Goal: Task Accomplishment & Management: Manage account settings

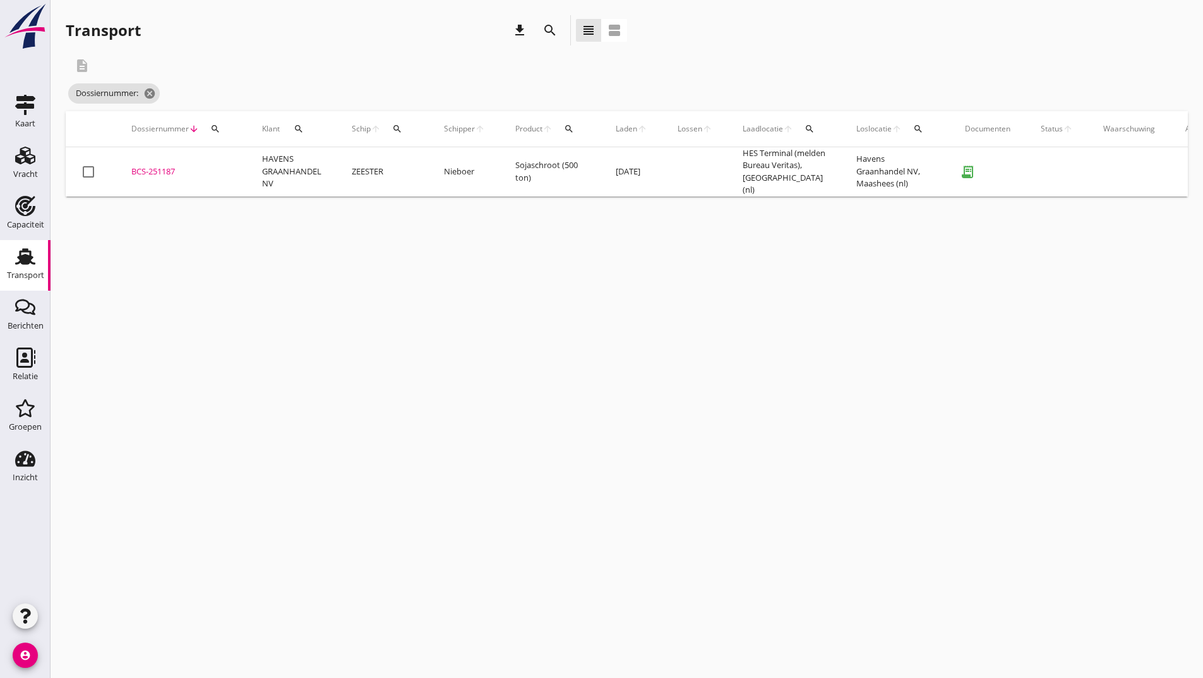
click at [545, 33] on icon "search" at bounding box center [550, 30] width 15 height 15
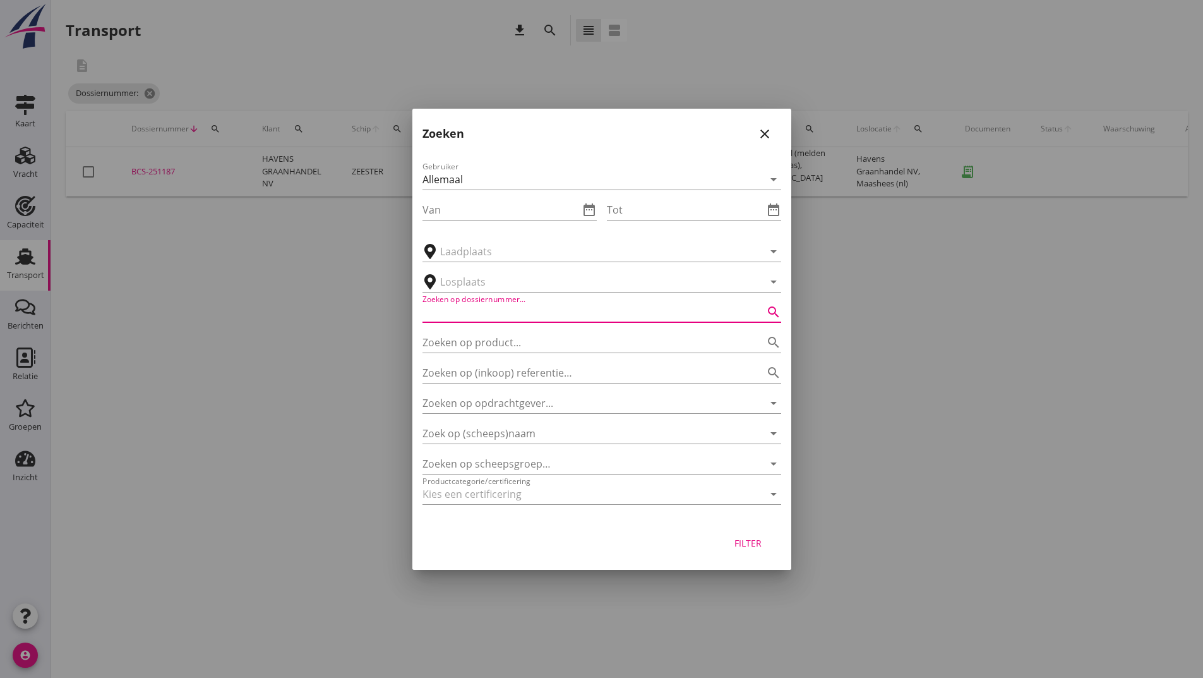
click at [460, 313] on input "Zoeken op dossiernummer..." at bounding box center [584, 312] width 323 height 20
type input "251183"
click at [748, 539] on div "Filter" at bounding box center [748, 542] width 35 height 13
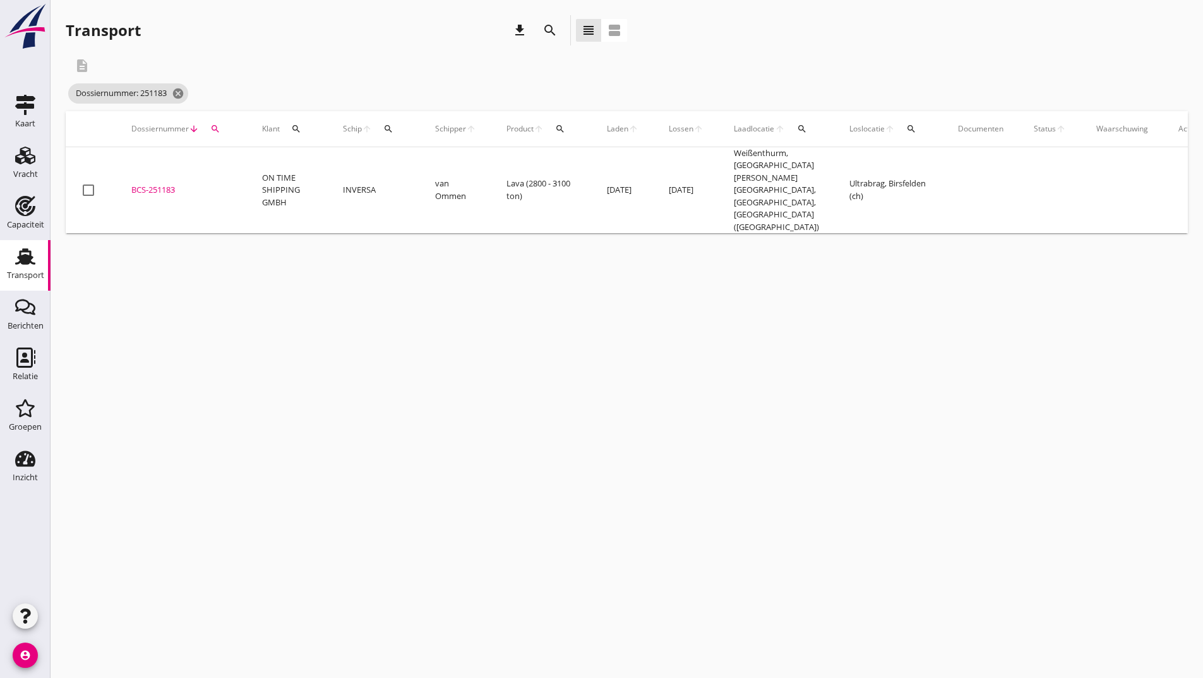
click at [155, 184] on div "BCS-251183" at bounding box center [181, 190] width 100 height 13
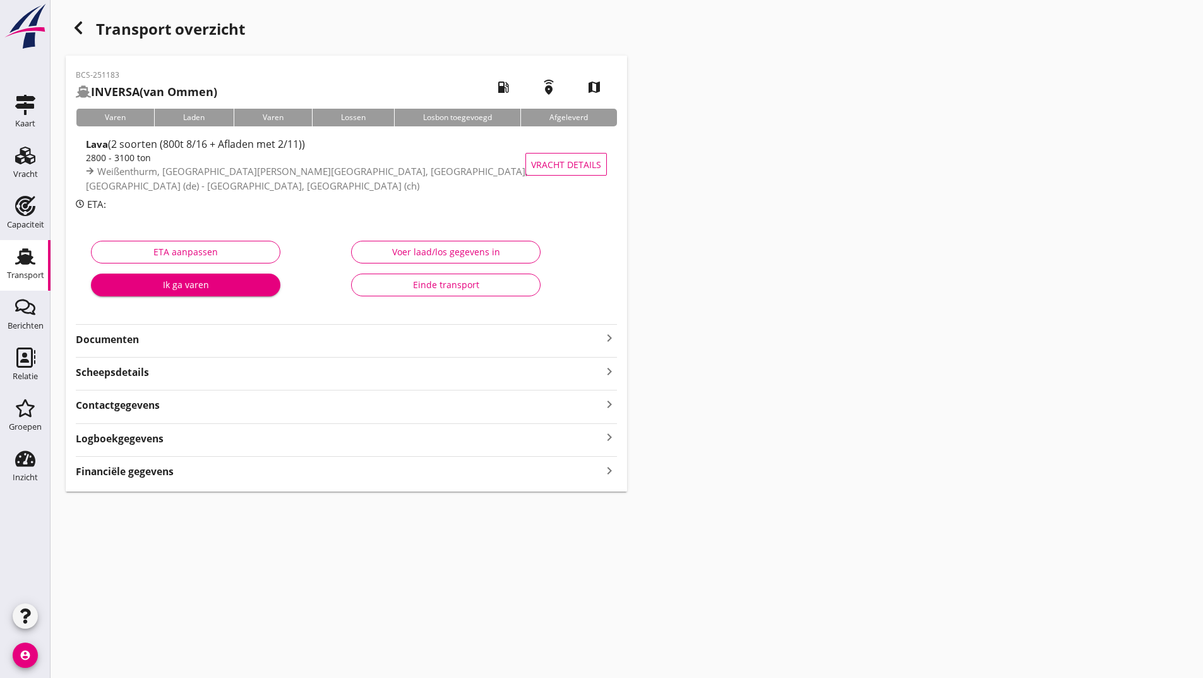
click at [124, 339] on strong "Documenten" at bounding box center [339, 339] width 526 height 15
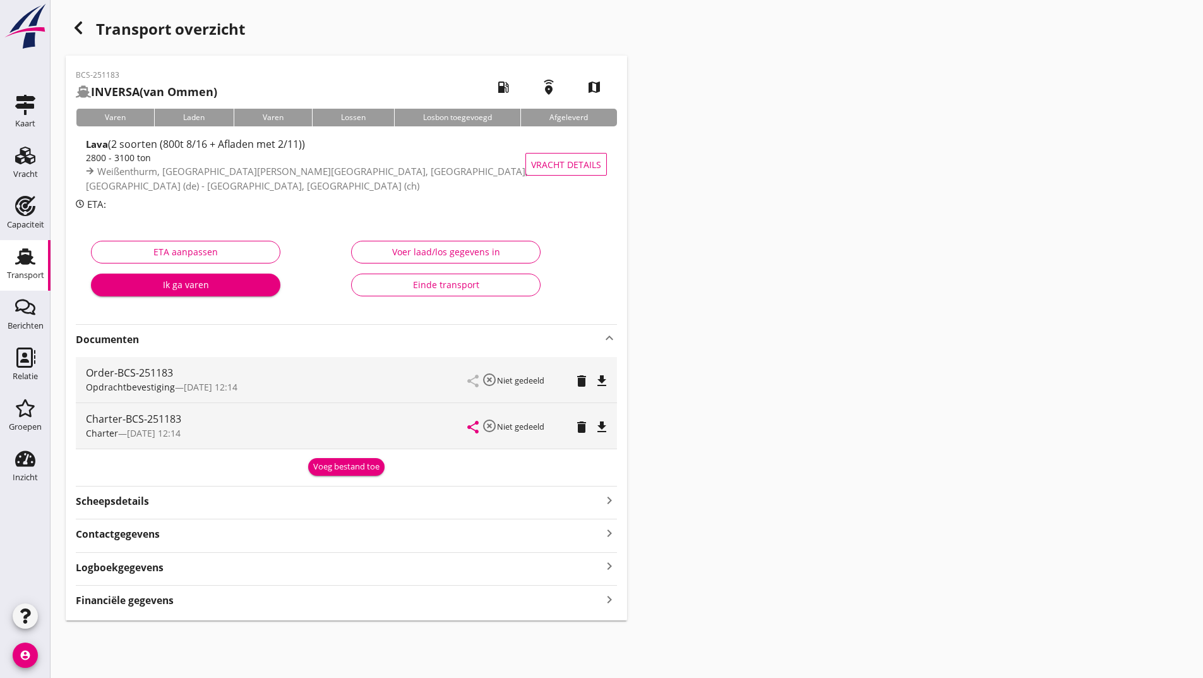
click at [327, 469] on div "Voeg bestand toe" at bounding box center [346, 466] width 66 height 13
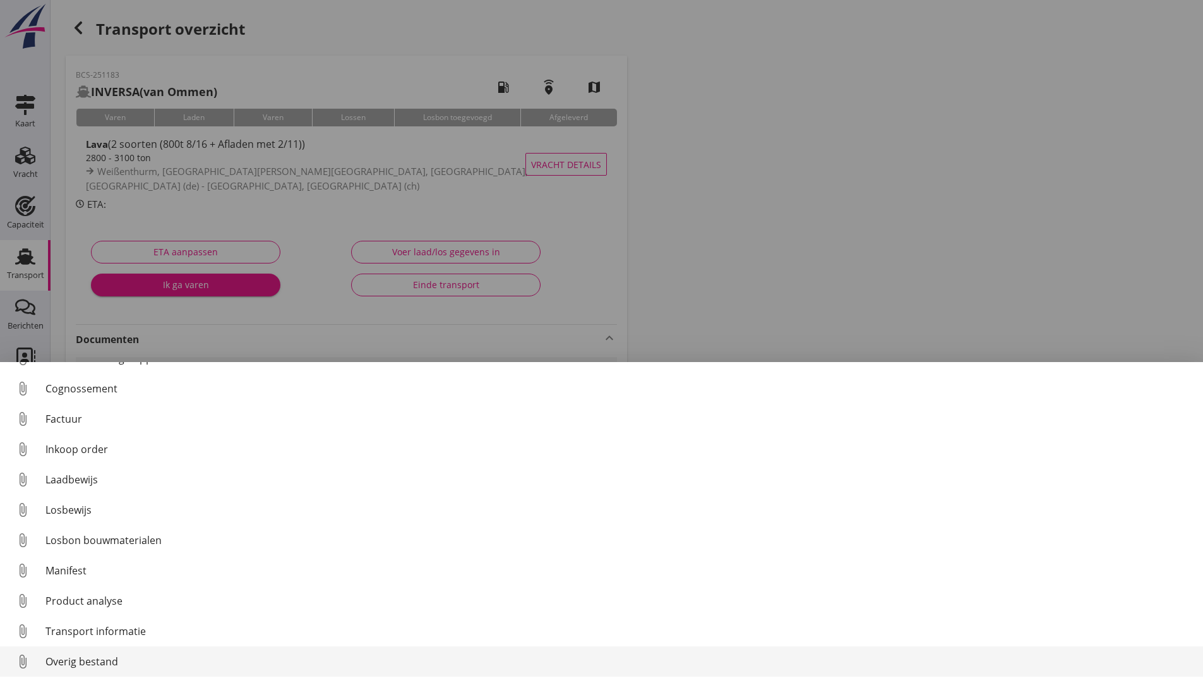
scroll to position [58, 0]
click at [113, 657] on div "Overig bestand" at bounding box center [619, 657] width 1148 height 15
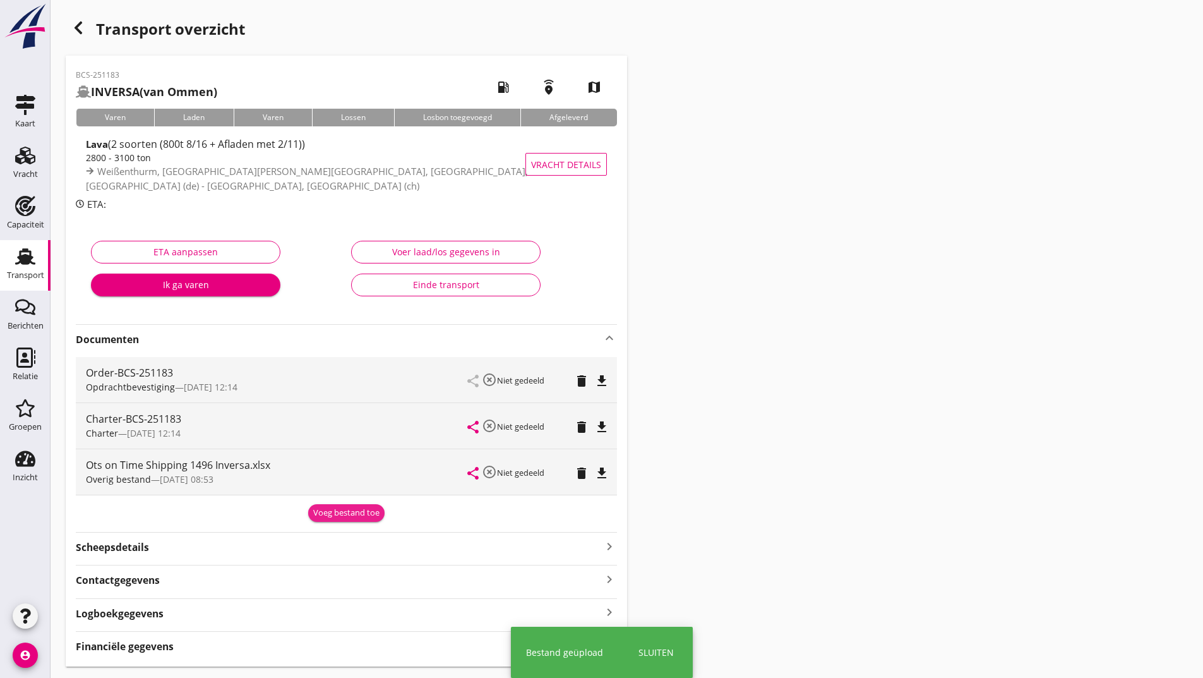
drag, startPoint x: 339, startPoint y: 512, endPoint x: 202, endPoint y: 482, distance: 140.4
click at [310, 501] on div "Voeg bestand toe" at bounding box center [346, 510] width 541 height 21
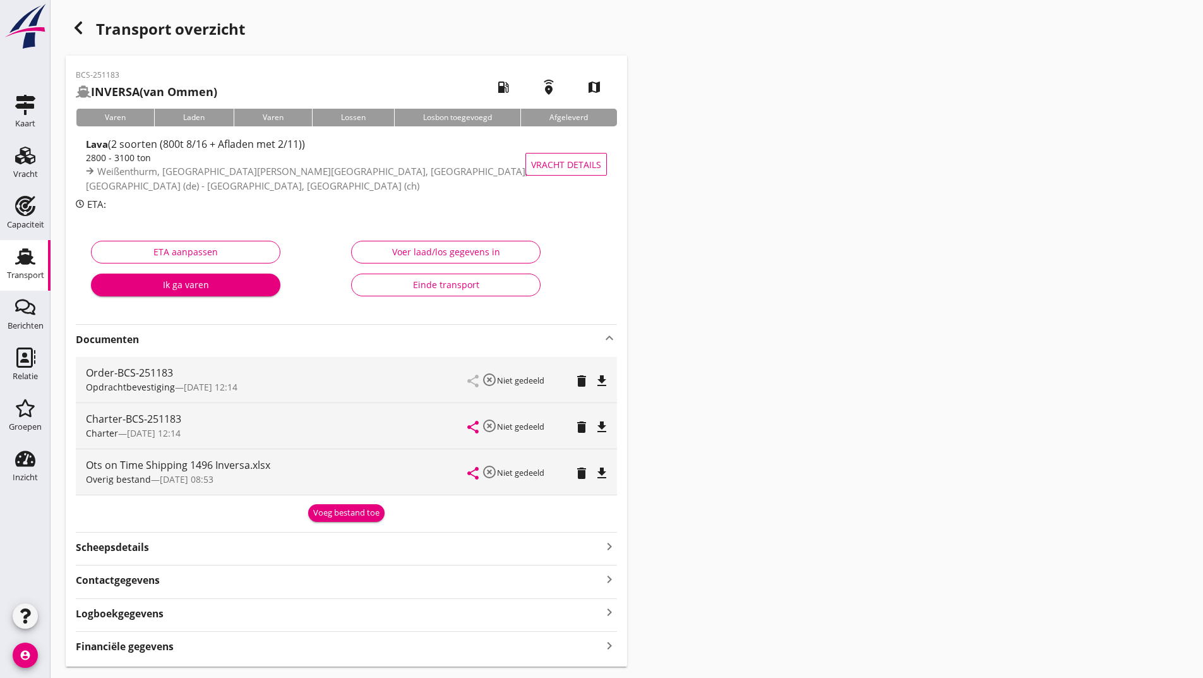
click at [339, 505] on button "Voeg bestand toe" at bounding box center [346, 513] width 76 height 18
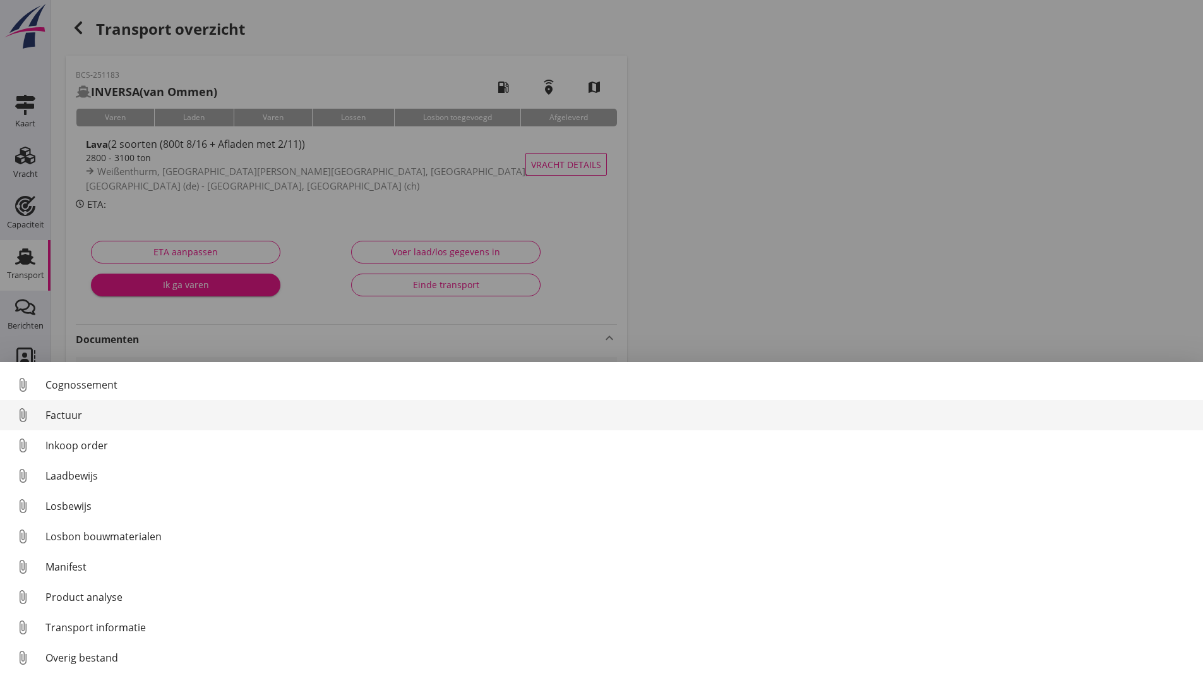
click at [68, 413] on div "Factuur" at bounding box center [619, 414] width 1148 height 15
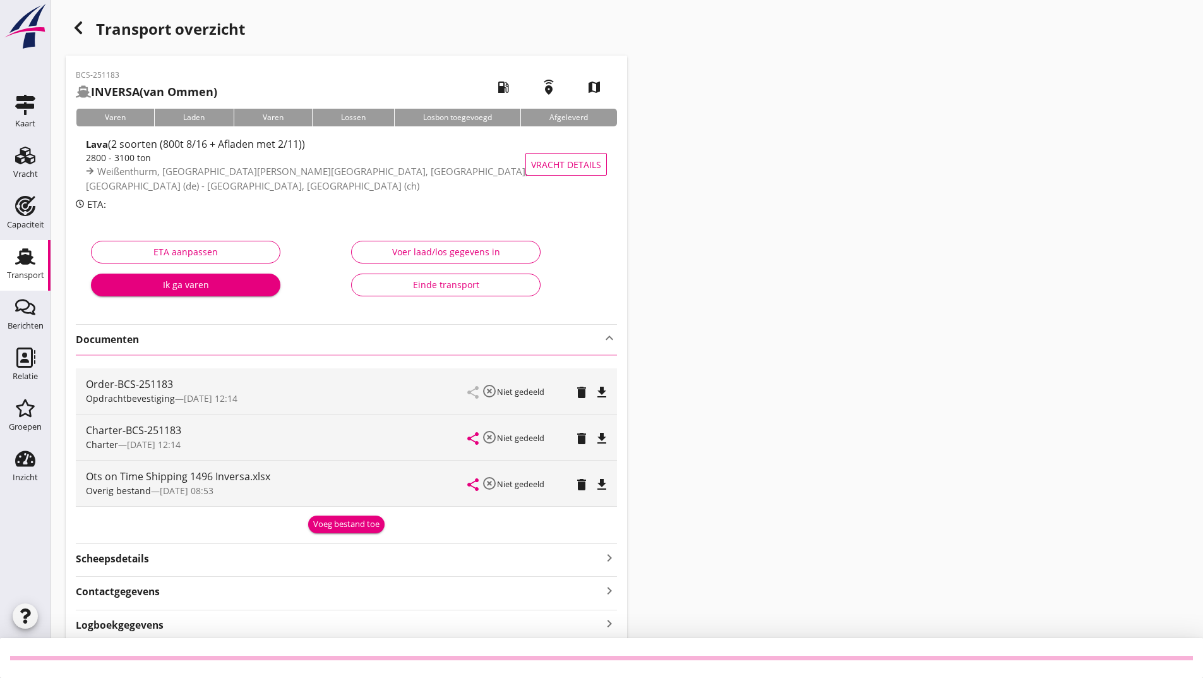
click at [332, 507] on div "Order-BCS-251183 Opdrachtbevestiging — [DATE] 12:14 share highlight_off Niet ge…" at bounding box center [346, 437] width 541 height 148
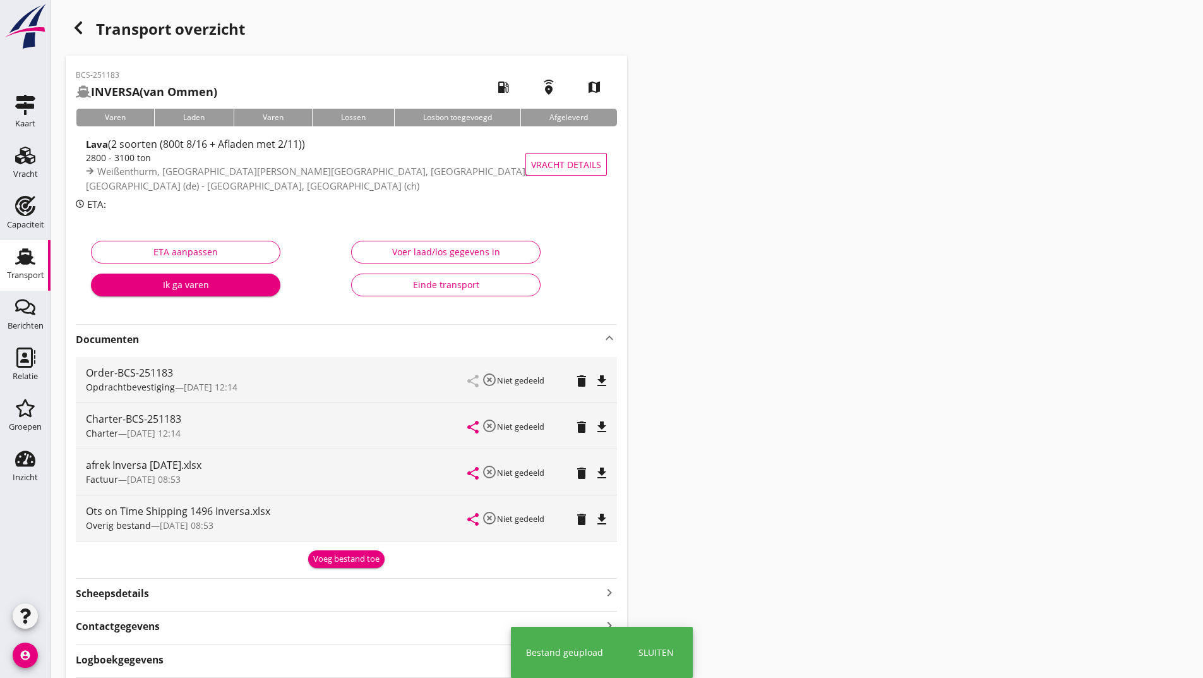
click at [341, 520] on div "Overig bestand — [DATE] 08:53" at bounding box center [277, 525] width 382 height 13
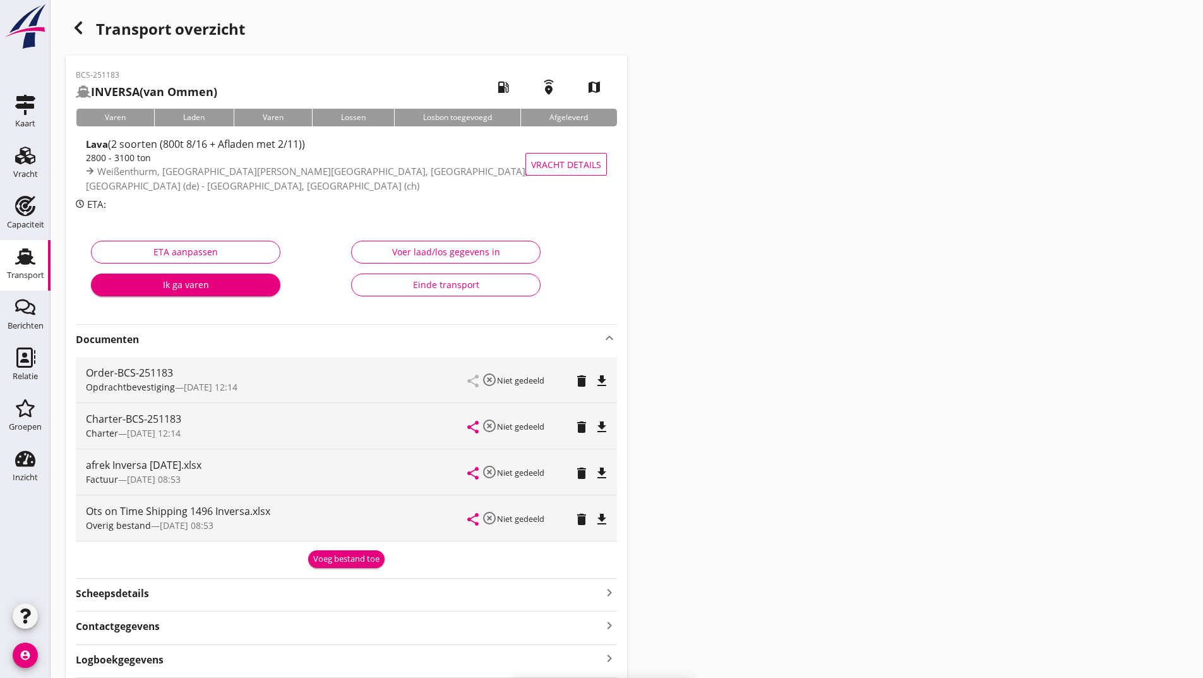
click at [325, 561] on div "Voeg bestand toe" at bounding box center [346, 559] width 66 height 13
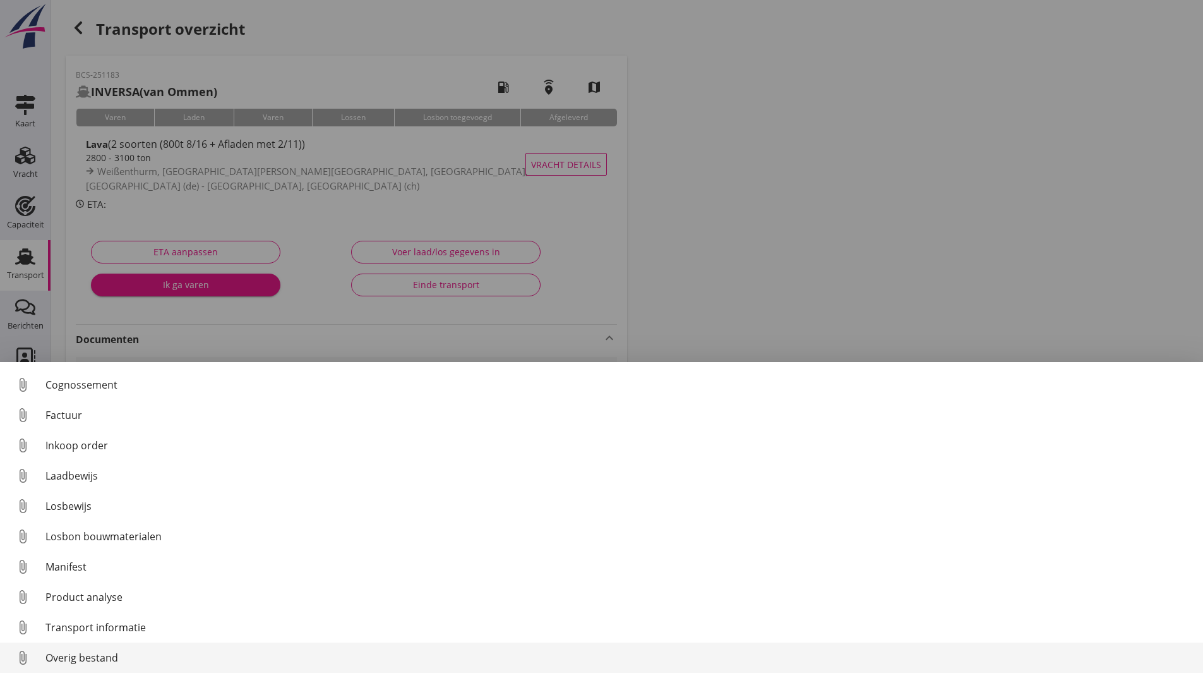
click at [82, 659] on div "Overig bestand" at bounding box center [619, 657] width 1148 height 15
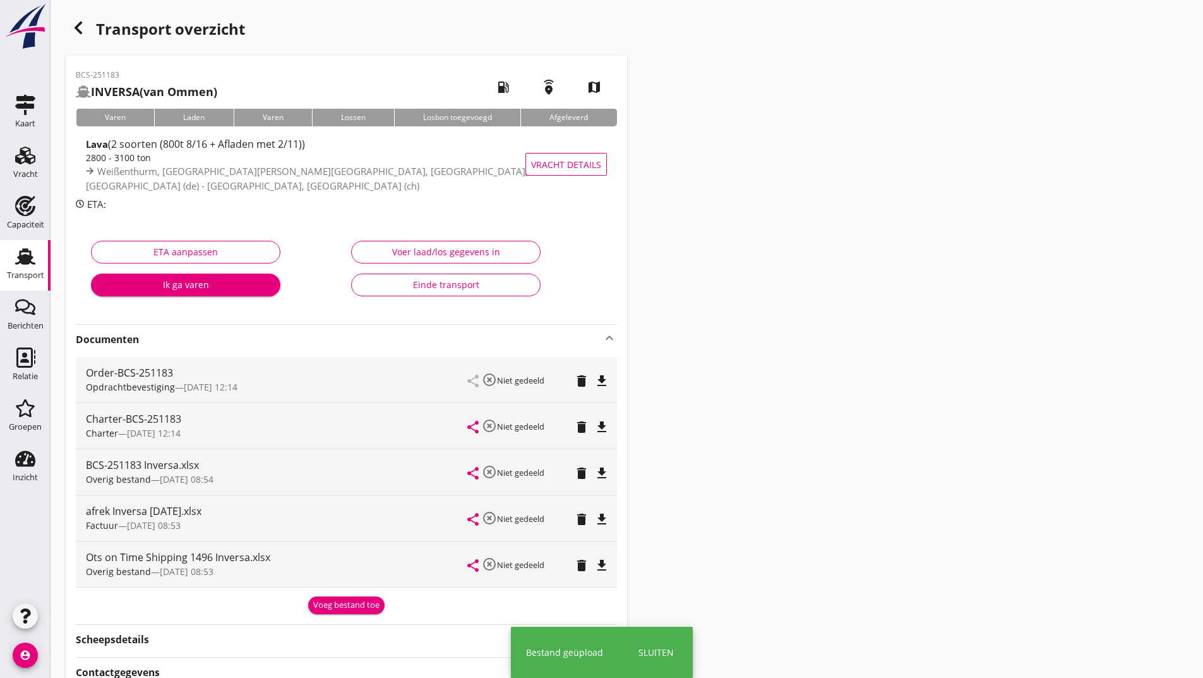
click at [330, 604] on div "Voeg bestand toe" at bounding box center [346, 605] width 66 height 13
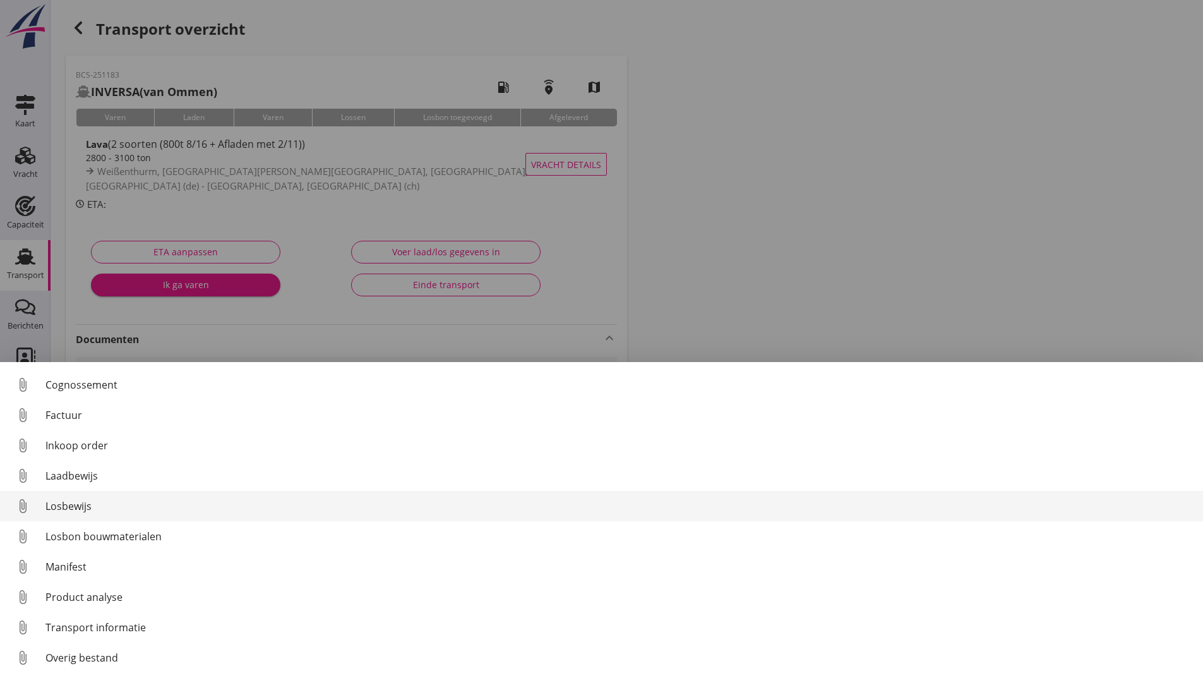
click at [76, 513] on link "attach_file Losbewijs" at bounding box center [601, 506] width 1203 height 30
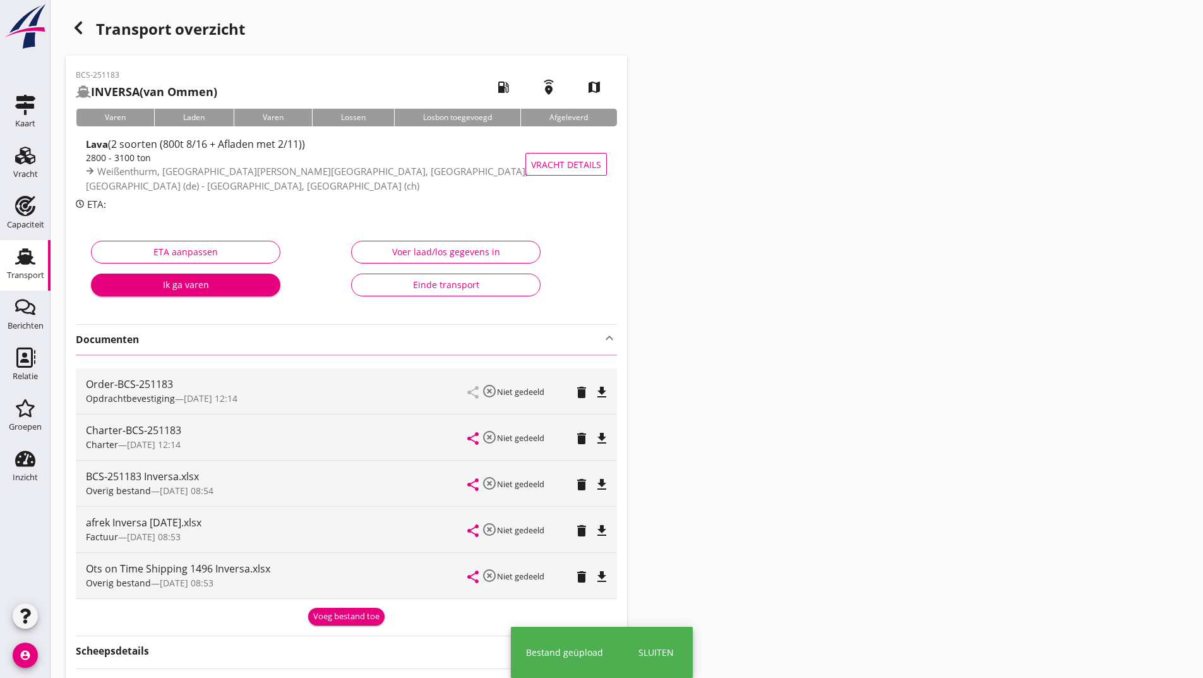
click at [82, 30] on icon "button" at bounding box center [78, 27] width 15 height 15
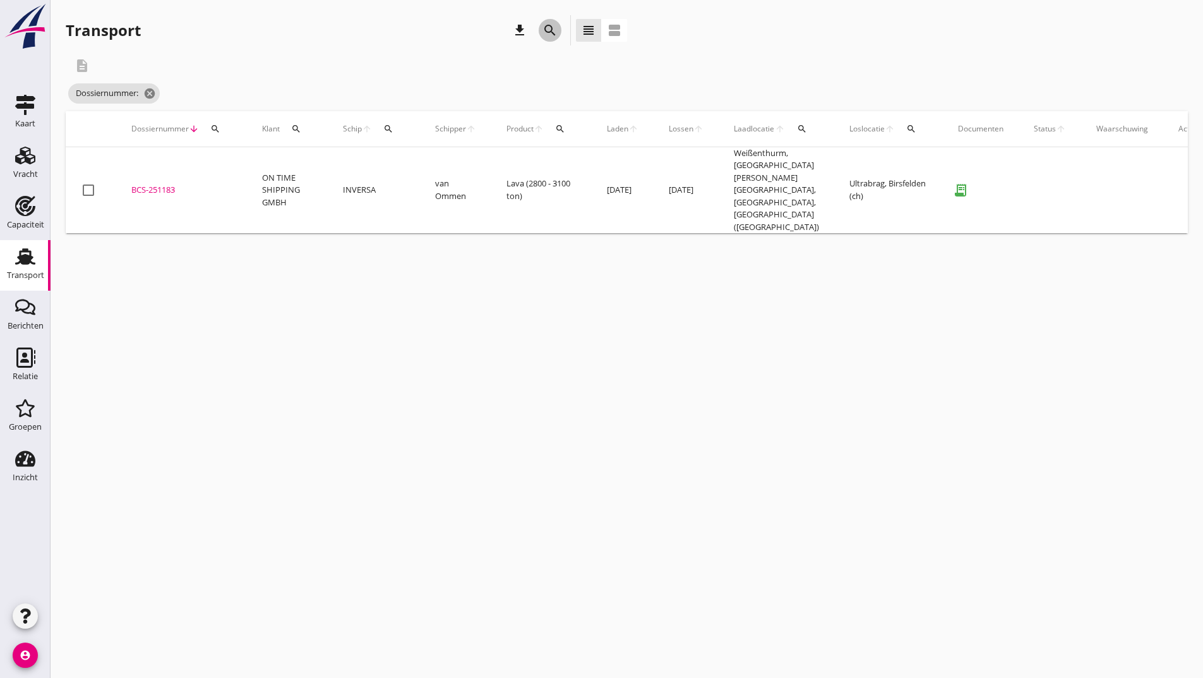
click at [548, 27] on icon "search" at bounding box center [550, 30] width 15 height 15
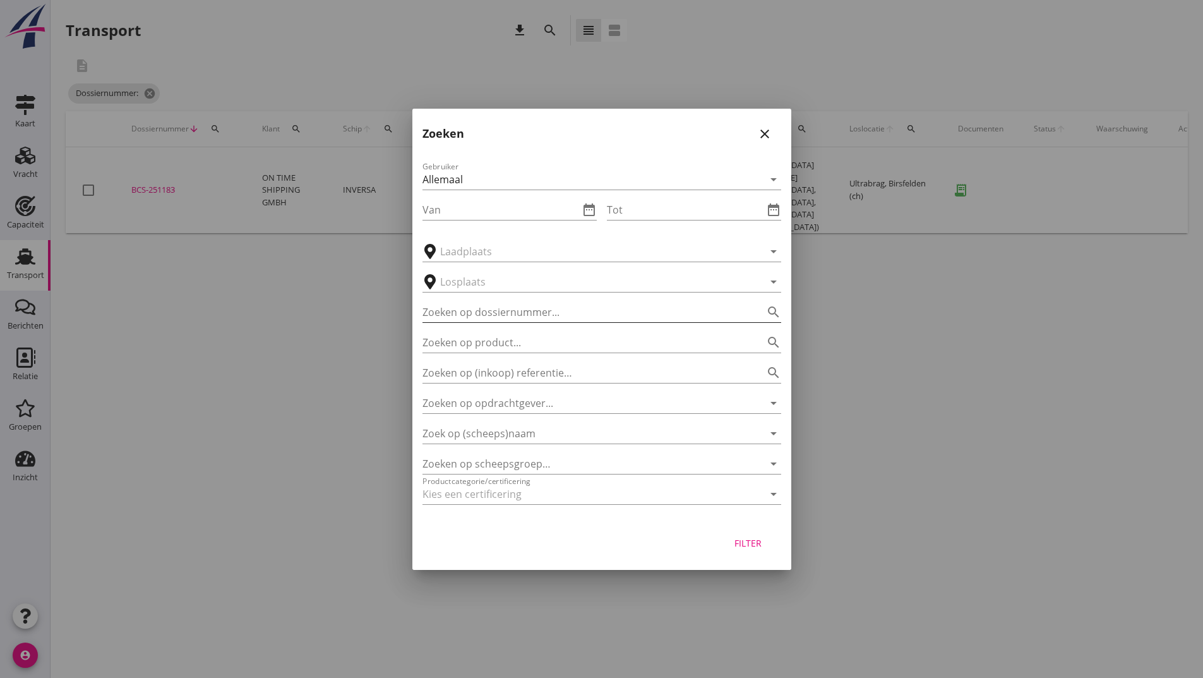
click at [469, 316] on input "Zoeken op dossiernummer..." at bounding box center [584, 312] width 323 height 20
type input "251192"
click at [756, 532] on button "Filter" at bounding box center [749, 543] width 56 height 23
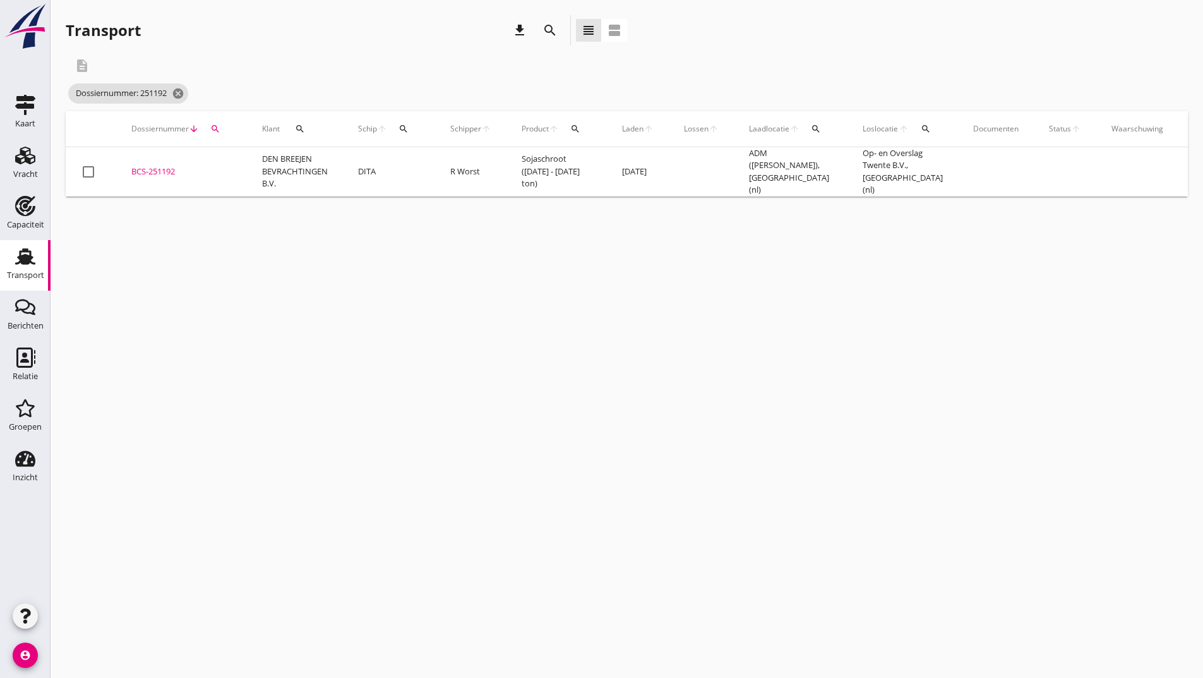
click at [167, 171] on div "BCS-251192" at bounding box center [181, 171] width 100 height 13
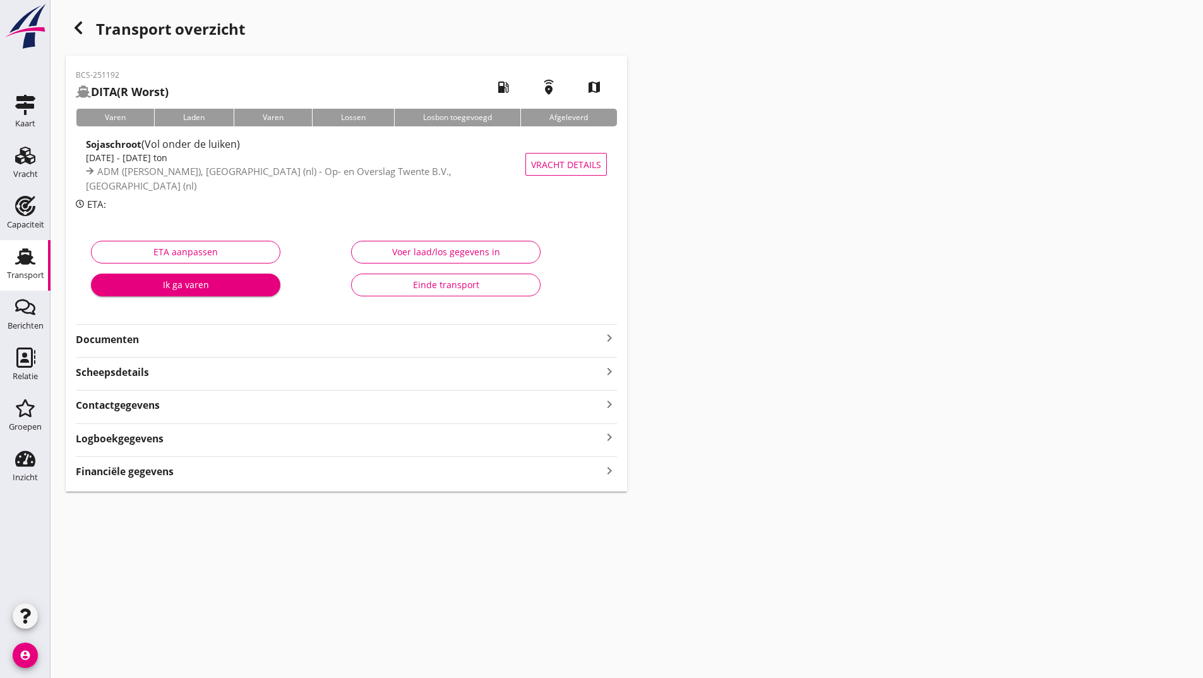
click at [135, 342] on strong "Documenten" at bounding box center [339, 339] width 526 height 15
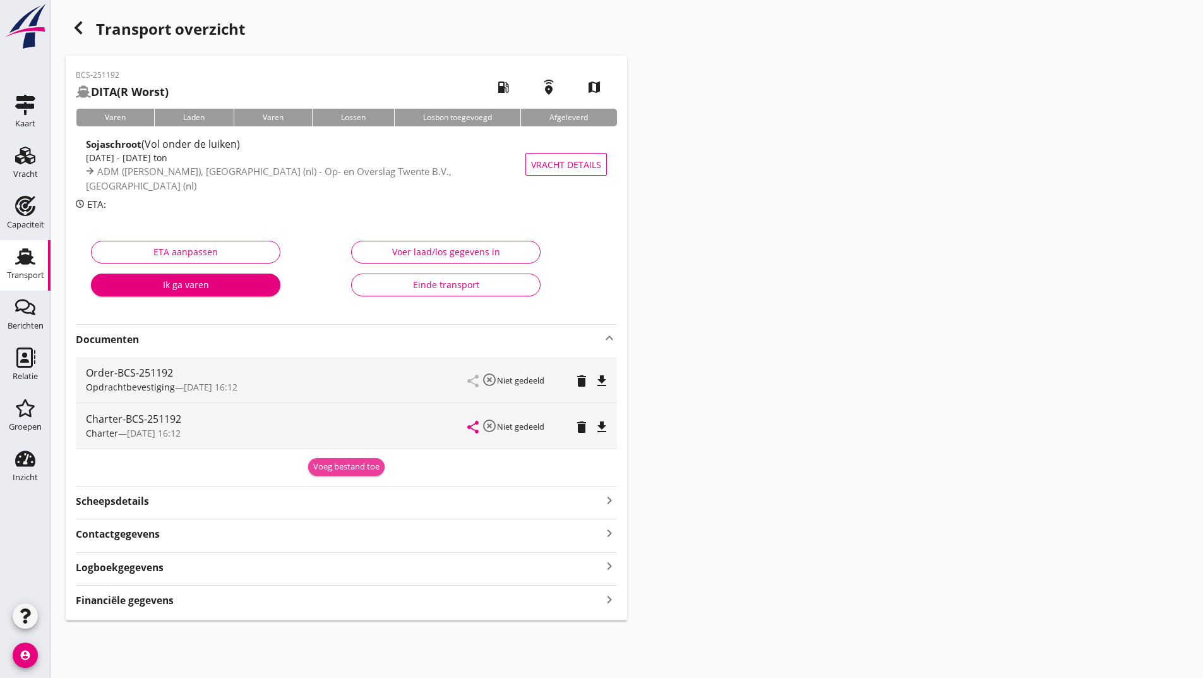
click at [349, 472] on div "Voeg bestand toe" at bounding box center [346, 466] width 66 height 13
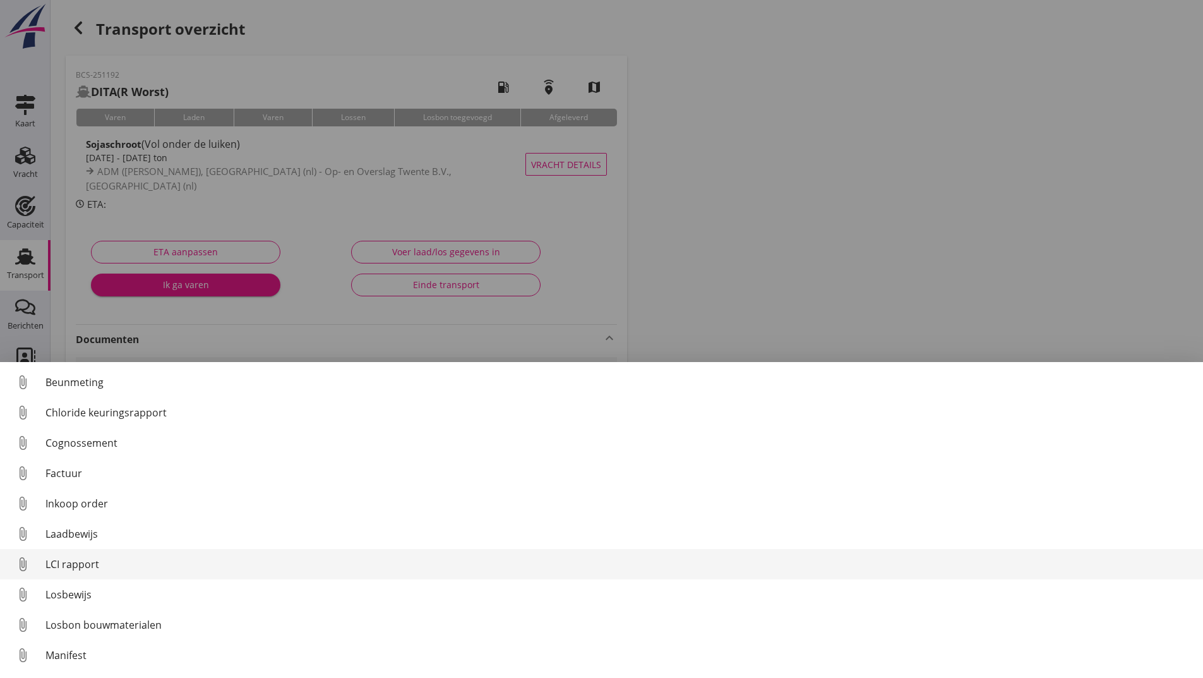
drag, startPoint x: 62, startPoint y: 569, endPoint x: 62, endPoint y: 556, distance: 13.3
click at [62, 556] on link "attach_file LCI rapport" at bounding box center [601, 564] width 1203 height 30
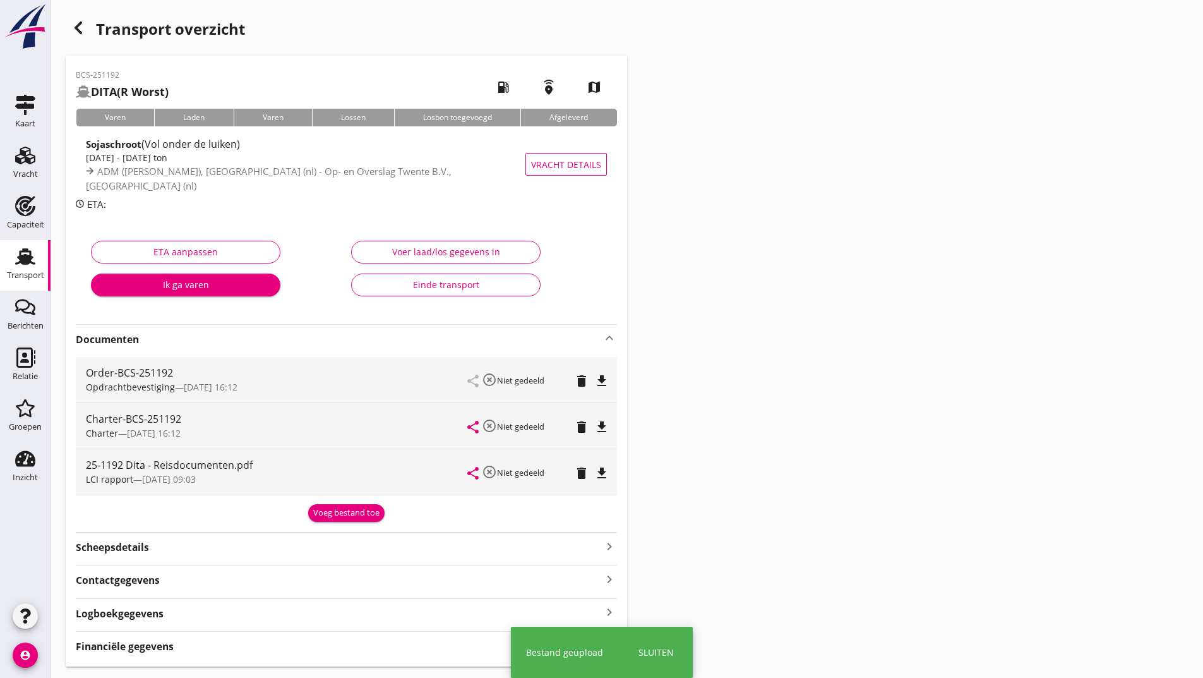
click at [327, 510] on div "Voeg bestand toe" at bounding box center [346, 513] width 66 height 13
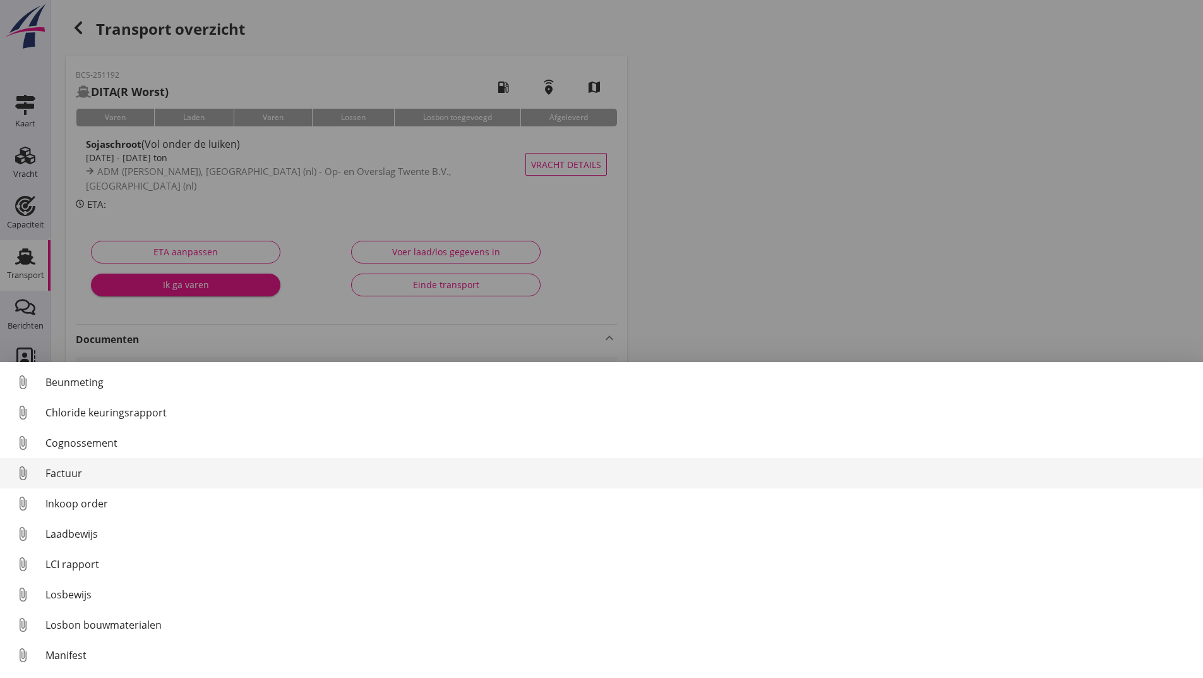
click at [63, 479] on div "Factuur" at bounding box center [619, 472] width 1148 height 15
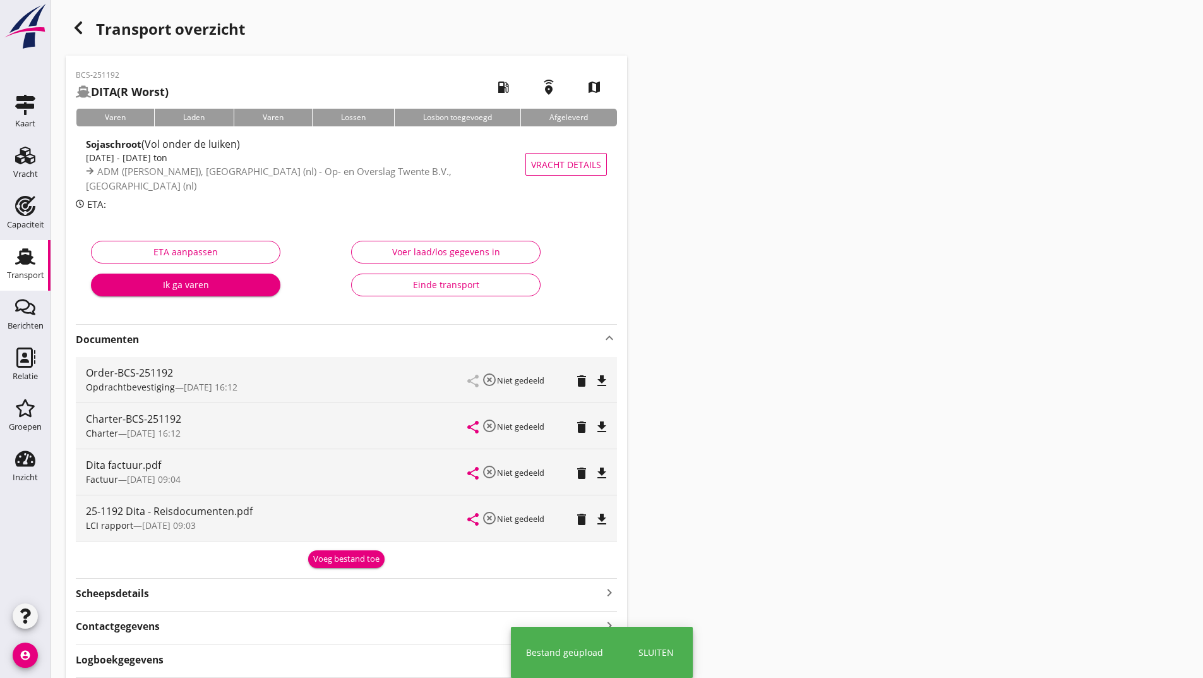
click at [315, 555] on div "Voeg bestand toe" at bounding box center [346, 559] width 66 height 13
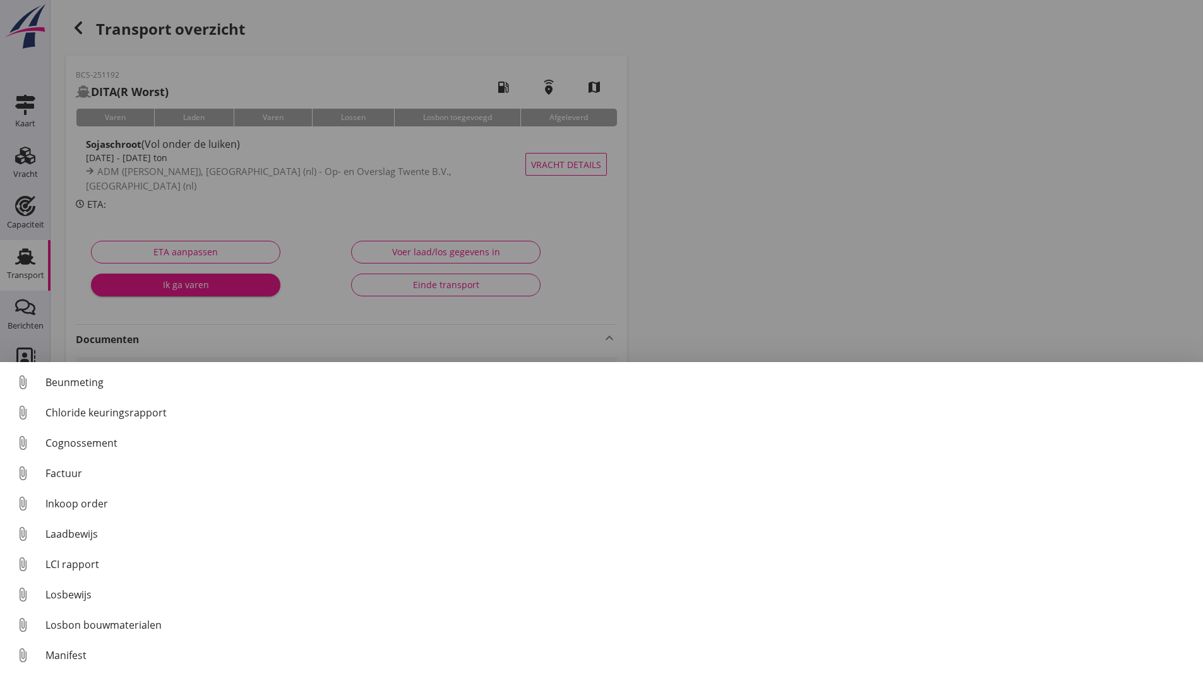
scroll to position [88, 0]
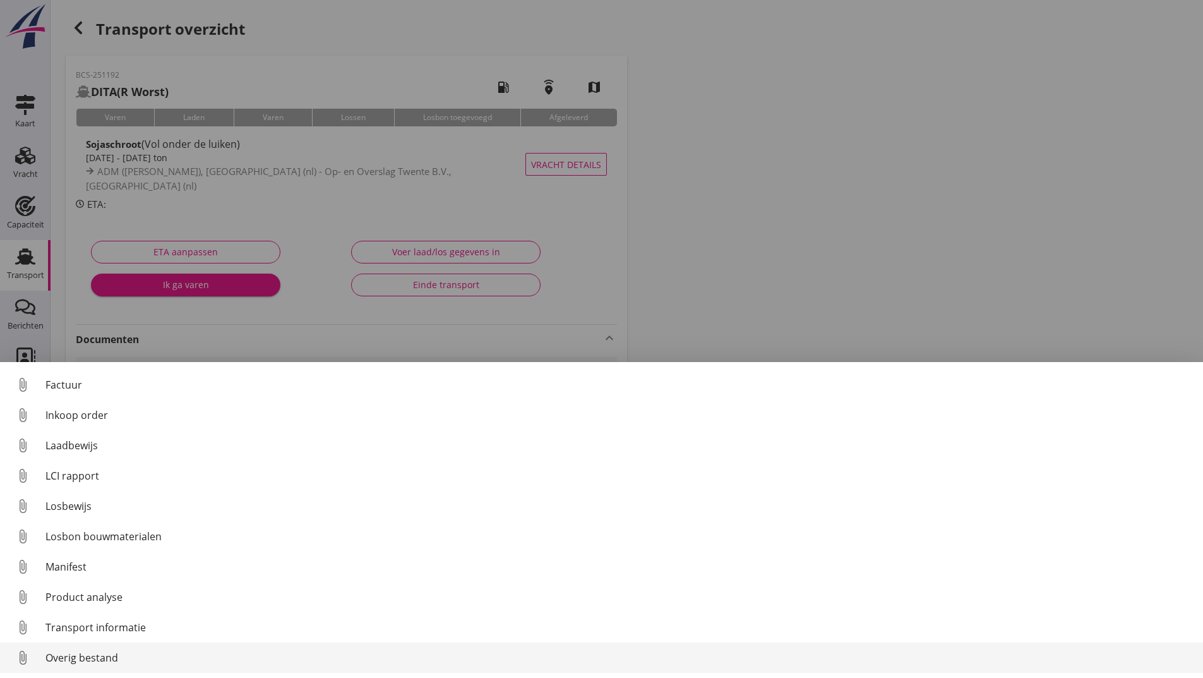
click at [118, 666] on link "attach_file Overig bestand" at bounding box center [601, 657] width 1203 height 30
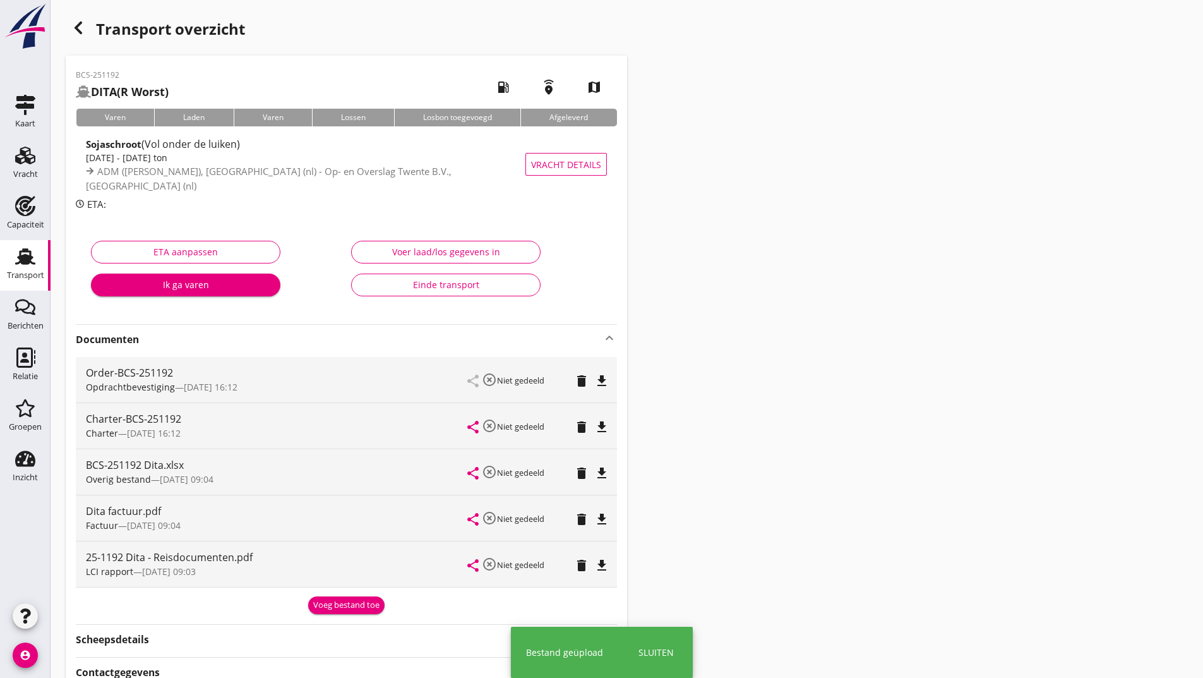
click at [331, 603] on div "Voeg bestand toe" at bounding box center [346, 605] width 66 height 13
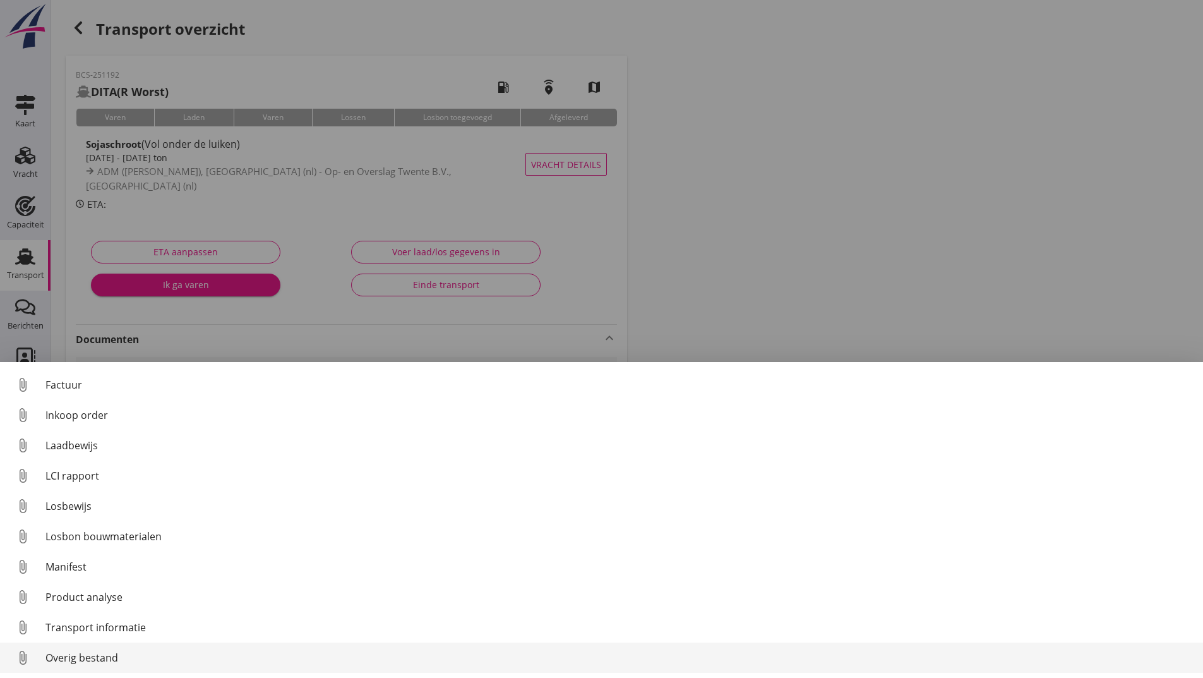
click at [109, 661] on div "Overig bestand" at bounding box center [619, 657] width 1148 height 15
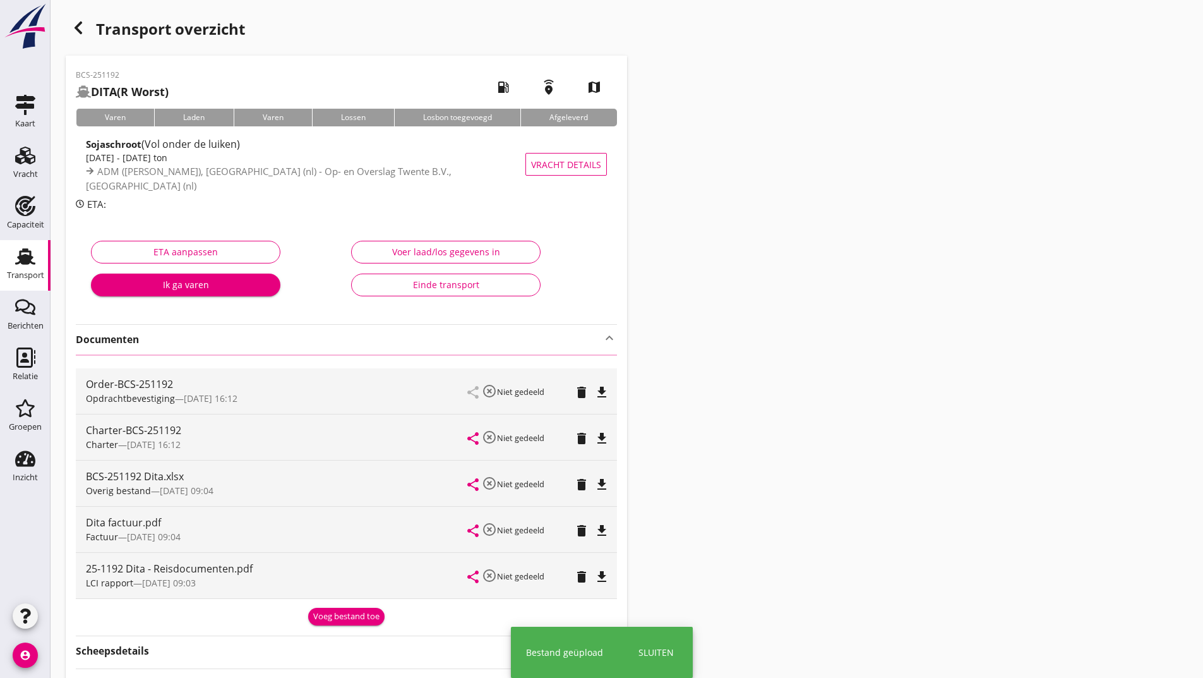
click at [78, 32] on icon "button" at bounding box center [78, 27] width 15 height 15
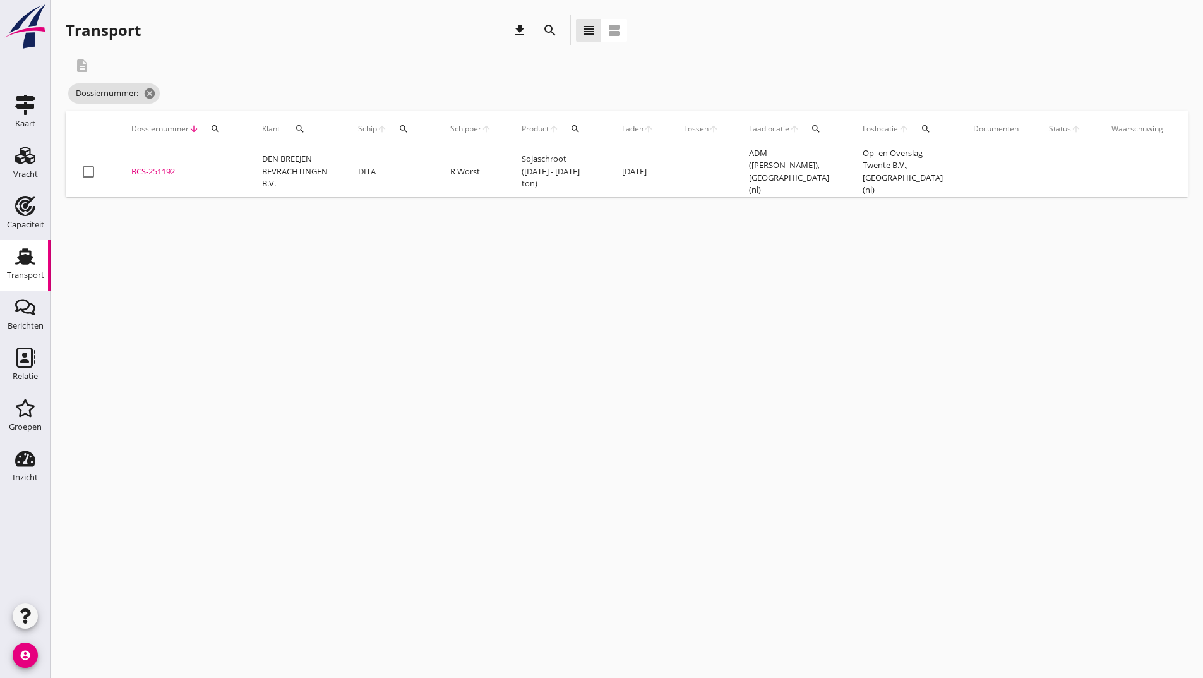
drag, startPoint x: 545, startPoint y: 30, endPoint x: 542, endPoint y: 39, distance: 9.4
click at [544, 33] on icon "search" at bounding box center [550, 30] width 15 height 15
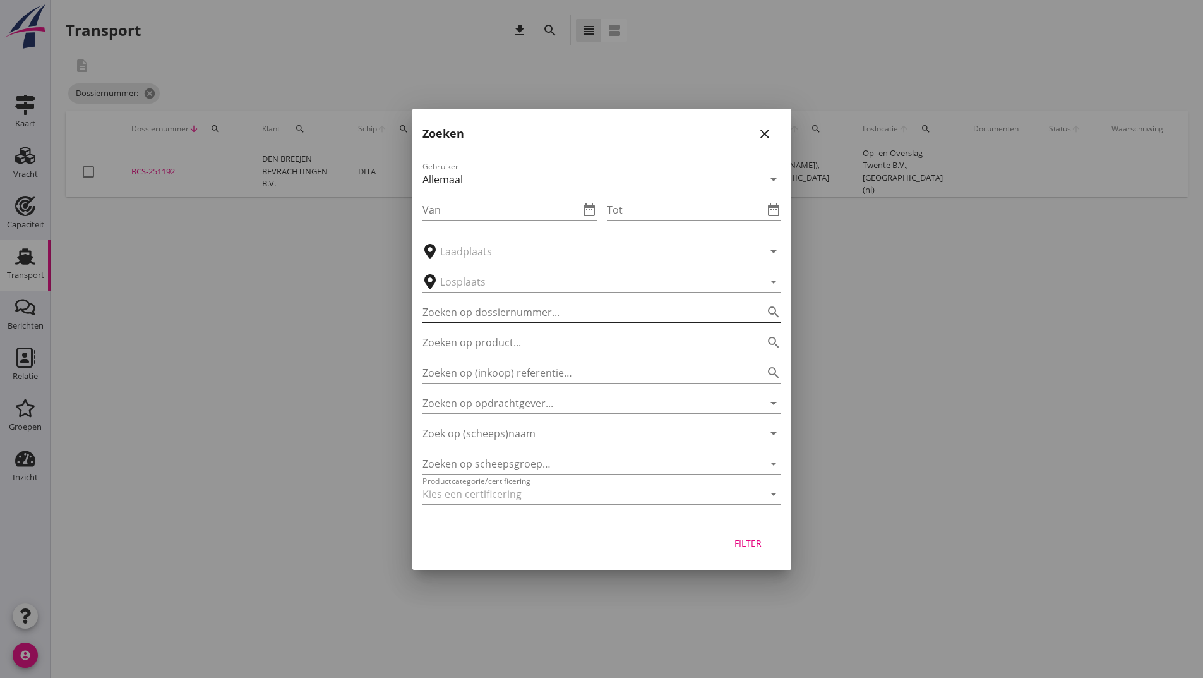
click at [486, 311] on input "Zoeken op dossiernummer..." at bounding box center [584, 312] width 323 height 20
type input "251201"
click at [750, 543] on div "Filter" at bounding box center [748, 542] width 35 height 13
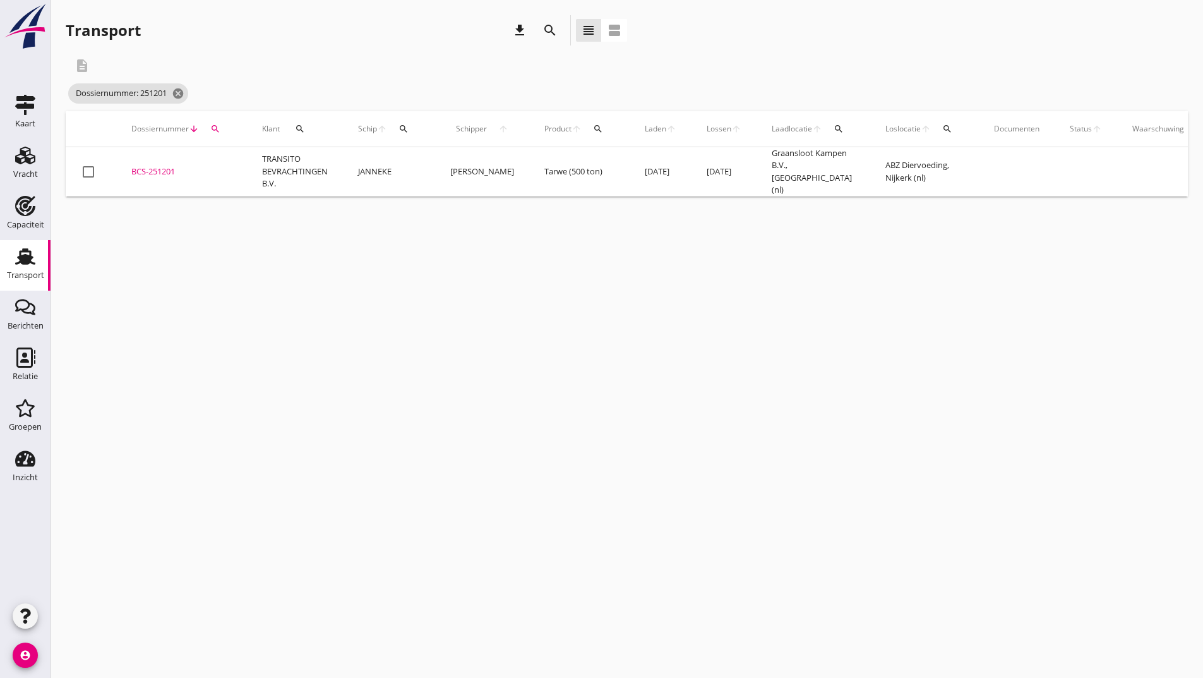
click at [160, 169] on div "BCS-251201" at bounding box center [181, 171] width 100 height 13
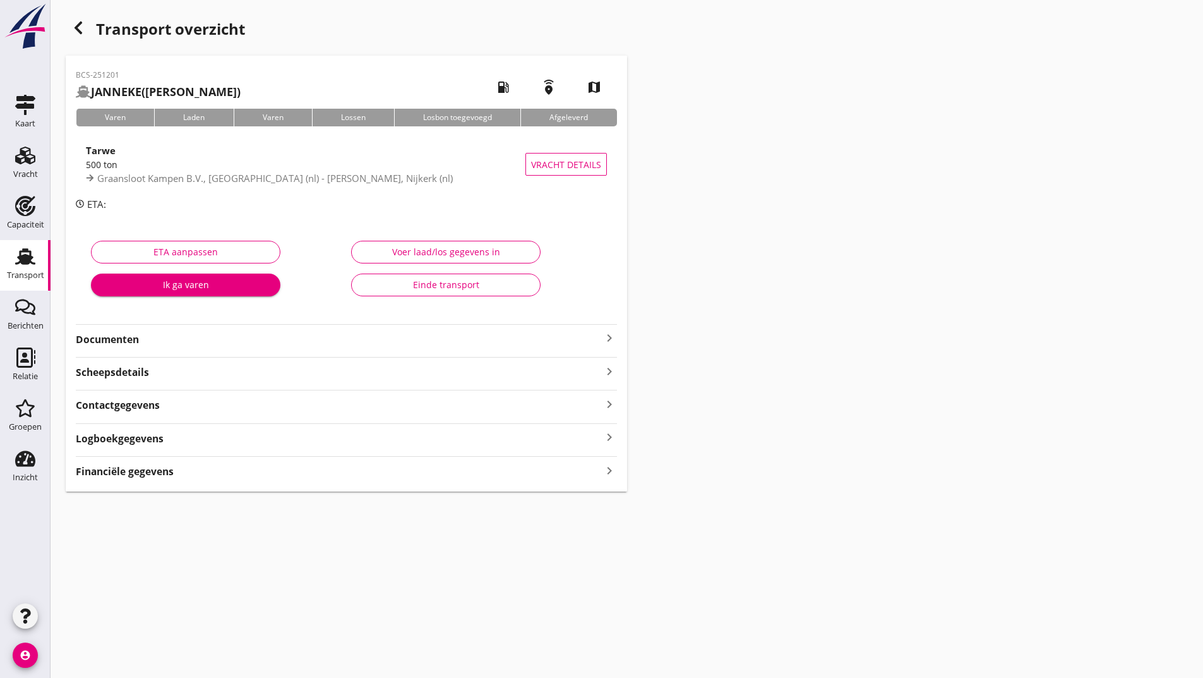
click at [131, 335] on strong "Documenten" at bounding box center [339, 339] width 526 height 15
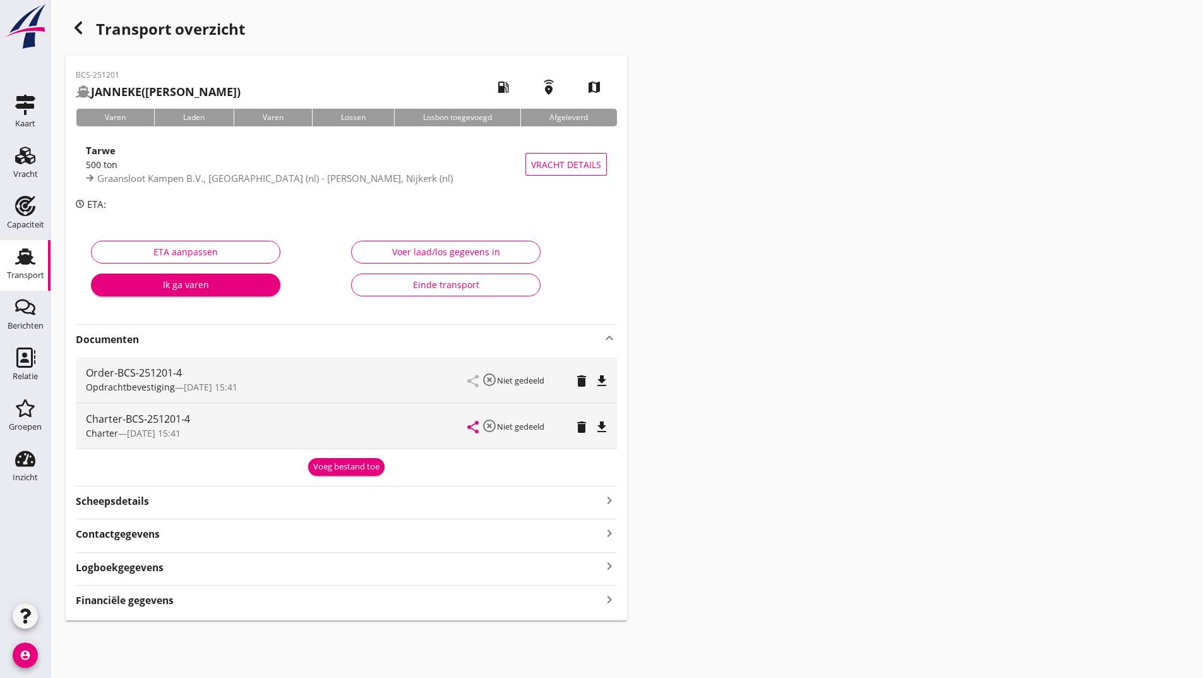
click at [318, 474] on button "Voeg bestand toe" at bounding box center [346, 467] width 76 height 18
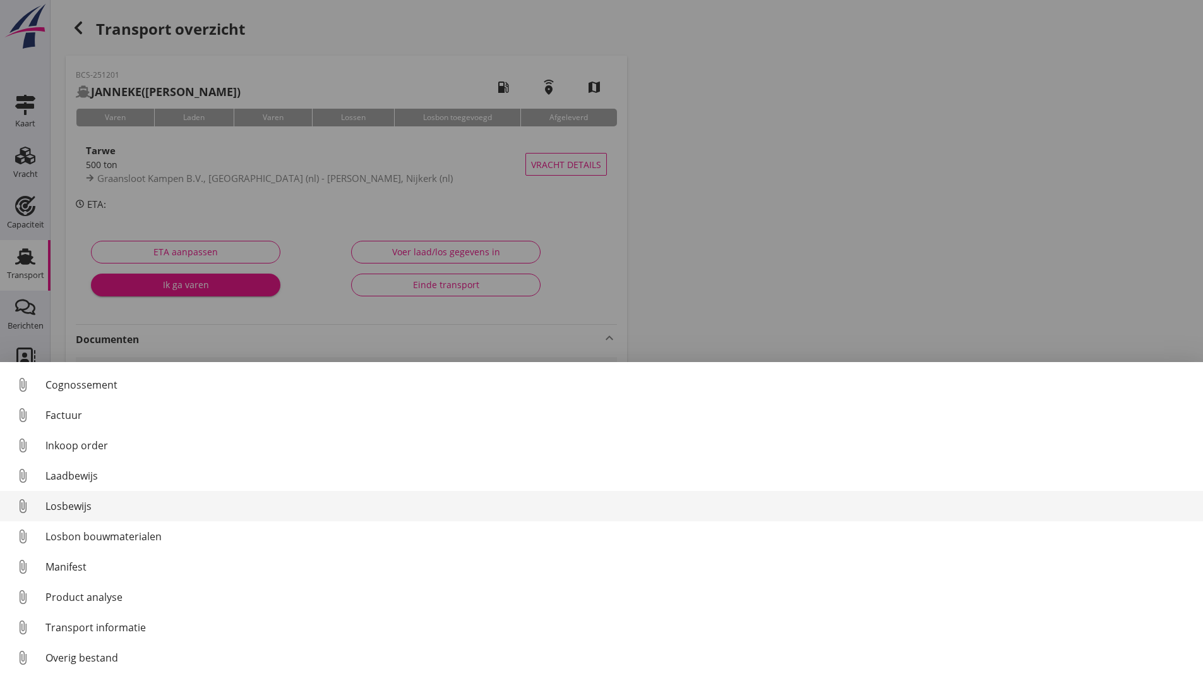
scroll to position [88, 0]
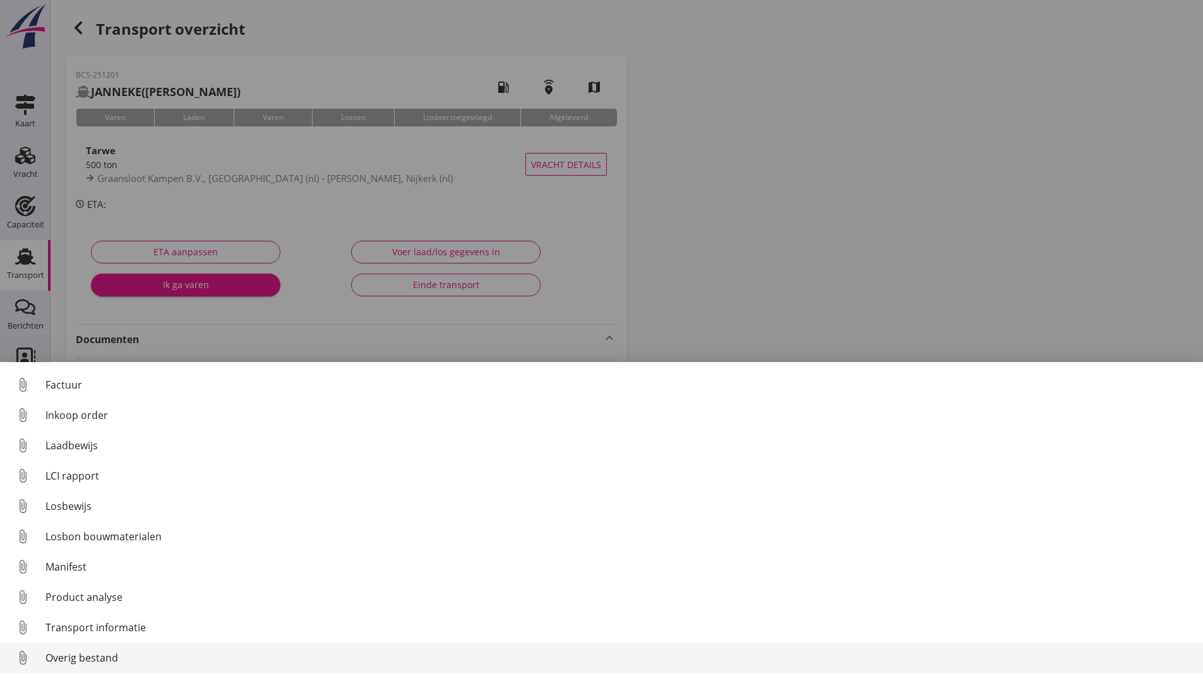
click at [91, 660] on div "Overig bestand" at bounding box center [619, 657] width 1148 height 15
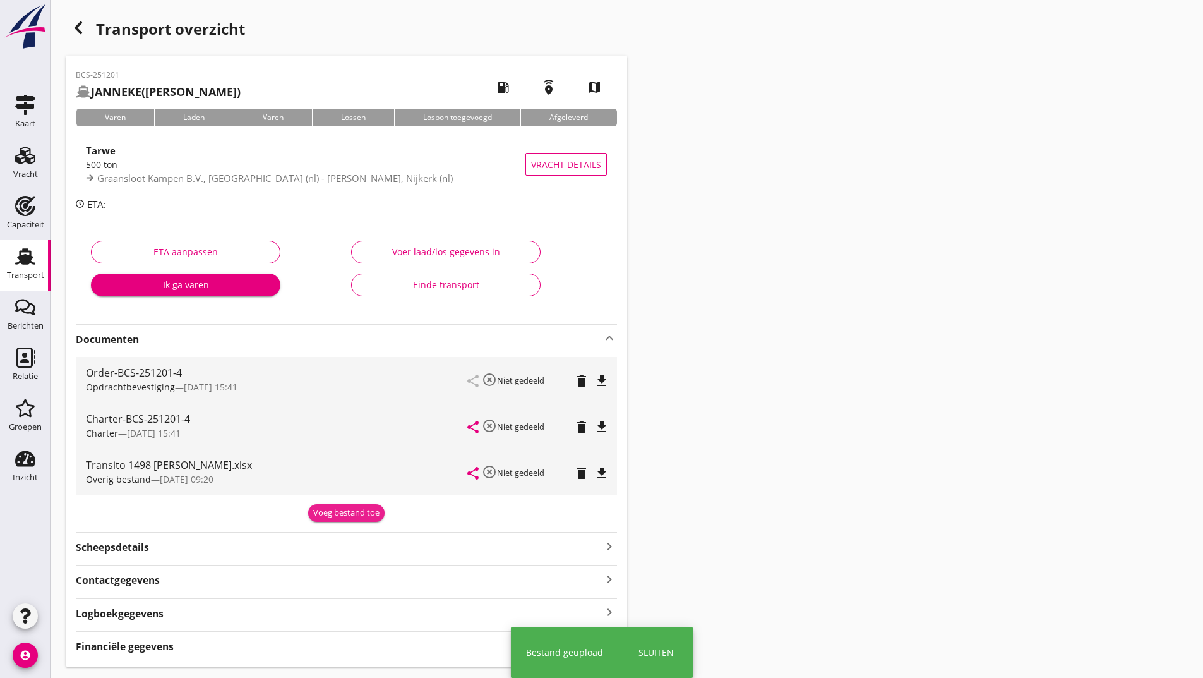
click at [333, 516] on div "Voeg bestand toe" at bounding box center [346, 513] width 66 height 13
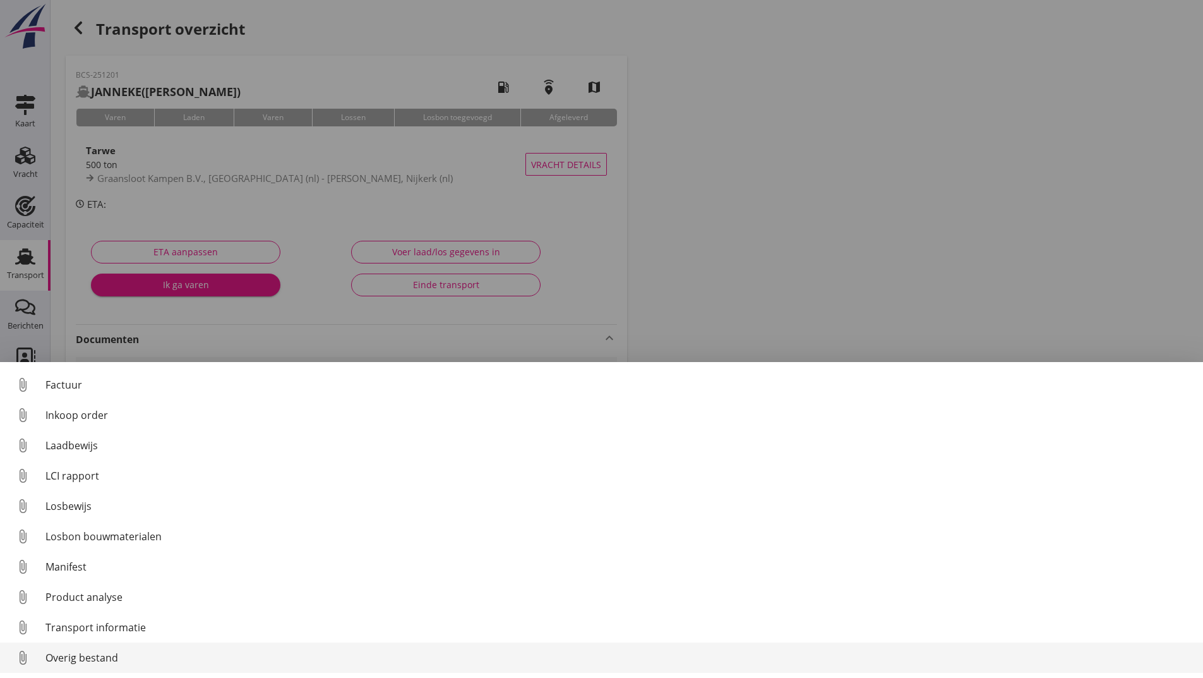
drag, startPoint x: 100, startPoint y: 661, endPoint x: 121, endPoint y: 647, distance: 24.7
click at [121, 647] on link "attach_file Overig bestand" at bounding box center [601, 657] width 1203 height 30
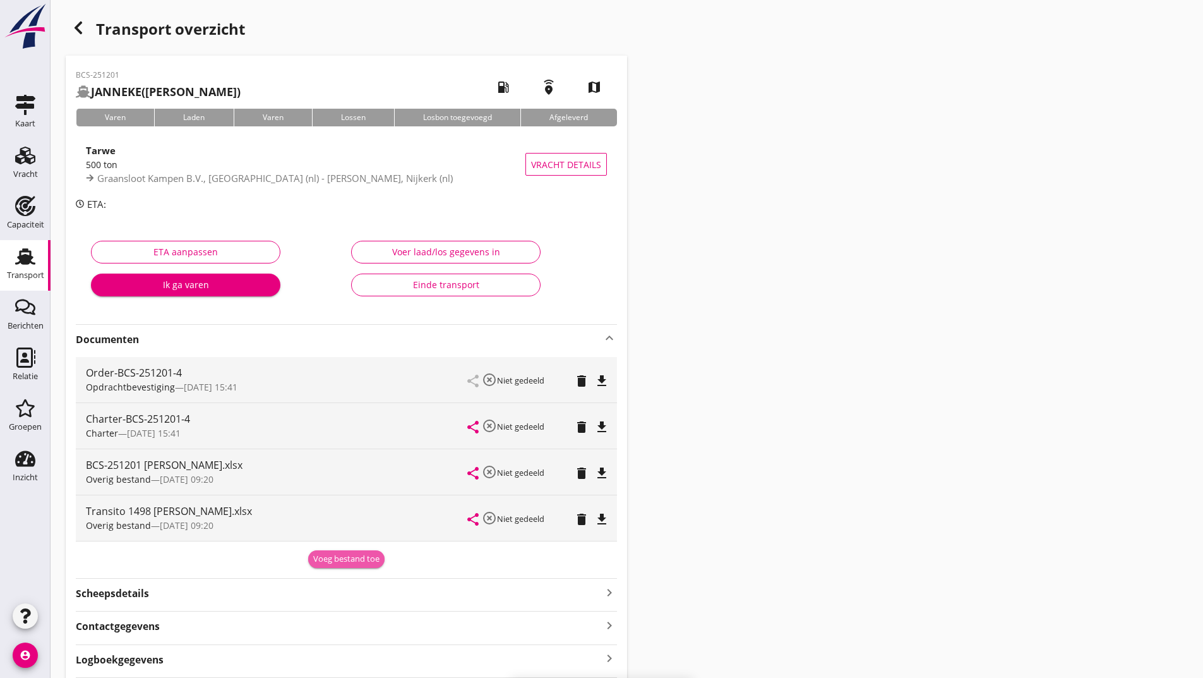
drag, startPoint x: 324, startPoint y: 558, endPoint x: 244, endPoint y: 580, distance: 82.6
click at [322, 559] on div "Voeg bestand toe" at bounding box center [346, 559] width 66 height 13
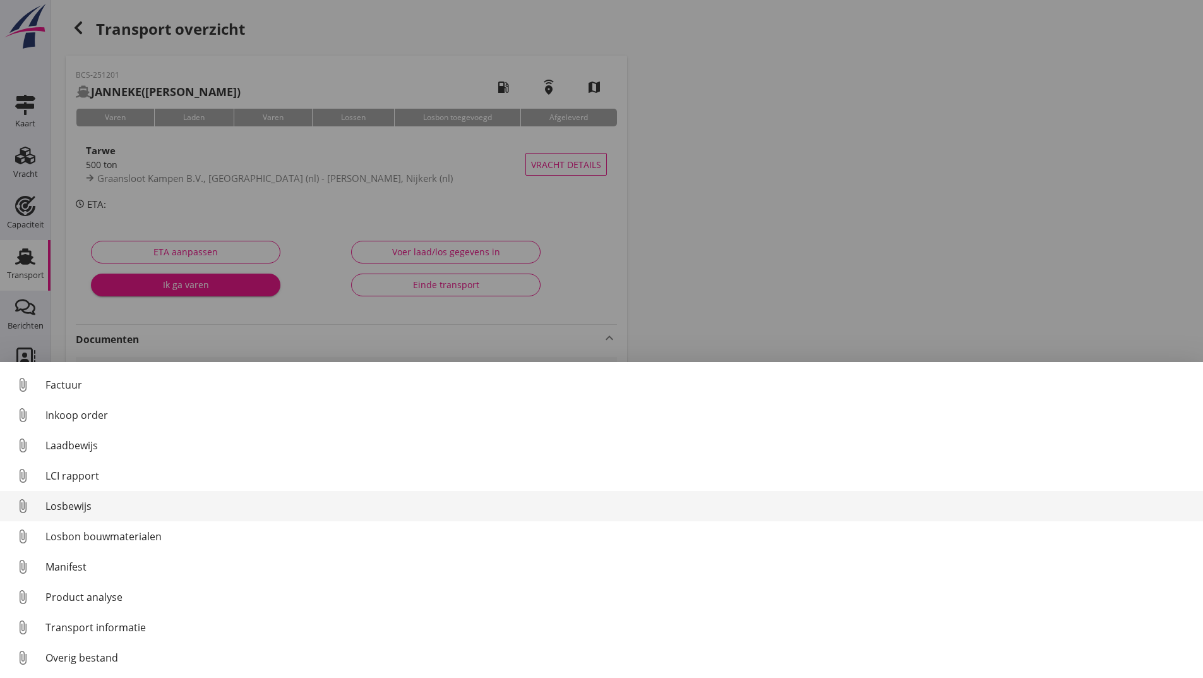
click at [86, 509] on div "Losbewijs" at bounding box center [619, 505] width 1148 height 15
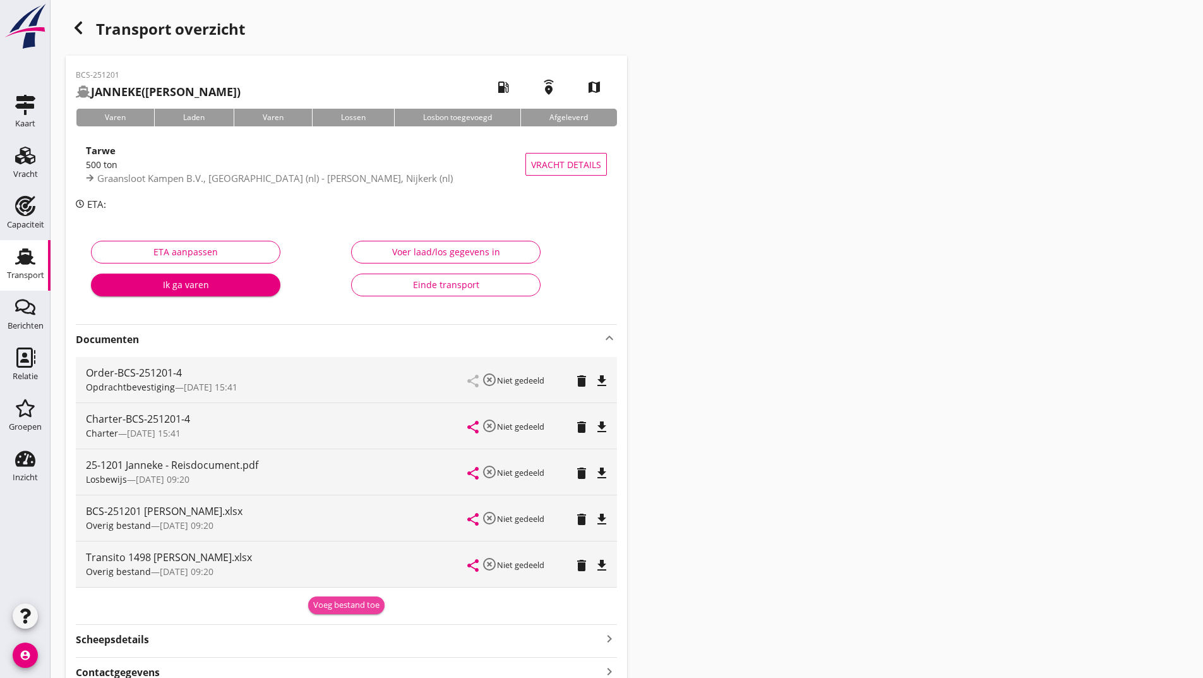
click at [336, 608] on div "Voeg bestand toe" at bounding box center [346, 605] width 66 height 13
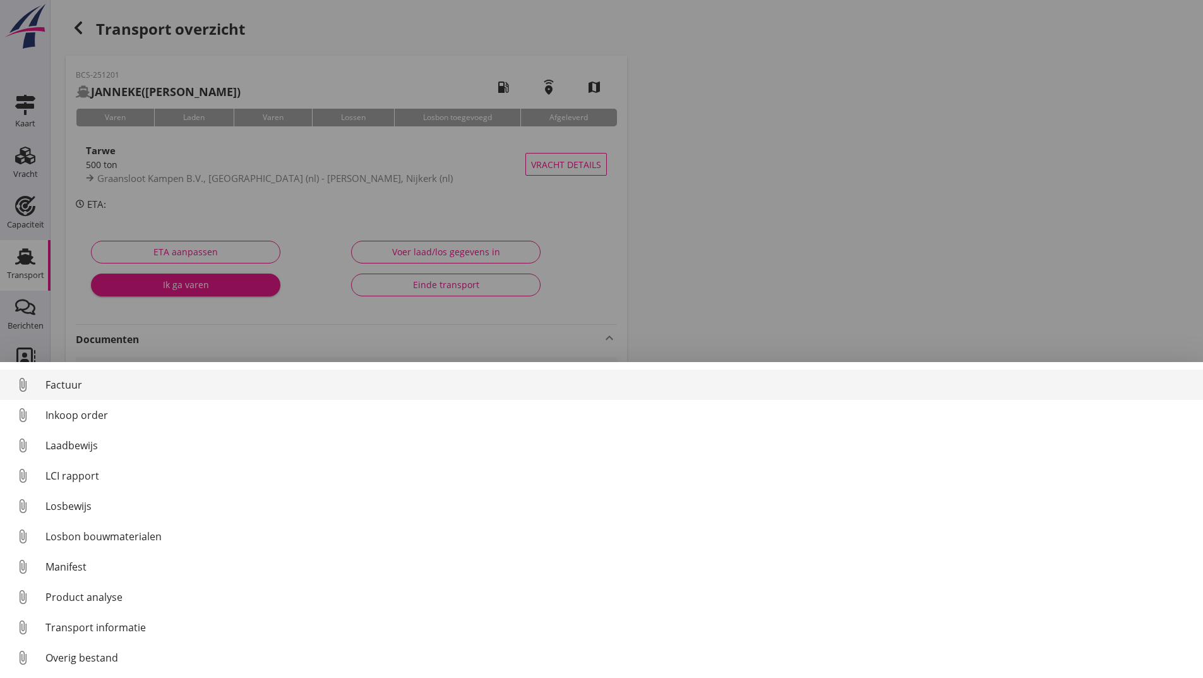
click at [69, 383] on div "Factuur" at bounding box center [619, 384] width 1148 height 15
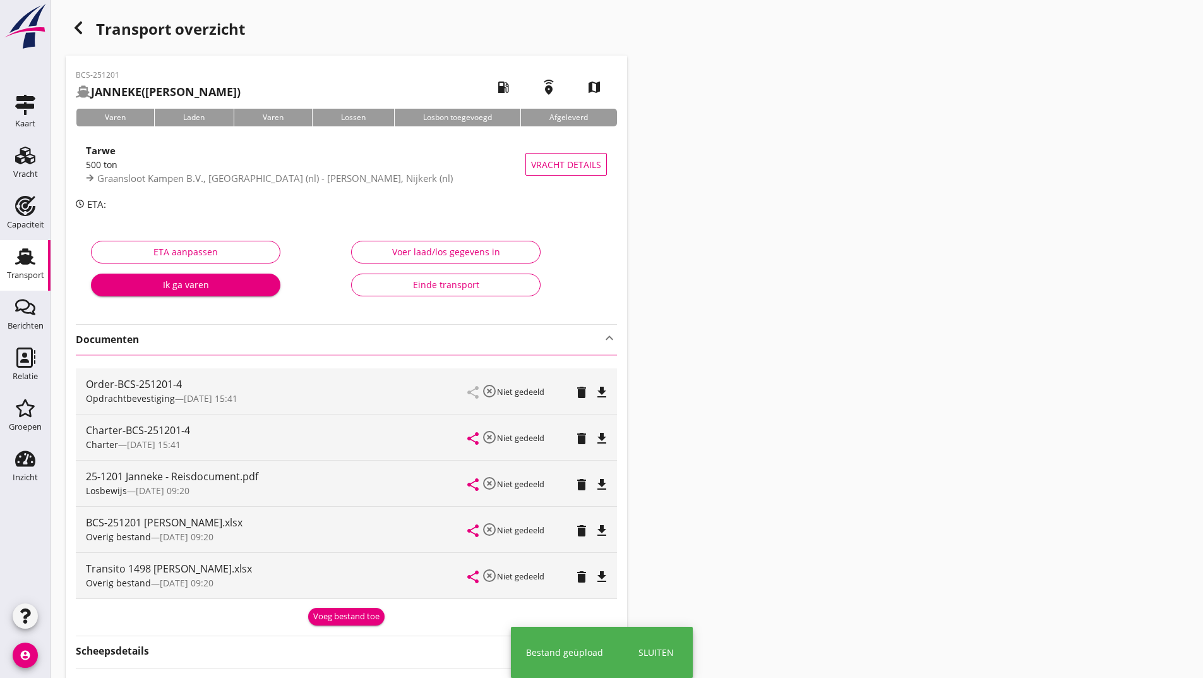
click at [81, 31] on icon "button" at bounding box center [78, 27] width 15 height 15
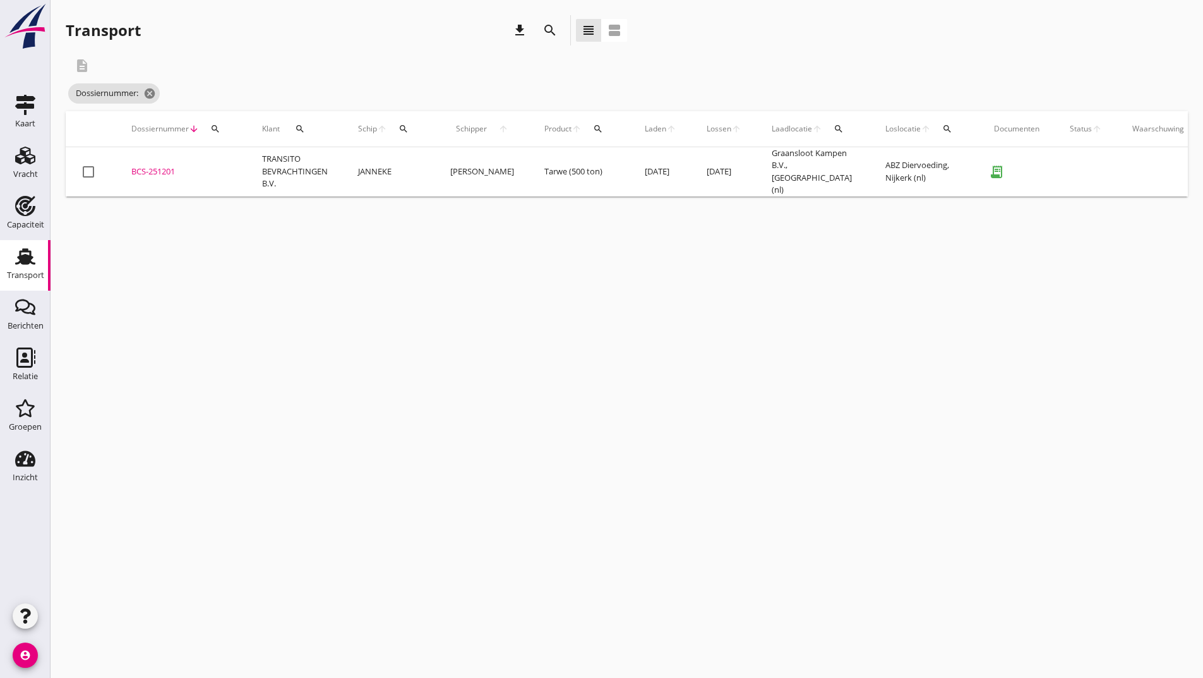
click at [548, 33] on icon "search" at bounding box center [550, 30] width 15 height 15
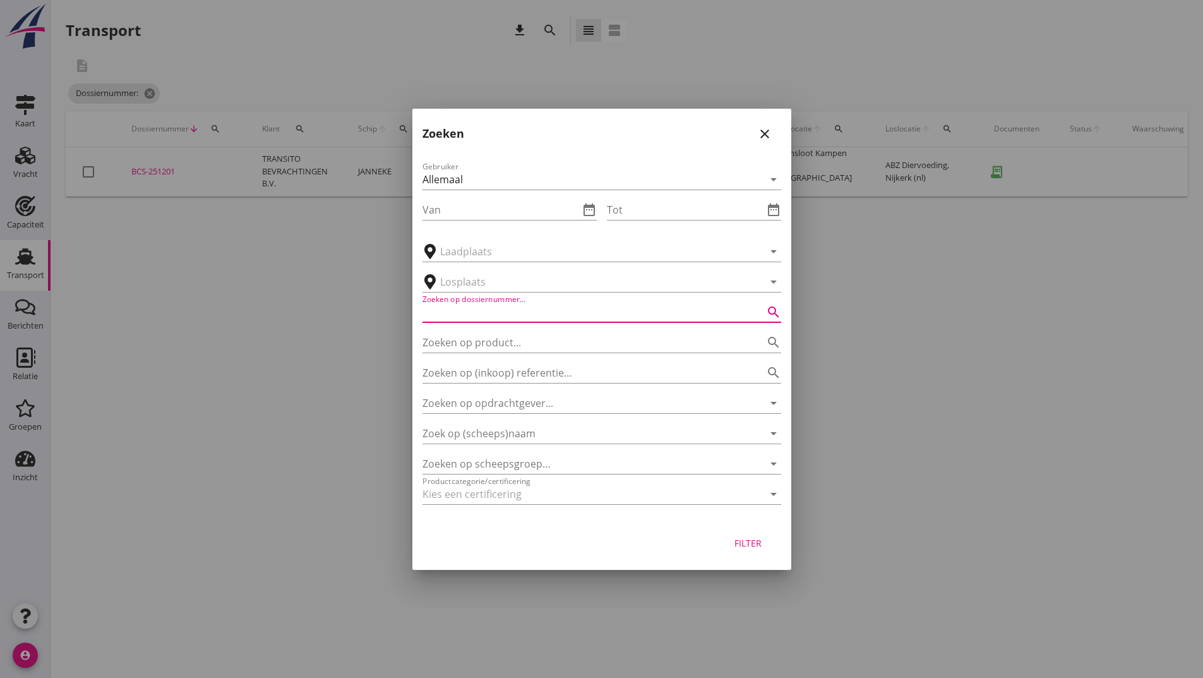
click at [435, 315] on input "Zoeken op dossiernummer..." at bounding box center [584, 312] width 323 height 20
type input "251205"
drag, startPoint x: 748, startPoint y: 537, endPoint x: 750, endPoint y: 495, distance: 43.0
click at [748, 535] on button "Filter" at bounding box center [749, 543] width 56 height 23
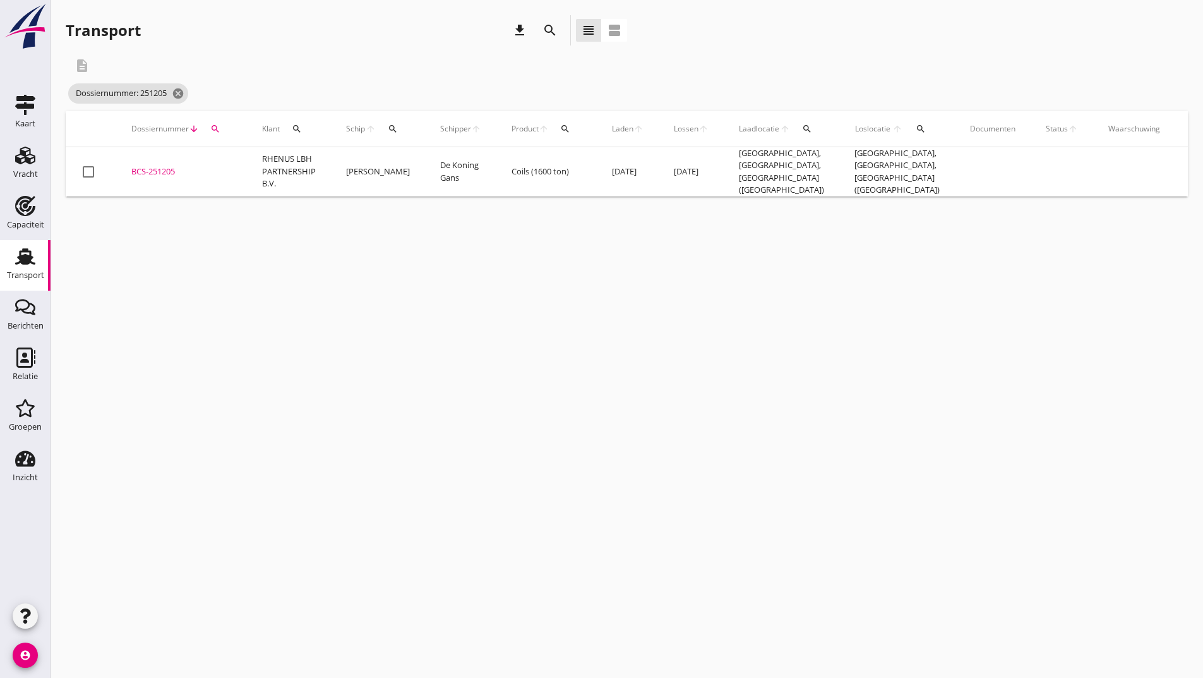
click at [165, 170] on div "BCS-251205" at bounding box center [181, 171] width 100 height 13
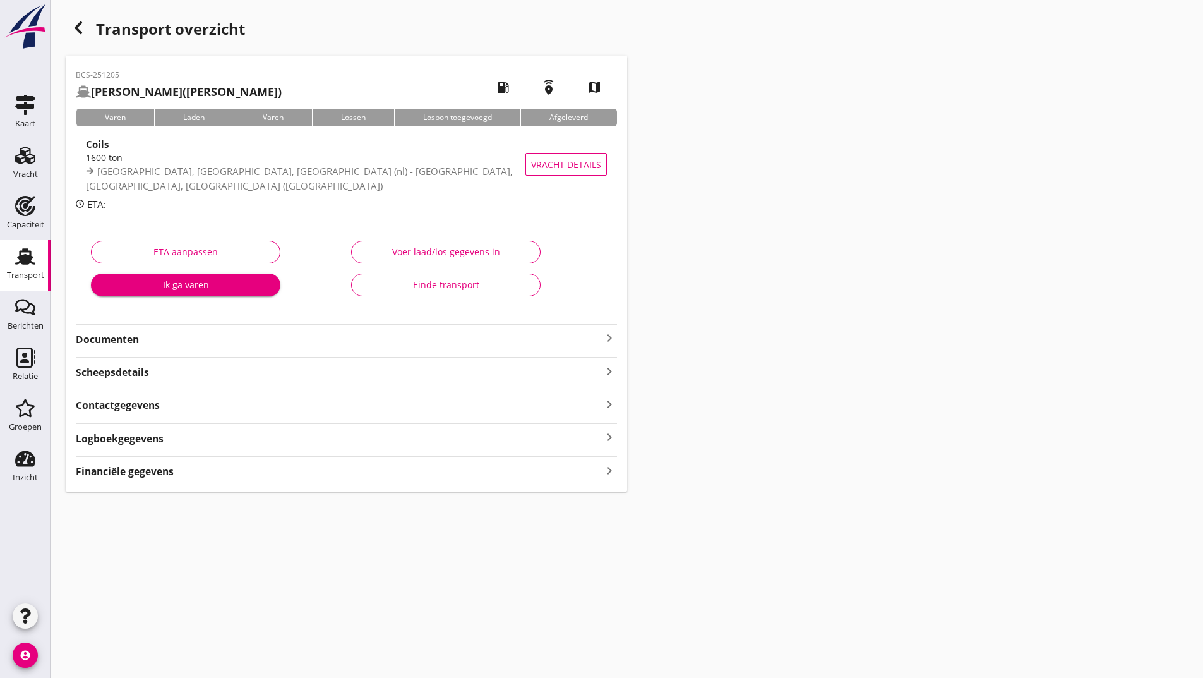
click at [139, 344] on strong "Documenten" at bounding box center [339, 339] width 526 height 15
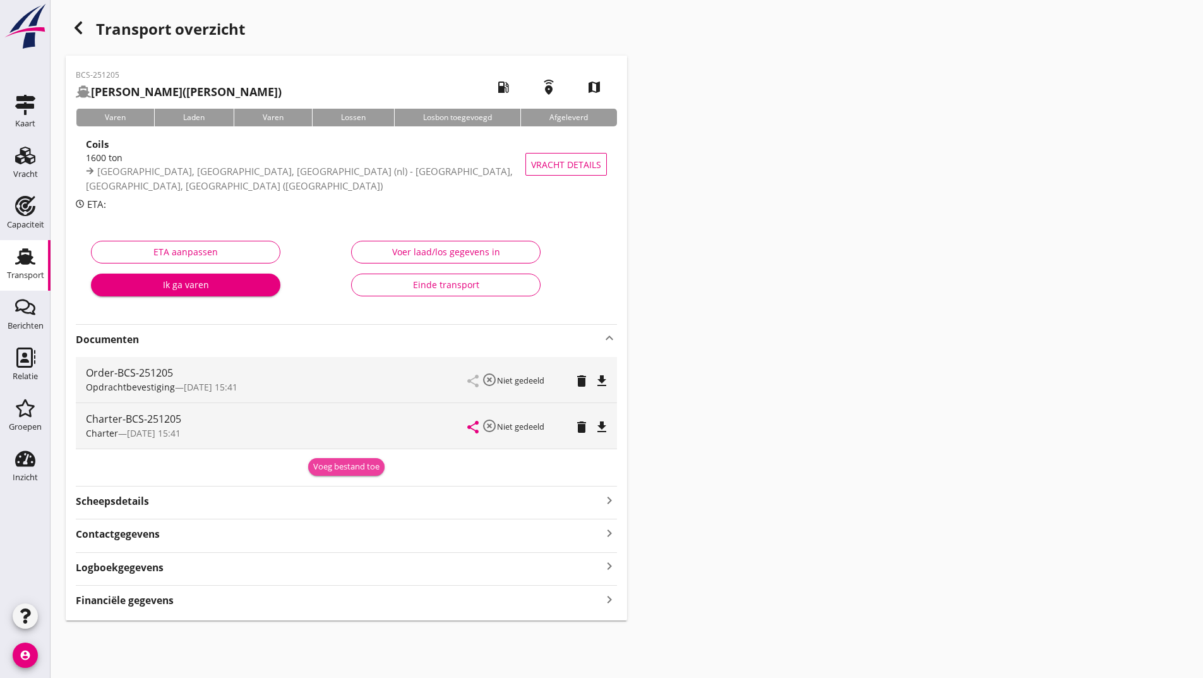
click at [371, 468] on div "Voeg bestand toe" at bounding box center [346, 466] width 66 height 13
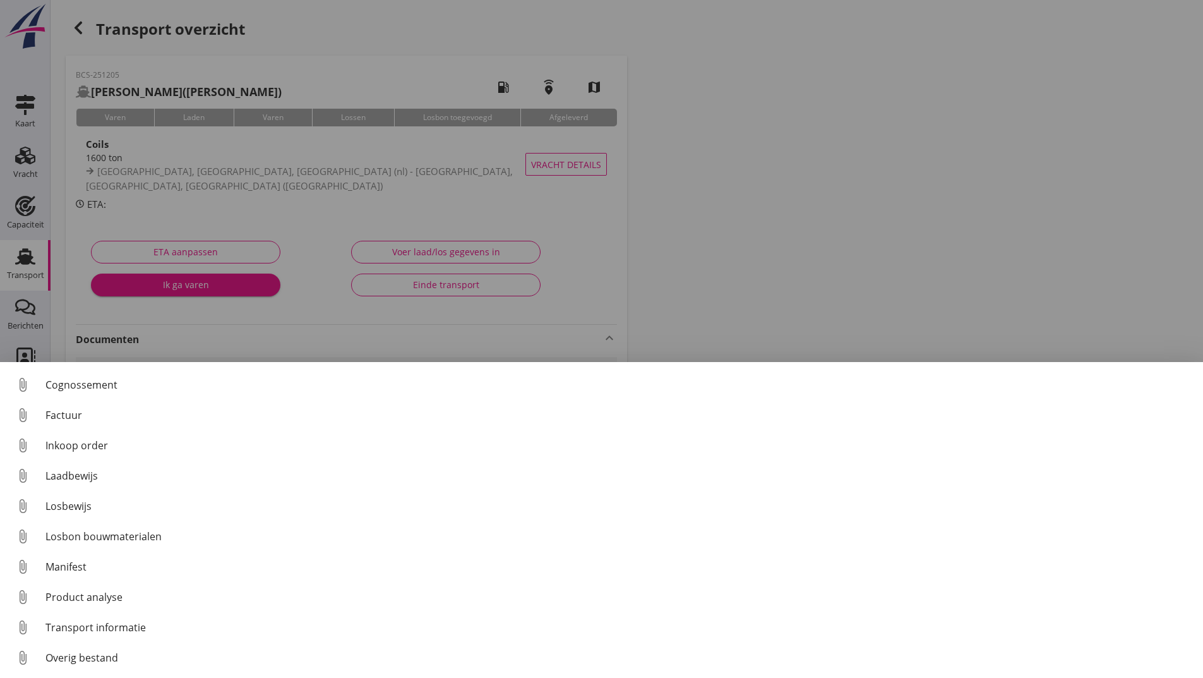
scroll to position [58, 0]
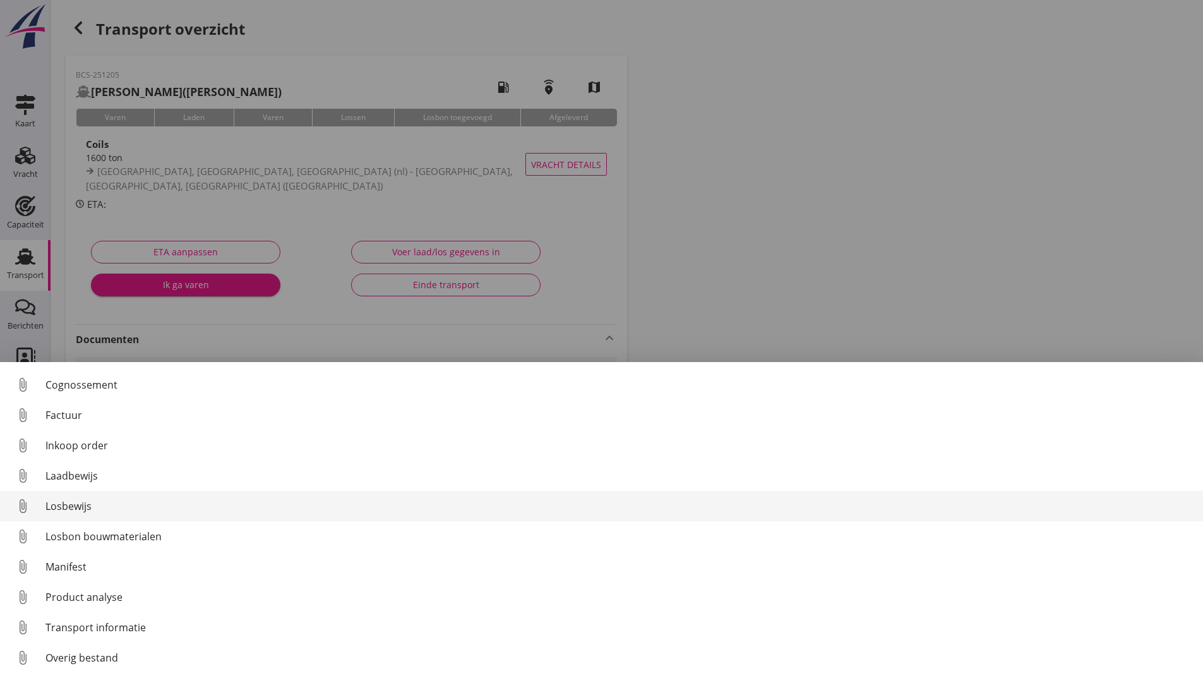
click at [73, 503] on div "Losbewijs" at bounding box center [619, 505] width 1148 height 15
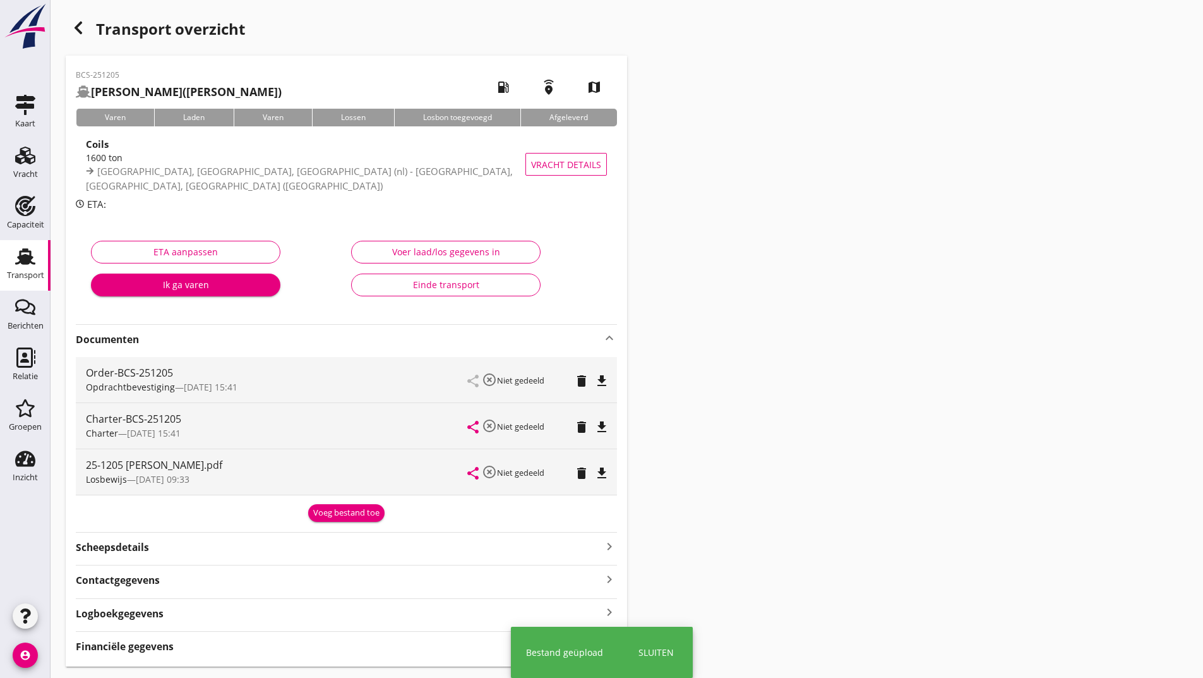
click at [332, 517] on div "Voeg bestand toe" at bounding box center [346, 513] width 66 height 13
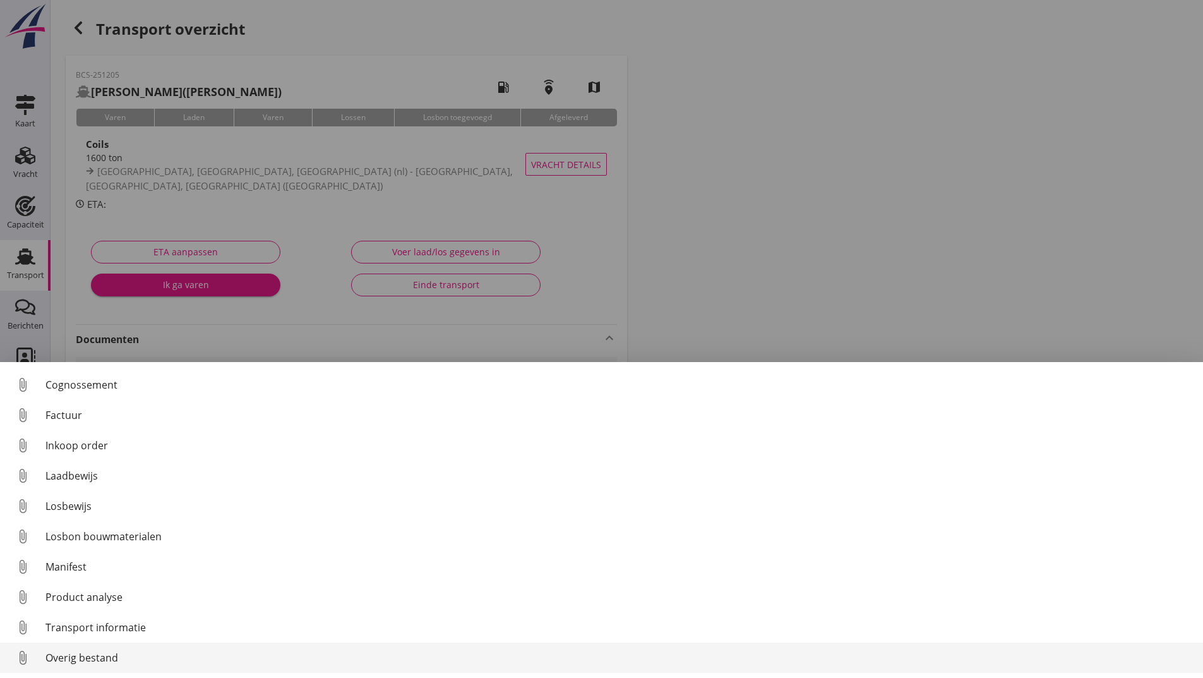
click at [97, 651] on div "Overig bestand" at bounding box center [619, 657] width 1148 height 15
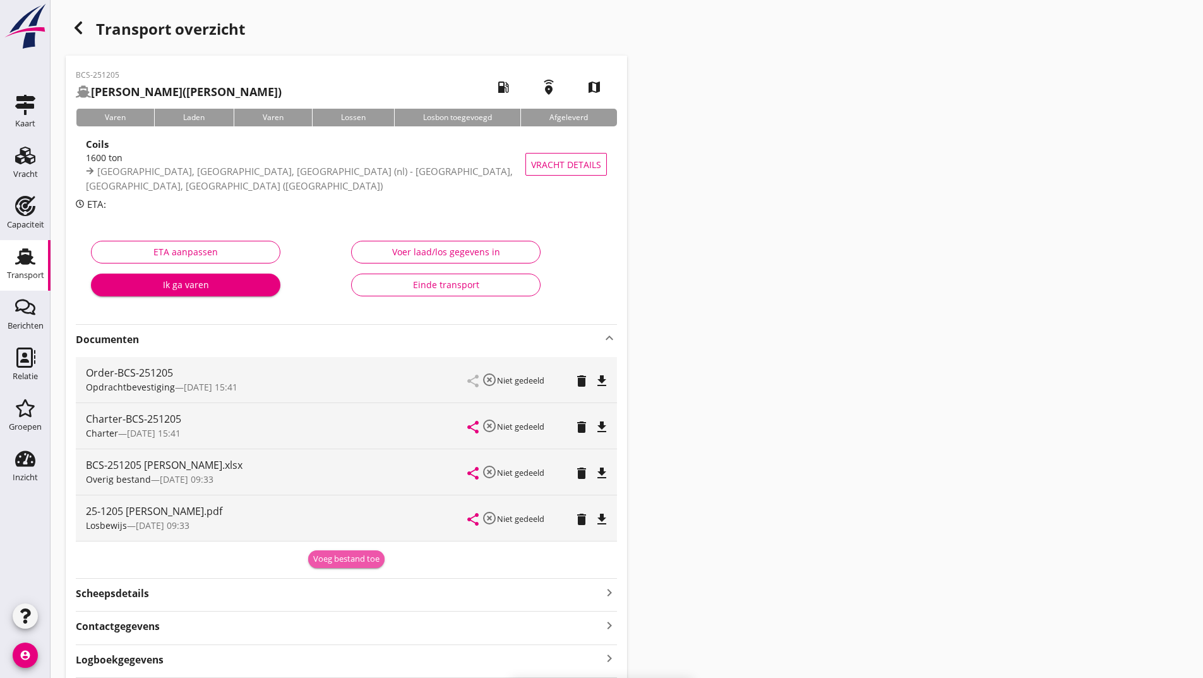
drag, startPoint x: 333, startPoint y: 561, endPoint x: 296, endPoint y: 592, distance: 47.6
click at [333, 562] on div "Voeg bestand toe" at bounding box center [346, 559] width 66 height 13
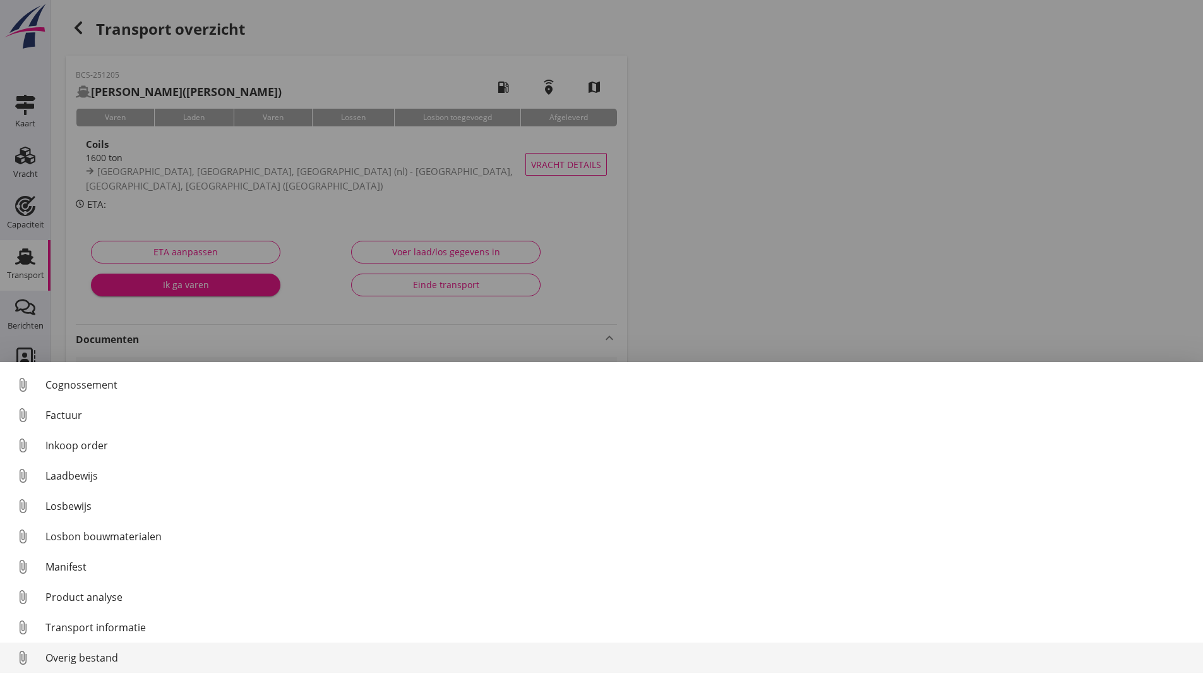
click at [141, 647] on link "attach_file Overig bestand" at bounding box center [601, 657] width 1203 height 30
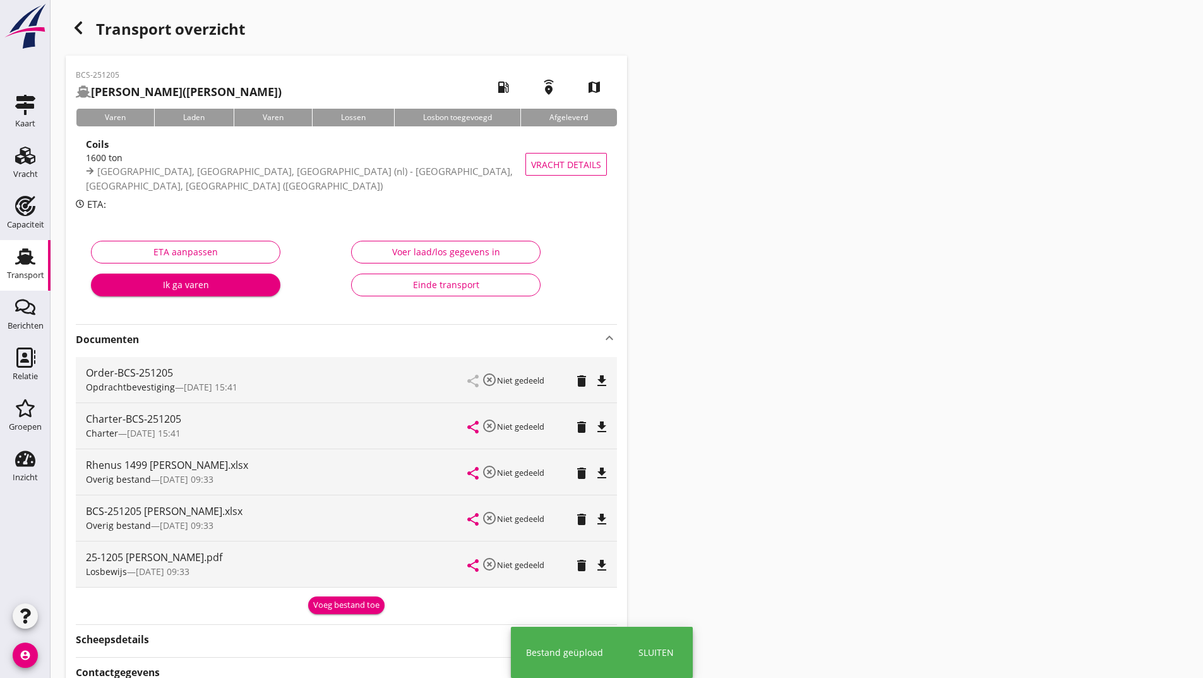
drag, startPoint x: 330, startPoint y: 609, endPoint x: 316, endPoint y: 609, distance: 13.9
click at [327, 609] on div "Voeg bestand toe" at bounding box center [346, 605] width 66 height 13
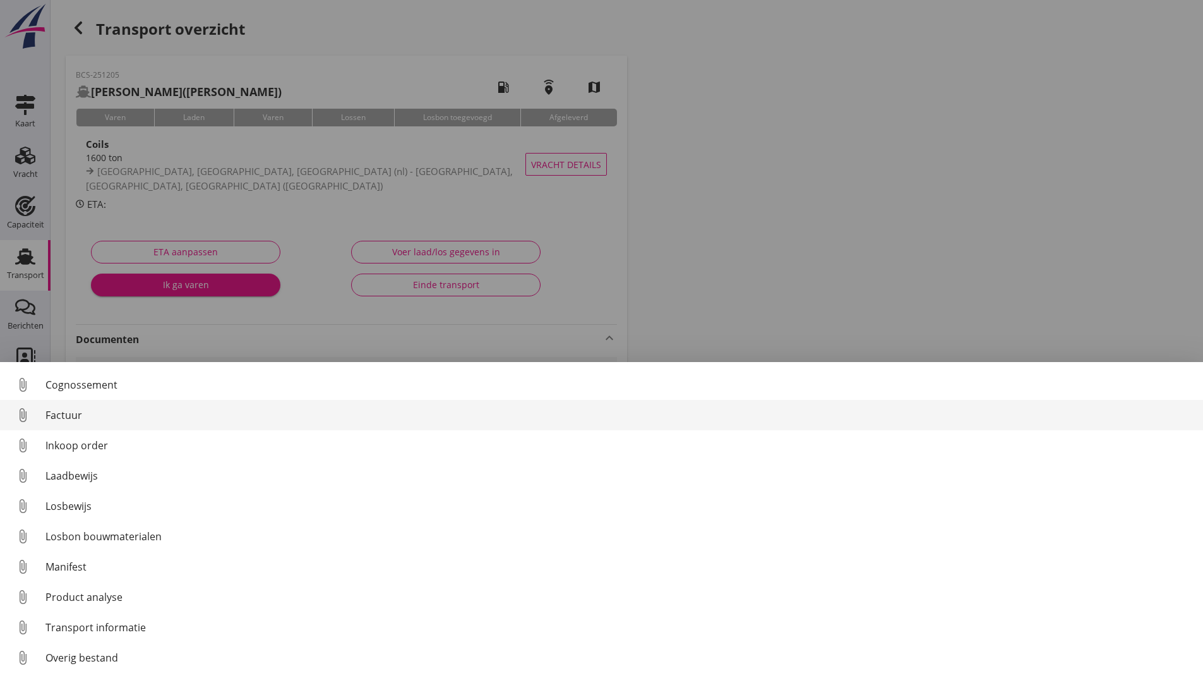
click at [73, 411] on div "Factuur" at bounding box center [619, 414] width 1148 height 15
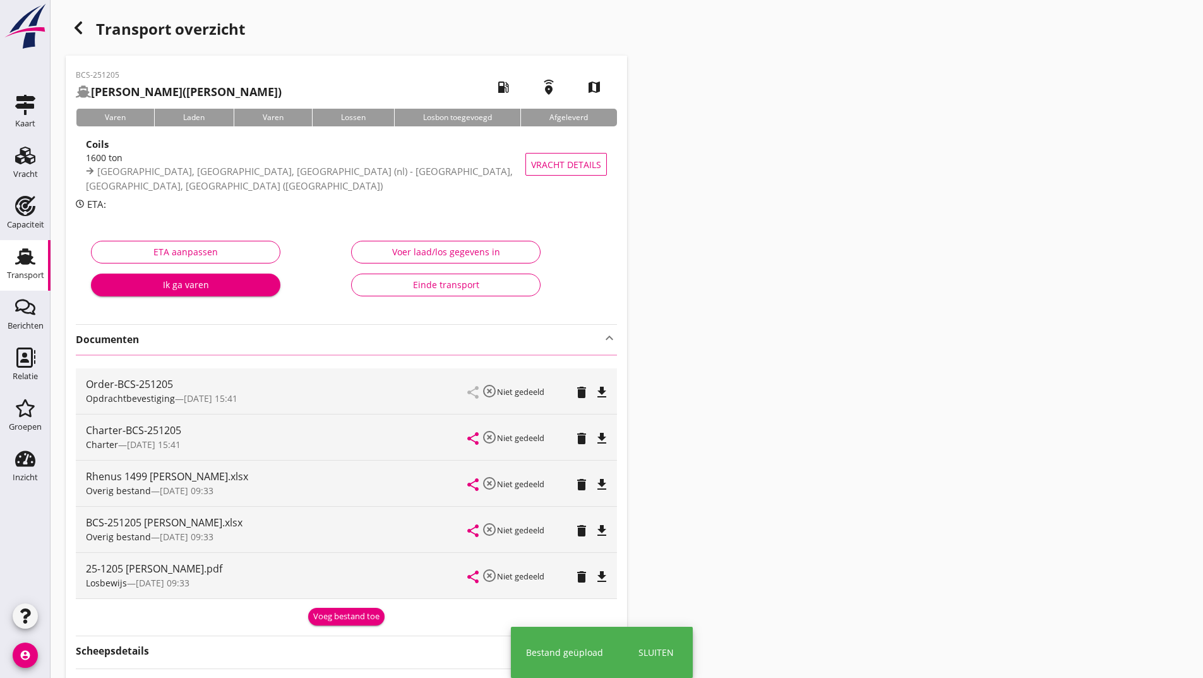
click at [74, 22] on icon "button" at bounding box center [78, 27] width 15 height 15
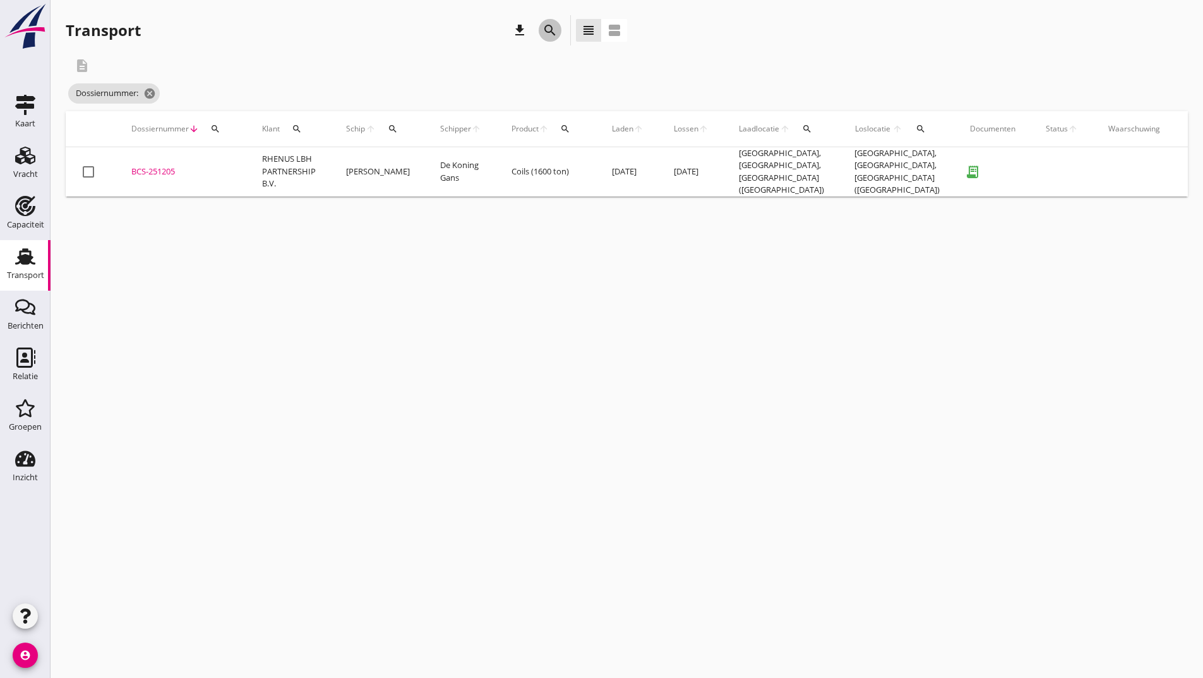
click at [549, 35] on icon "search" at bounding box center [550, 30] width 15 height 15
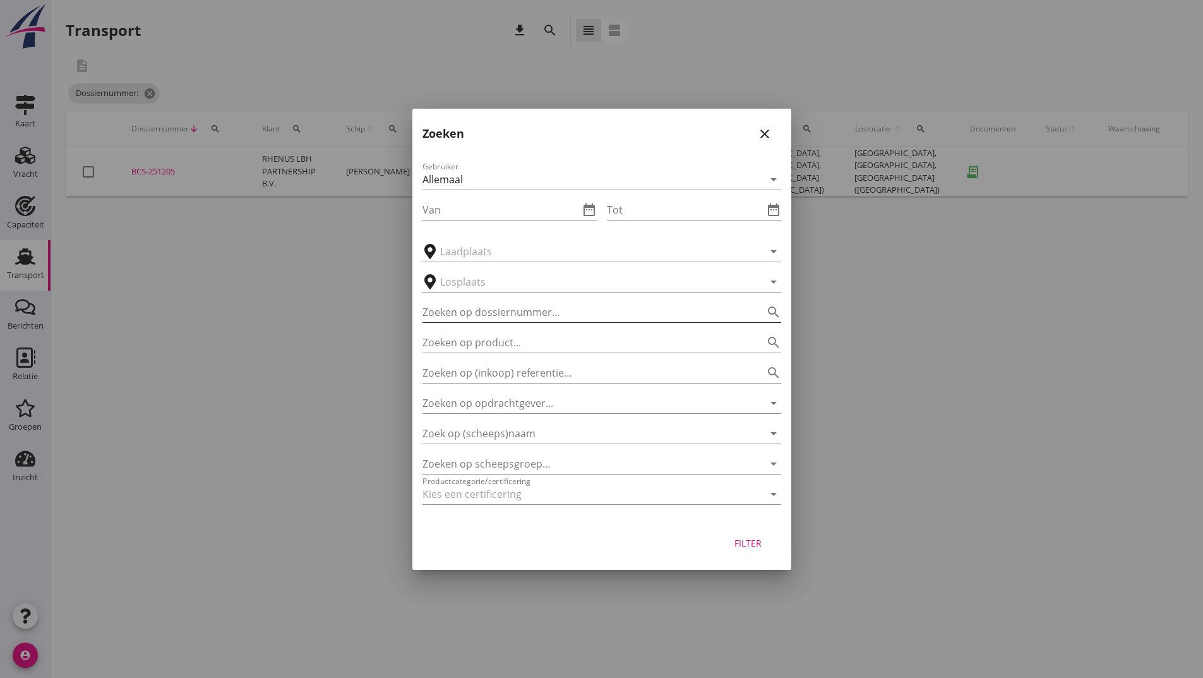
click at [483, 308] on input "Zoeken op dossiernummer..." at bounding box center [584, 312] width 323 height 20
type input "251210"
drag, startPoint x: 753, startPoint y: 547, endPoint x: 624, endPoint y: 512, distance: 133.4
click at [751, 544] on div "Filter" at bounding box center [748, 542] width 35 height 13
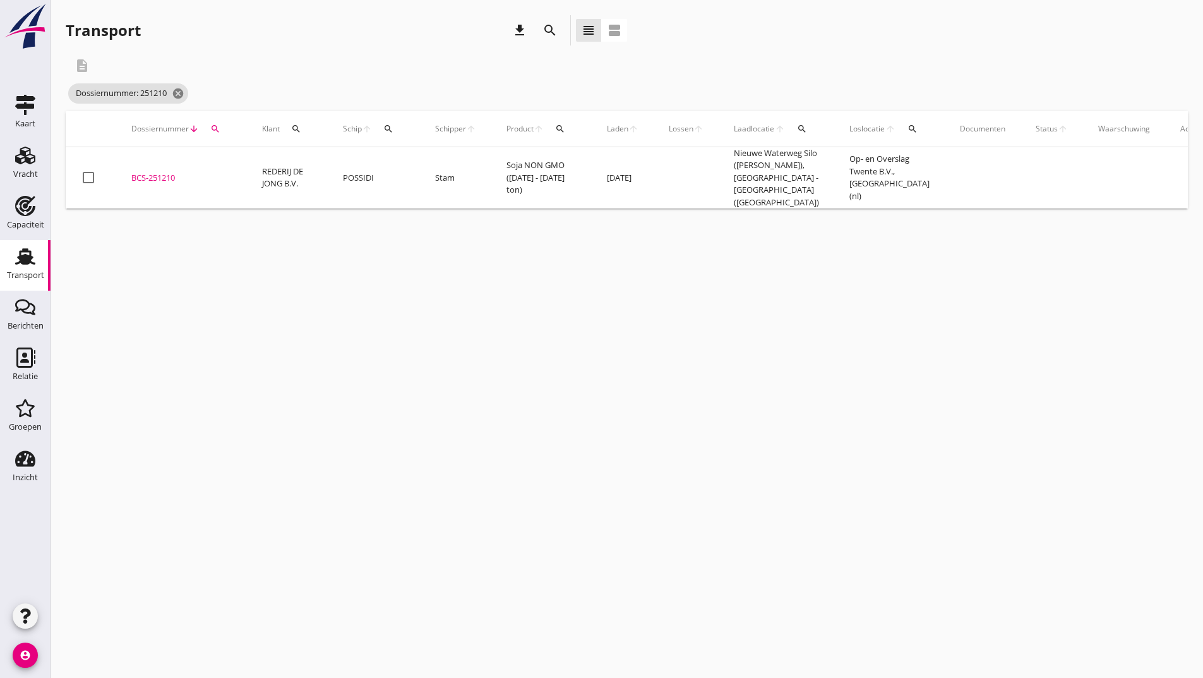
click at [166, 172] on div "BCS-251210" at bounding box center [181, 178] width 100 height 13
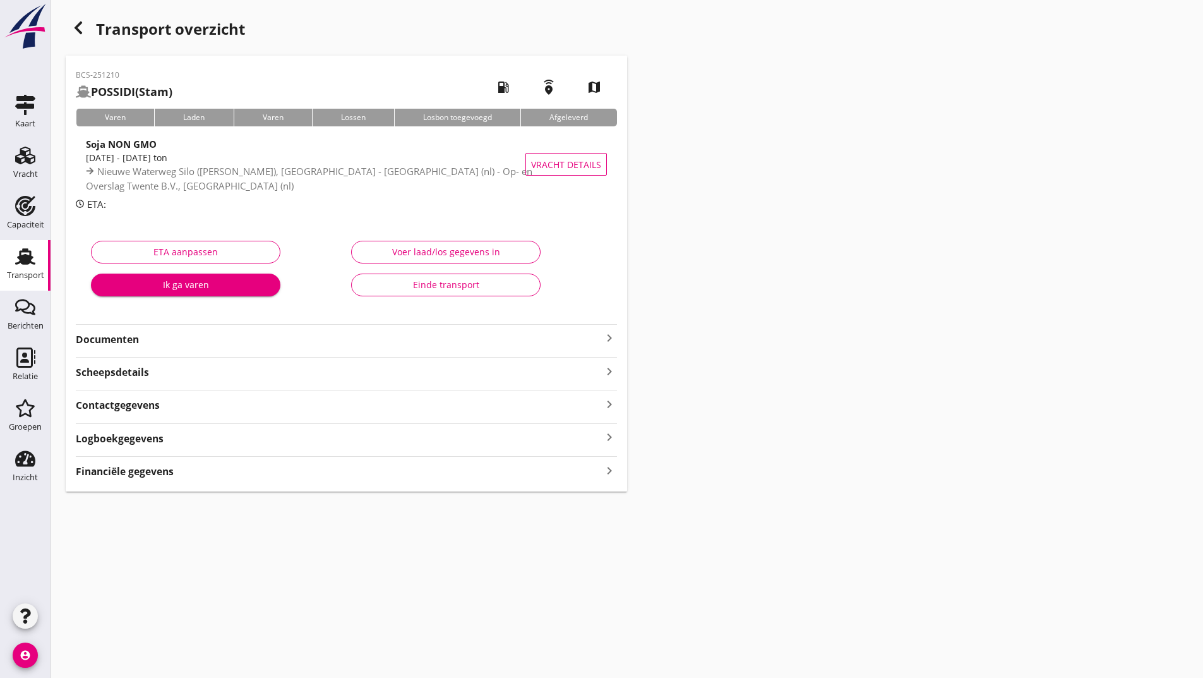
click at [136, 336] on strong "Documenten" at bounding box center [339, 339] width 526 height 15
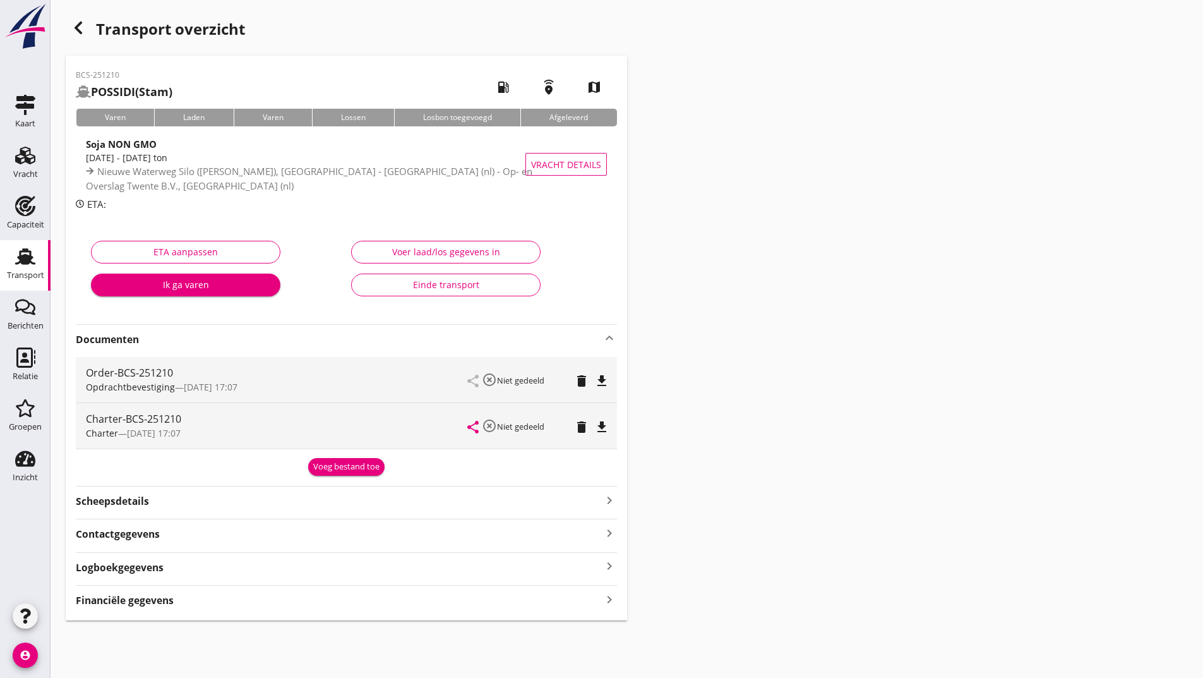
click at [341, 476] on div "BCS-251210 POSSIDI (Stam) local_gas_station emergency_share map Varen Laden Var…" at bounding box center [346, 338] width 561 height 565
click at [327, 472] on div "Voeg bestand toe" at bounding box center [346, 466] width 66 height 13
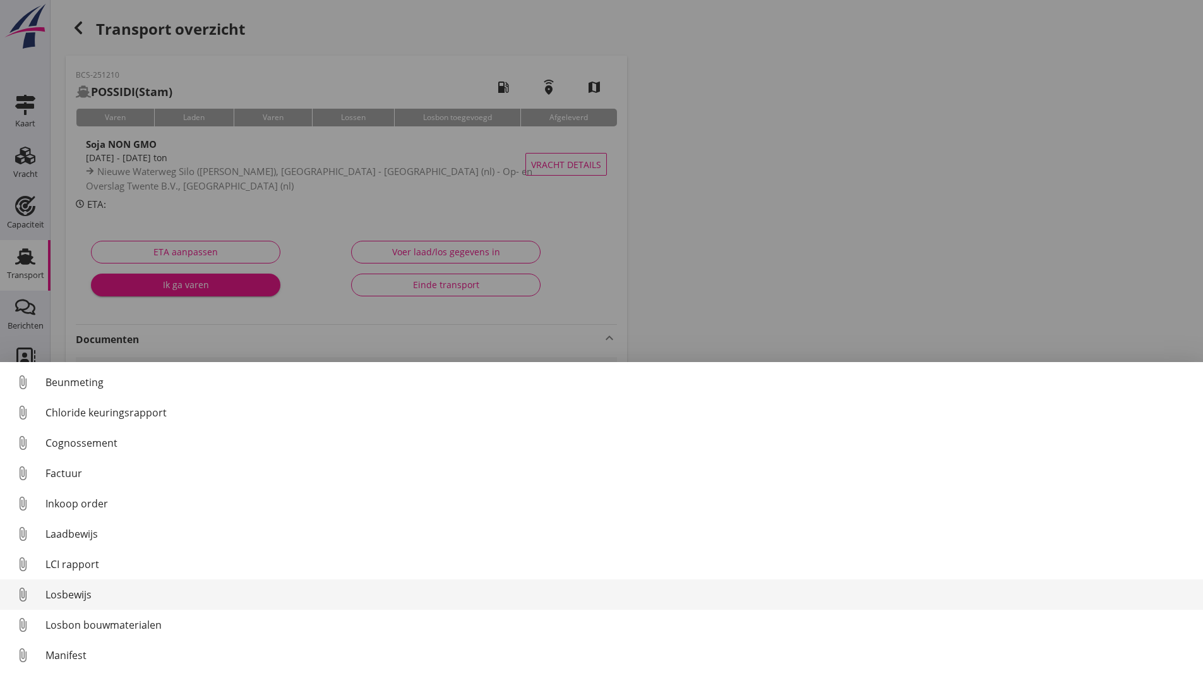
click at [76, 598] on div "Losbewijs" at bounding box center [619, 594] width 1148 height 15
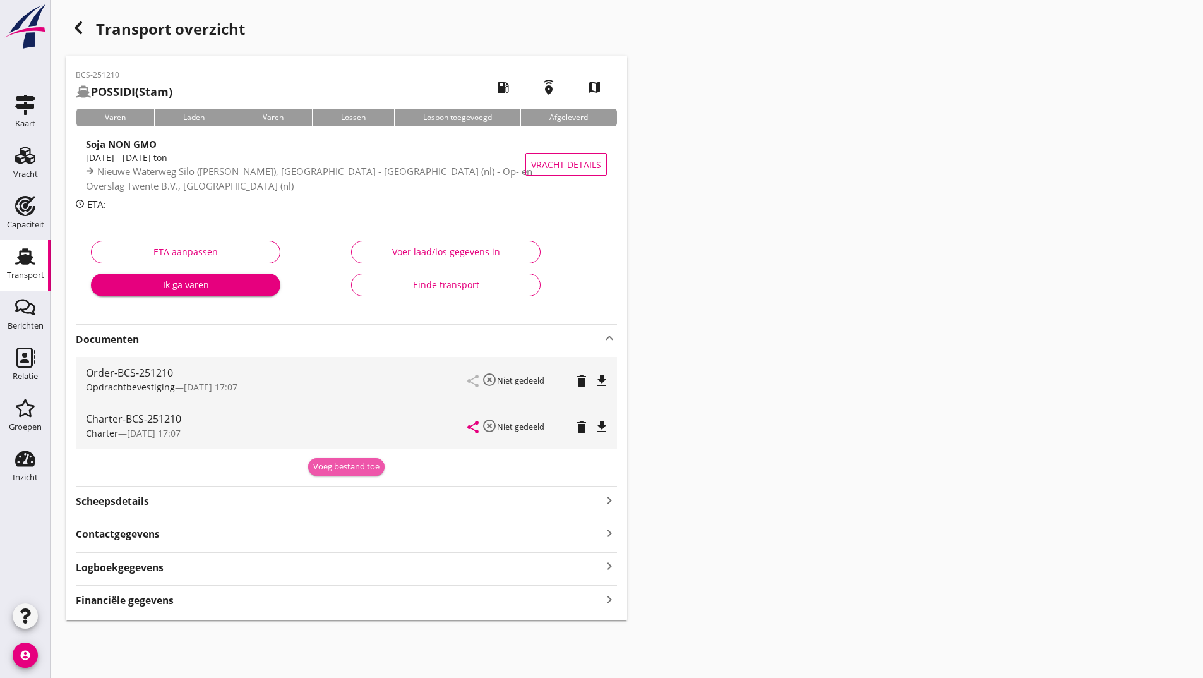
drag, startPoint x: 365, startPoint y: 461, endPoint x: 225, endPoint y: 534, distance: 157.3
click at [364, 462] on div "Voeg bestand toe" at bounding box center [346, 466] width 66 height 13
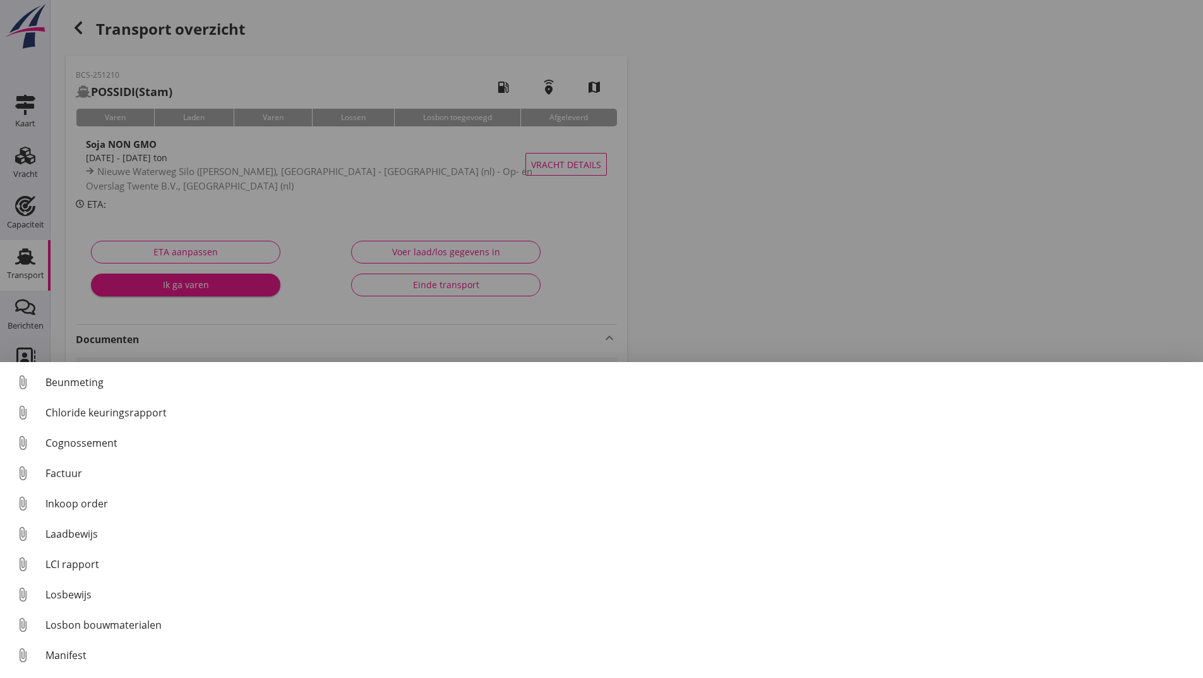
scroll to position [88, 0]
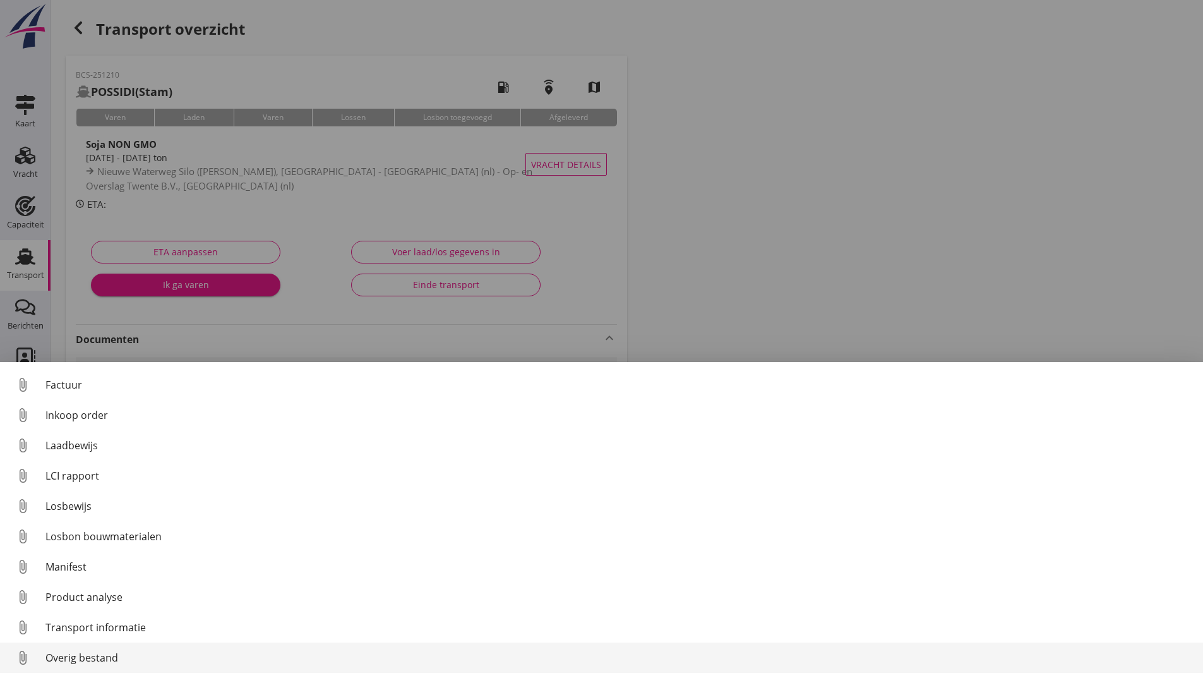
click at [104, 656] on div "Overig bestand" at bounding box center [619, 657] width 1148 height 15
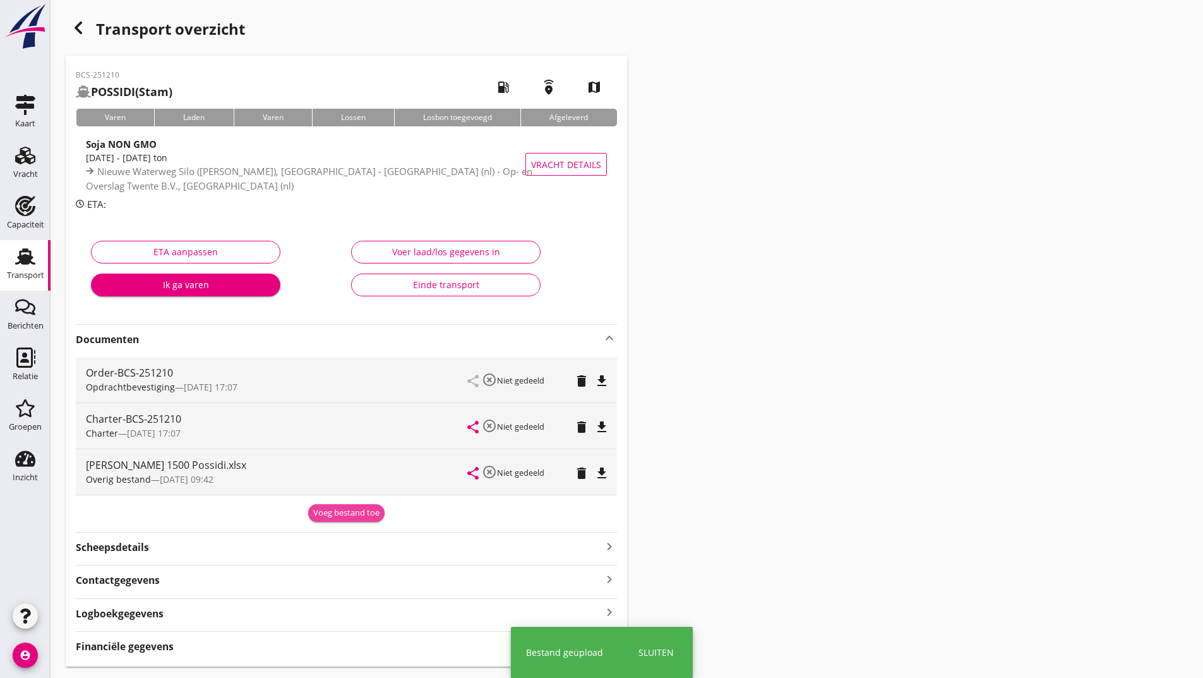
click at [324, 513] on div "Voeg bestand toe" at bounding box center [346, 513] width 66 height 13
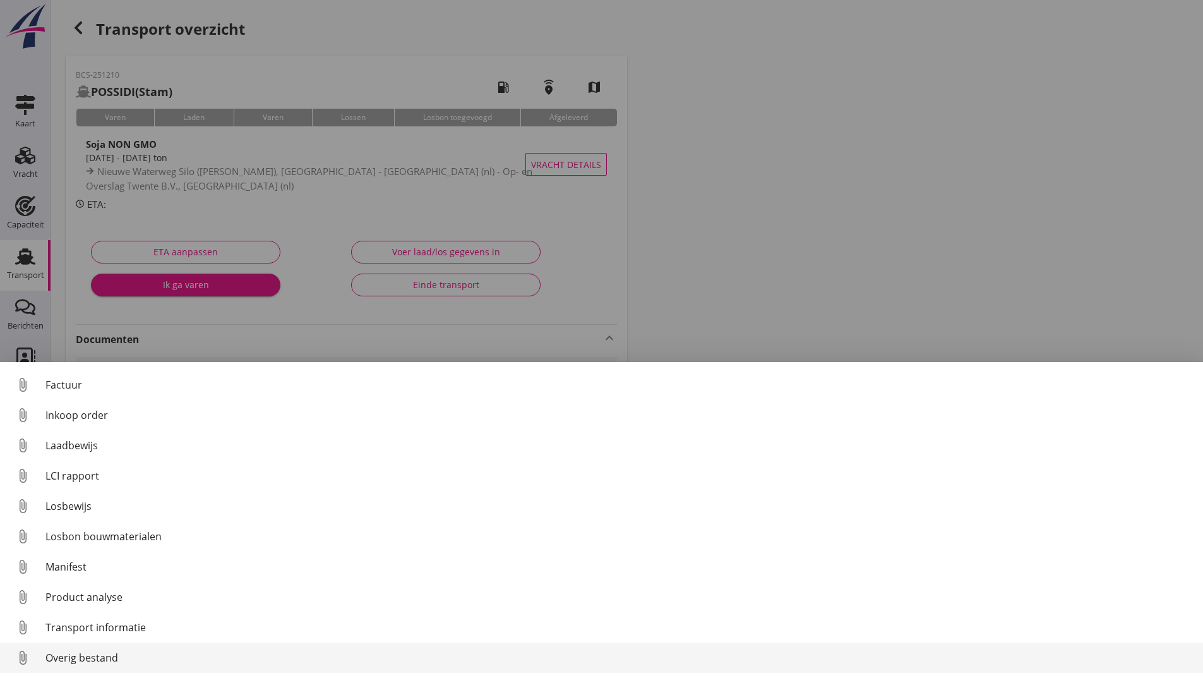
click at [107, 654] on div "Overig bestand" at bounding box center [619, 657] width 1148 height 15
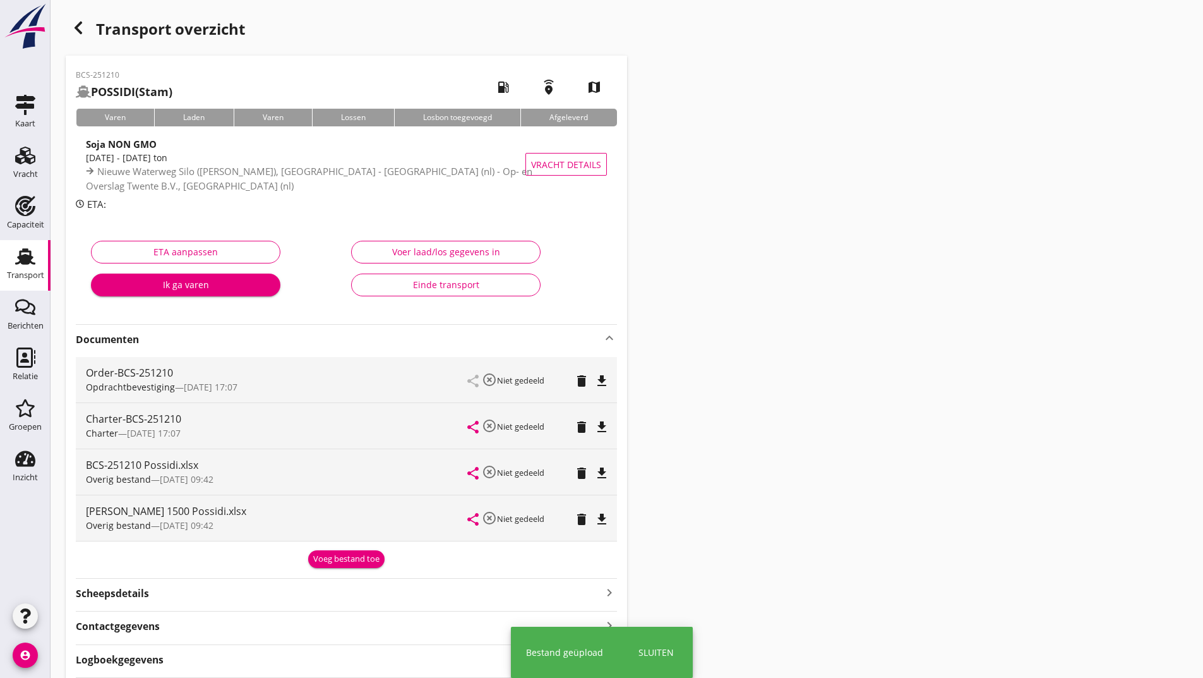
click at [339, 564] on div "Voeg bestand toe" at bounding box center [346, 559] width 66 height 13
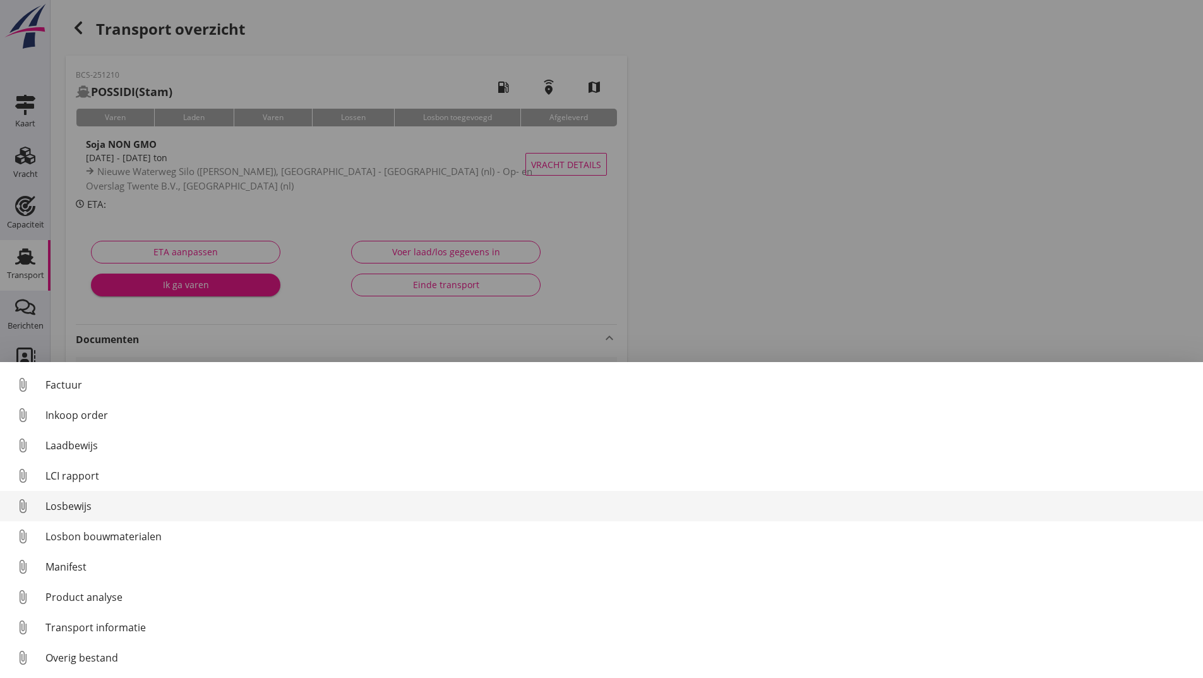
click at [86, 512] on div "Losbewijs" at bounding box center [619, 505] width 1148 height 15
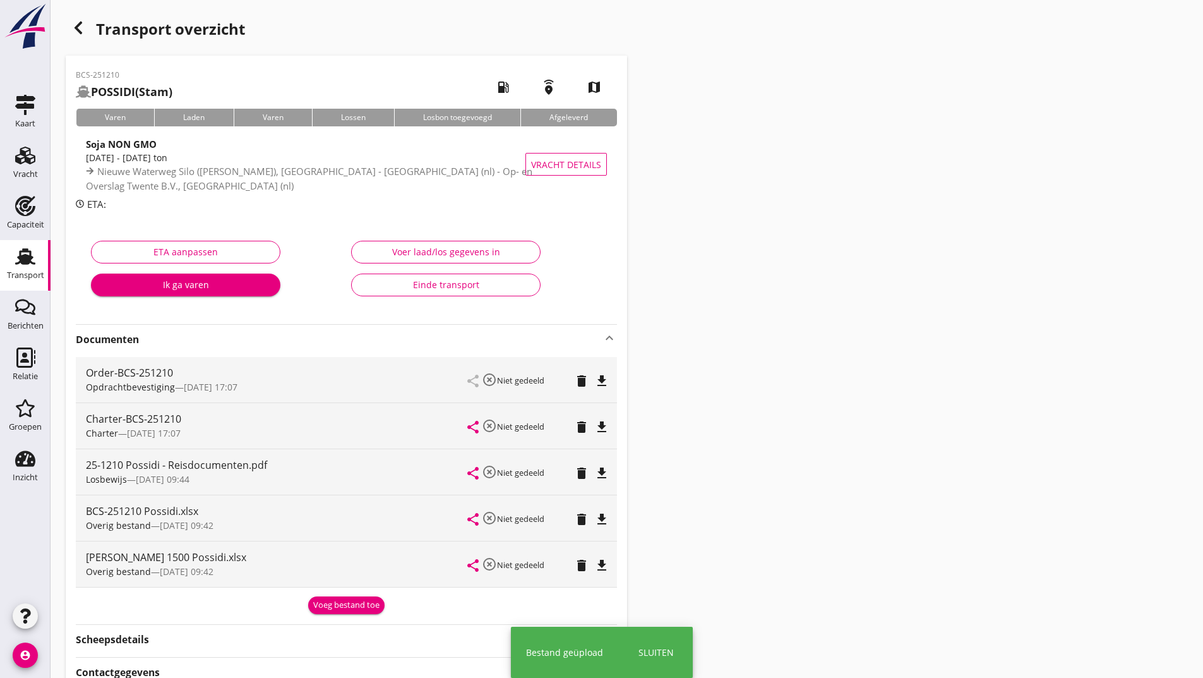
click at [313, 603] on div "Voeg bestand toe" at bounding box center [346, 605] width 66 height 13
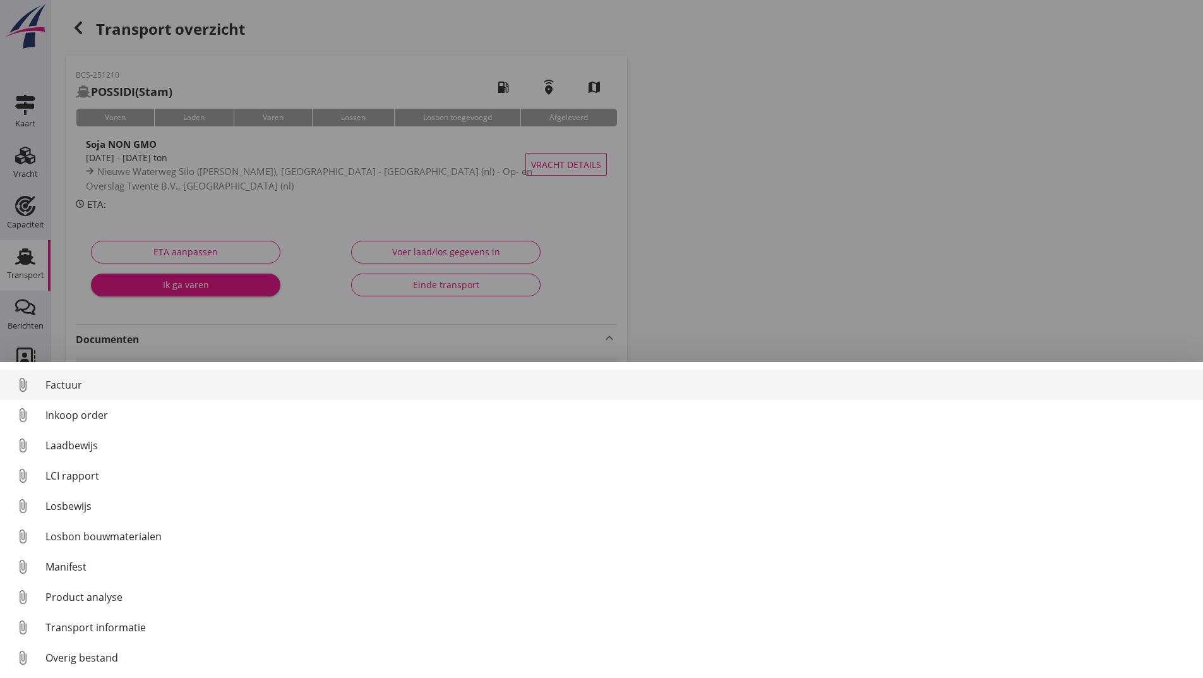
click at [75, 381] on div "Factuur" at bounding box center [619, 384] width 1148 height 15
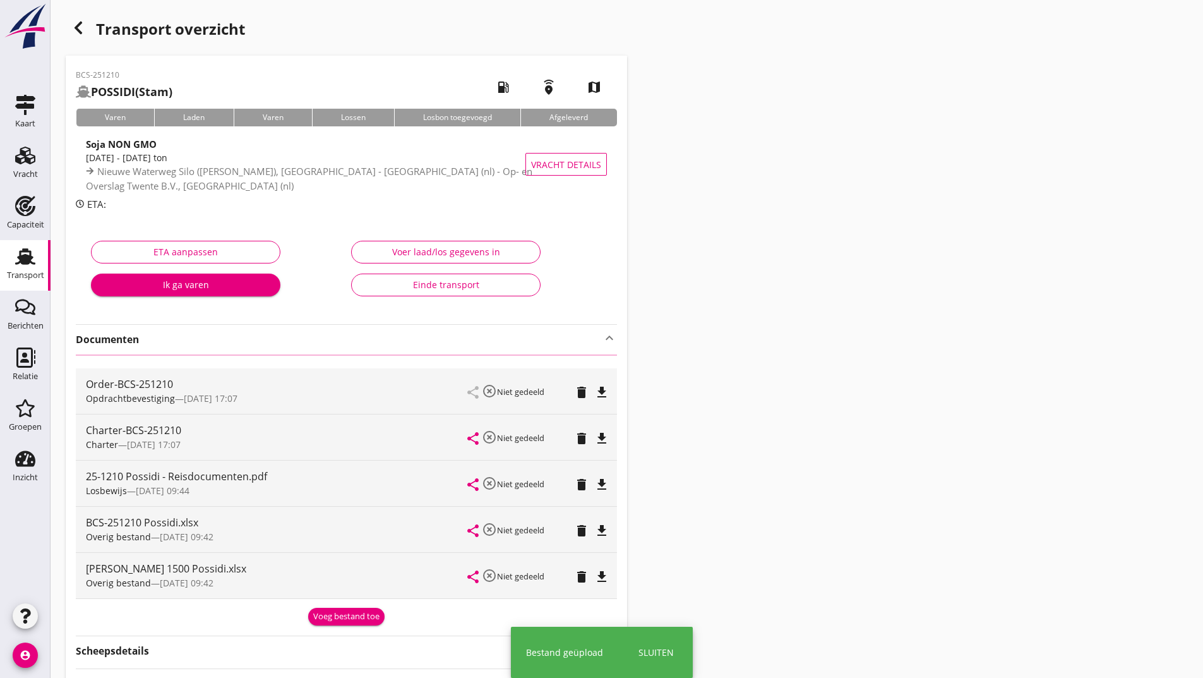
click at [83, 31] on icon "button" at bounding box center [78, 27] width 15 height 15
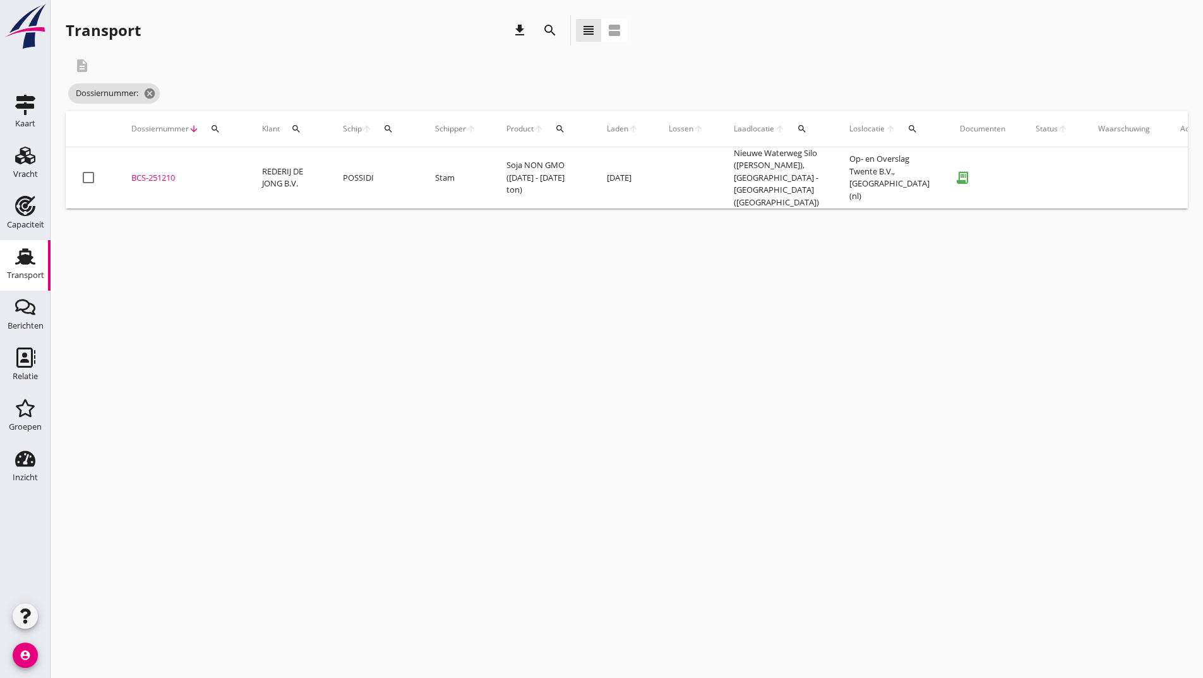
click at [548, 31] on icon "search" at bounding box center [550, 30] width 15 height 15
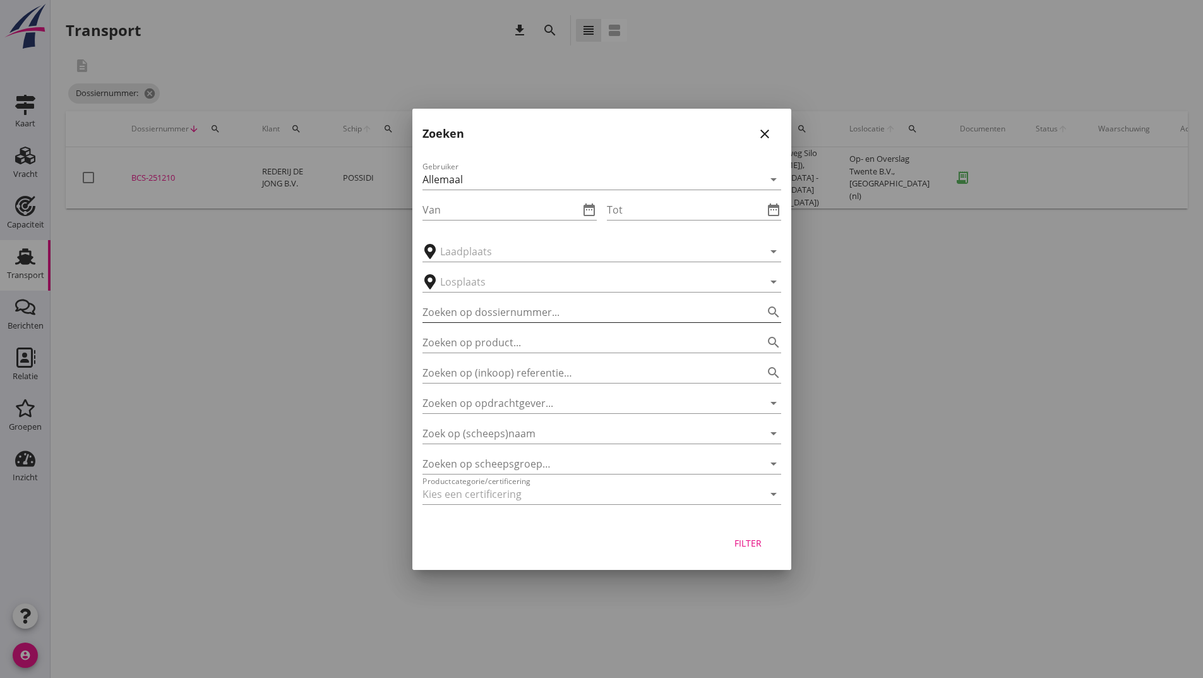
click at [445, 316] on input "Zoeken op dossiernummer..." at bounding box center [584, 312] width 323 height 20
type input "251200"
drag, startPoint x: 755, startPoint y: 544, endPoint x: 599, endPoint y: 519, distance: 157.4
click at [754, 544] on div "Filter" at bounding box center [748, 542] width 35 height 13
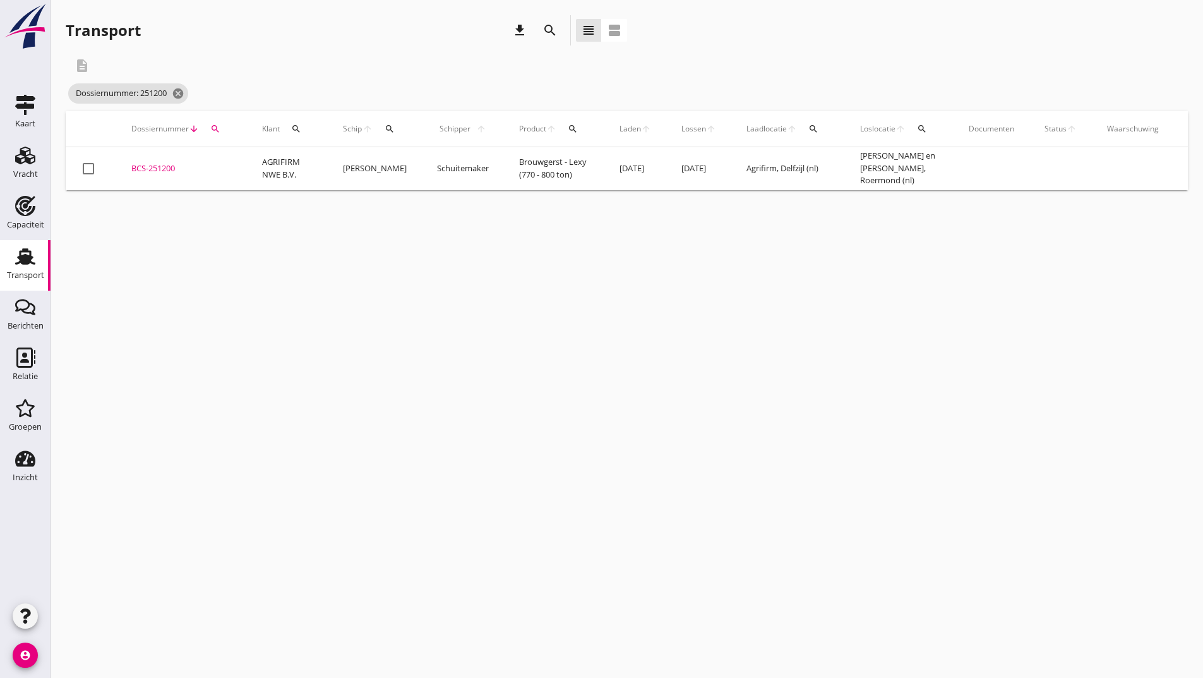
click at [166, 169] on div "BCS-251200" at bounding box center [181, 168] width 100 height 13
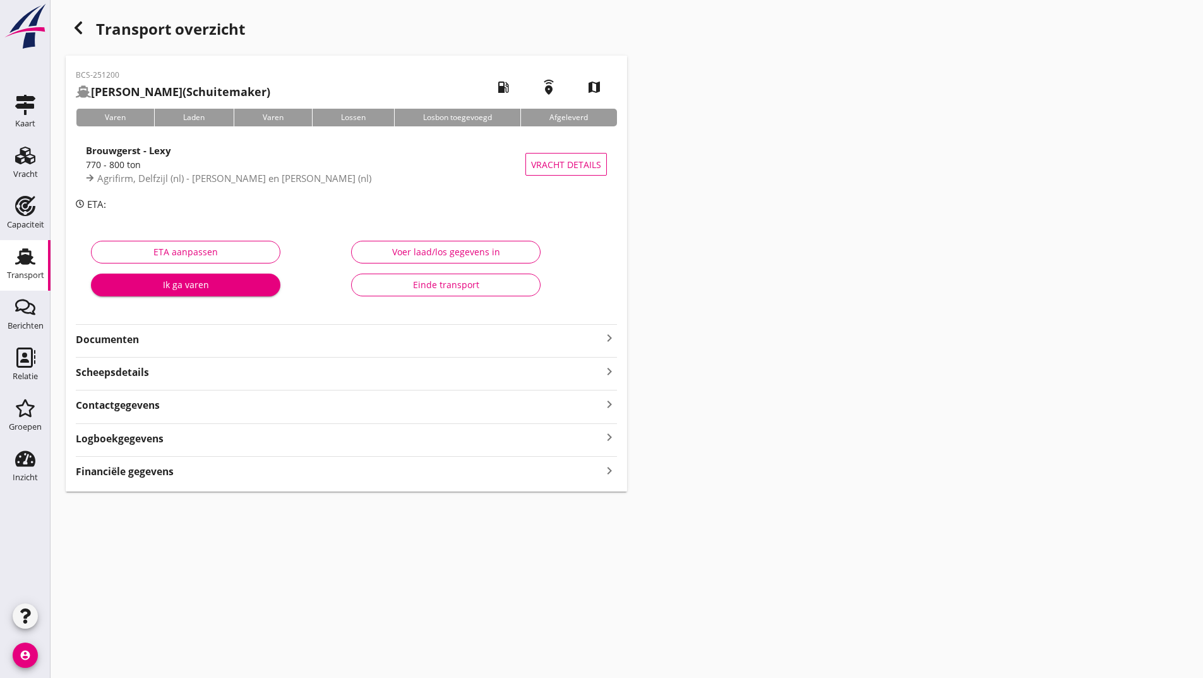
click at [126, 338] on strong "Documenten" at bounding box center [339, 339] width 526 height 15
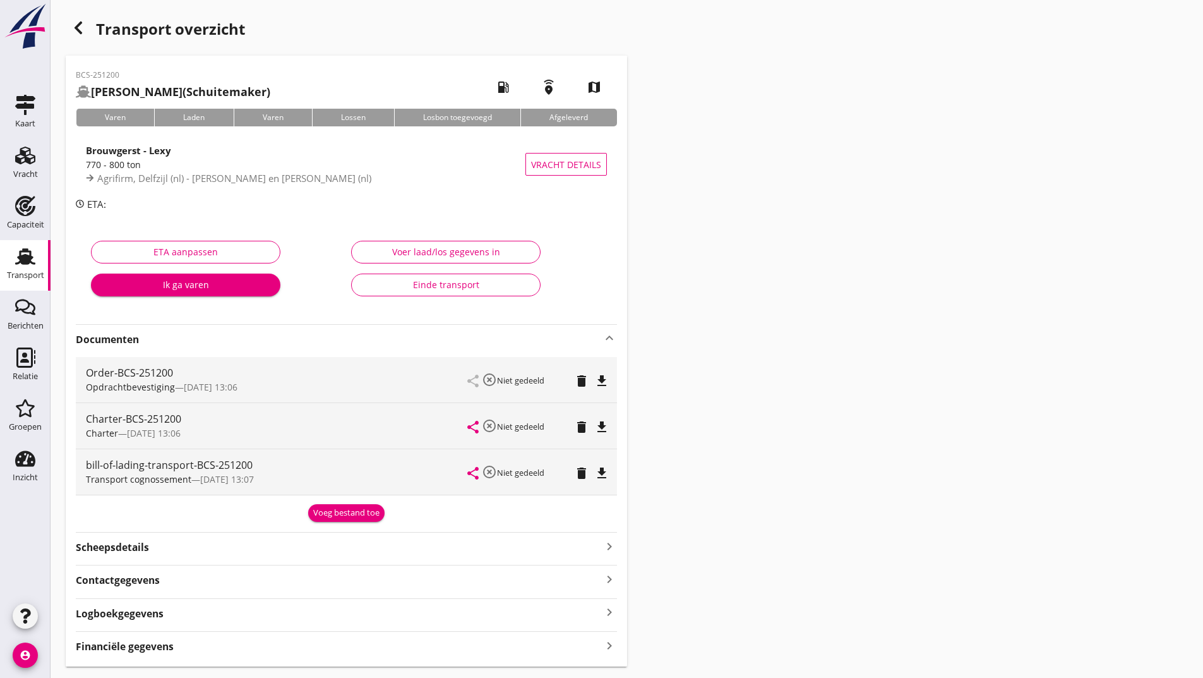
click at [323, 518] on div "Voeg bestand toe" at bounding box center [346, 513] width 66 height 13
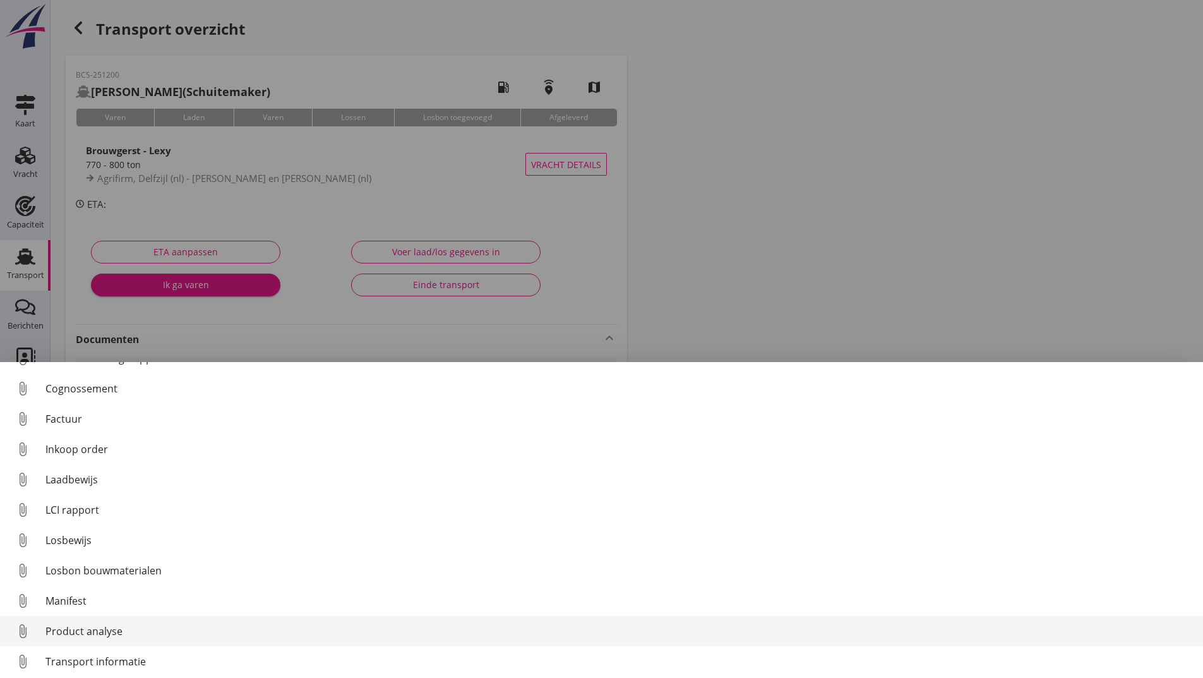
scroll to position [88, 0]
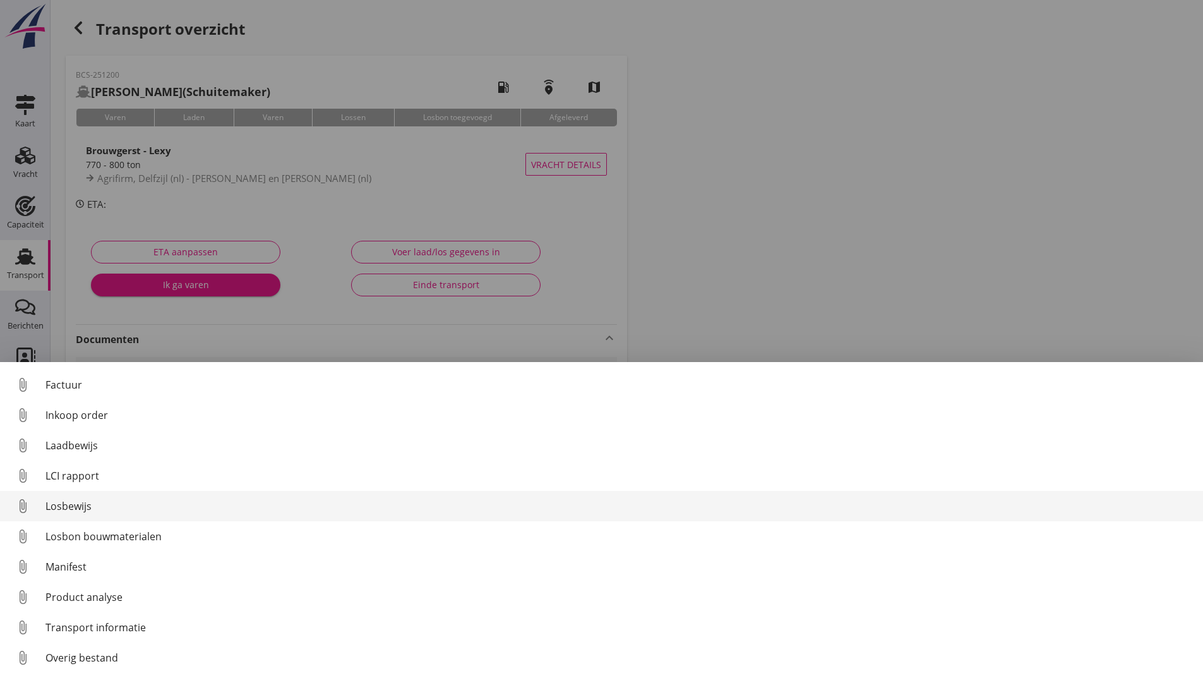
click at [78, 508] on div "Losbewijs" at bounding box center [619, 505] width 1148 height 15
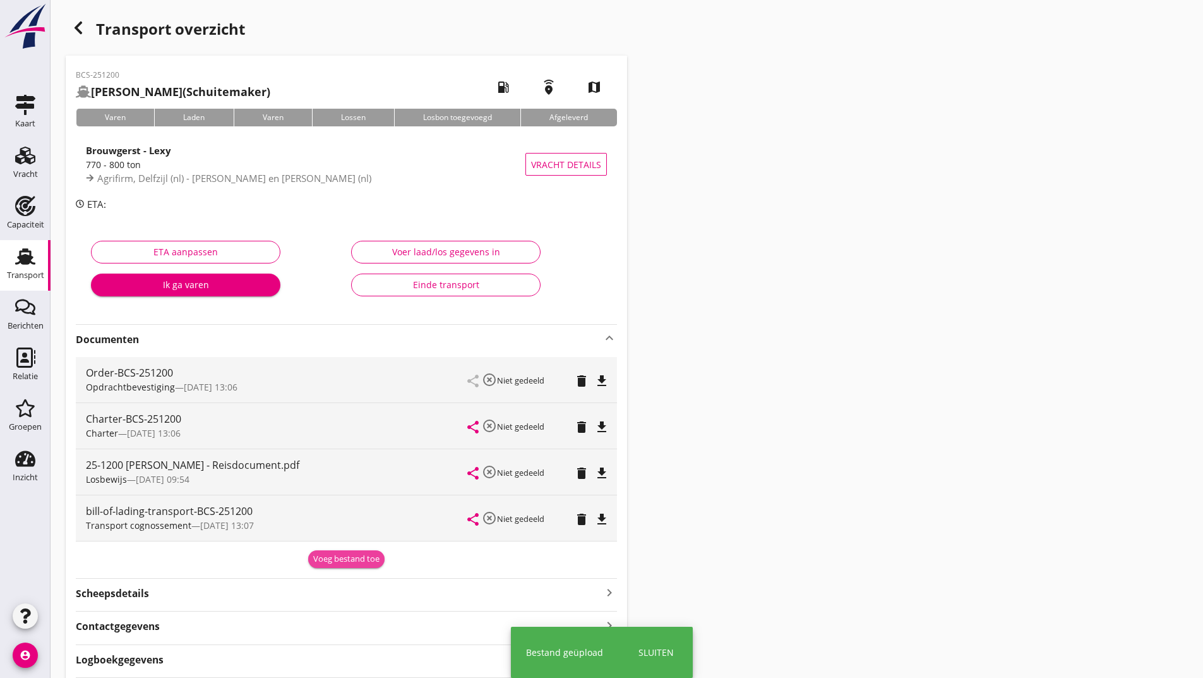
drag, startPoint x: 334, startPoint y: 565, endPoint x: 263, endPoint y: 527, distance: 80.5
click at [334, 564] on div "Voeg bestand toe" at bounding box center [346, 559] width 66 height 13
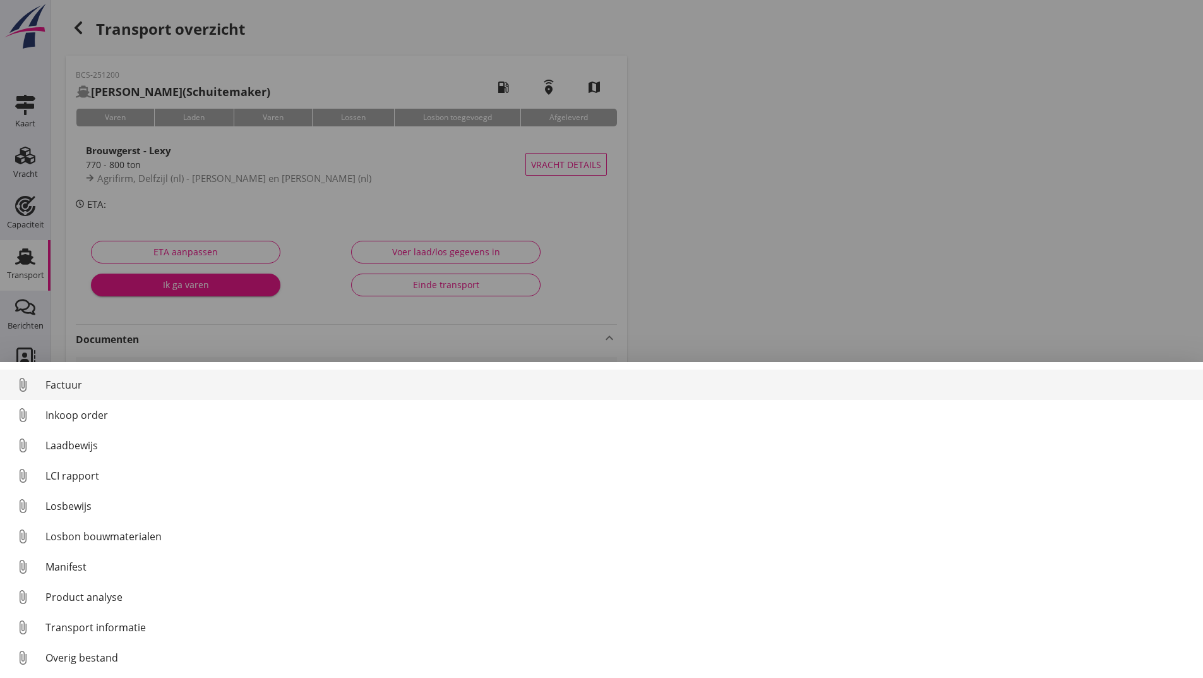
click at [75, 389] on div "Factuur" at bounding box center [619, 384] width 1148 height 15
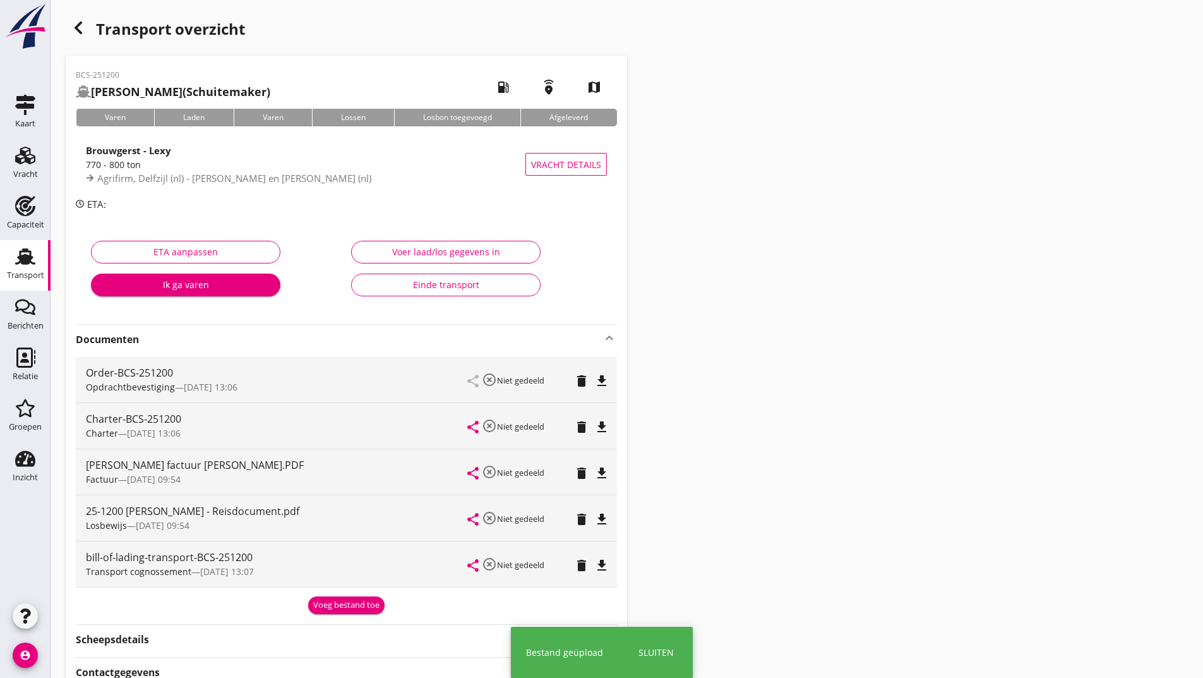
click at [336, 610] on div "Voeg bestand toe" at bounding box center [346, 605] width 66 height 13
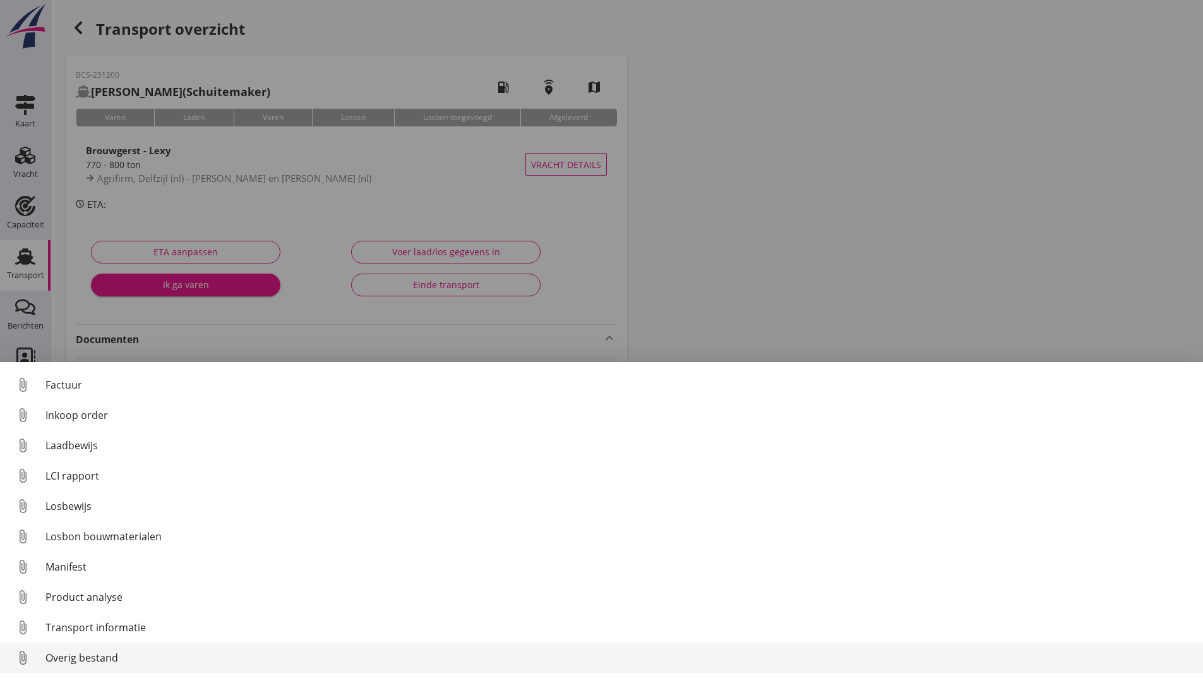
click at [105, 663] on div "Overig bestand" at bounding box center [619, 657] width 1148 height 15
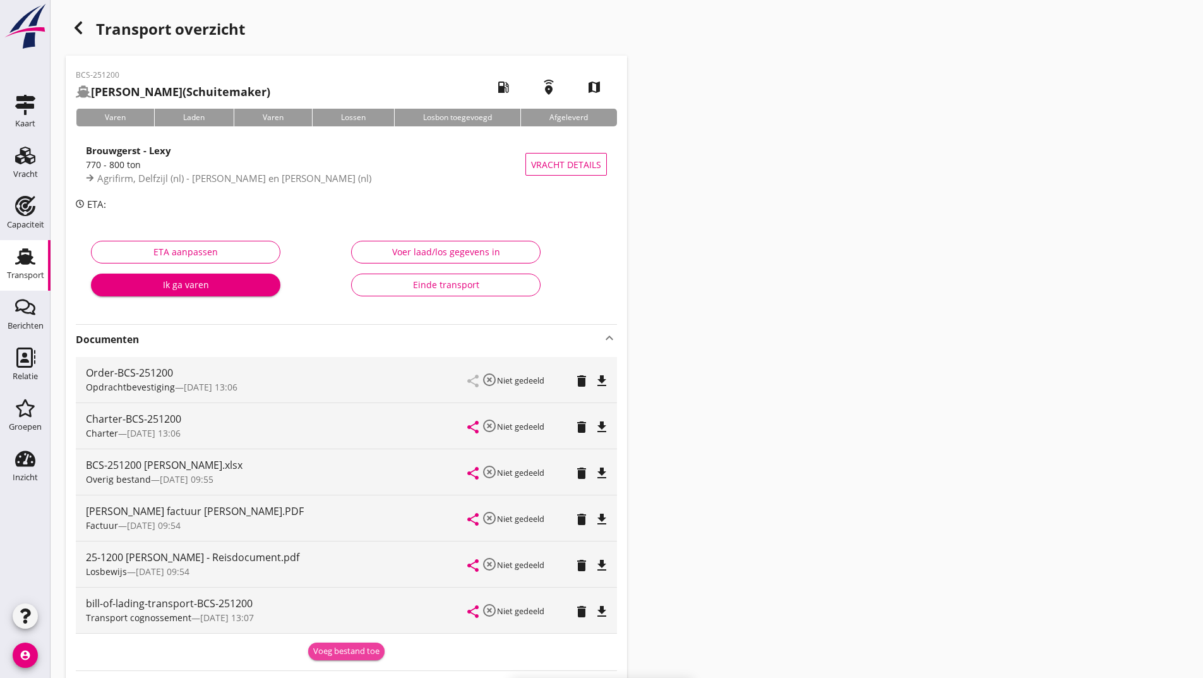
click at [333, 649] on div "Voeg bestand toe" at bounding box center [346, 651] width 66 height 13
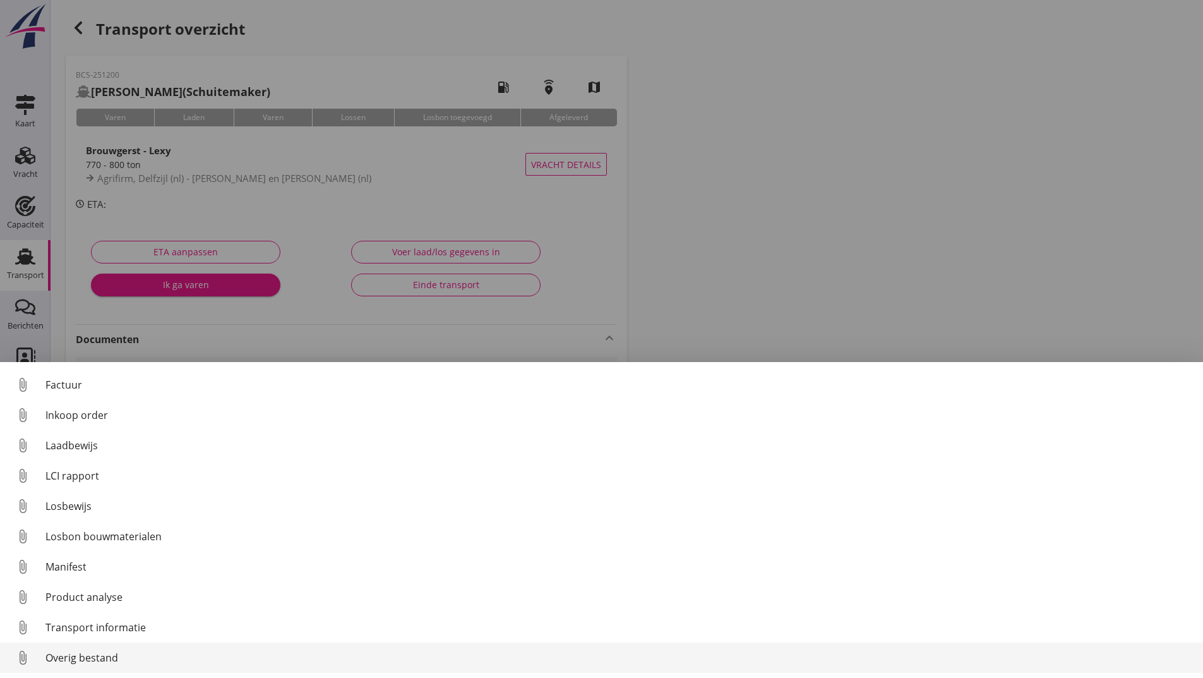
click at [95, 664] on div "Overig bestand" at bounding box center [619, 657] width 1148 height 15
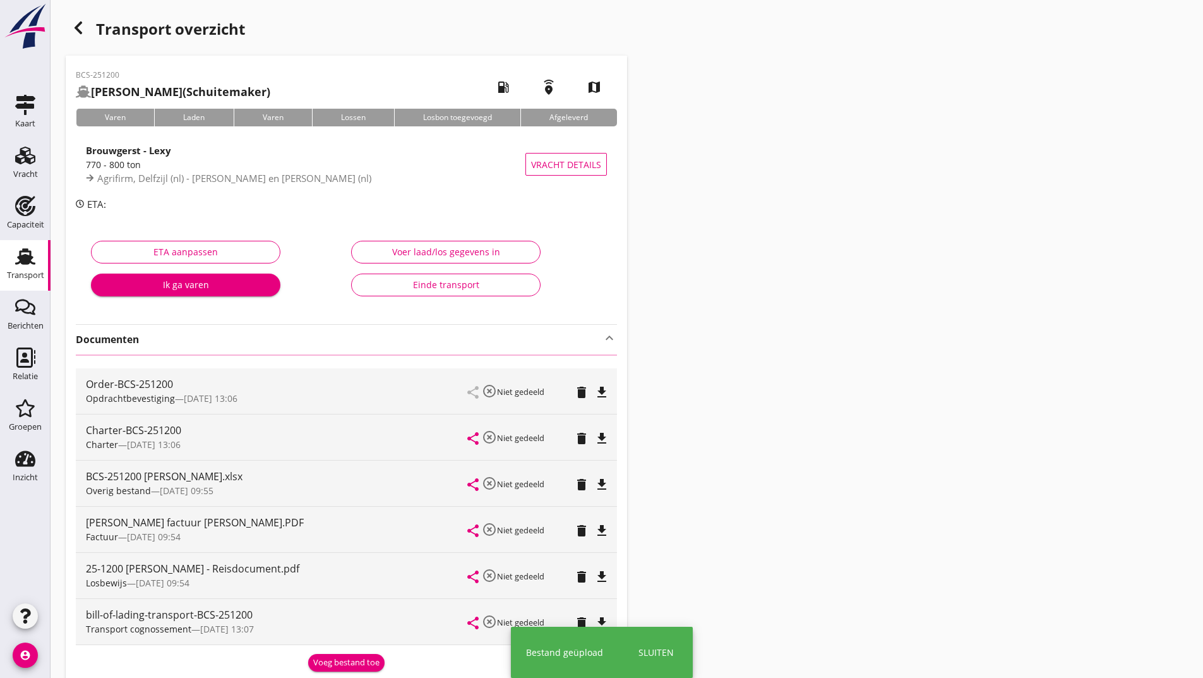
click at [78, 25] on use "button" at bounding box center [79, 27] width 8 height 13
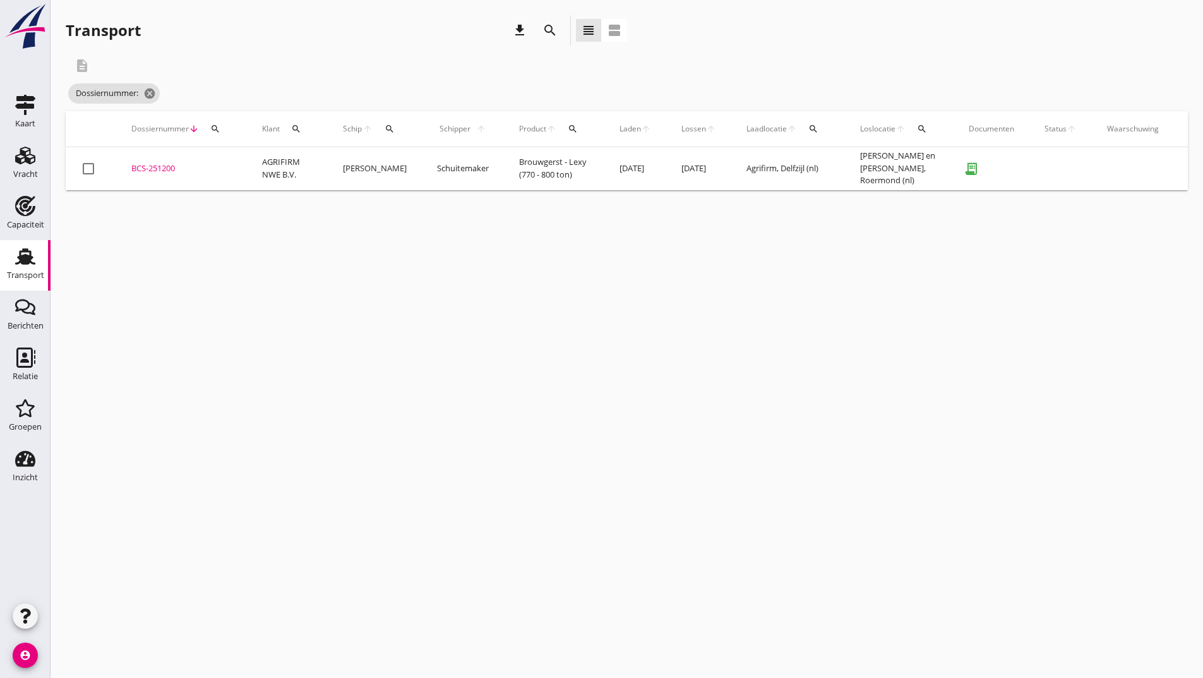
click at [551, 33] on icon "search" at bounding box center [550, 30] width 15 height 15
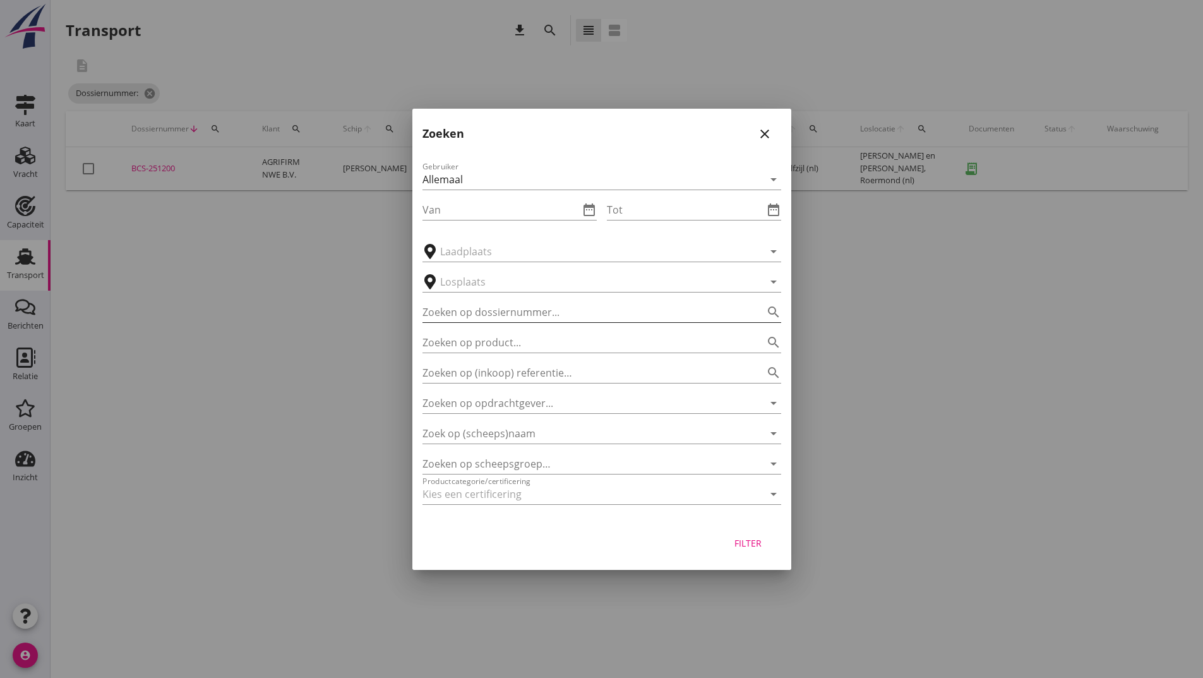
click at [448, 307] on input "Zoeken op dossiernummer..." at bounding box center [584, 312] width 323 height 20
type input "251209"
click at [745, 546] on div "Filter" at bounding box center [748, 542] width 35 height 13
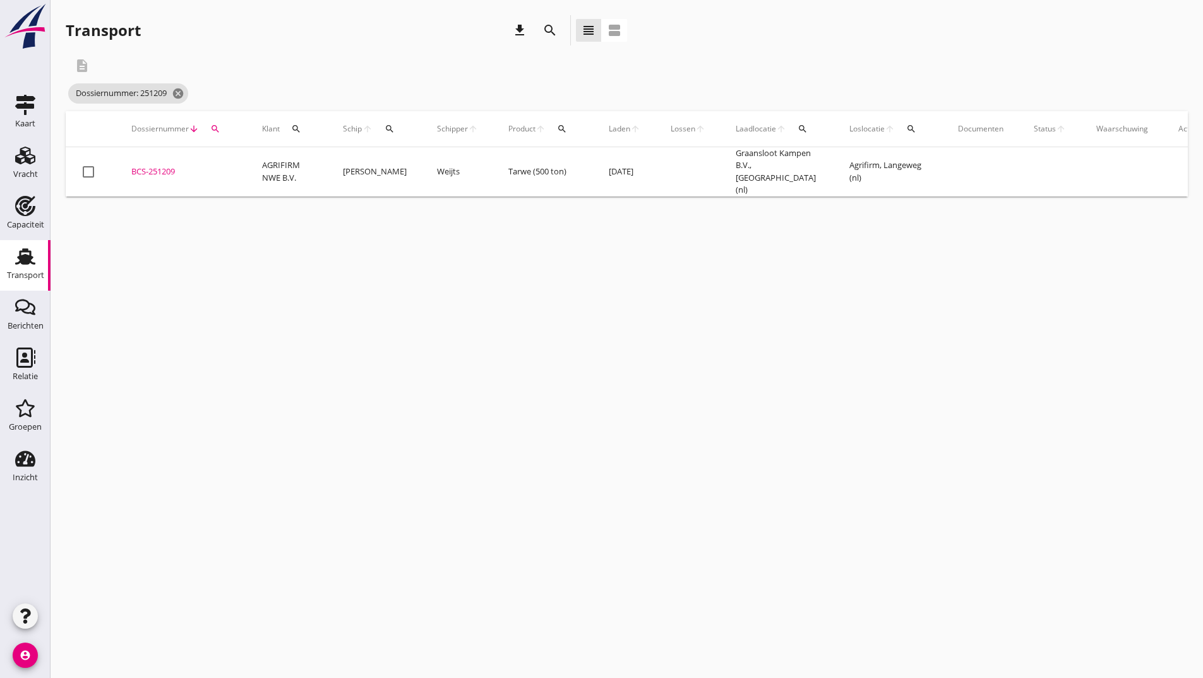
click at [161, 165] on div "BCS-251209" at bounding box center [181, 171] width 100 height 13
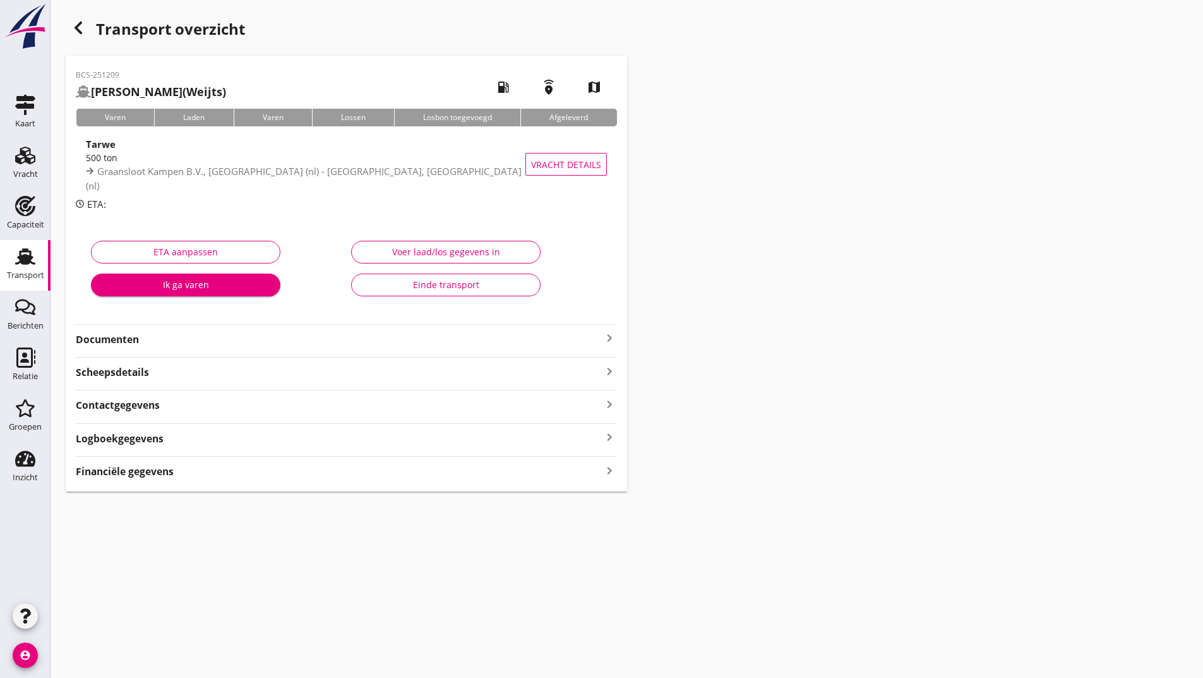
click at [148, 339] on strong "Documenten" at bounding box center [339, 339] width 526 height 15
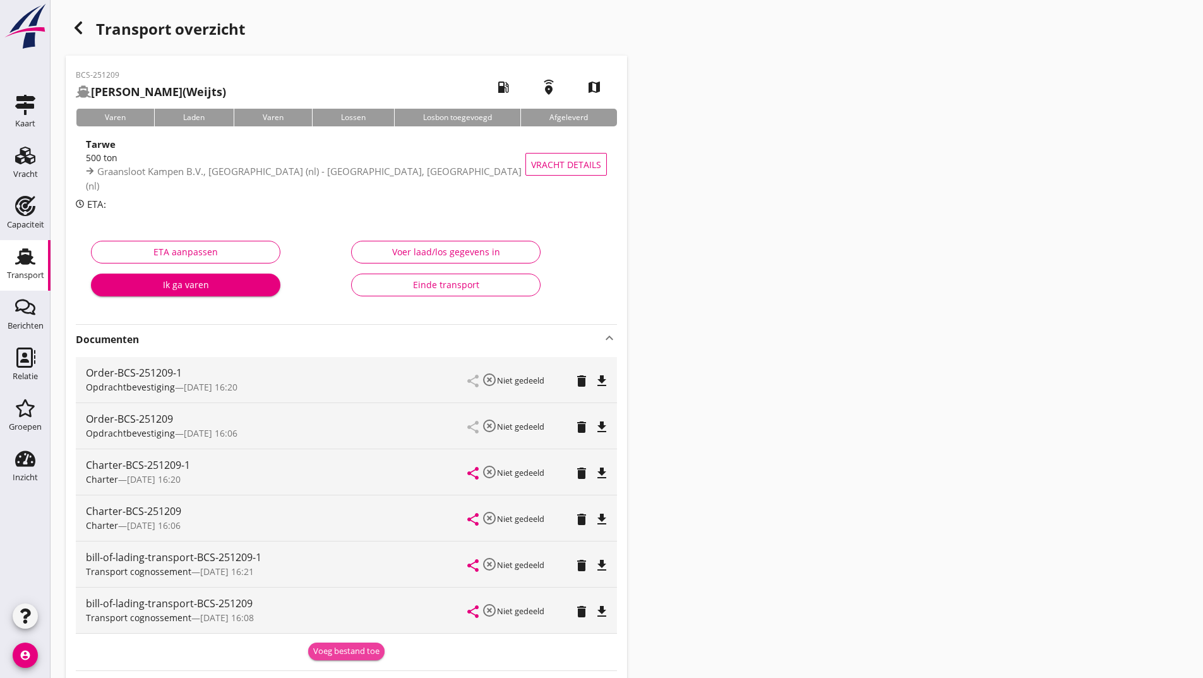
click at [333, 652] on div "Voeg bestand toe" at bounding box center [346, 651] width 66 height 13
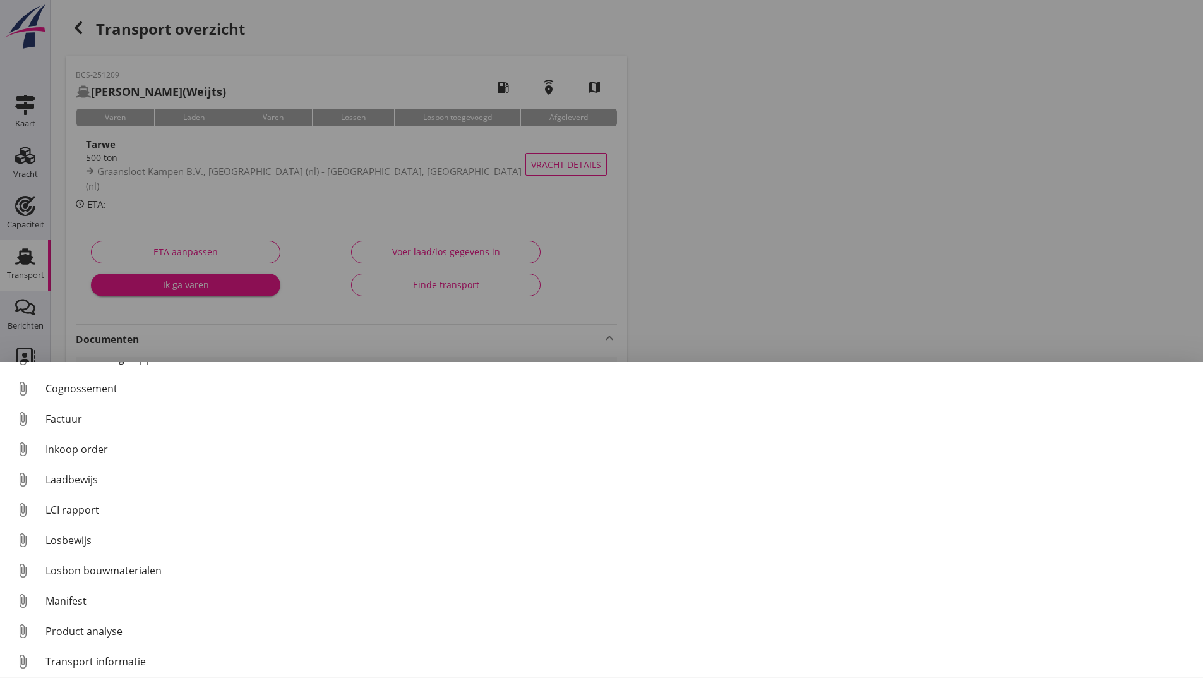
scroll to position [88, 0]
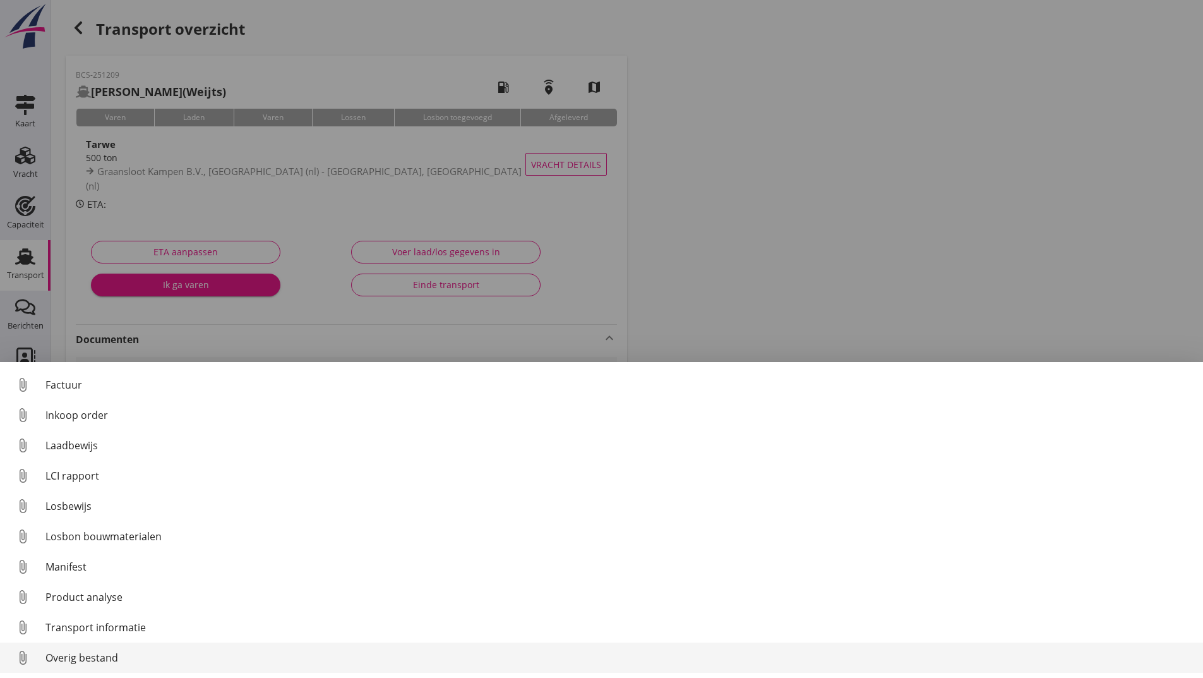
click at [97, 662] on div "Overig bestand" at bounding box center [619, 657] width 1148 height 15
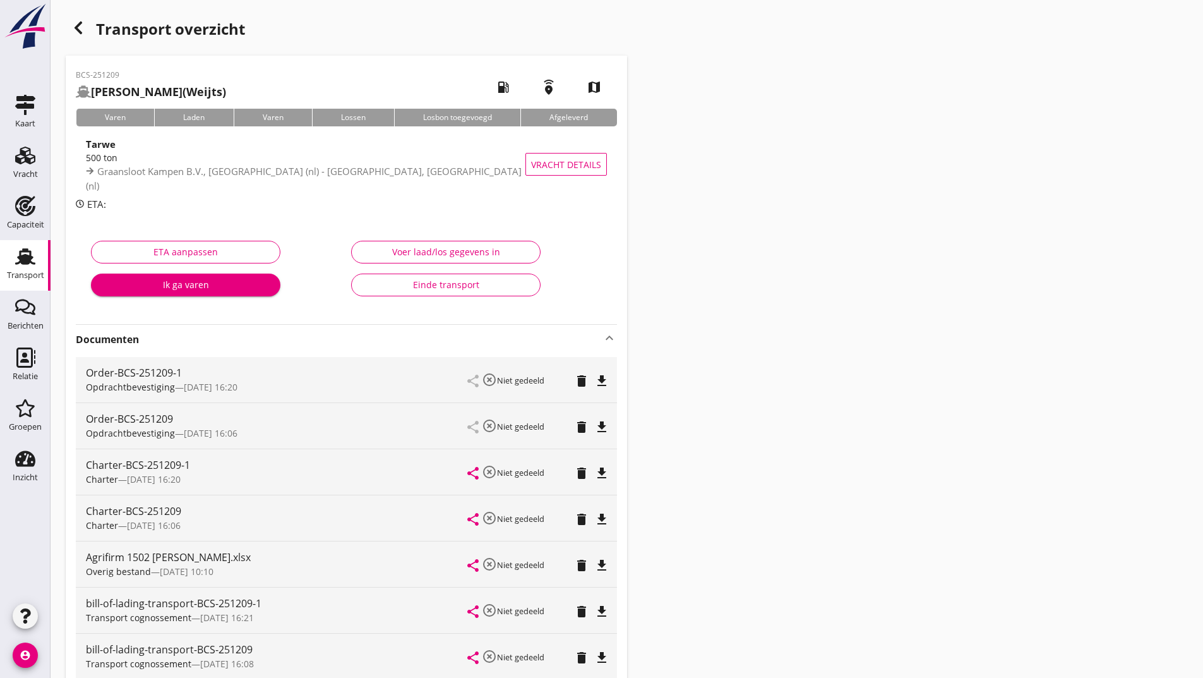
scroll to position [219, 0]
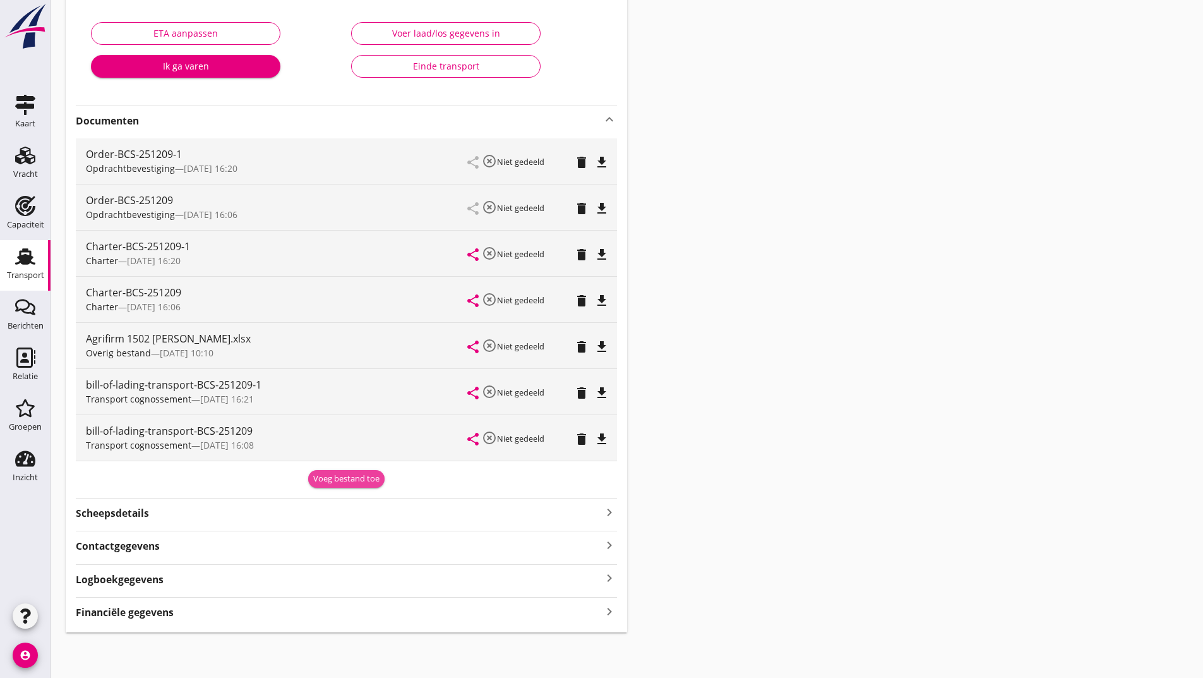
click at [328, 478] on div "Voeg bestand toe" at bounding box center [346, 478] width 66 height 13
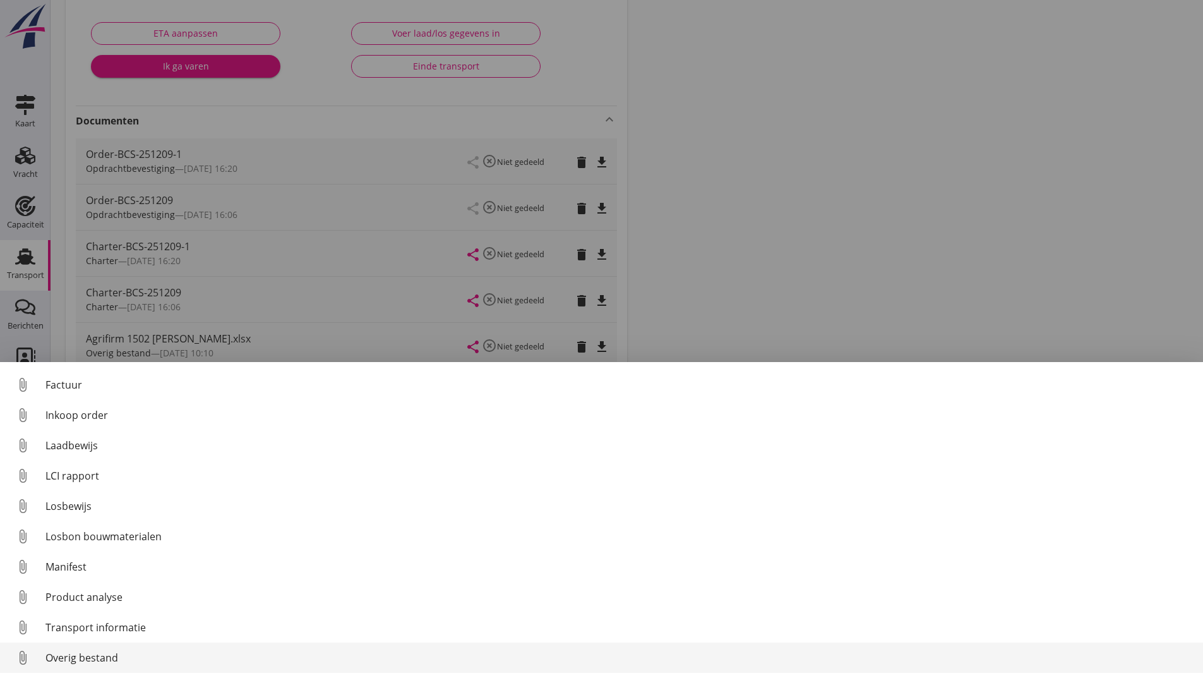
click at [95, 654] on div "Overig bestand" at bounding box center [619, 657] width 1148 height 15
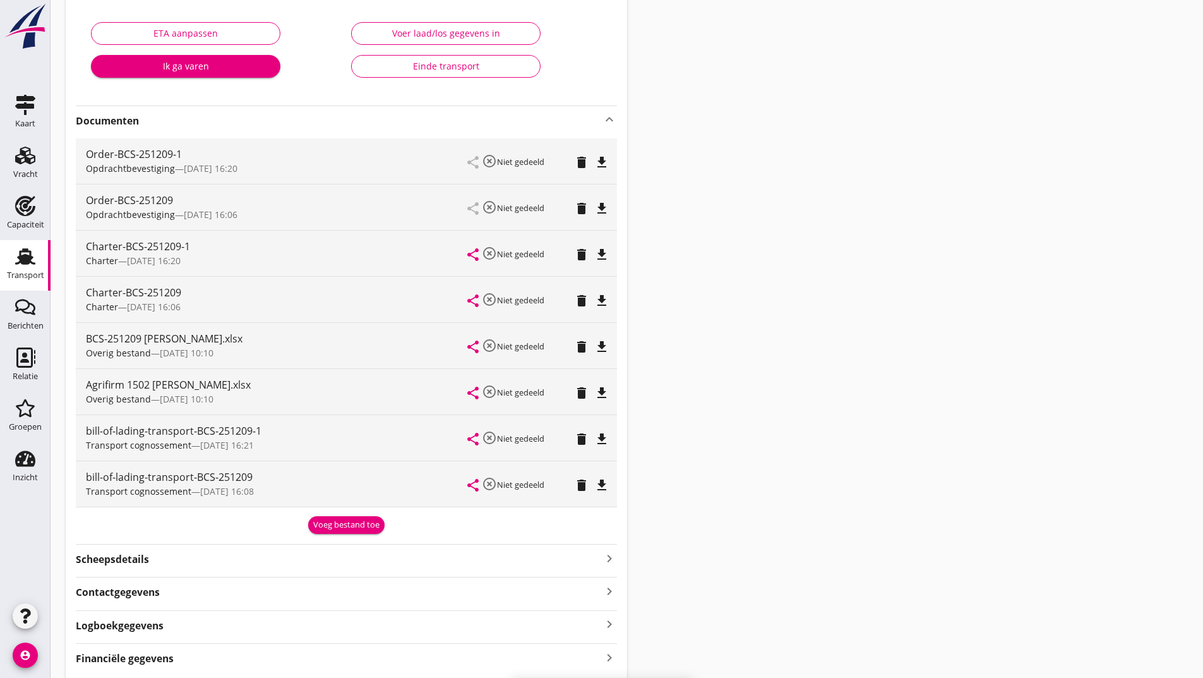
click at [336, 529] on div "Voeg bestand toe" at bounding box center [346, 525] width 66 height 13
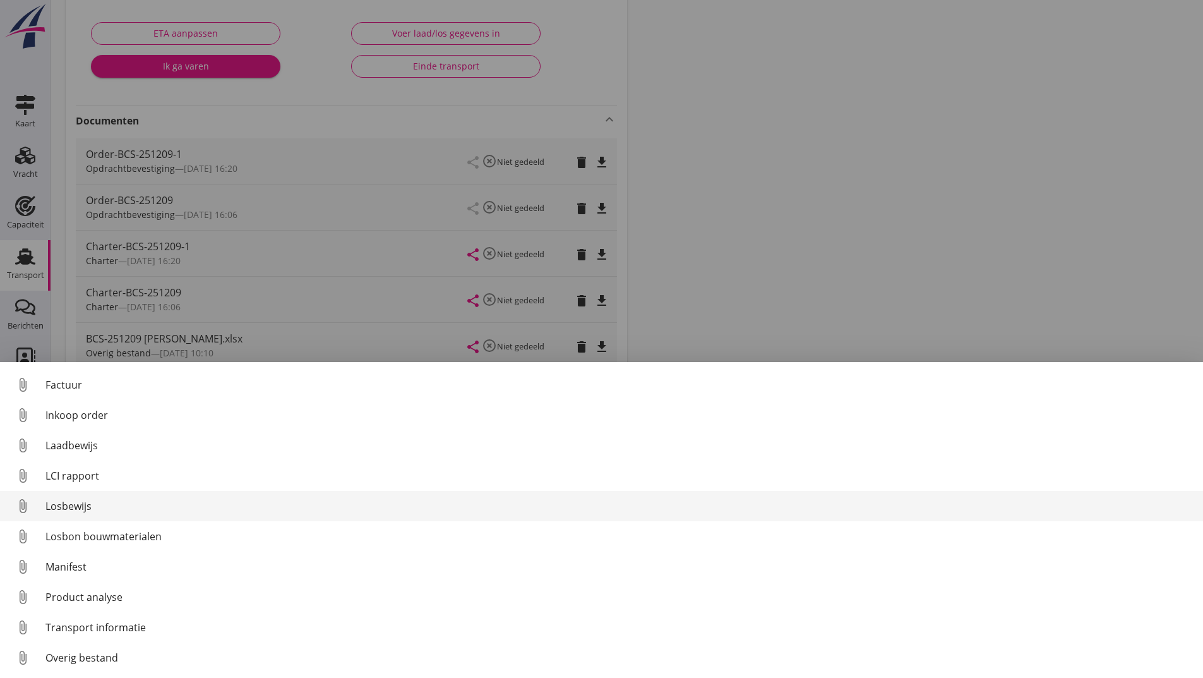
click at [83, 504] on div "Losbewijs" at bounding box center [619, 505] width 1148 height 15
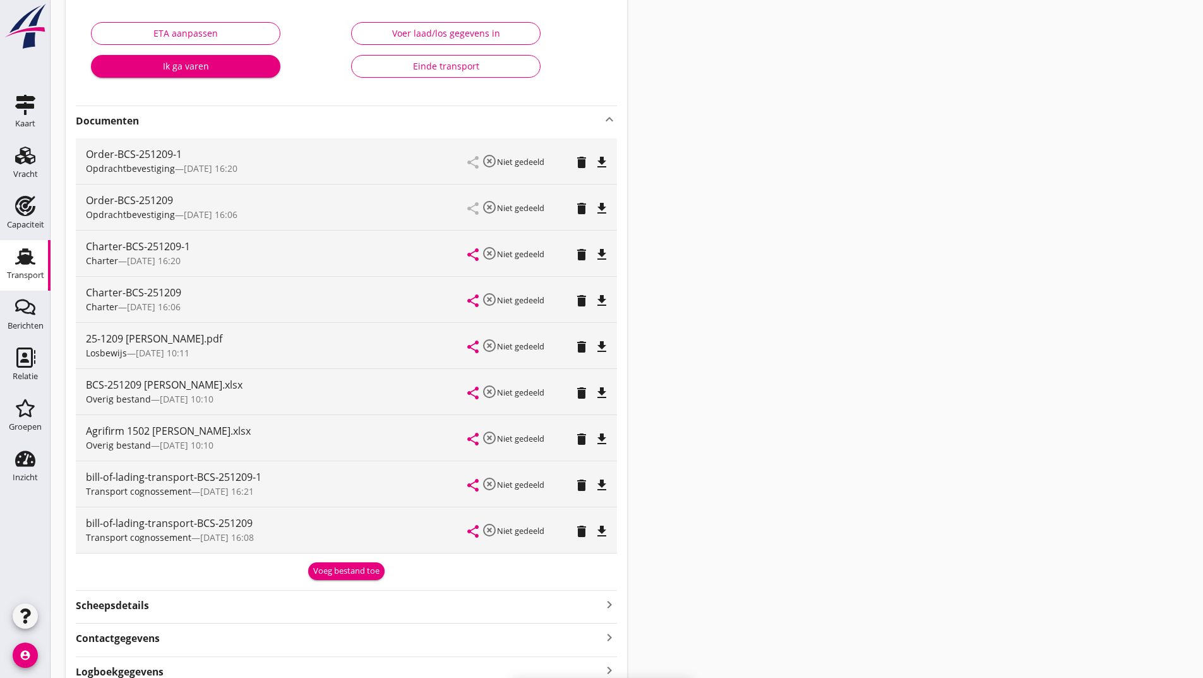
drag, startPoint x: 329, startPoint y: 575, endPoint x: 327, endPoint y: 568, distance: 6.8
click at [329, 572] on div "Voeg bestand toe" at bounding box center [346, 571] width 66 height 13
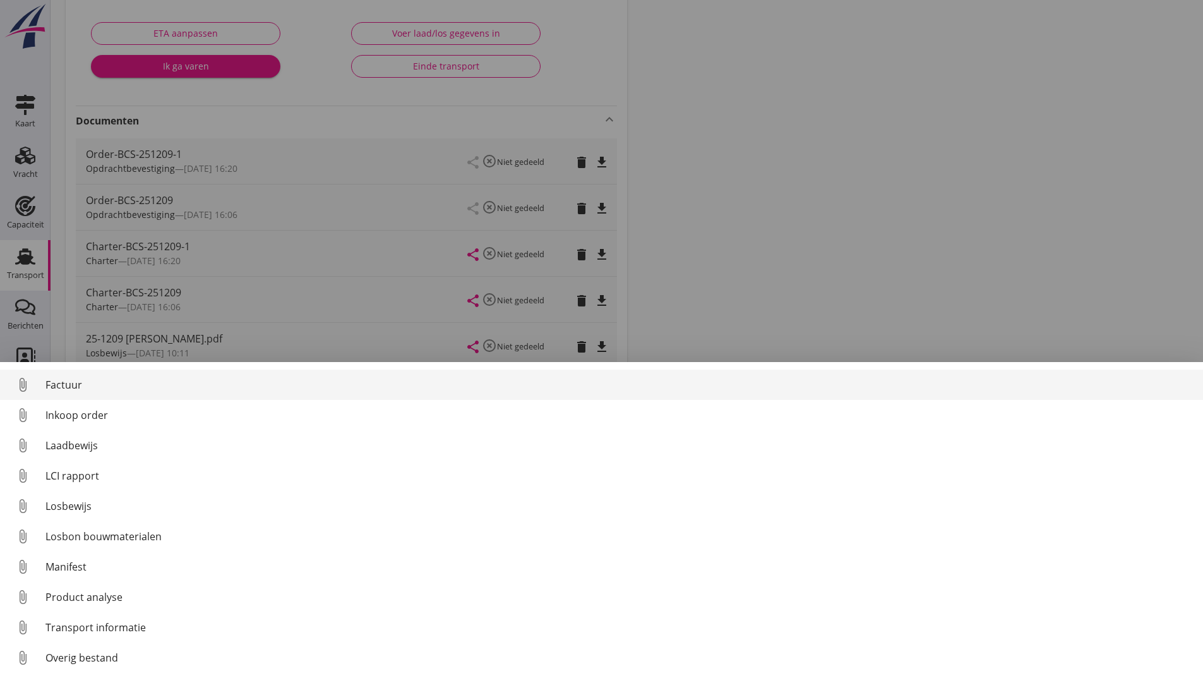
click at [68, 385] on div "Factuur" at bounding box center [619, 384] width 1148 height 15
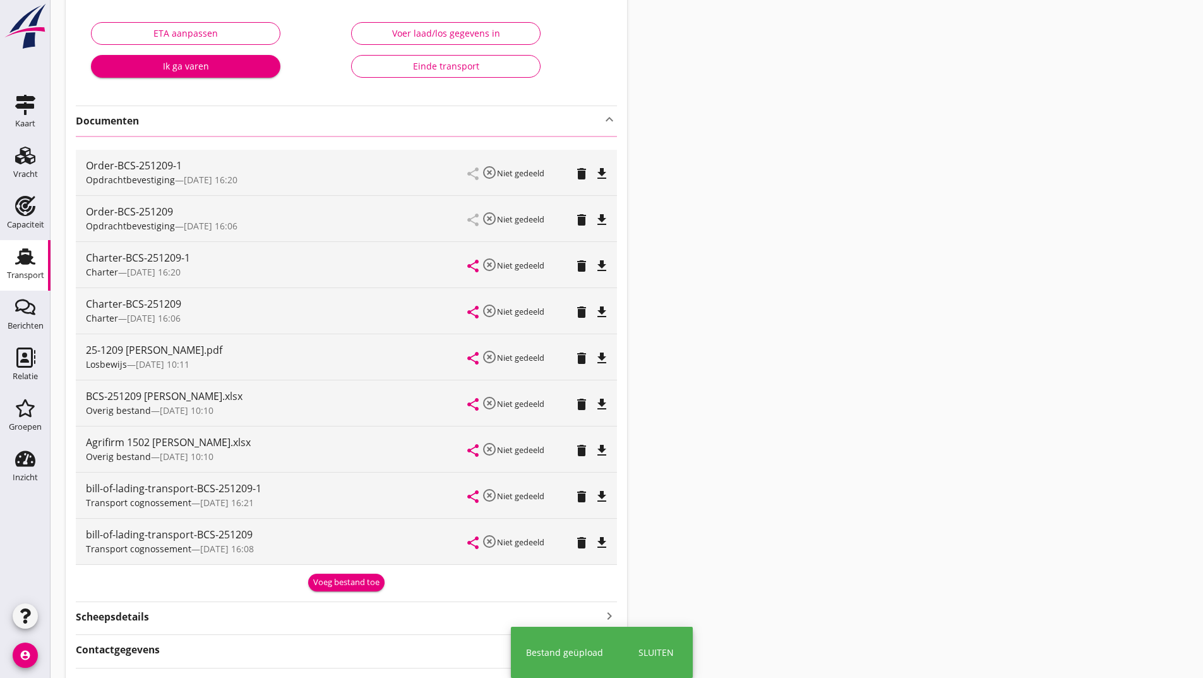
scroll to position [0, 0]
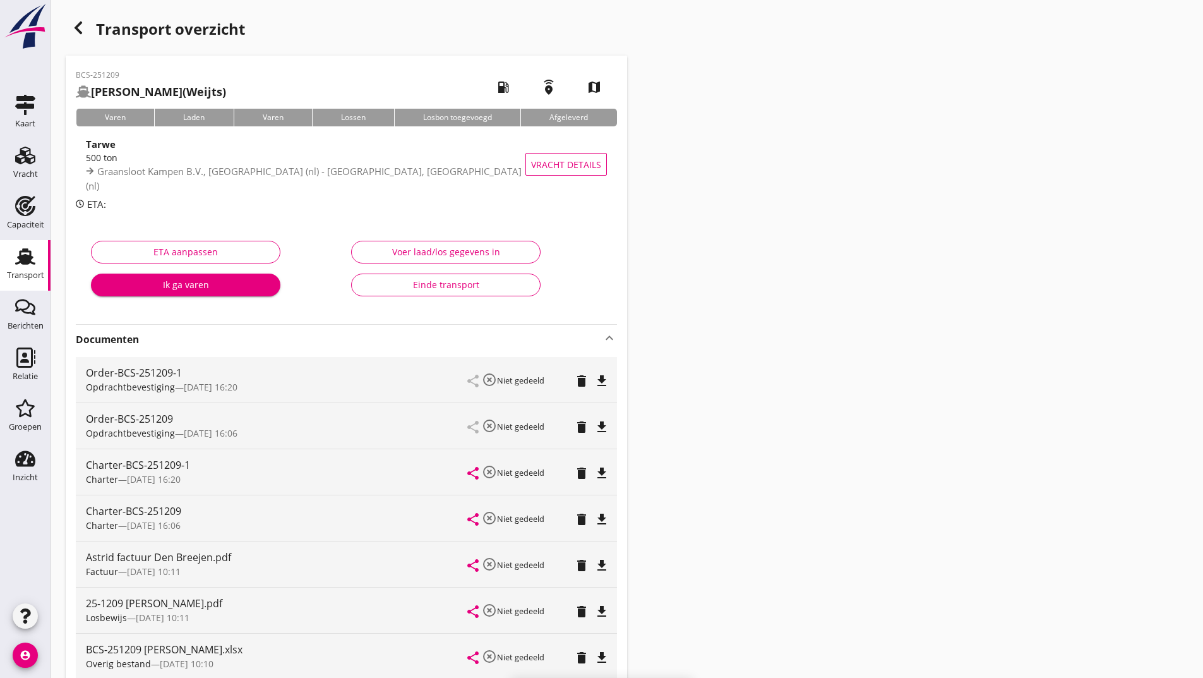
click at [79, 30] on use "button" at bounding box center [79, 27] width 8 height 13
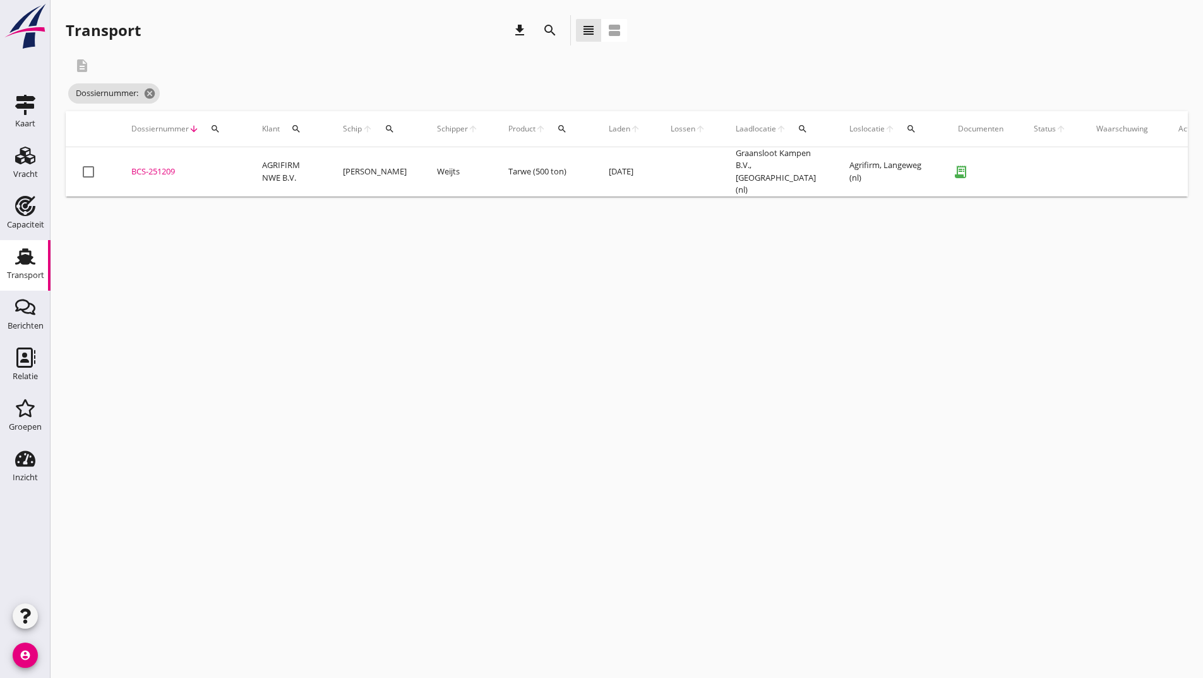
click at [545, 32] on icon "search" at bounding box center [550, 30] width 15 height 15
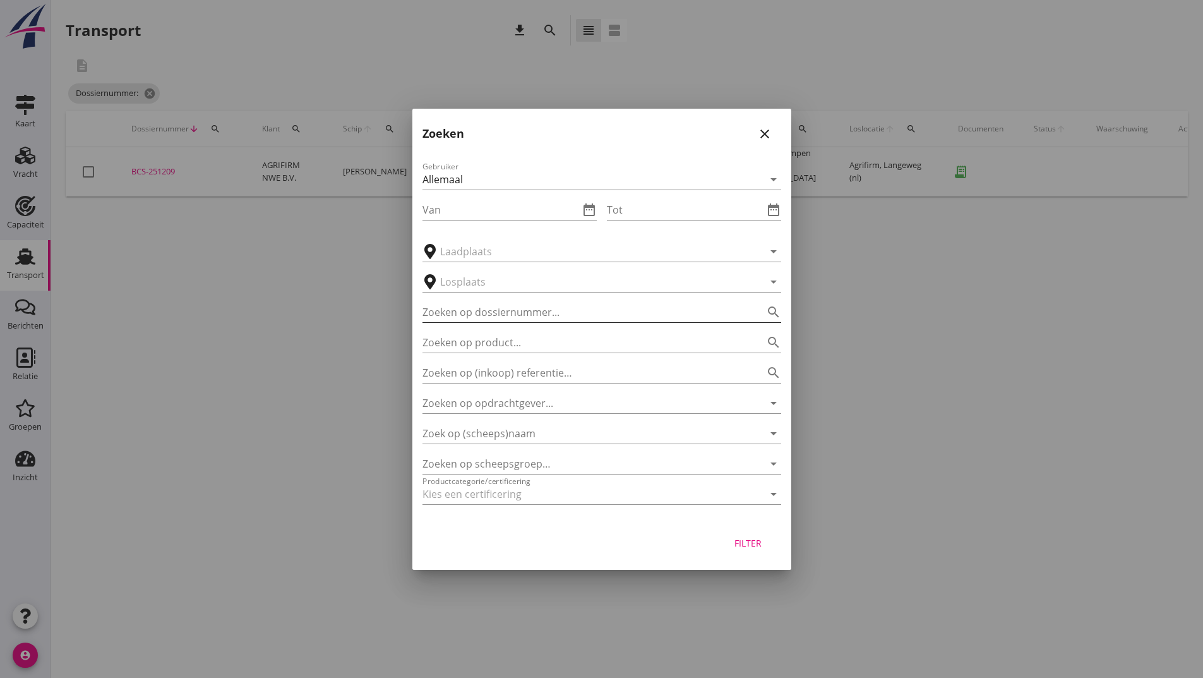
click at [436, 311] on input "Zoeken op dossiernummer..." at bounding box center [584, 312] width 323 height 20
type input "251214"
click at [748, 543] on div "Filter" at bounding box center [748, 542] width 35 height 13
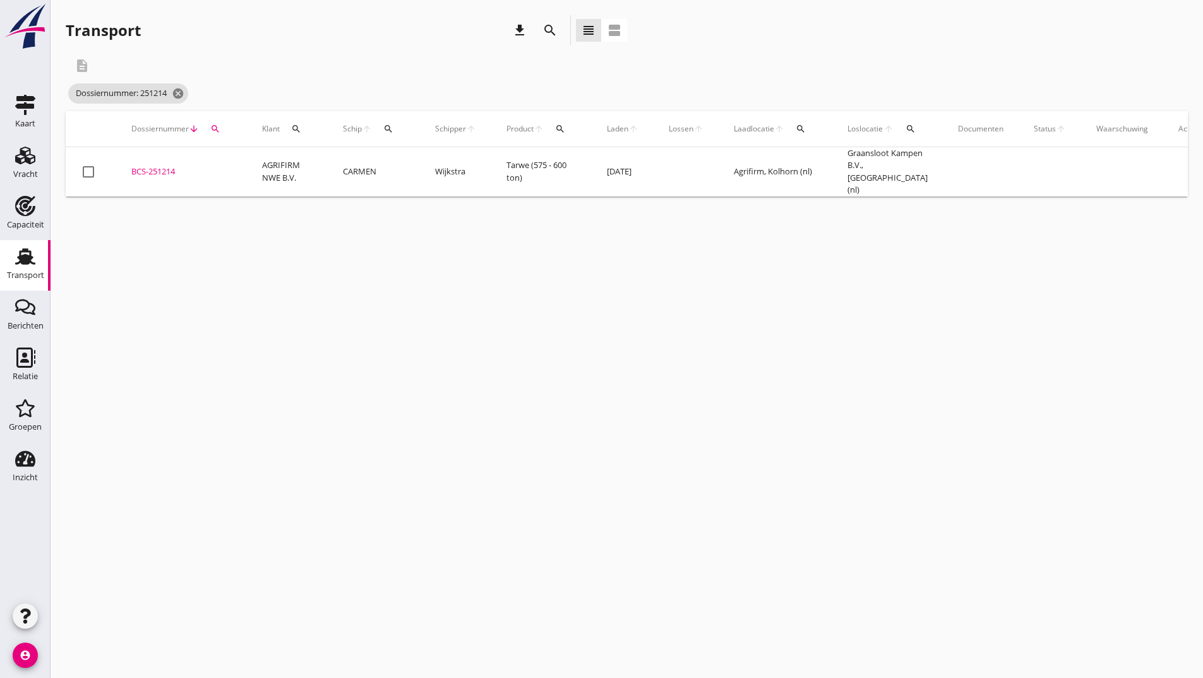
click at [162, 167] on div "BCS-251214" at bounding box center [181, 171] width 100 height 13
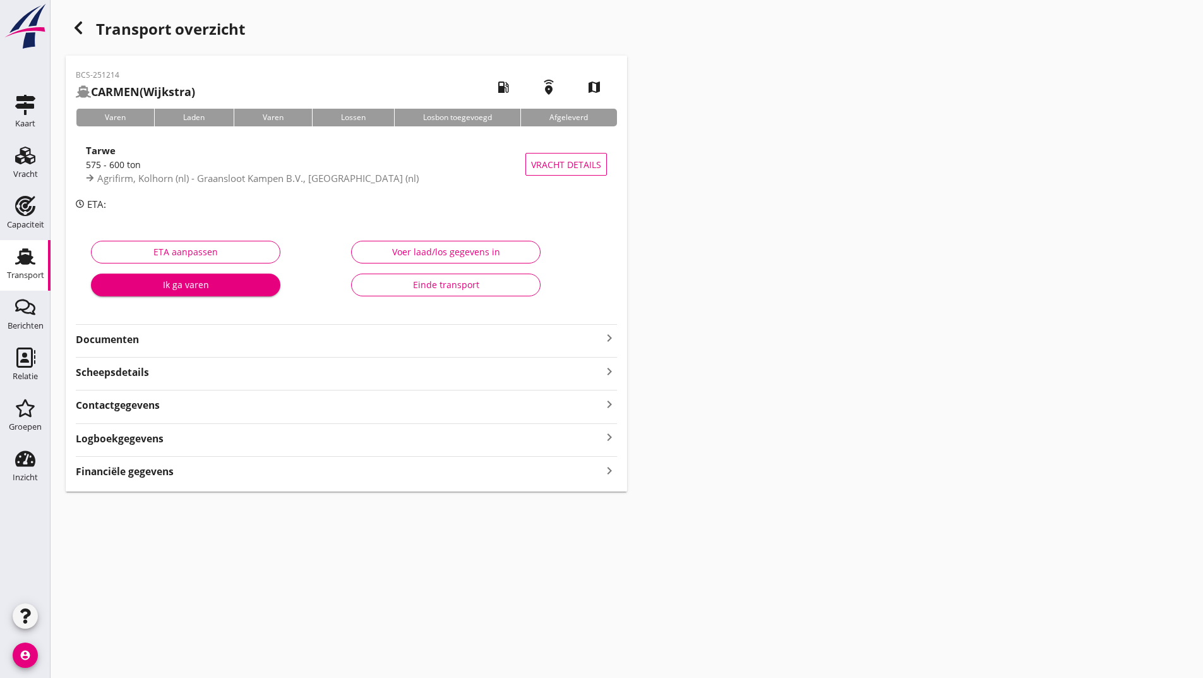
click at [130, 339] on strong "Documenten" at bounding box center [339, 339] width 526 height 15
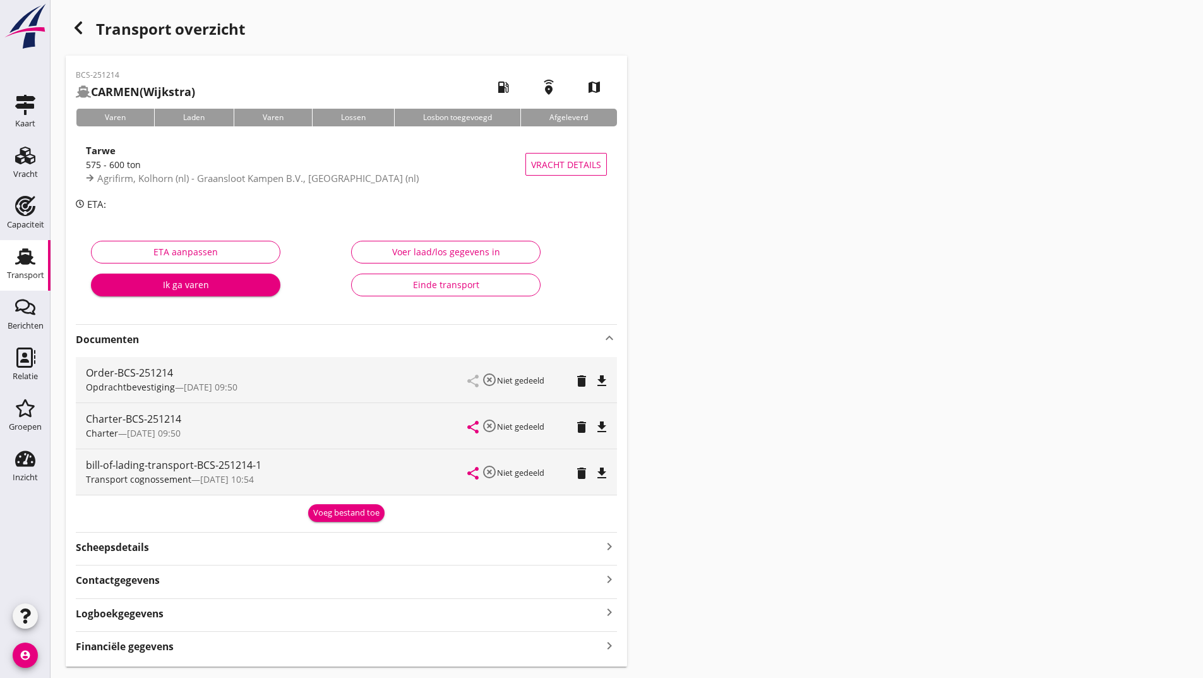
click at [324, 522] on div "BCS-251214 CARMEN (Wijkstra) local_gas_station emergency_share map Varen Laden …" at bounding box center [346, 361] width 561 height 611
click at [320, 515] on div "Voeg bestand toe" at bounding box center [346, 513] width 66 height 13
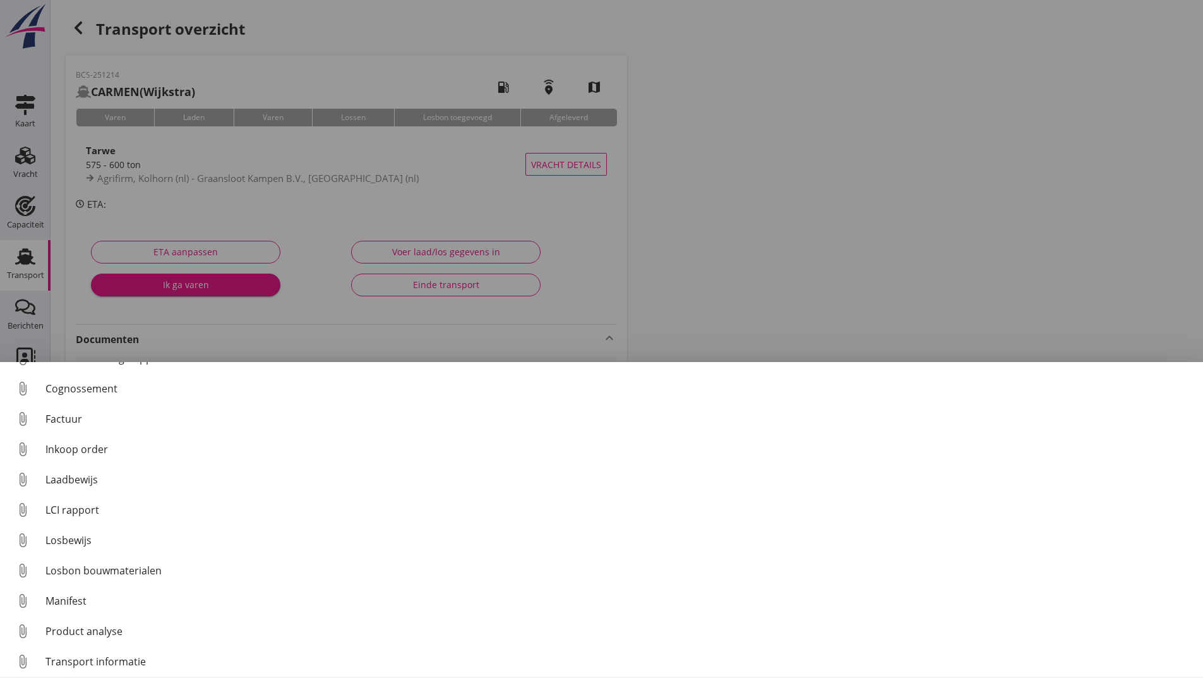
scroll to position [88, 0]
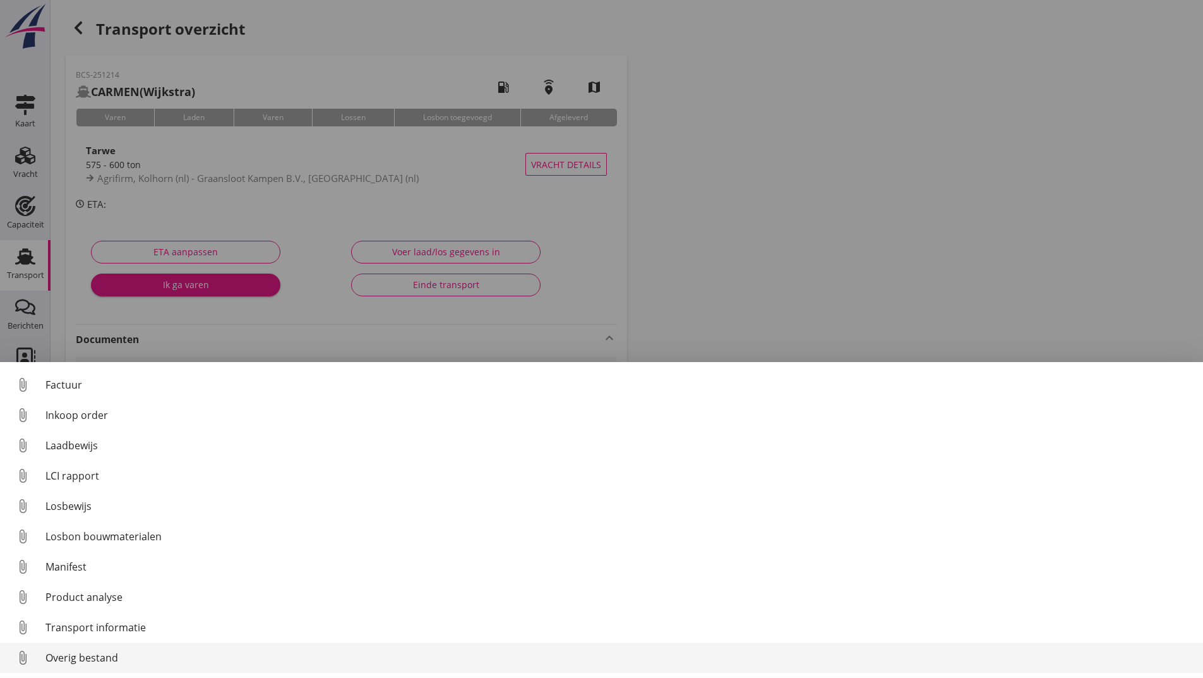
click at [108, 654] on div "Overig bestand" at bounding box center [619, 657] width 1148 height 15
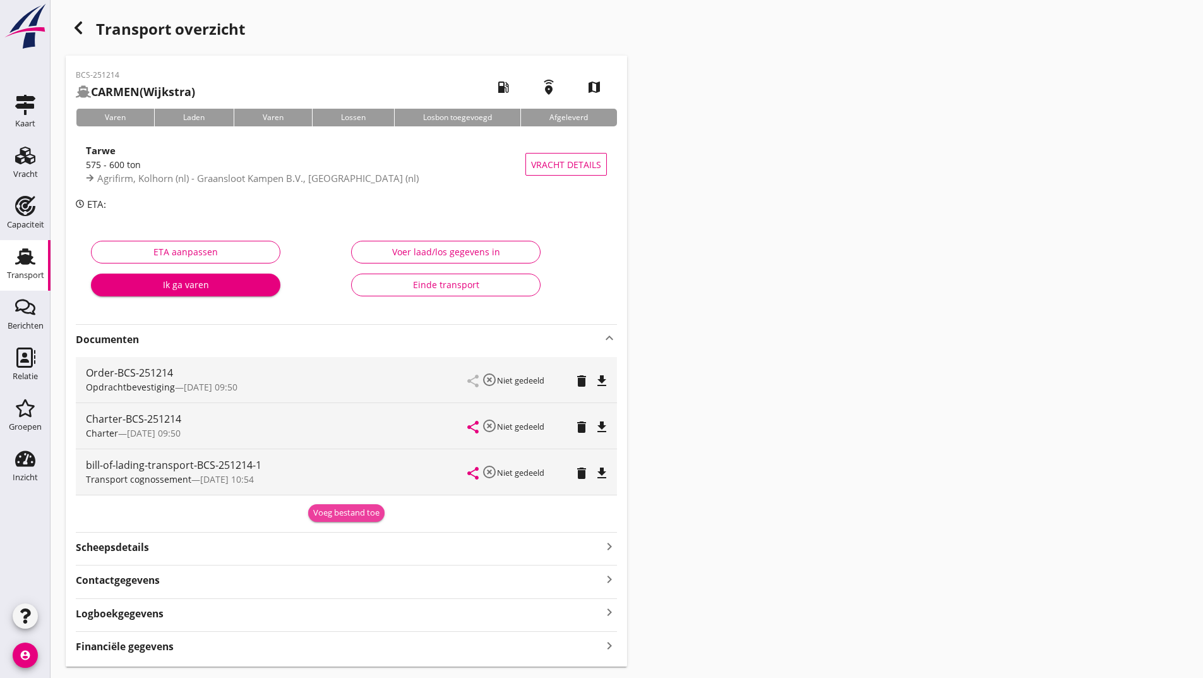
click at [342, 510] on div "Voeg bestand toe" at bounding box center [346, 513] width 66 height 13
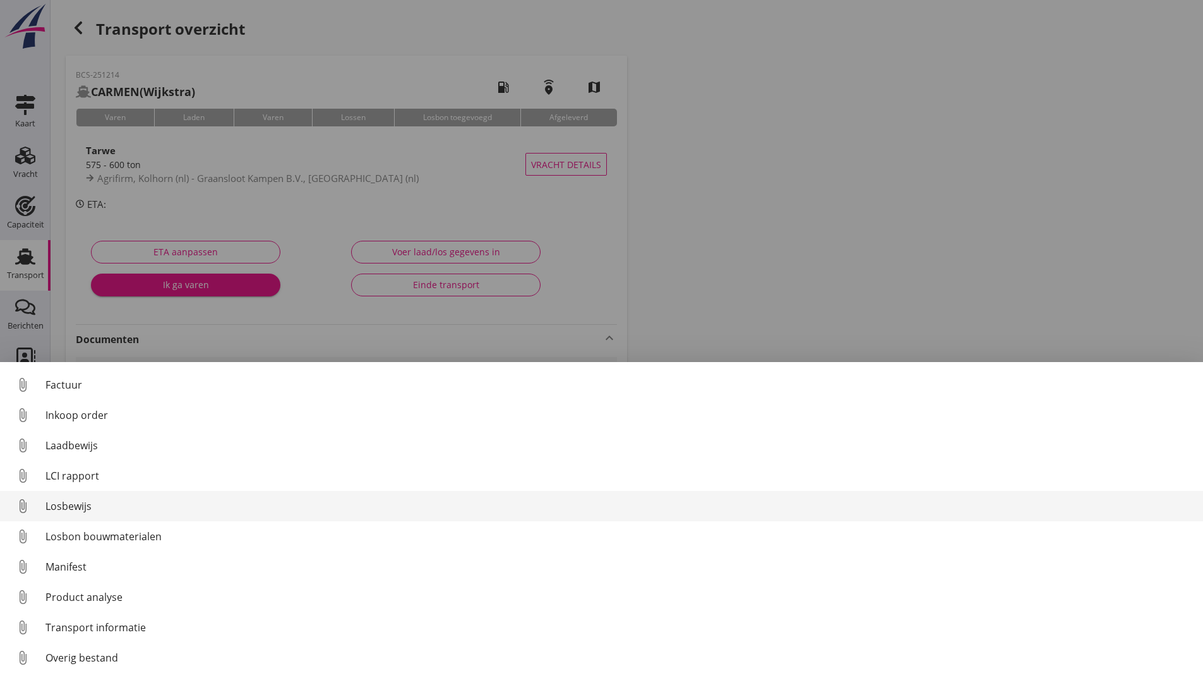
click at [80, 501] on div "Losbewijs" at bounding box center [619, 505] width 1148 height 15
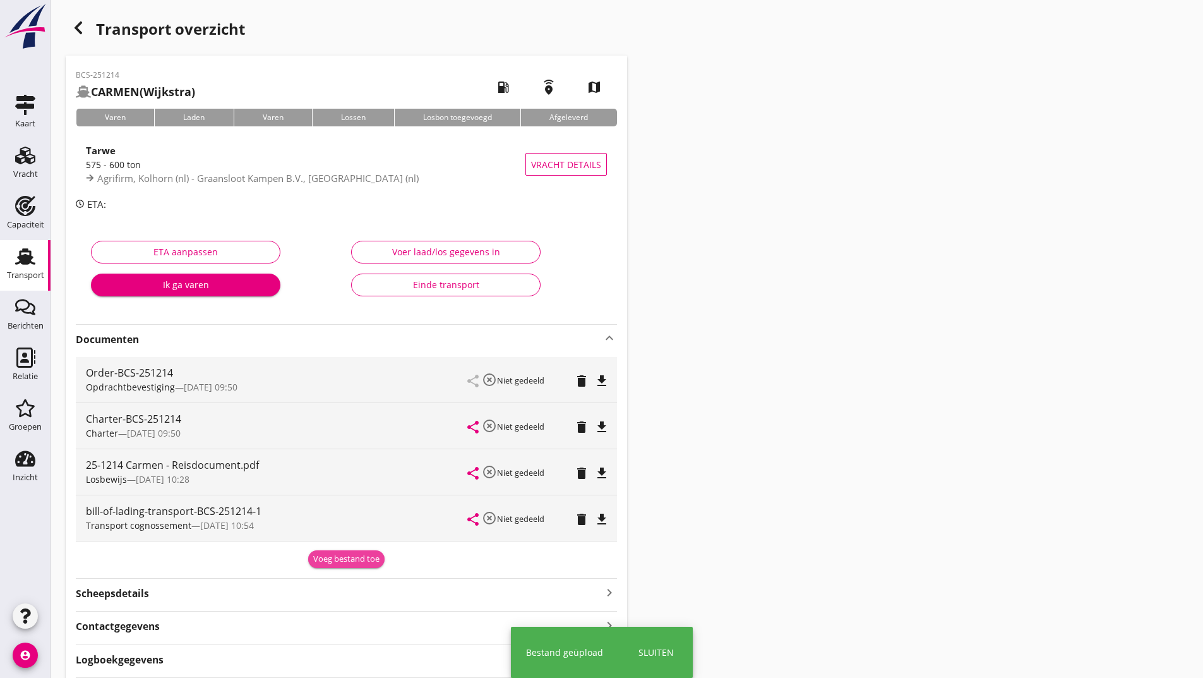
click at [335, 564] on div "Voeg bestand toe" at bounding box center [346, 559] width 66 height 13
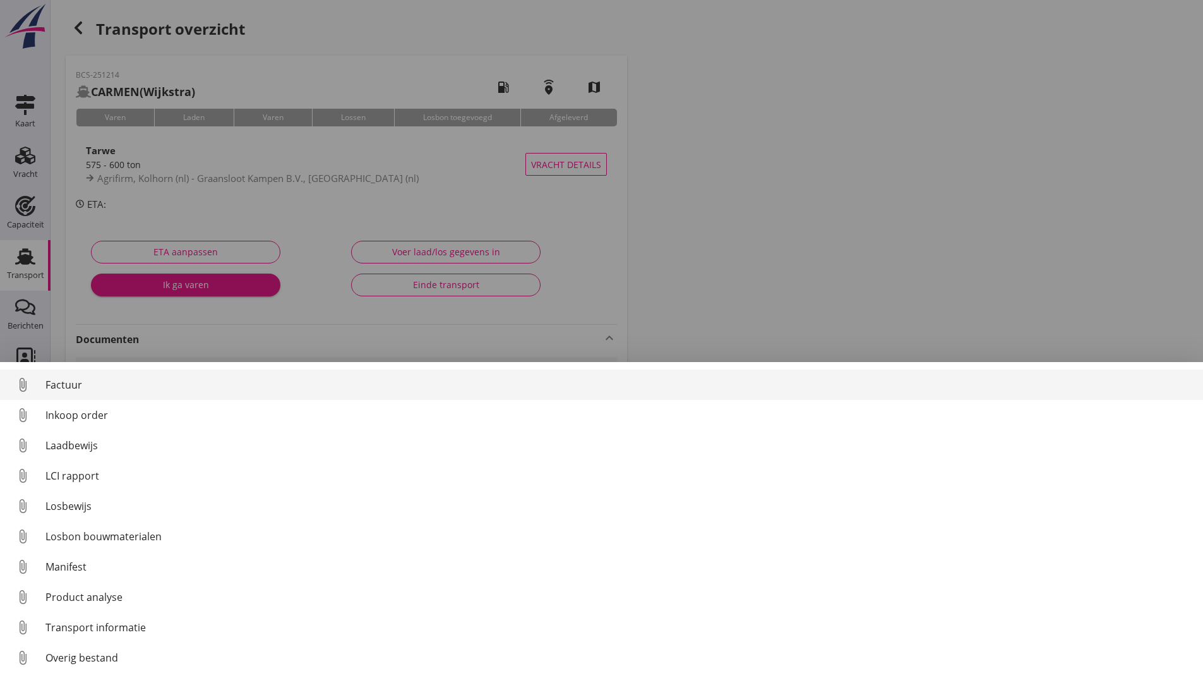
click at [64, 385] on div "Factuur" at bounding box center [619, 384] width 1148 height 15
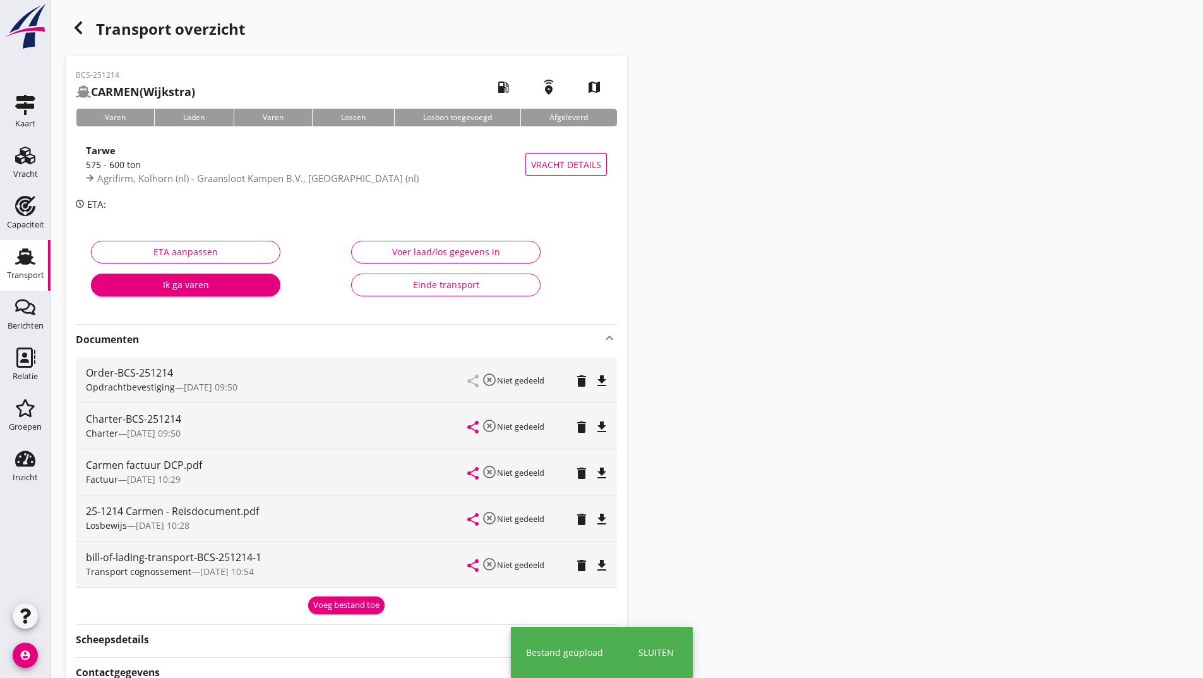
click at [335, 602] on div "Voeg bestand toe" at bounding box center [346, 605] width 66 height 13
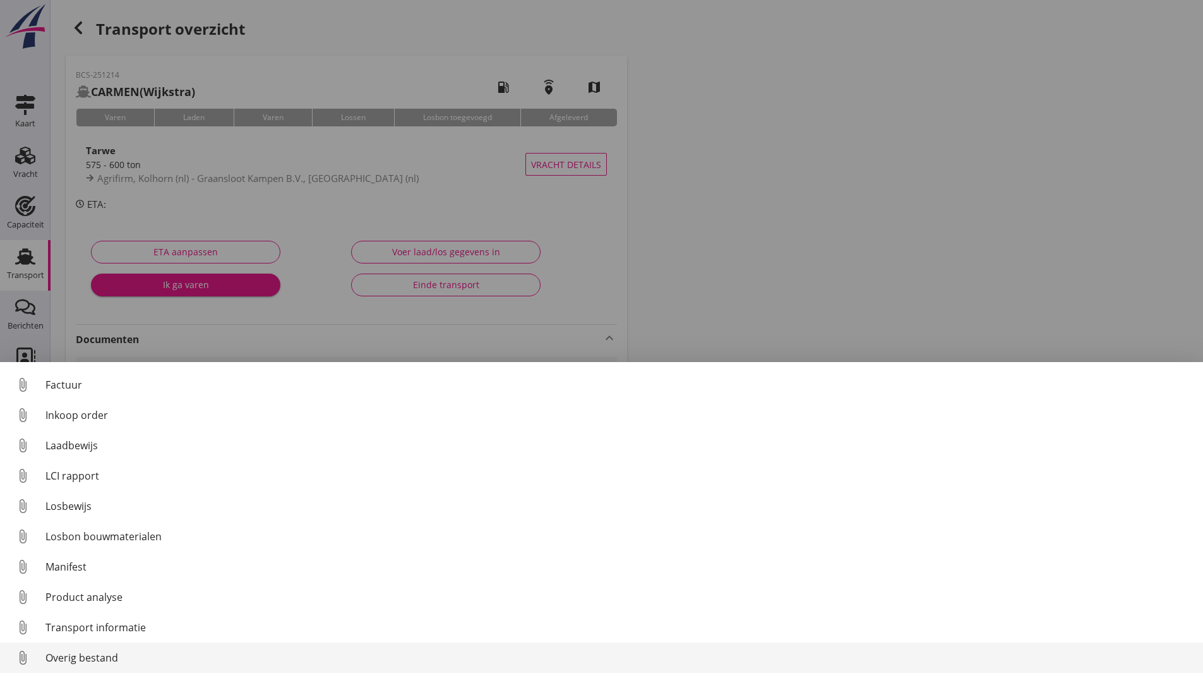
click at [111, 659] on div "Overig bestand" at bounding box center [619, 657] width 1148 height 15
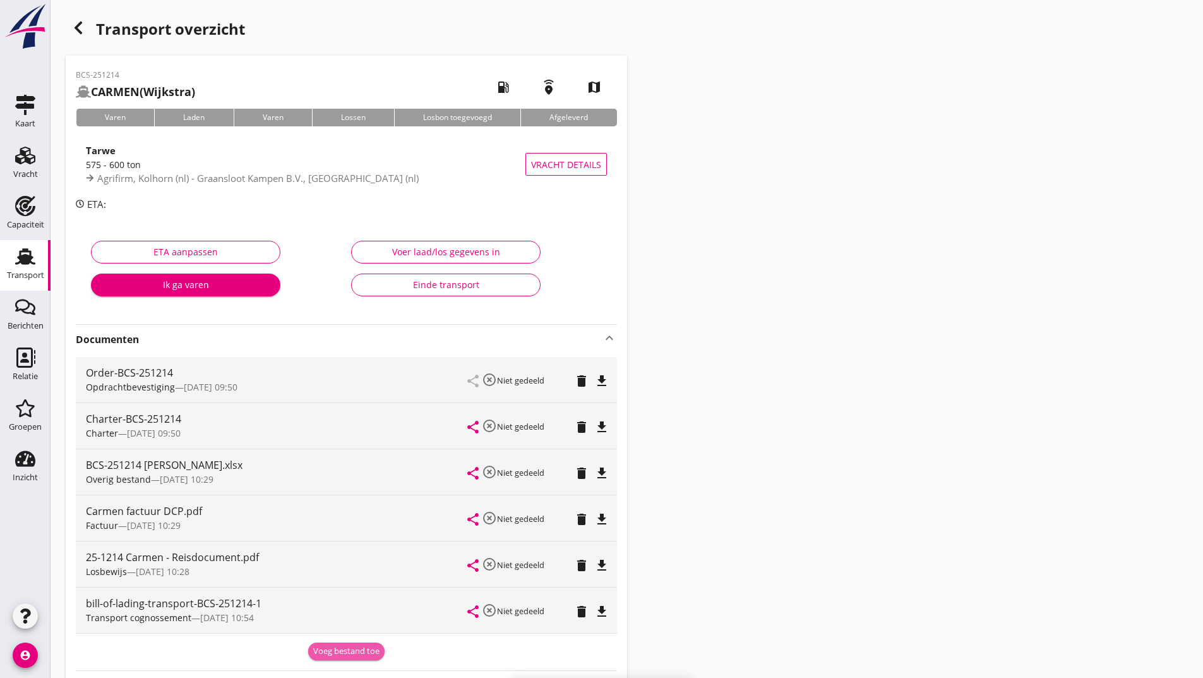
click at [366, 646] on button "Voeg bestand toe" at bounding box center [346, 651] width 76 height 18
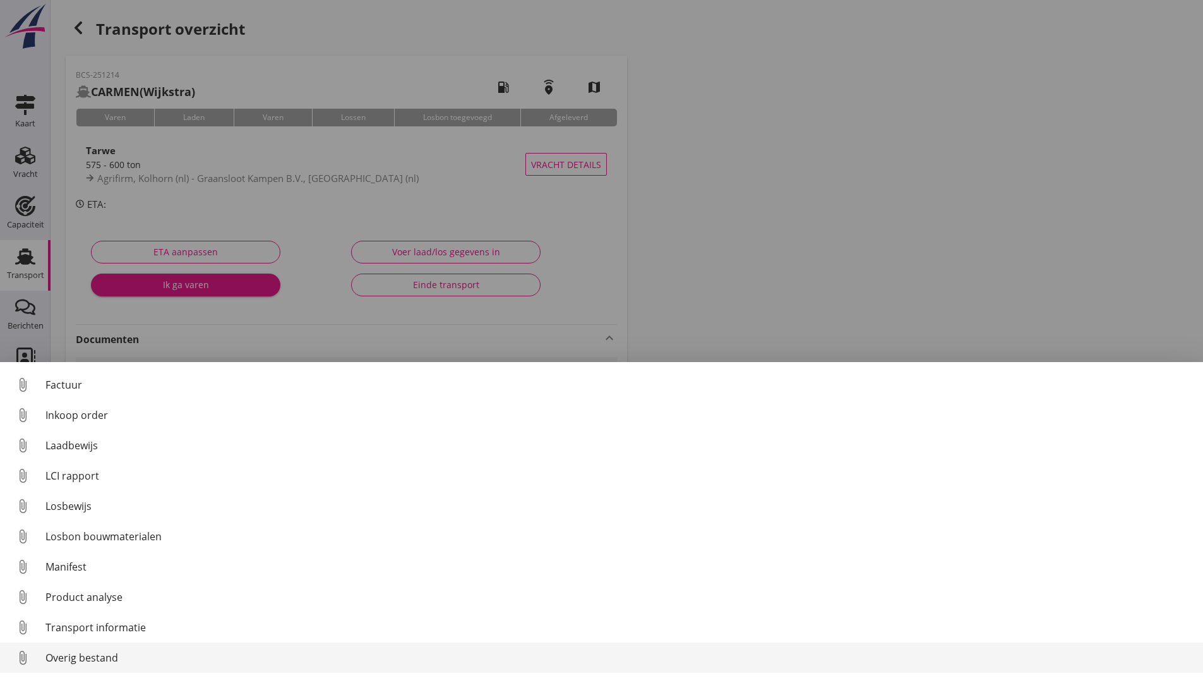
click at [99, 660] on div "Overig bestand" at bounding box center [619, 657] width 1148 height 15
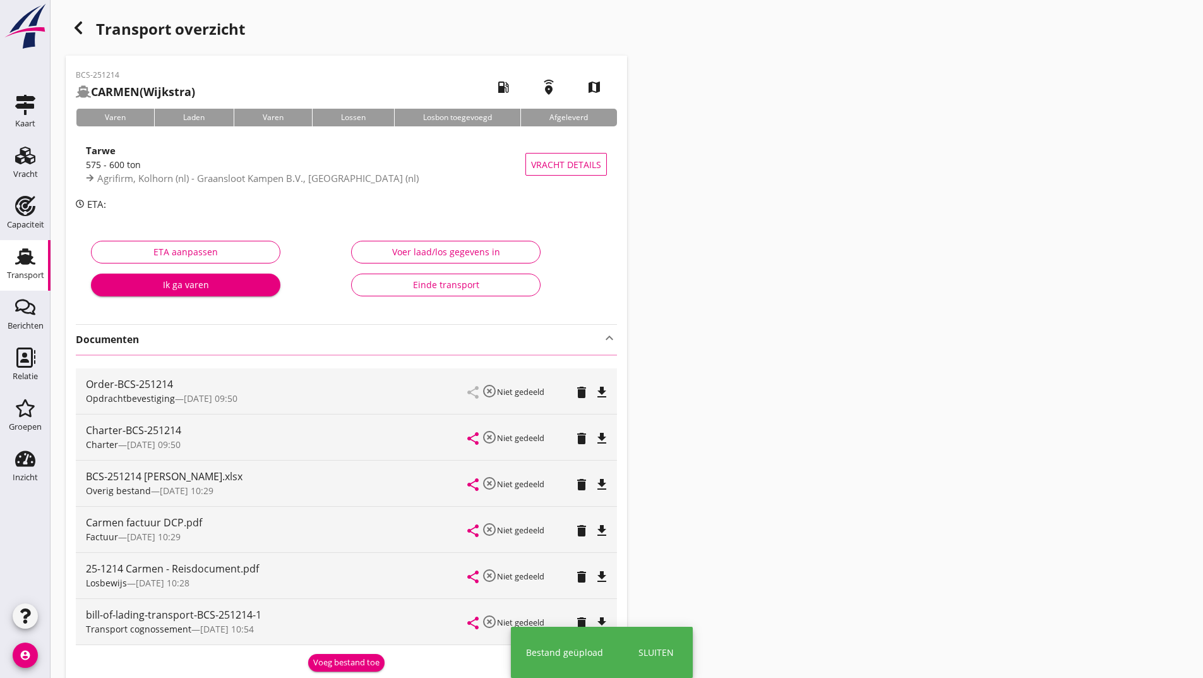
click at [83, 32] on icon "button" at bounding box center [78, 27] width 15 height 15
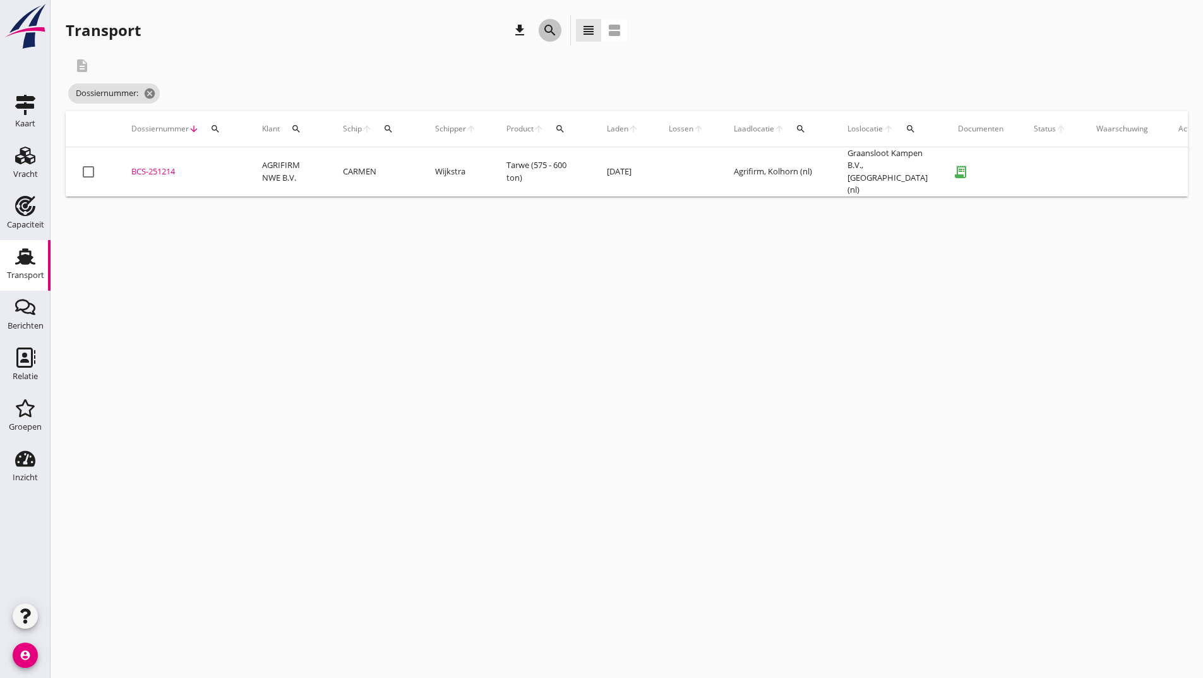
click at [552, 28] on icon "search" at bounding box center [550, 30] width 15 height 15
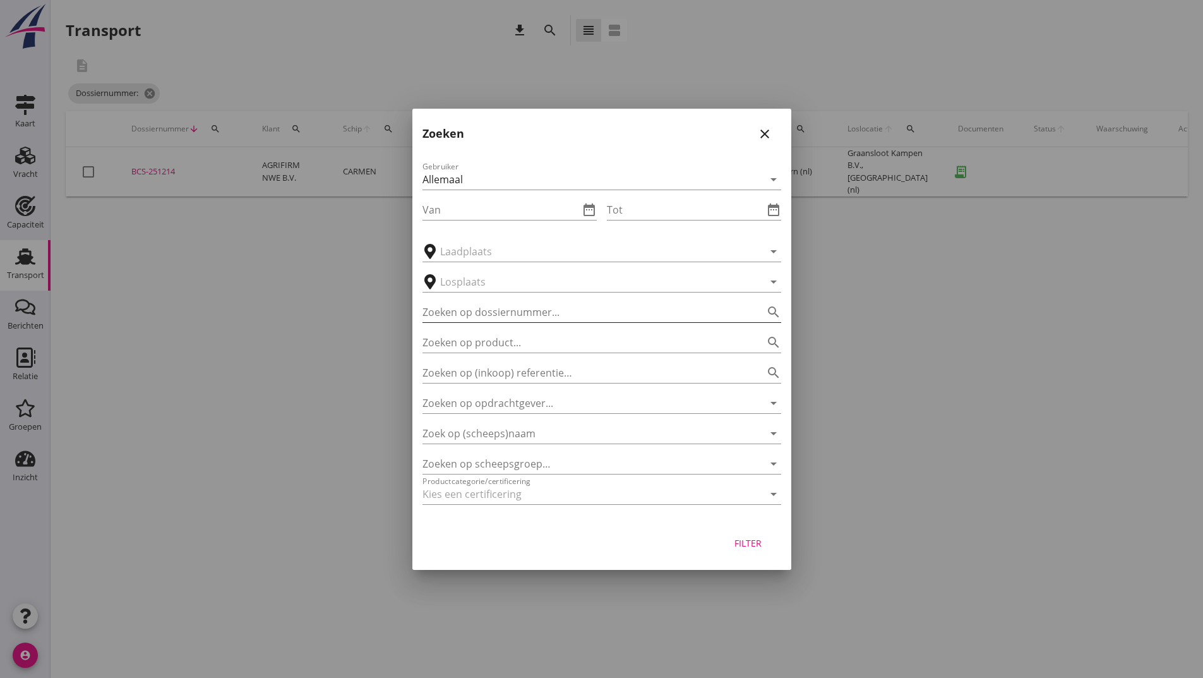
click at [489, 316] on input "Zoeken op dossiernummer..." at bounding box center [584, 312] width 323 height 20
type input "251233"
click at [750, 541] on div "Filter" at bounding box center [748, 542] width 35 height 13
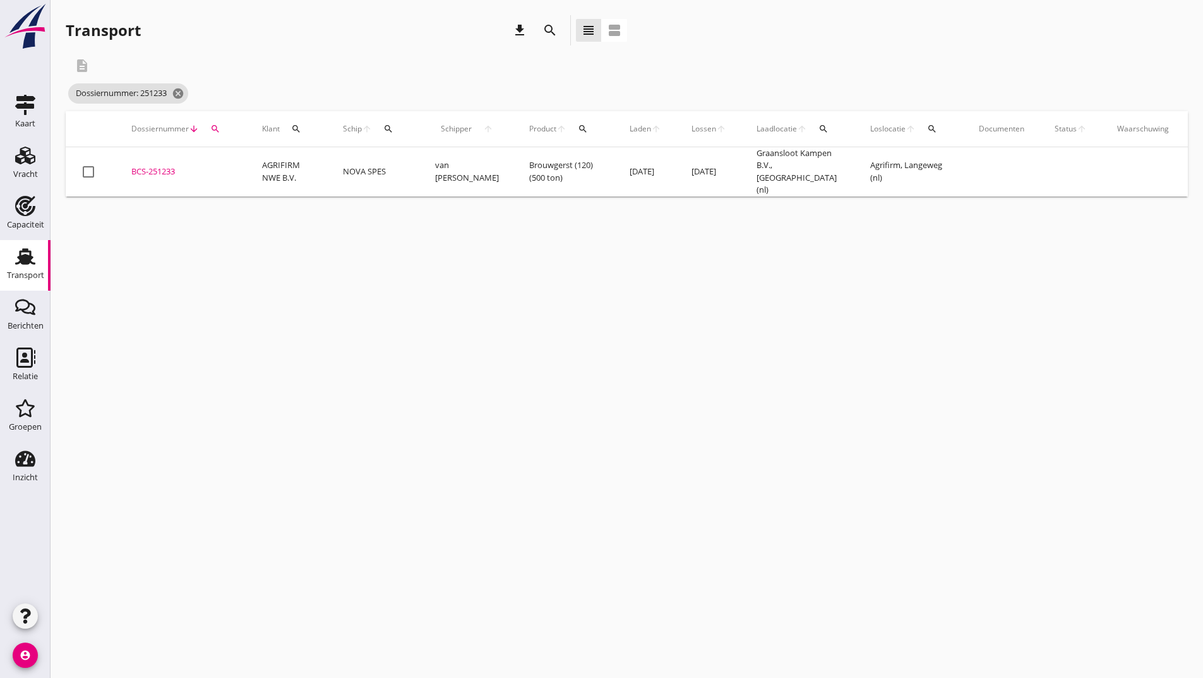
click at [166, 169] on div "BCS-251233" at bounding box center [181, 171] width 100 height 13
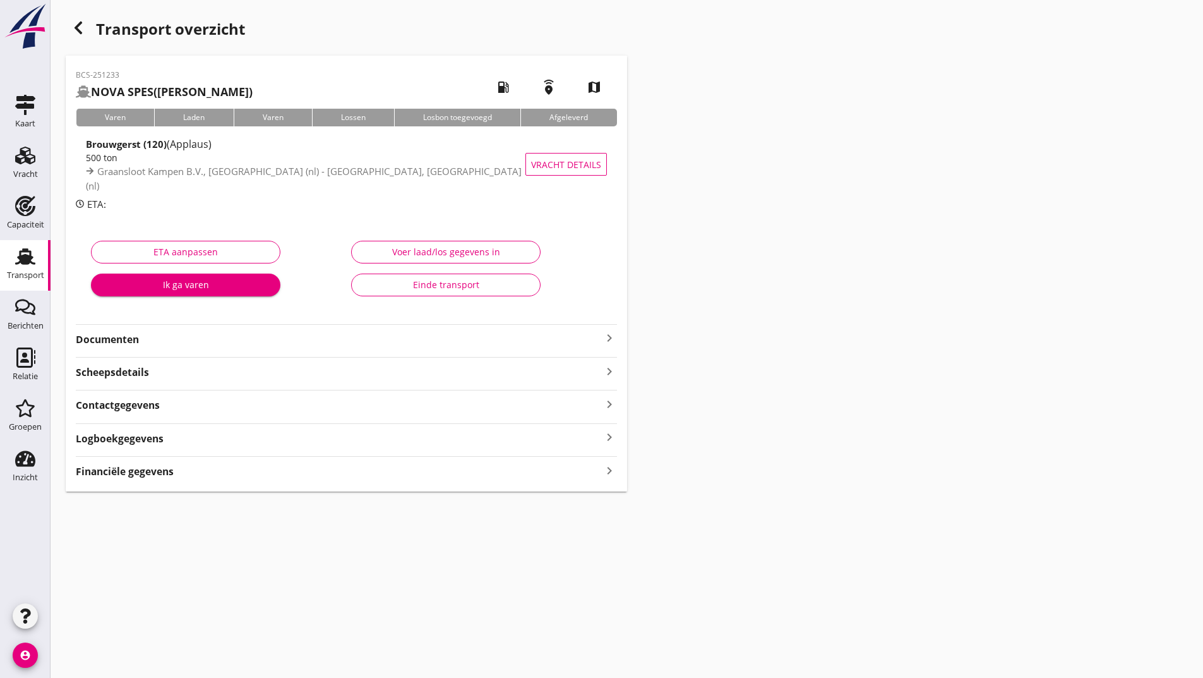
click at [141, 339] on strong "Documenten" at bounding box center [339, 339] width 526 height 15
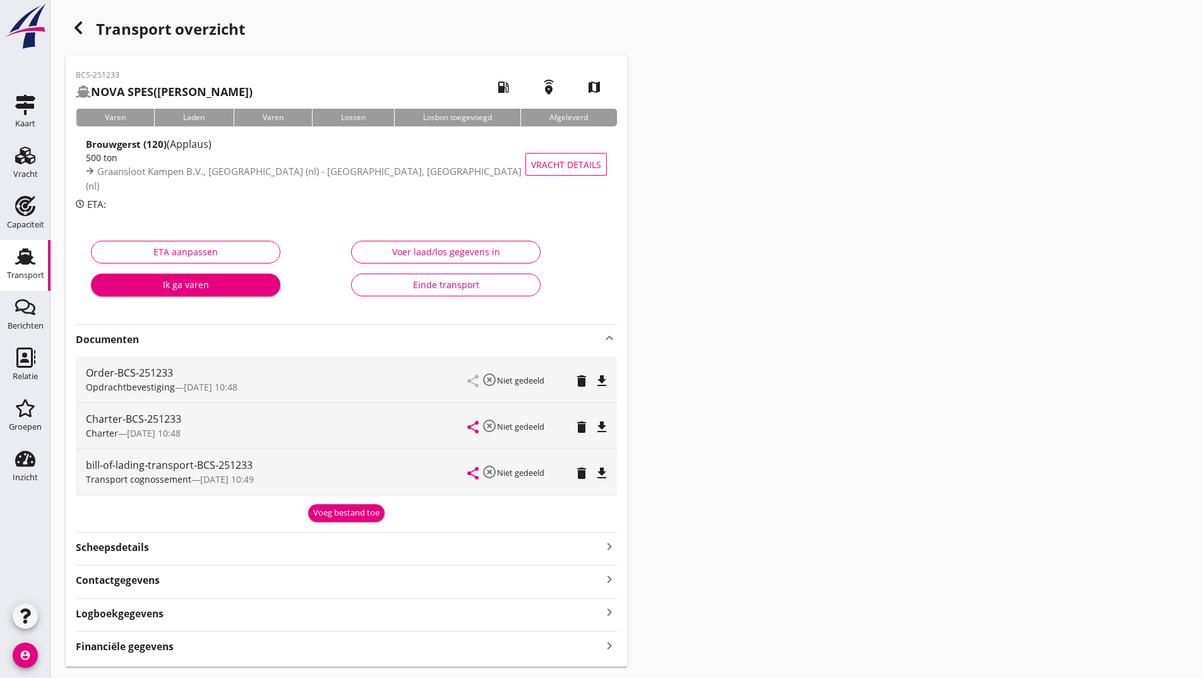
click at [337, 510] on div "Voeg bestand toe" at bounding box center [346, 513] width 66 height 13
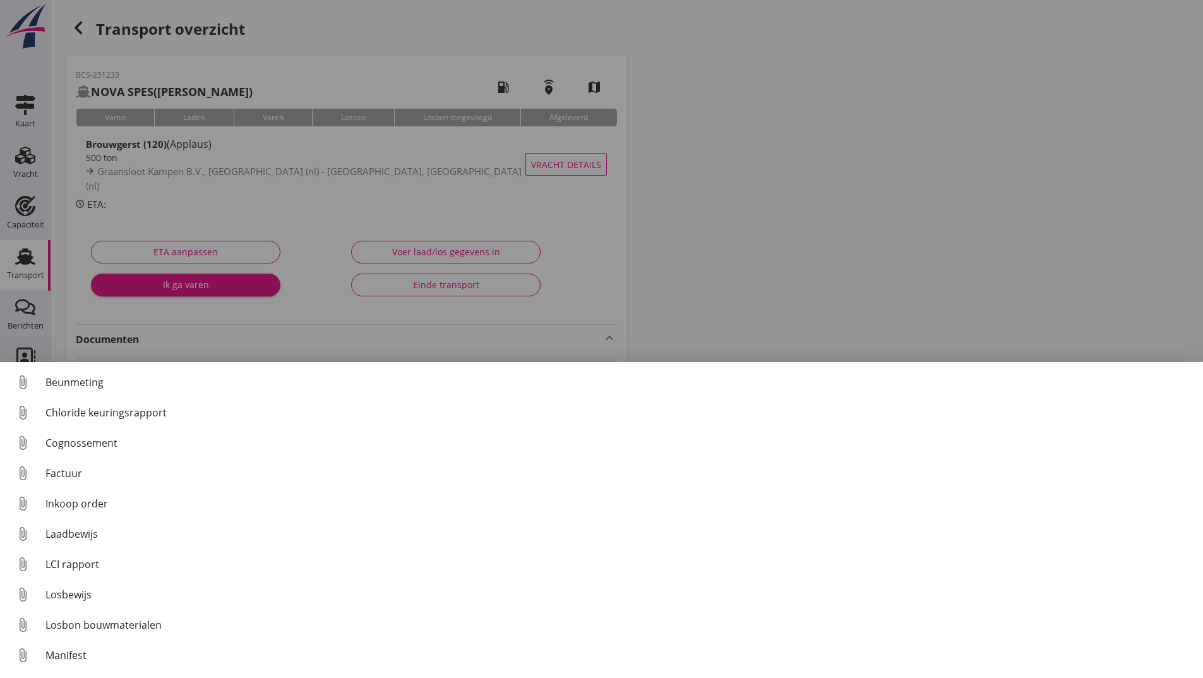
scroll to position [88, 0]
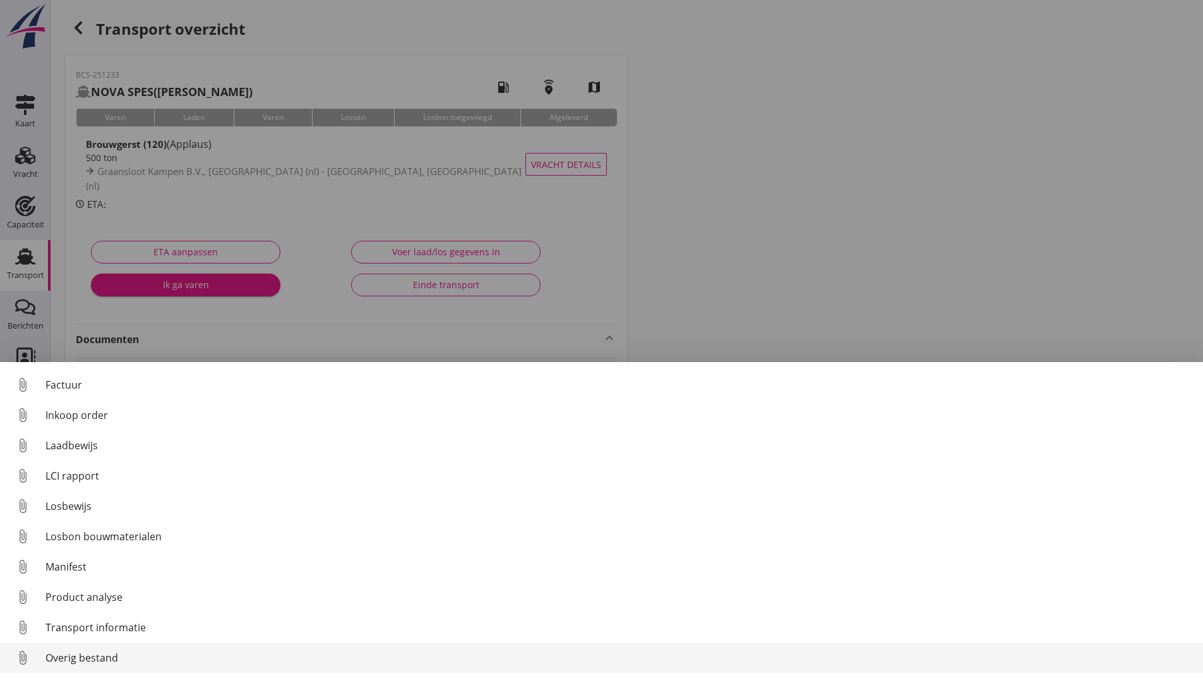
click at [107, 658] on div "Overig bestand" at bounding box center [619, 657] width 1148 height 15
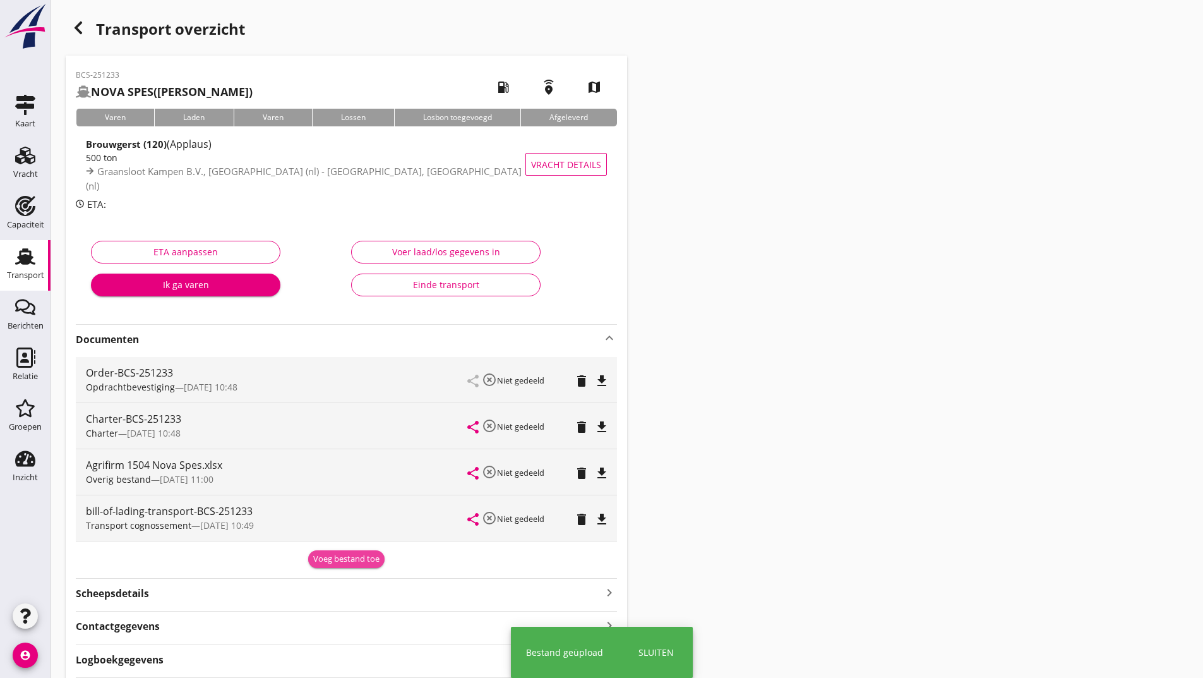
click at [326, 561] on div "Voeg bestand toe" at bounding box center [346, 559] width 66 height 13
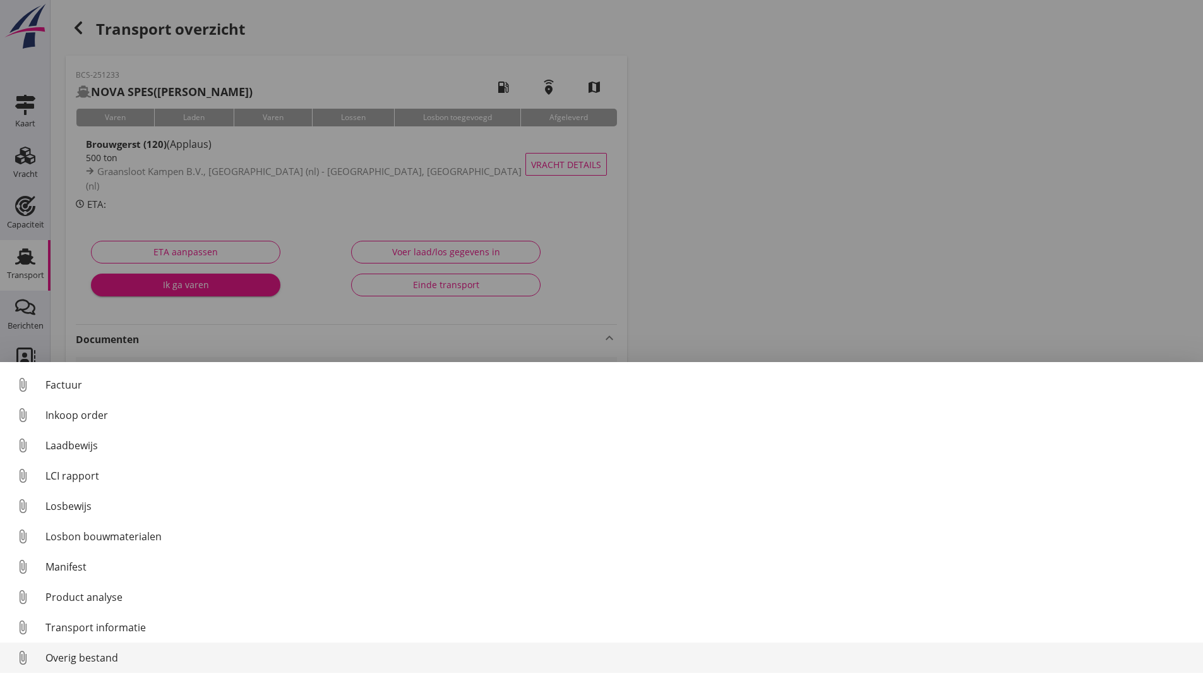
click at [115, 658] on div "Overig bestand" at bounding box center [619, 657] width 1148 height 15
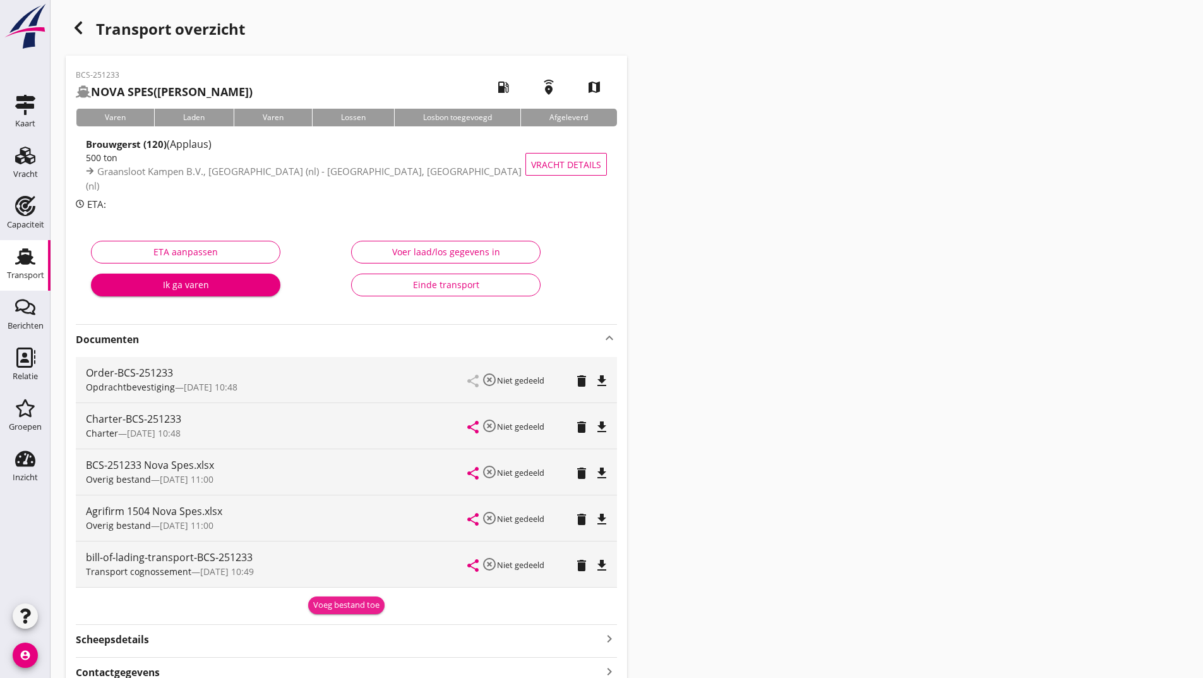
drag, startPoint x: 339, startPoint y: 604, endPoint x: 325, endPoint y: 591, distance: 18.8
click at [337, 601] on div "Voeg bestand toe" at bounding box center [346, 605] width 66 height 13
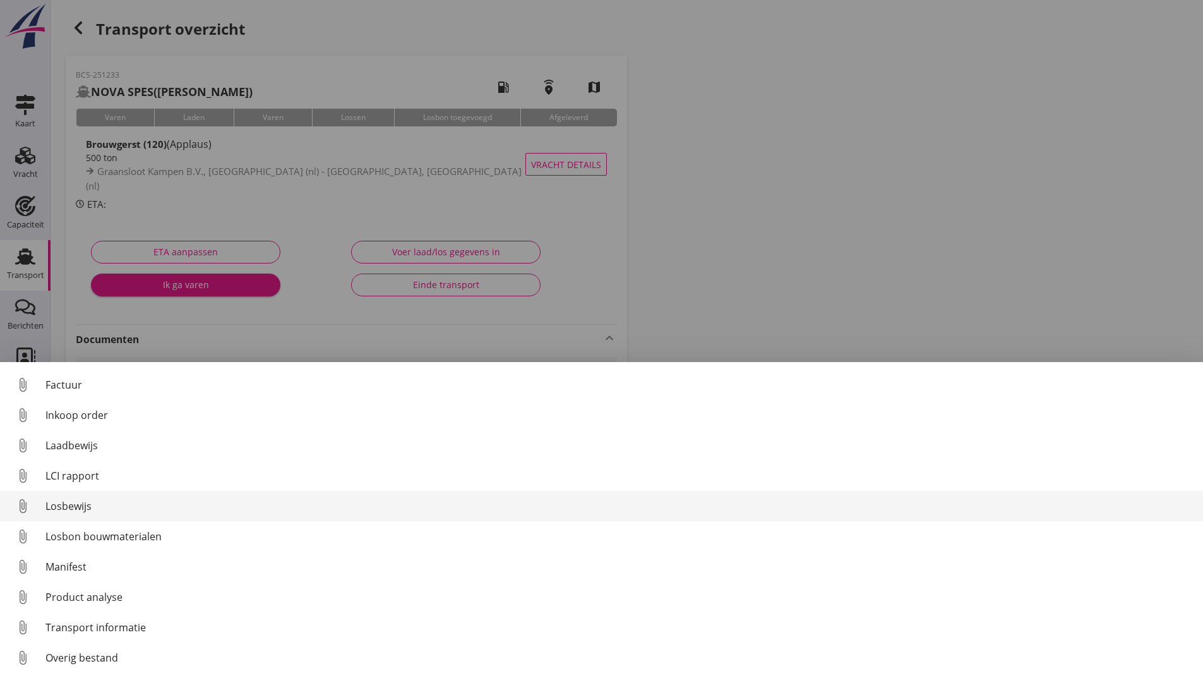
click at [90, 505] on div "Losbewijs" at bounding box center [619, 505] width 1148 height 15
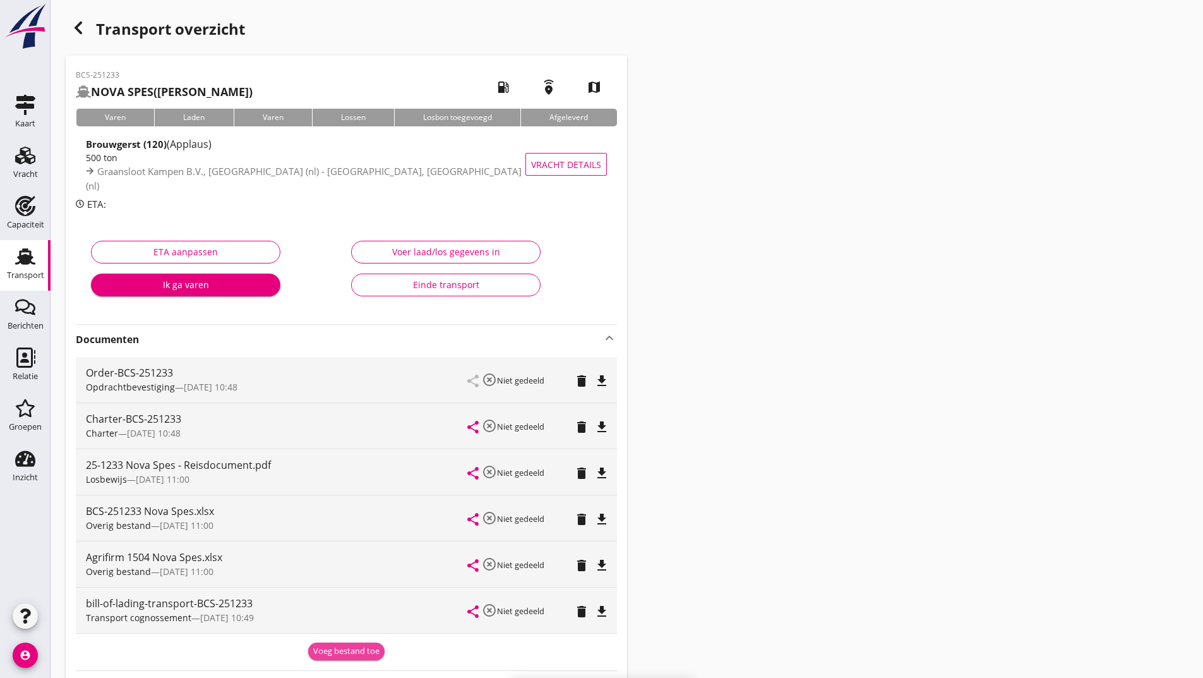
click at [369, 651] on div "Voeg bestand toe" at bounding box center [346, 651] width 66 height 13
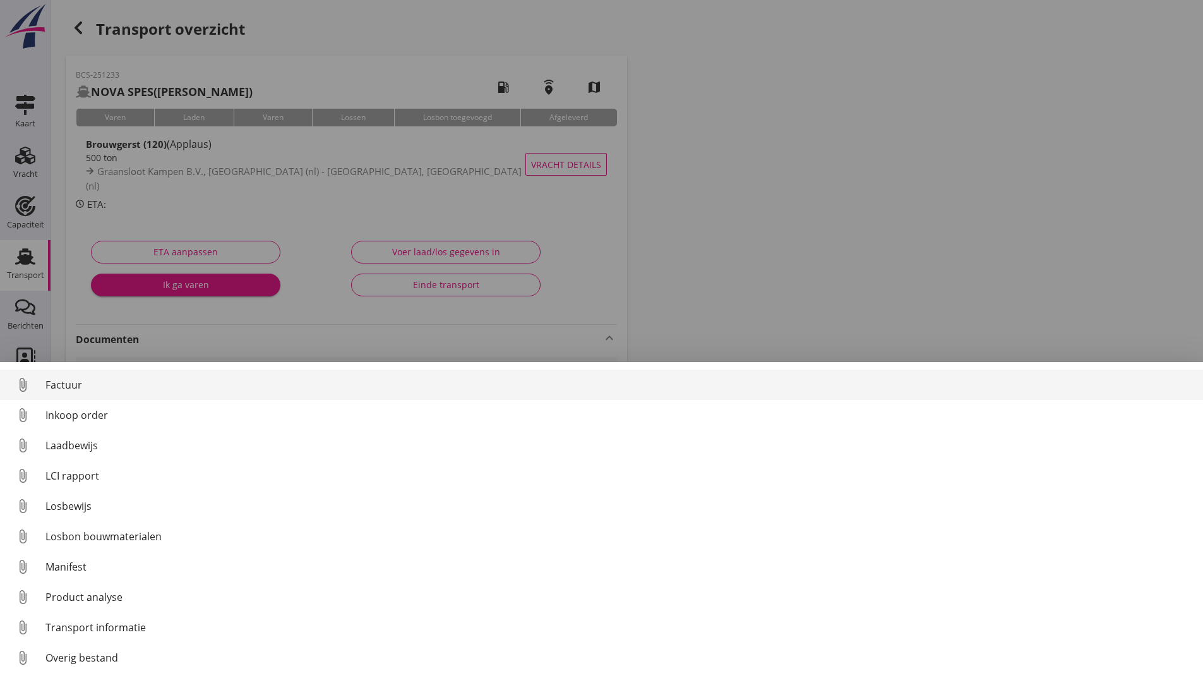
click at [82, 384] on div "Factuur" at bounding box center [619, 384] width 1148 height 15
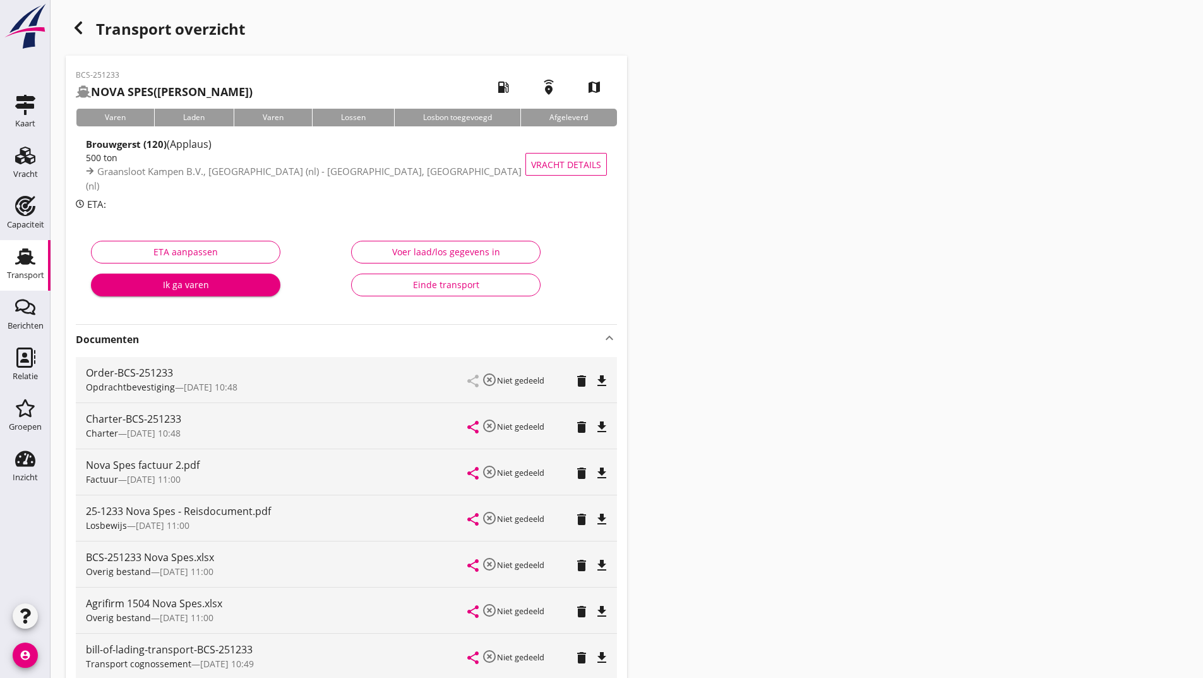
click at [77, 31] on icon "button" at bounding box center [78, 27] width 15 height 15
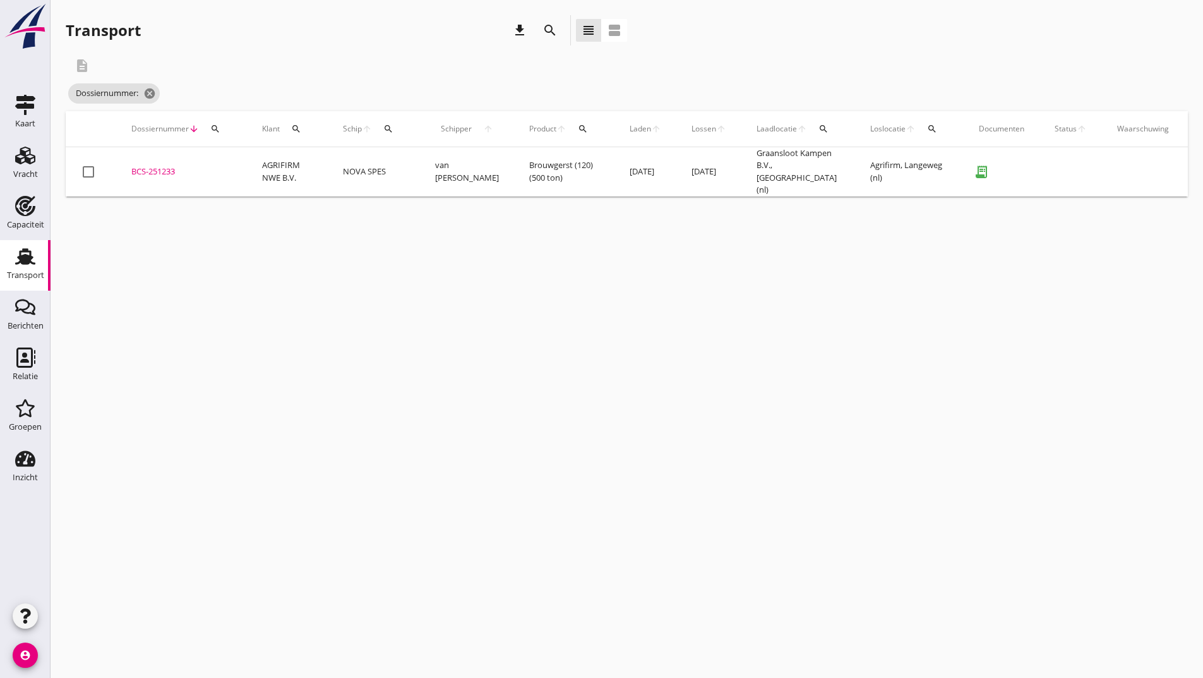
click at [548, 33] on icon "search" at bounding box center [550, 30] width 15 height 15
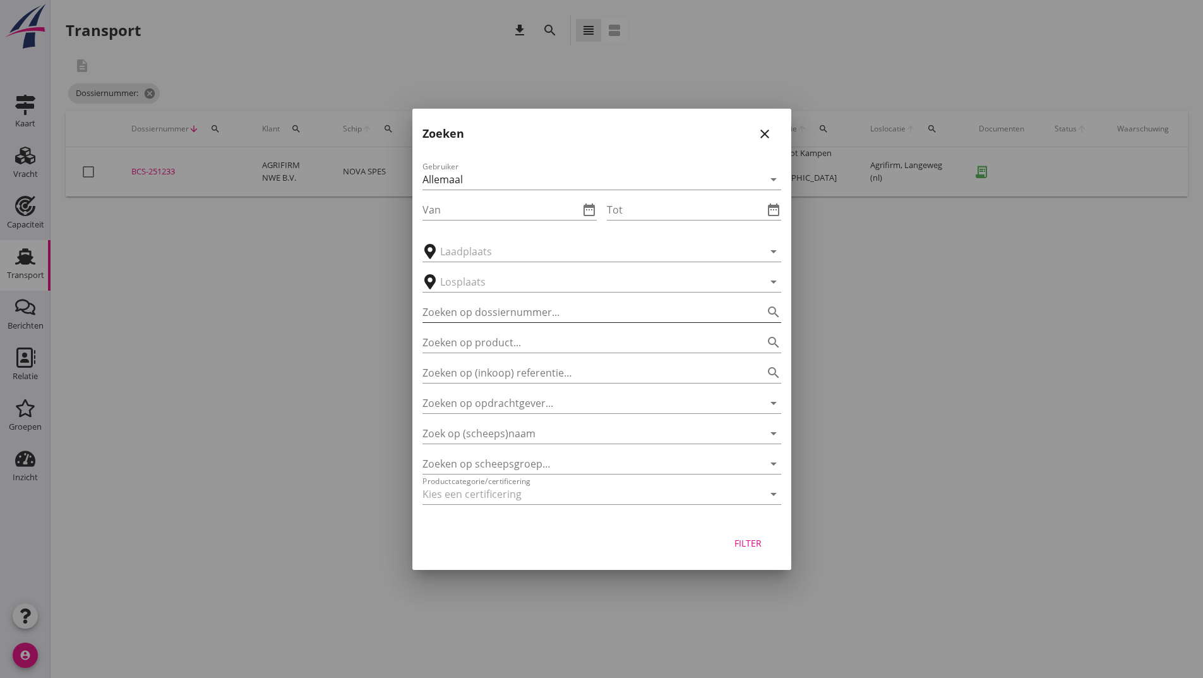
click at [456, 313] on input "Zoeken op dossiernummer..." at bounding box center [584, 312] width 323 height 20
type input "251229"
click at [747, 546] on div "Filter" at bounding box center [748, 542] width 35 height 13
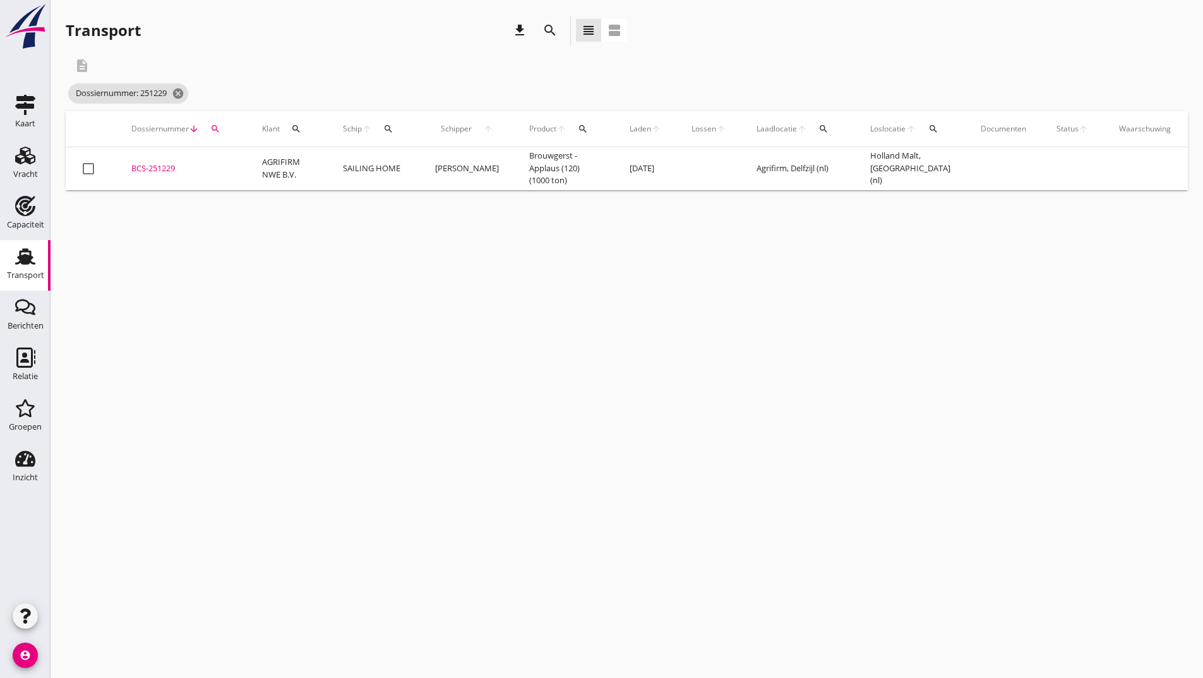
click at [172, 172] on div "BCS-251229" at bounding box center [181, 168] width 100 height 13
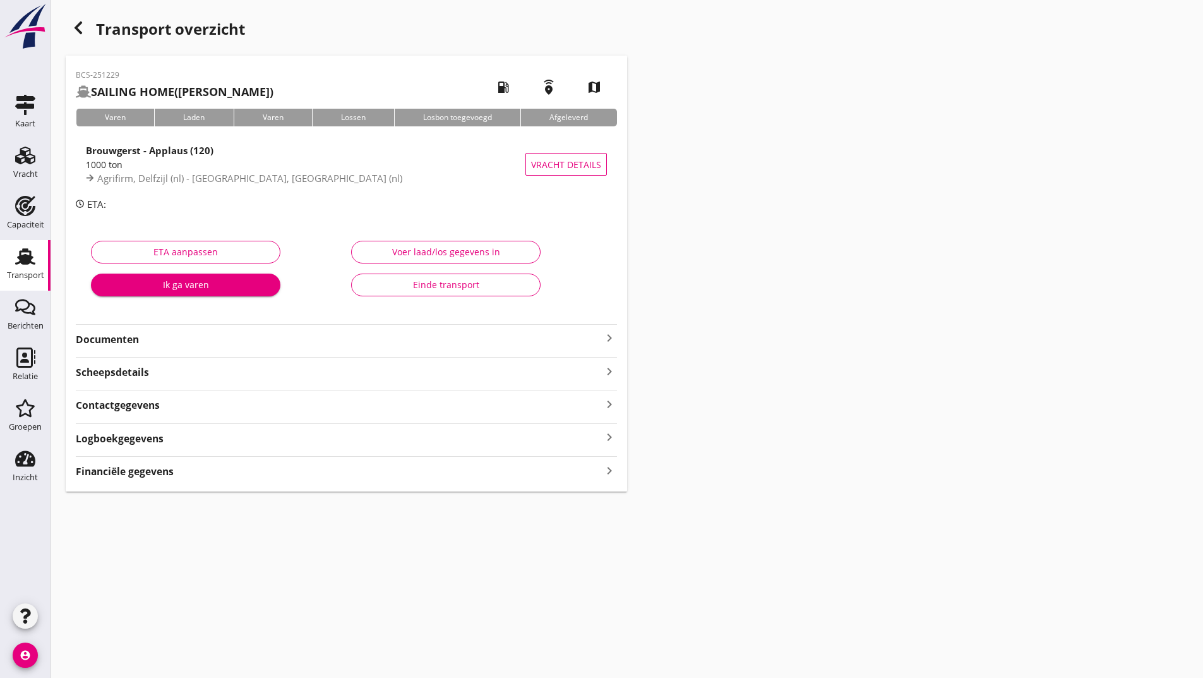
click at [123, 337] on strong "Documenten" at bounding box center [339, 339] width 526 height 15
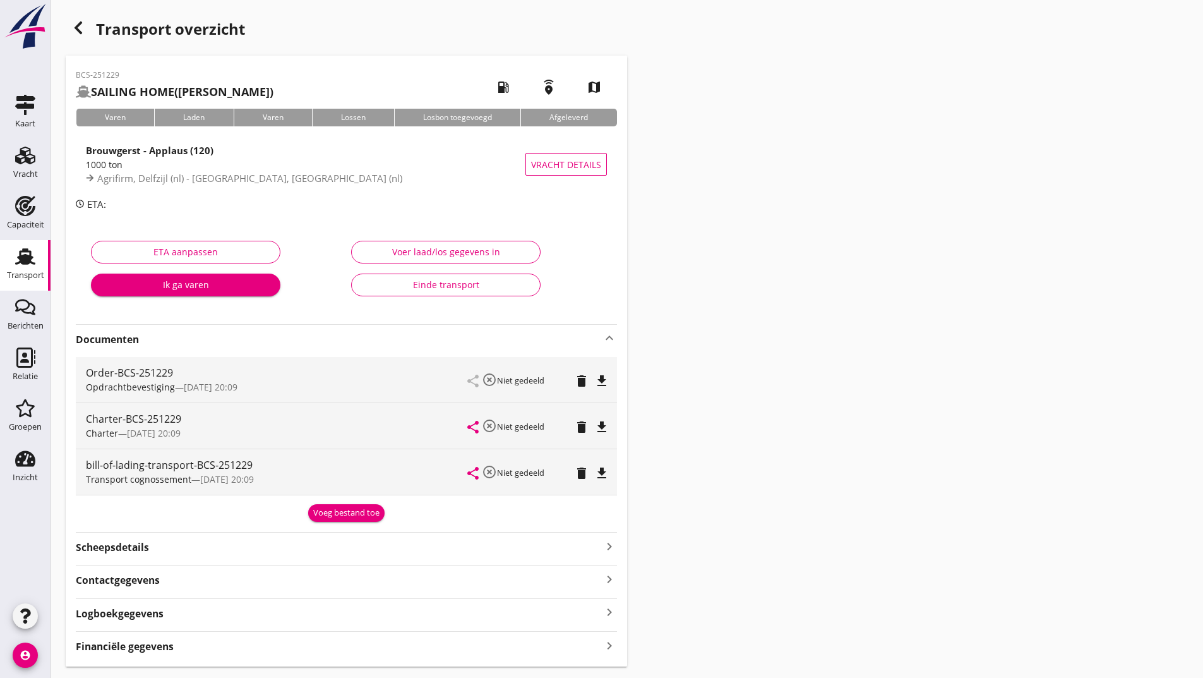
click at [333, 526] on div "BCS-251229 SAILING HOME (Simons) local_gas_station emergency_share map Varen La…" at bounding box center [346, 361] width 561 height 611
click at [332, 514] on div "Voeg bestand toe" at bounding box center [346, 513] width 66 height 13
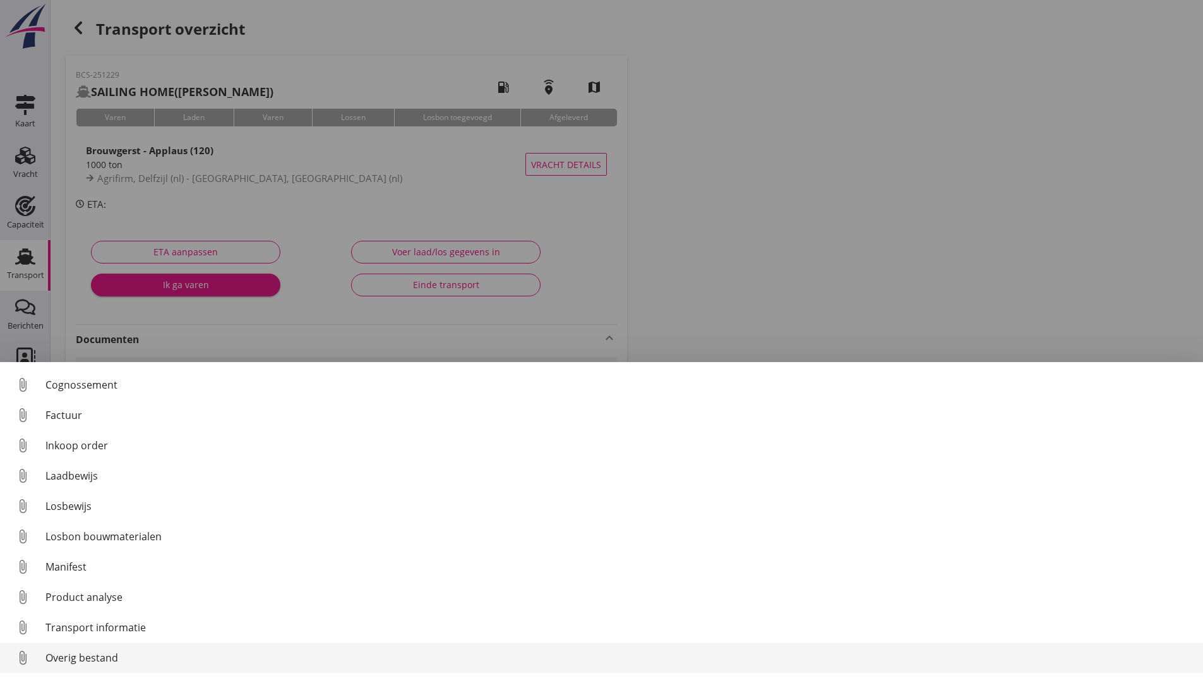
scroll to position [58, 0]
click at [107, 659] on div "Overig bestand" at bounding box center [619, 657] width 1148 height 15
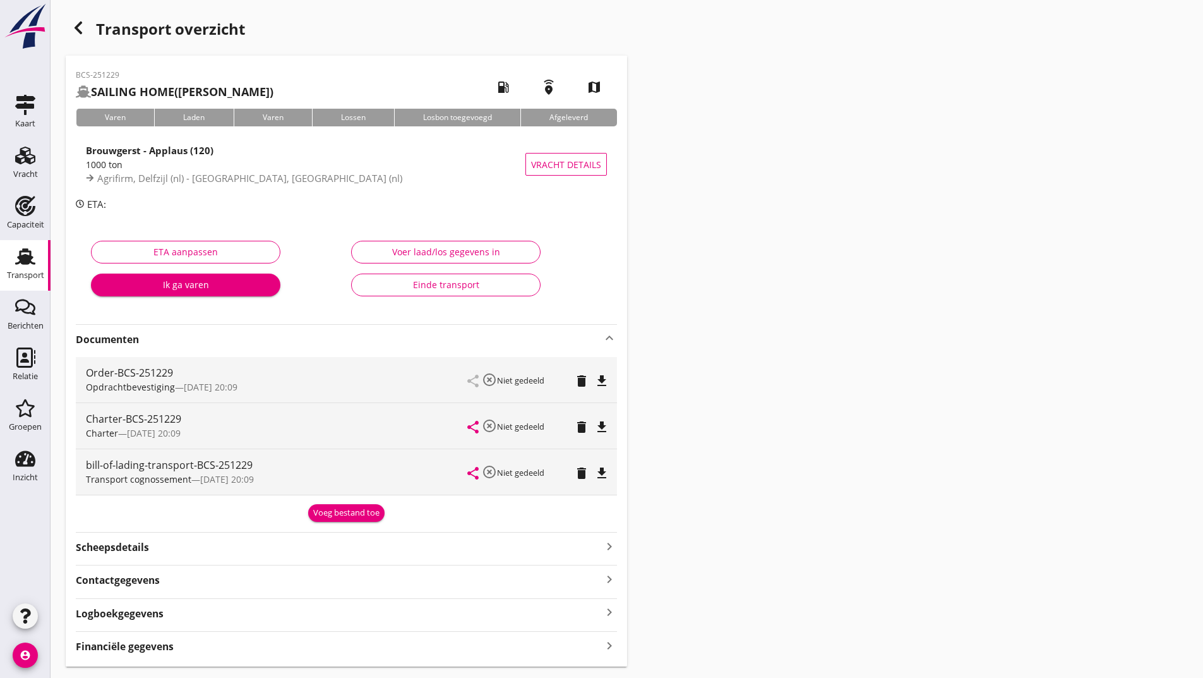
click at [337, 514] on div "Voeg bestand toe" at bounding box center [346, 513] width 66 height 13
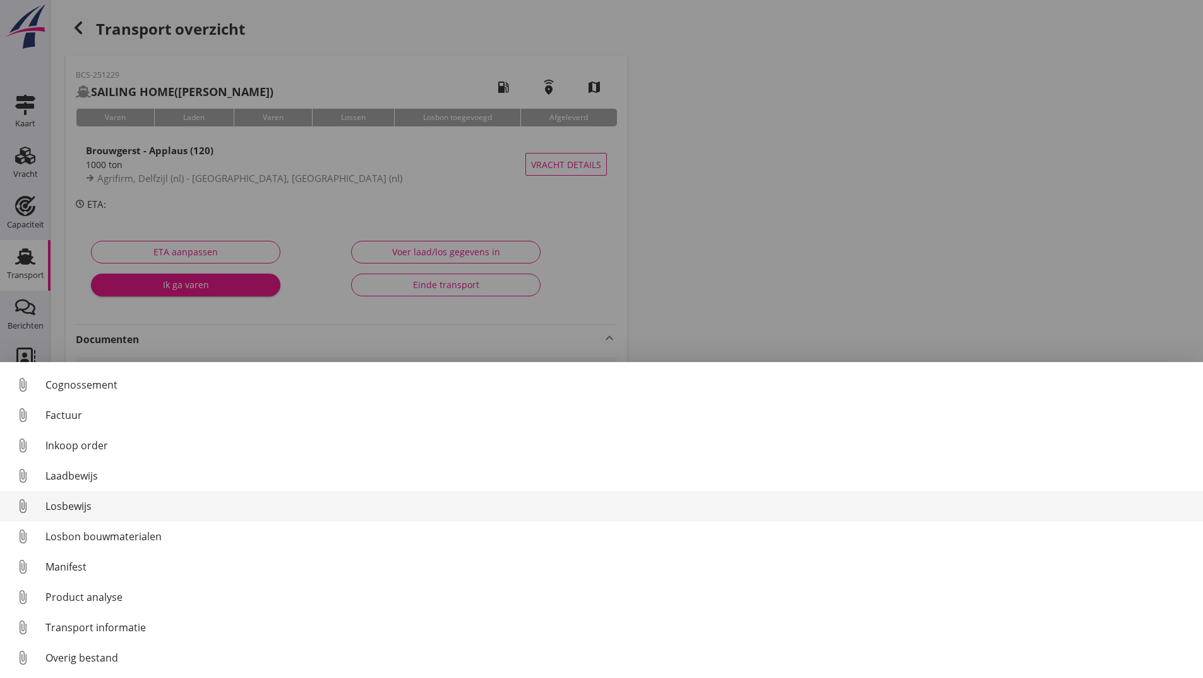
click at [72, 505] on div "Losbewijs" at bounding box center [619, 505] width 1148 height 15
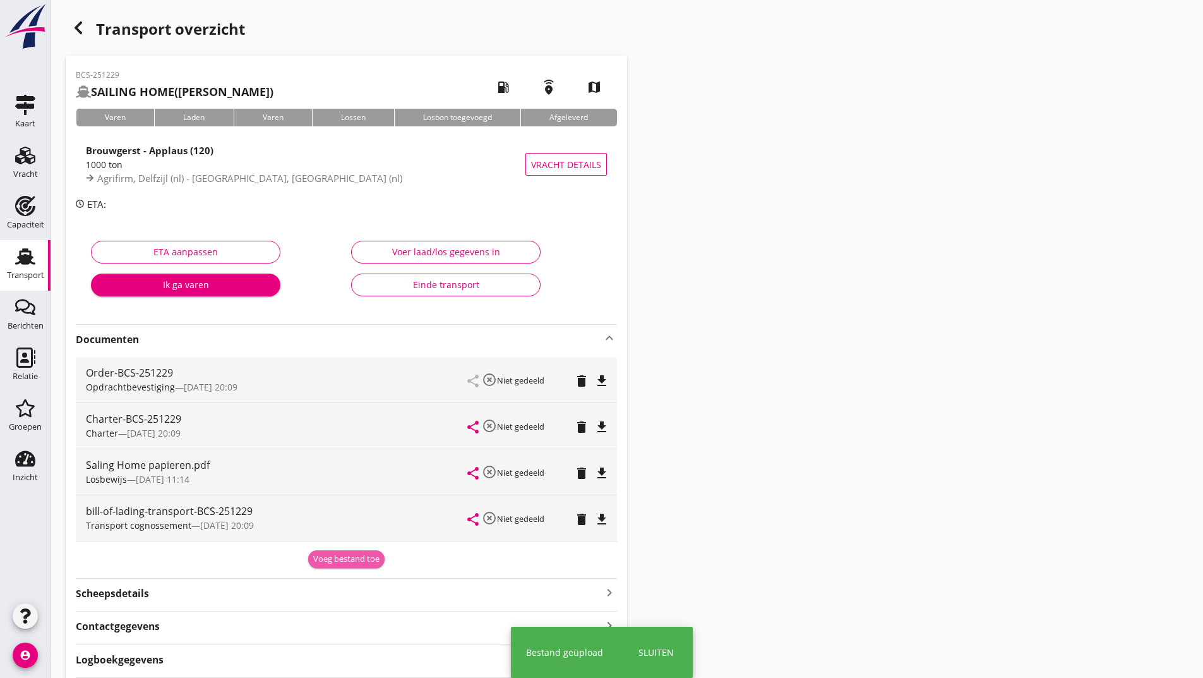
drag, startPoint x: 330, startPoint y: 555, endPoint x: 192, endPoint y: 561, distance: 137.8
click at [330, 555] on div "Voeg bestand toe" at bounding box center [346, 559] width 66 height 13
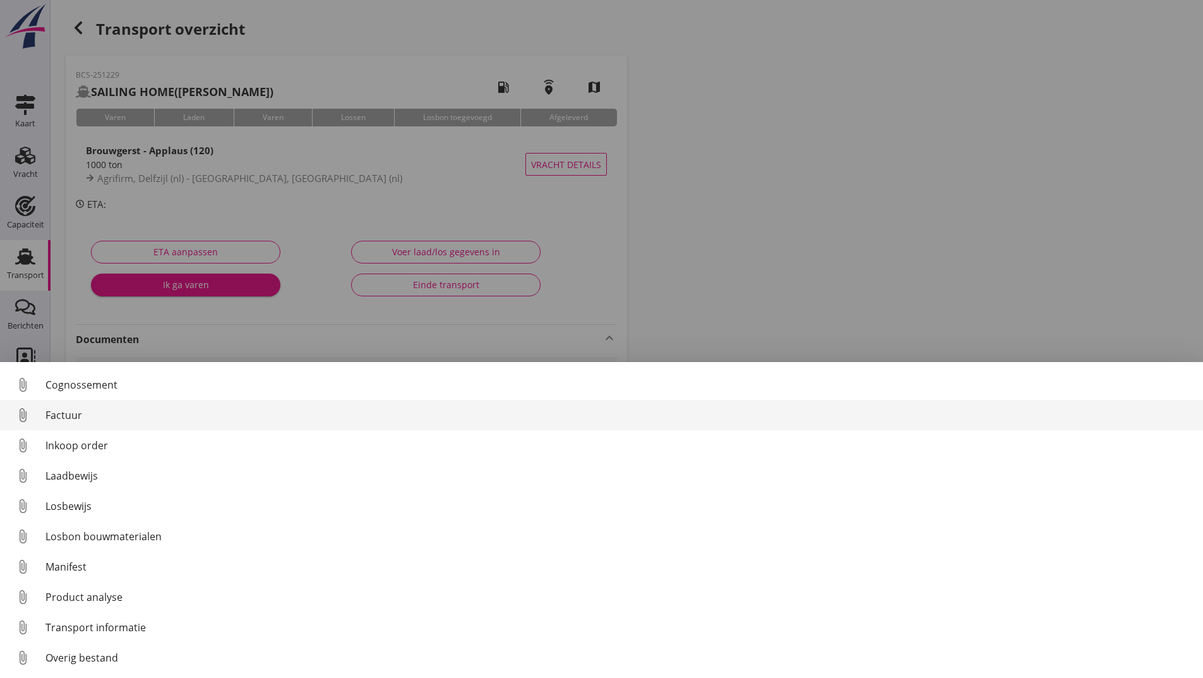
click at [63, 412] on div "Factuur" at bounding box center [619, 414] width 1148 height 15
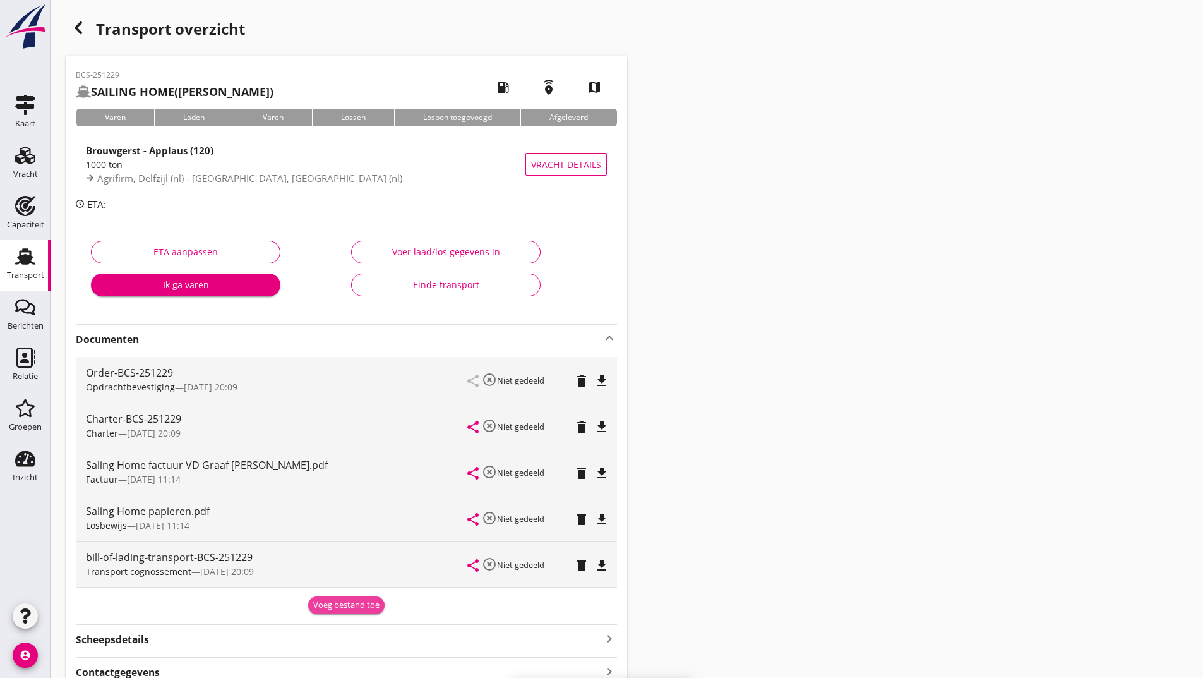
click at [339, 606] on div "Voeg bestand toe" at bounding box center [346, 605] width 66 height 13
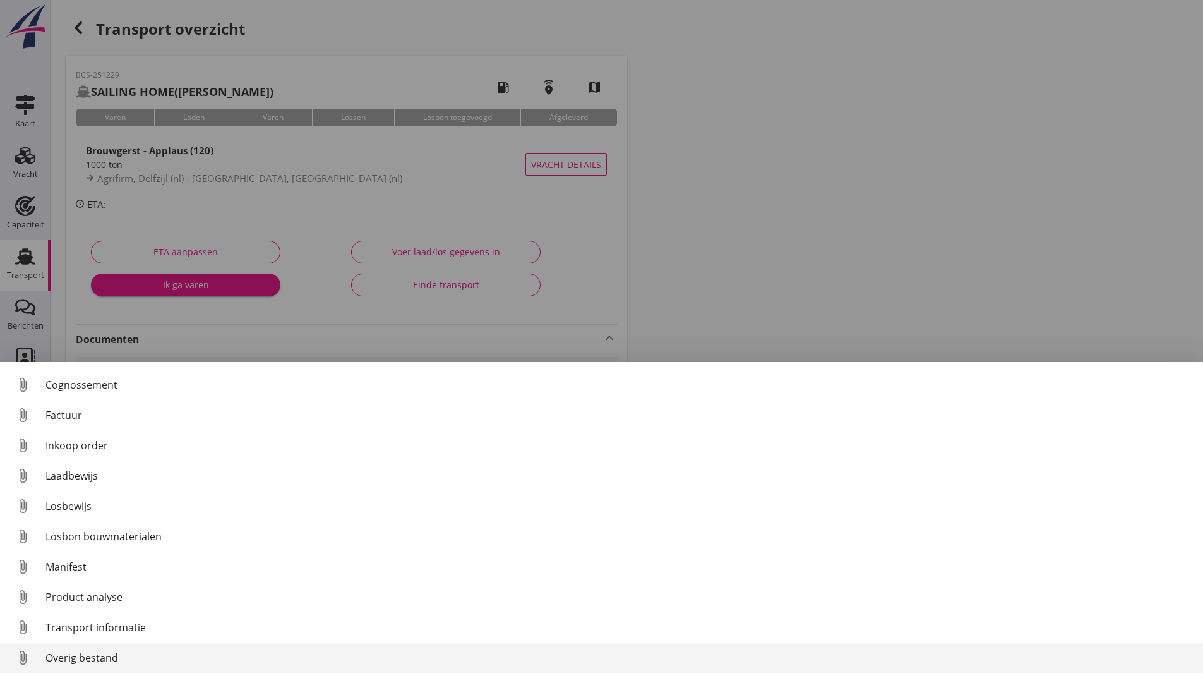
click at [110, 660] on div "Overig bestand" at bounding box center [619, 657] width 1148 height 15
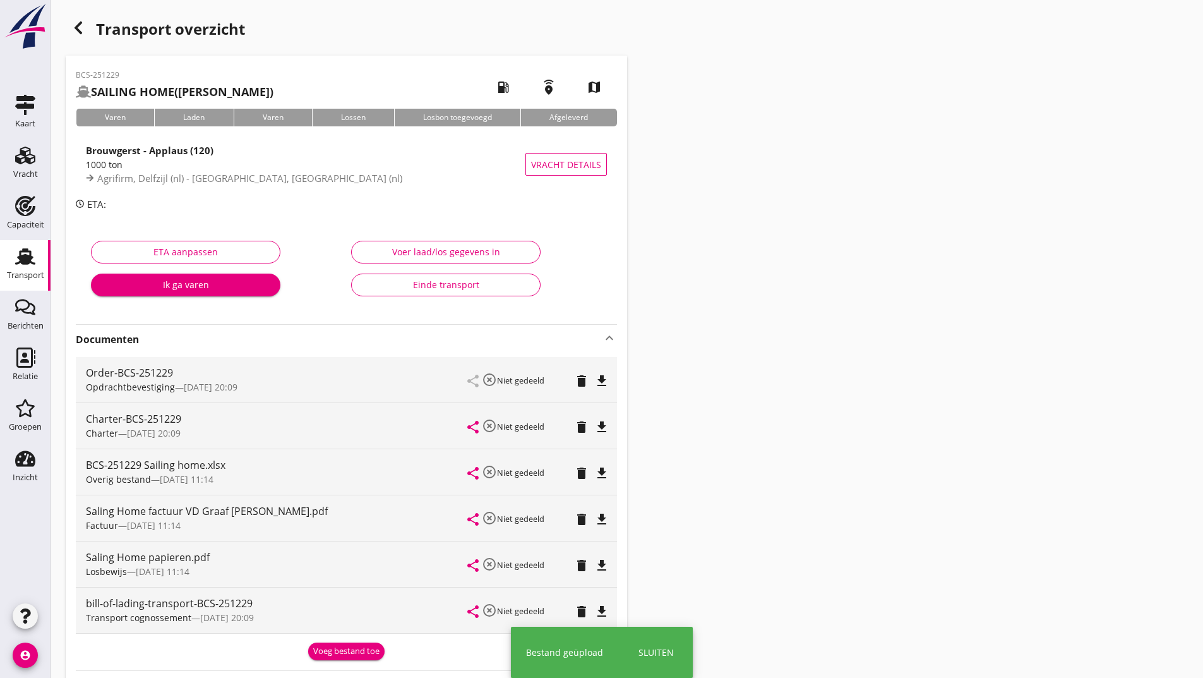
click at [359, 647] on div "Voeg bestand toe" at bounding box center [346, 651] width 66 height 13
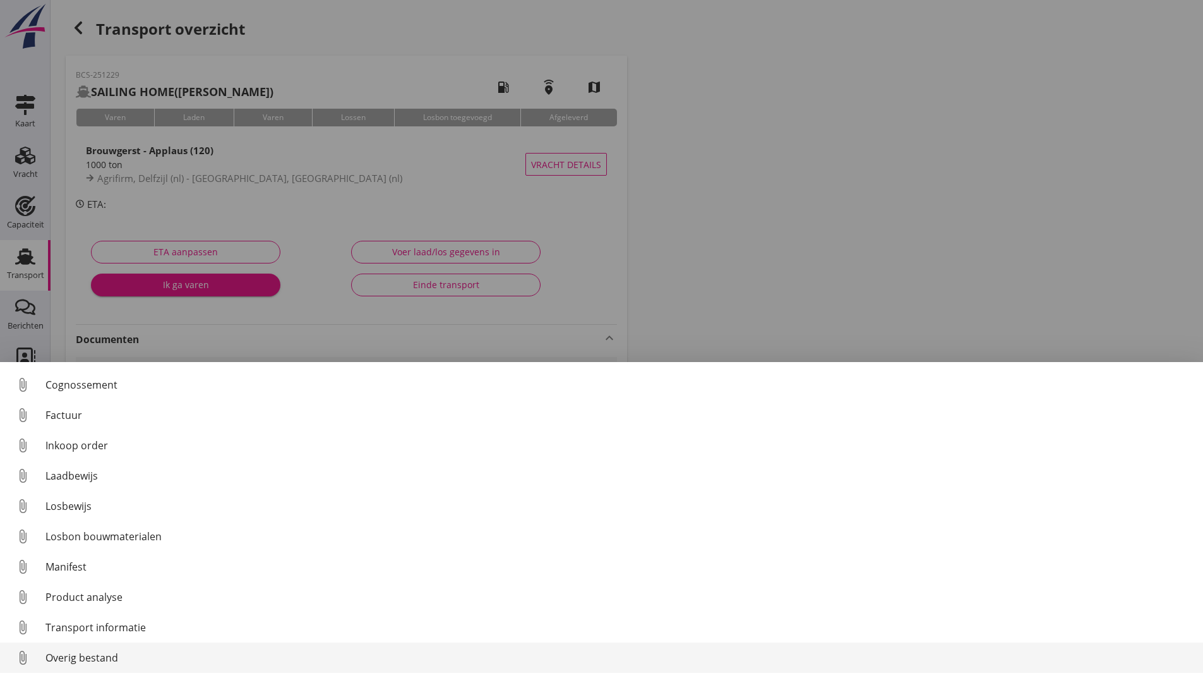
click at [115, 661] on div "Overig bestand" at bounding box center [619, 657] width 1148 height 15
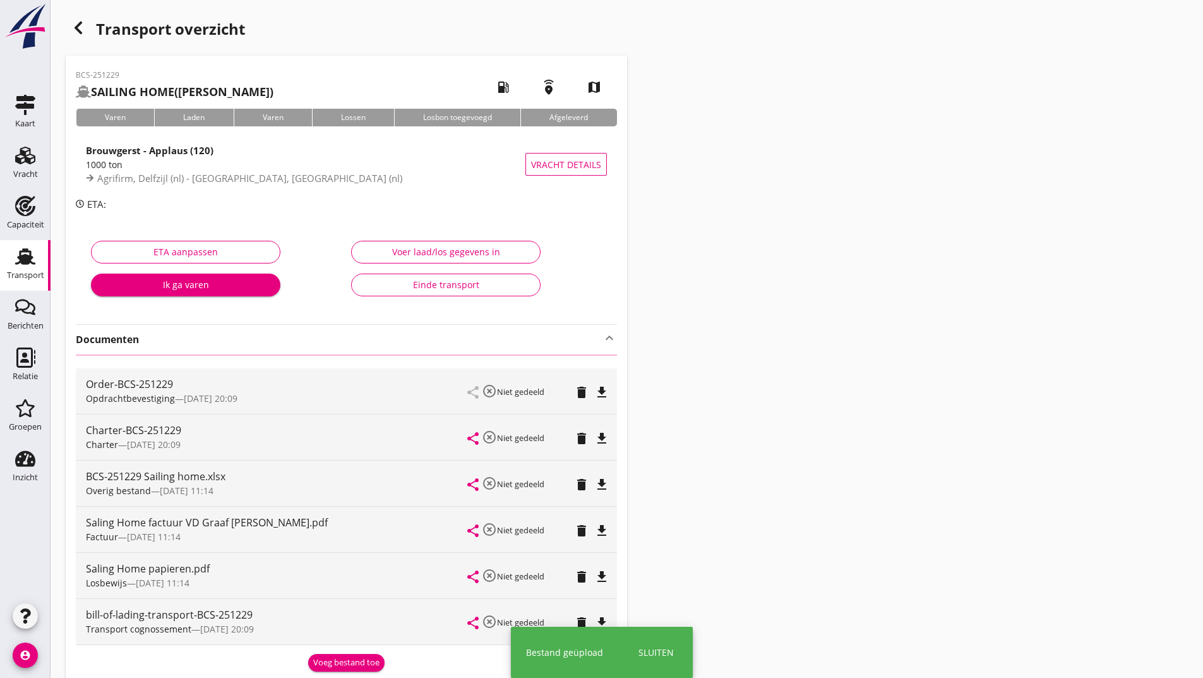
drag, startPoint x: 77, startPoint y: 30, endPoint x: 1212, endPoint y: 23, distance: 1135.0
click at [78, 30] on use "button" at bounding box center [79, 27] width 8 height 13
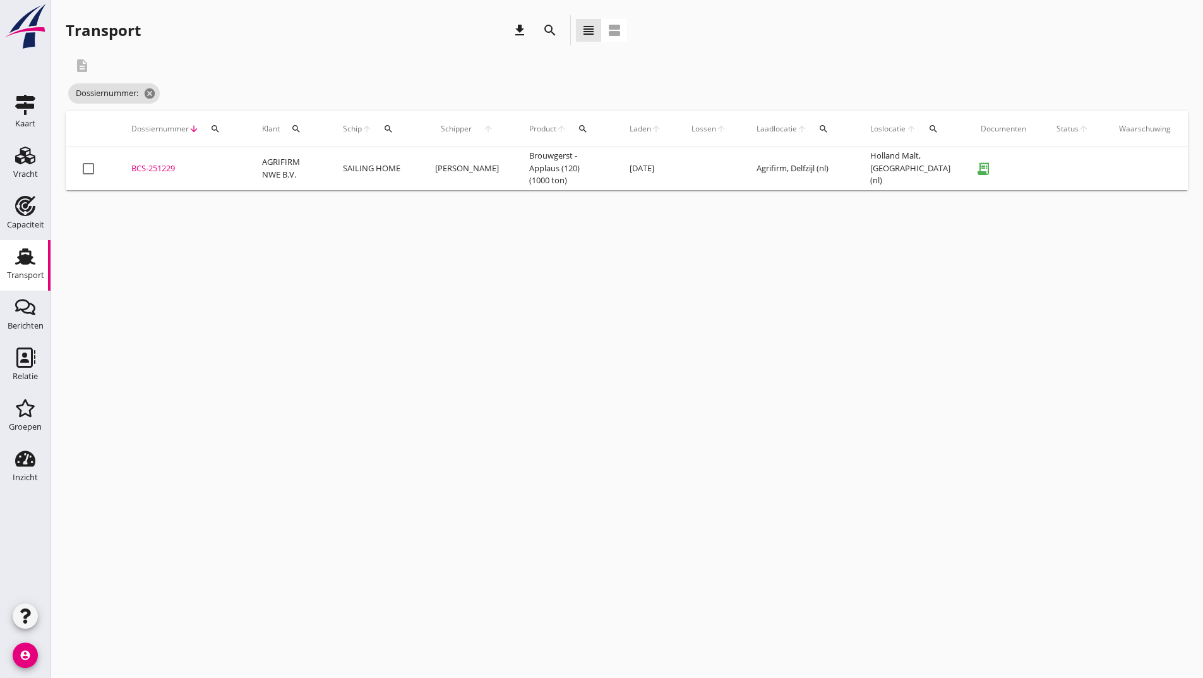
click at [548, 28] on icon "search" at bounding box center [550, 30] width 15 height 15
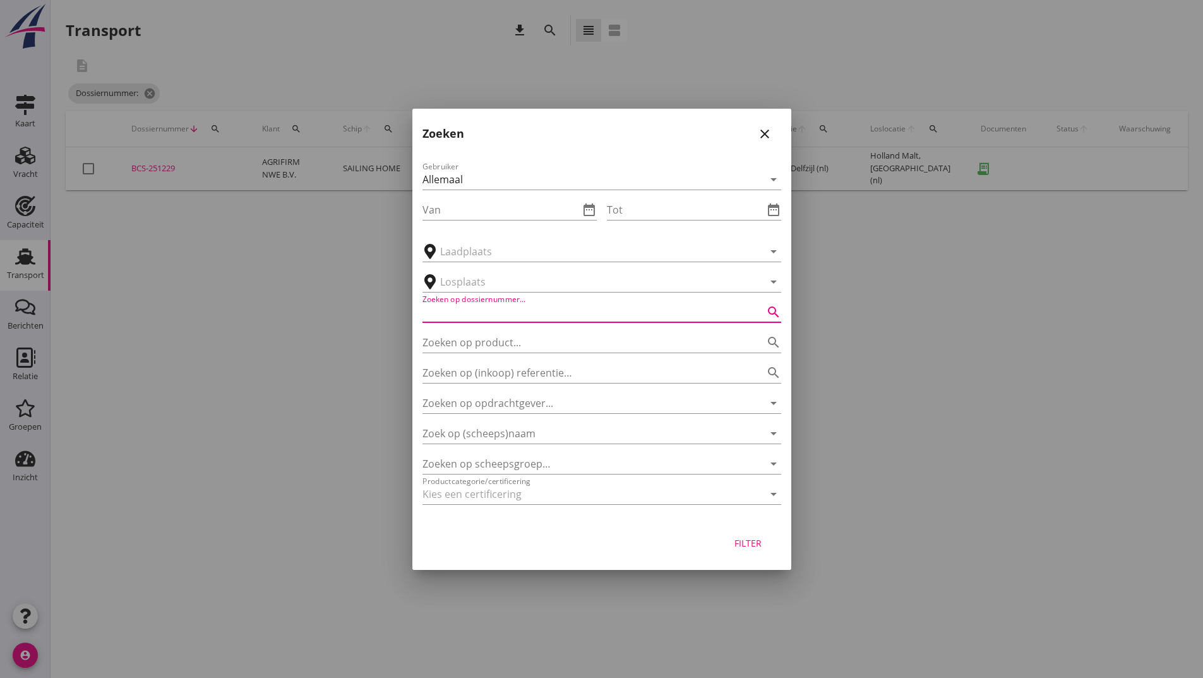
click at [499, 304] on input "Zoeken op dossiernummer..." at bounding box center [584, 312] width 323 height 20
type input "251223"
click at [748, 543] on div "Filter" at bounding box center [748, 542] width 35 height 13
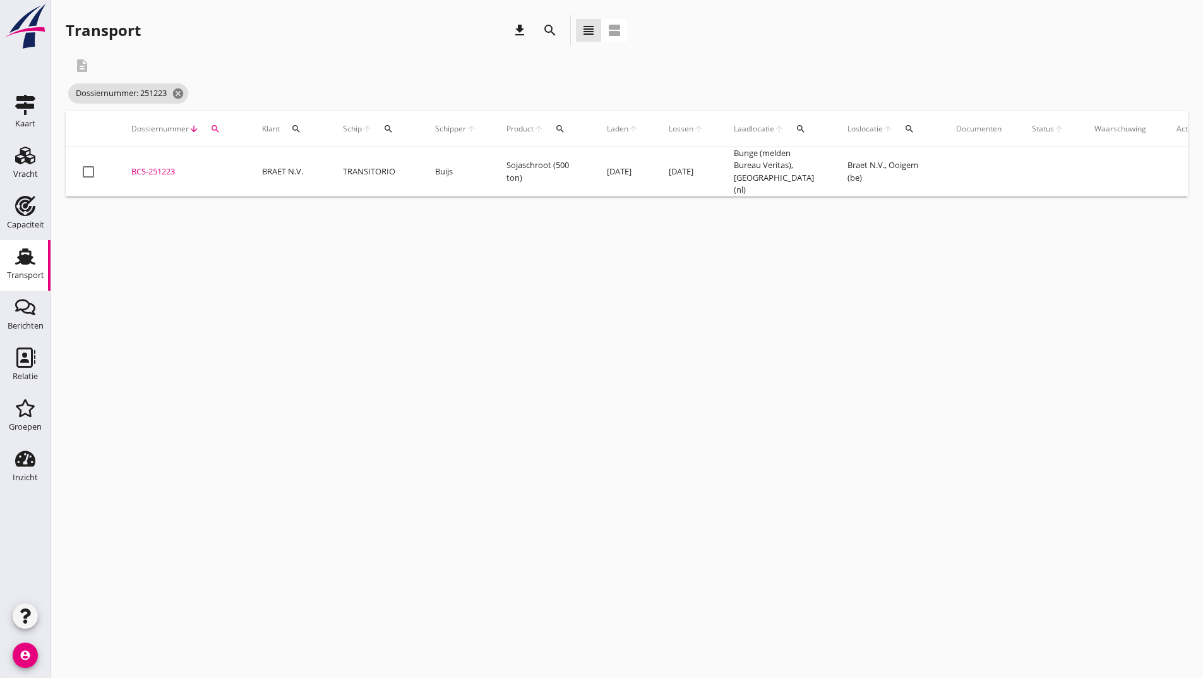
click at [178, 168] on div "BCS-251223" at bounding box center [181, 171] width 100 height 13
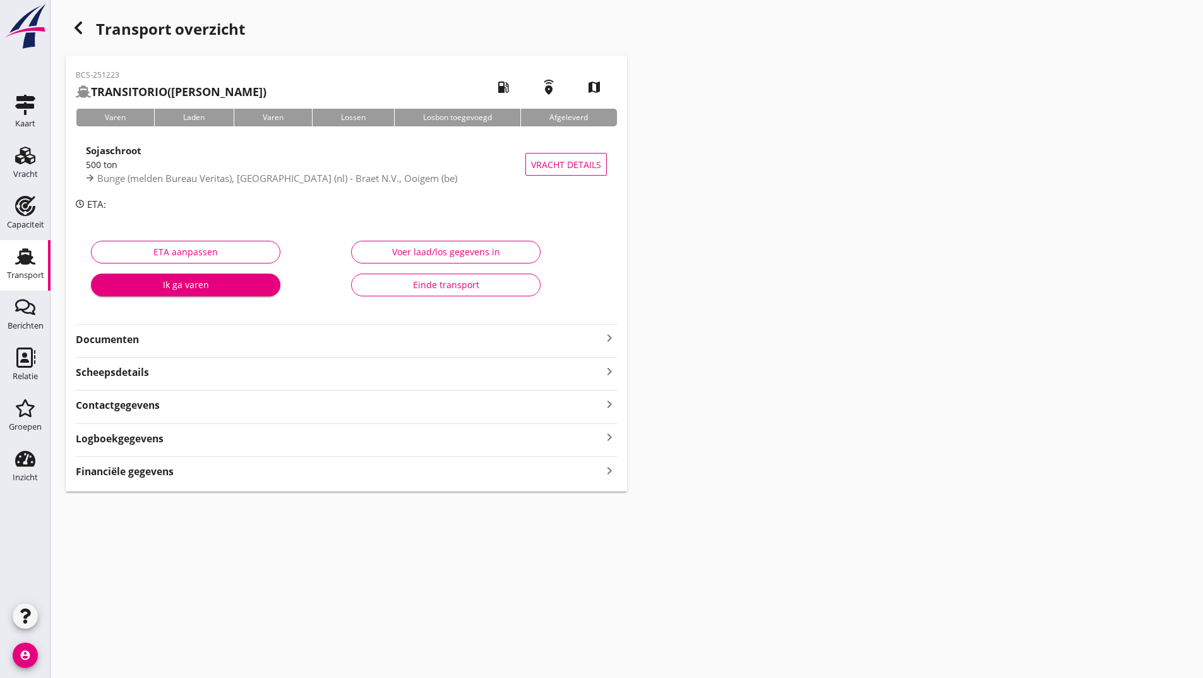
click at [136, 340] on strong "Documenten" at bounding box center [339, 339] width 526 height 15
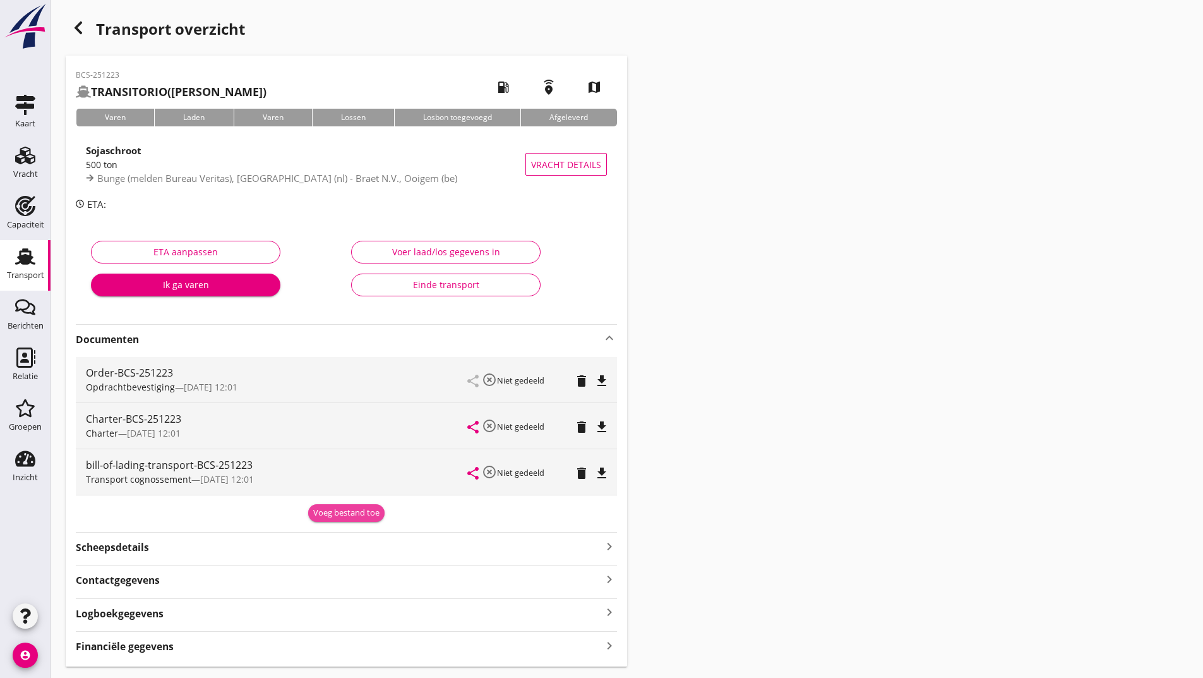
click at [325, 515] on div "Voeg bestand toe" at bounding box center [346, 513] width 66 height 13
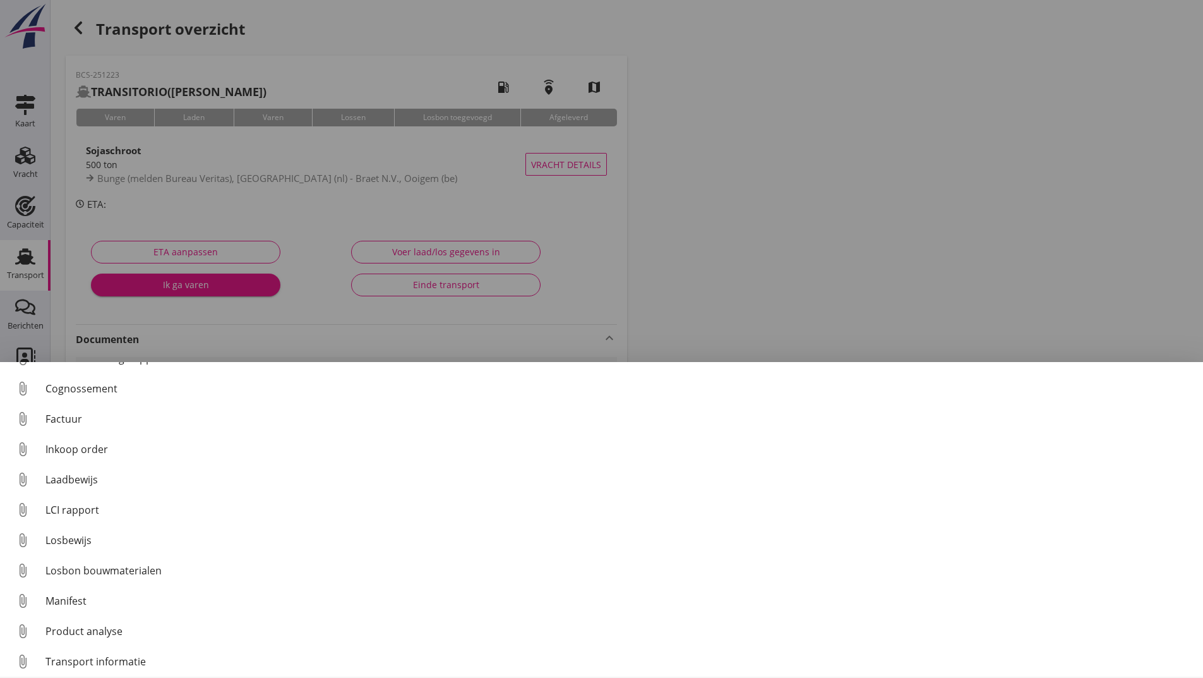
scroll to position [88, 0]
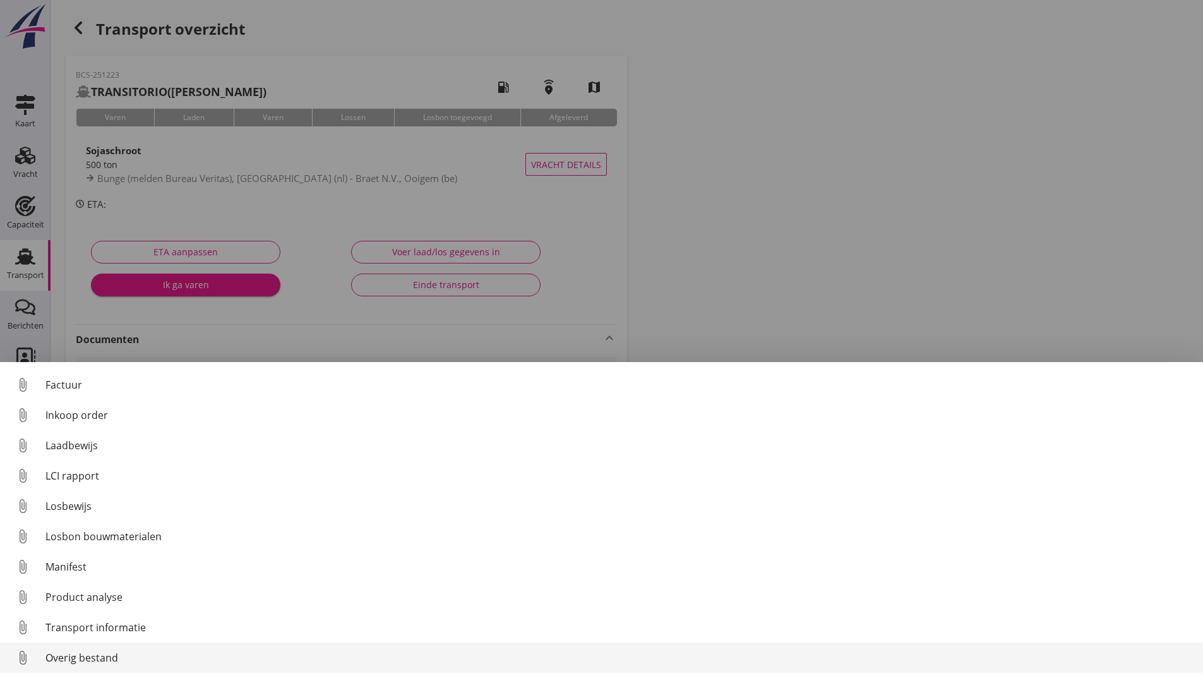
click at [90, 660] on div "Overig bestand" at bounding box center [619, 657] width 1148 height 15
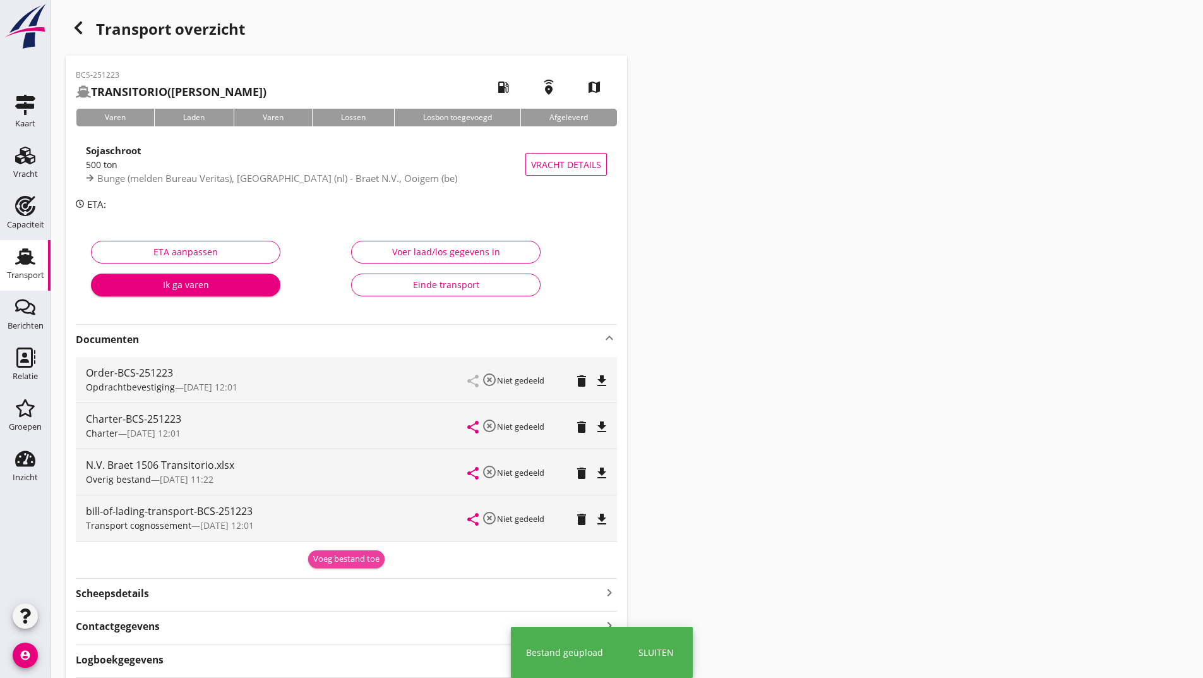
click at [325, 552] on button "Voeg bestand toe" at bounding box center [346, 559] width 76 height 18
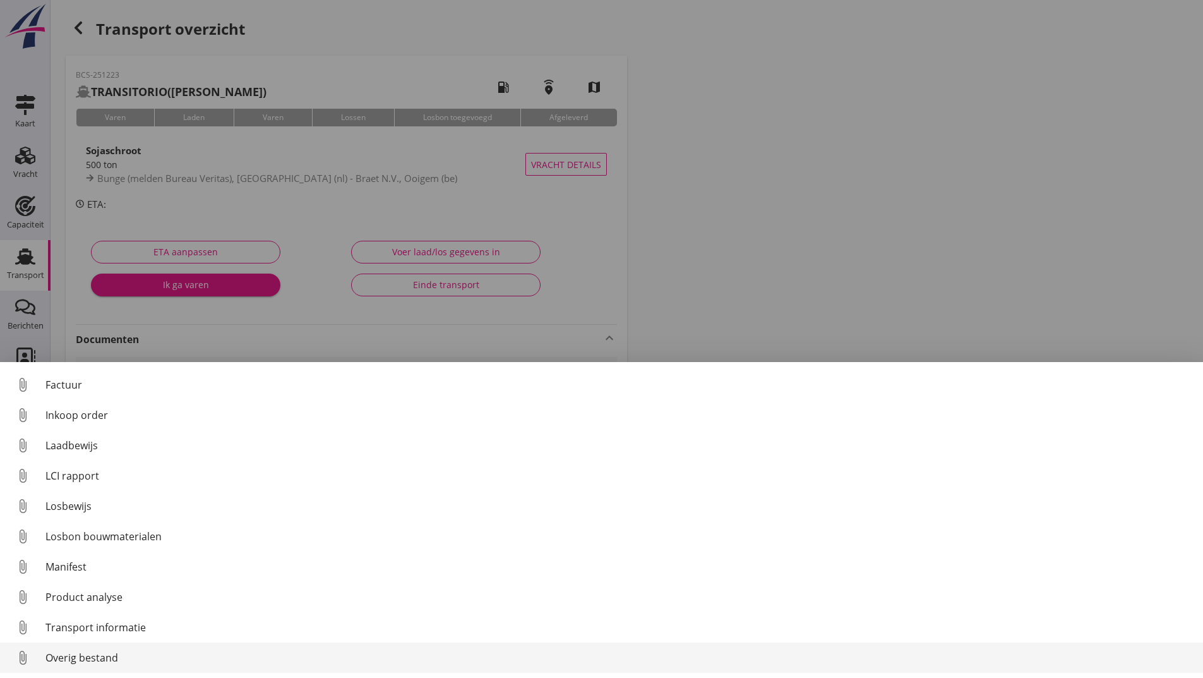
click at [116, 664] on link "attach_file Overig bestand" at bounding box center [601, 657] width 1203 height 30
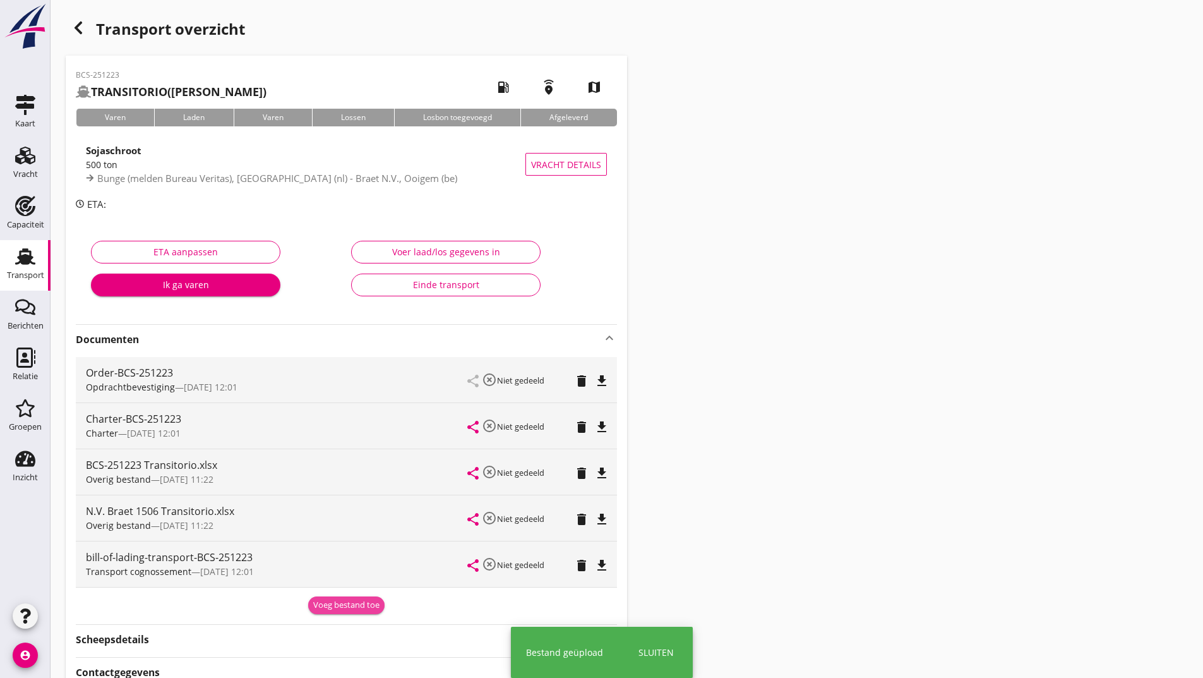
click at [352, 601] on div "Voeg bestand toe" at bounding box center [346, 605] width 66 height 13
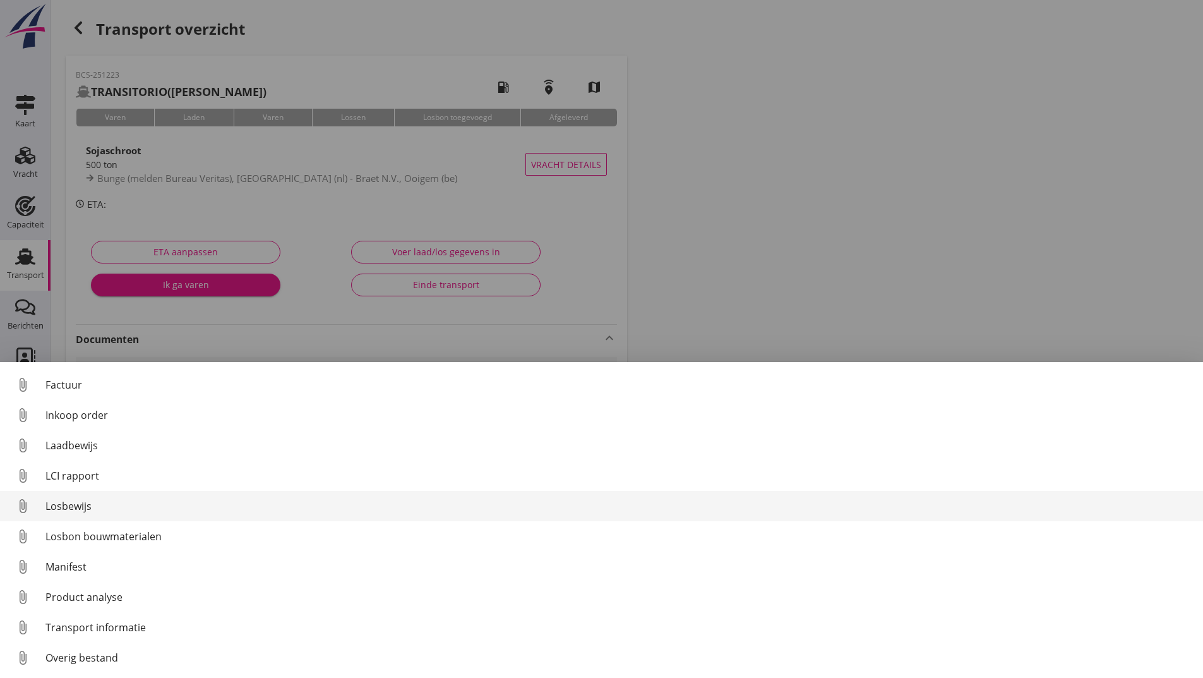
click at [73, 503] on div "Losbewijs" at bounding box center [619, 505] width 1148 height 15
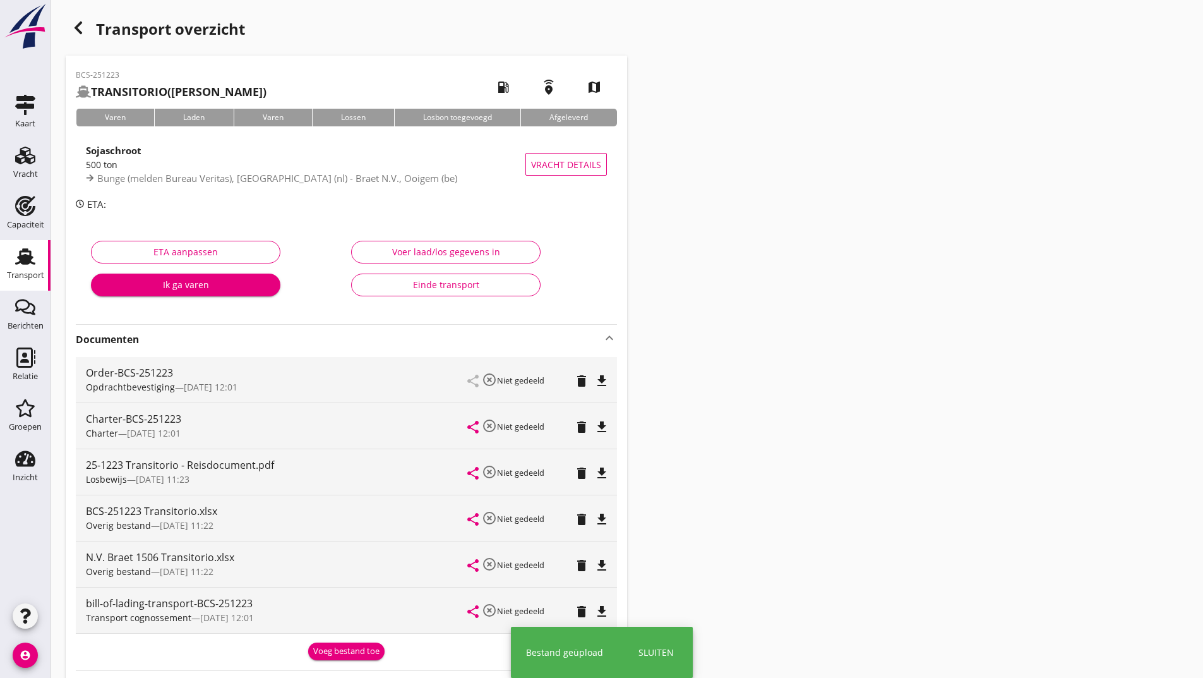
click at [310, 652] on button "Voeg bestand toe" at bounding box center [346, 651] width 76 height 18
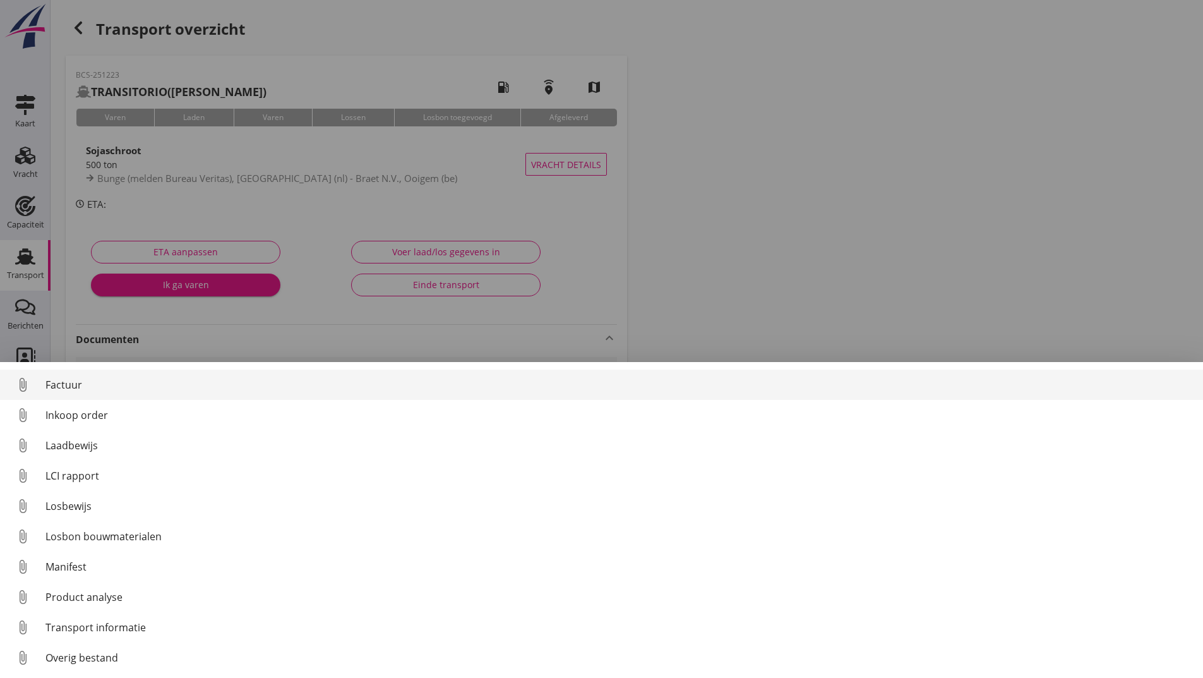
click at [76, 387] on div "Factuur" at bounding box center [619, 384] width 1148 height 15
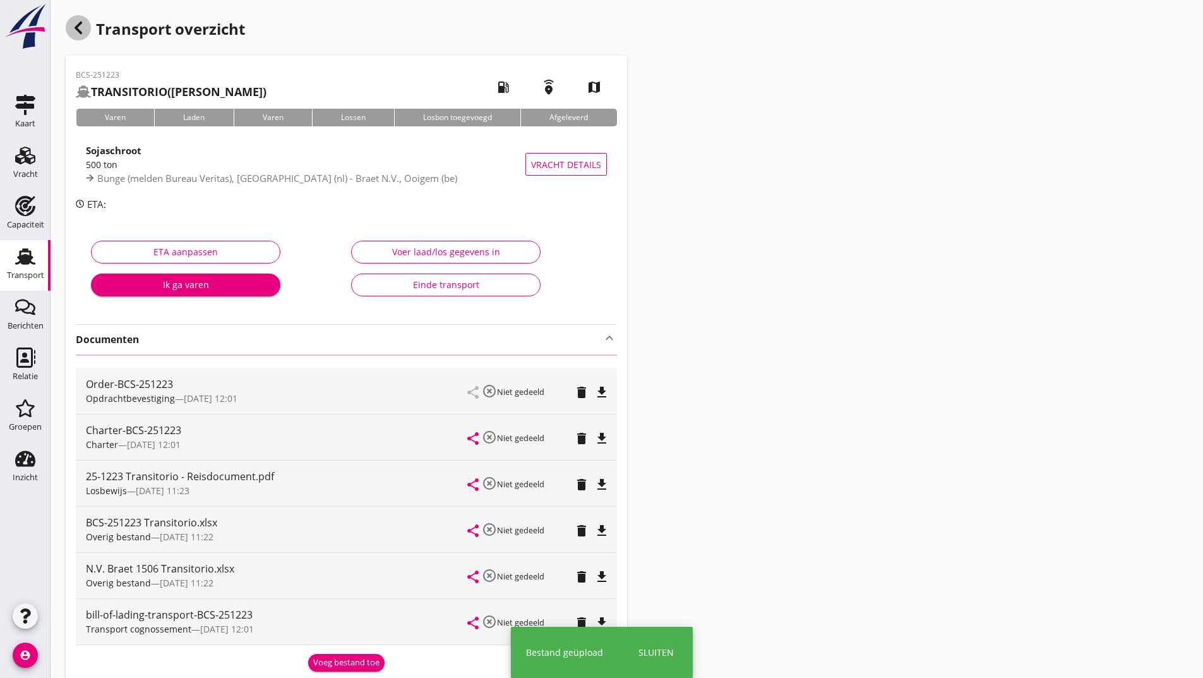
click at [76, 28] on use "button" at bounding box center [79, 27] width 8 height 13
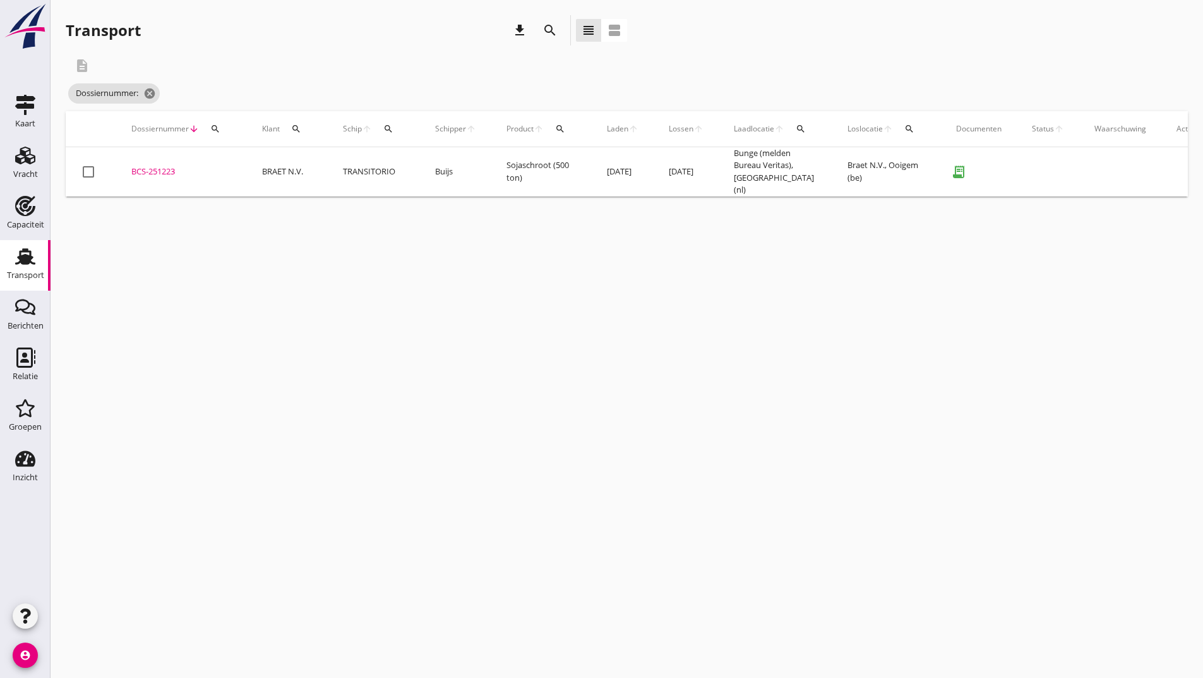
click at [547, 30] on icon "search" at bounding box center [550, 30] width 15 height 15
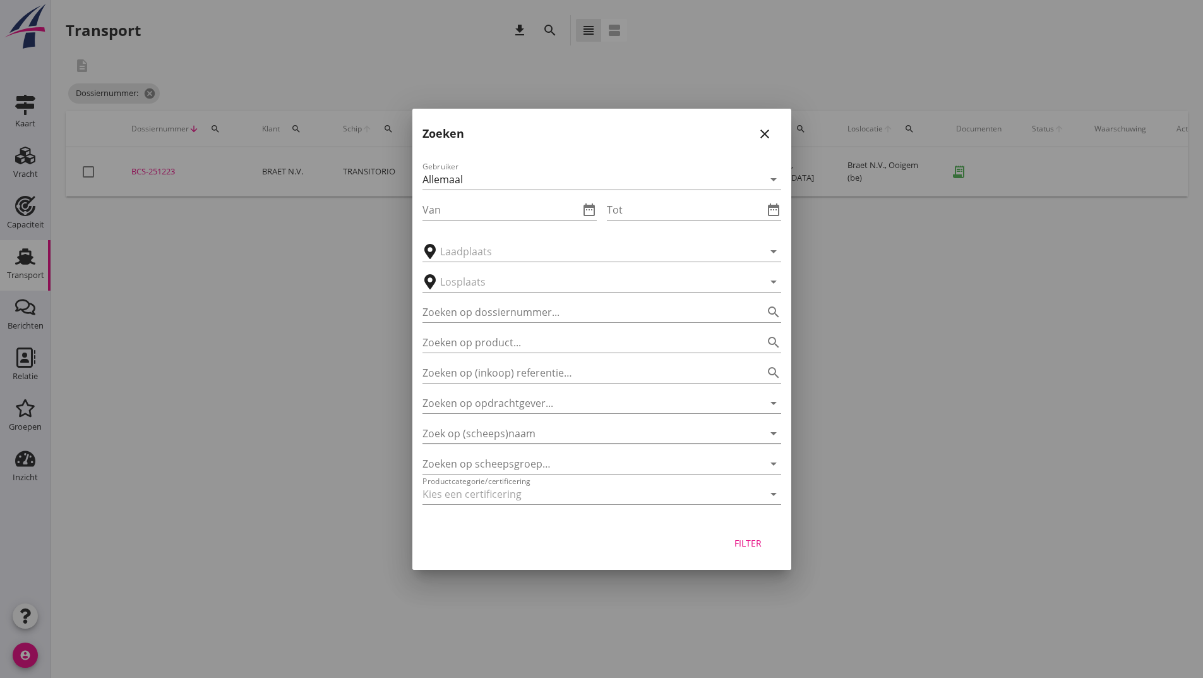
click at [465, 427] on input "Zoek op (scheeps)naam" at bounding box center [584, 433] width 323 height 20
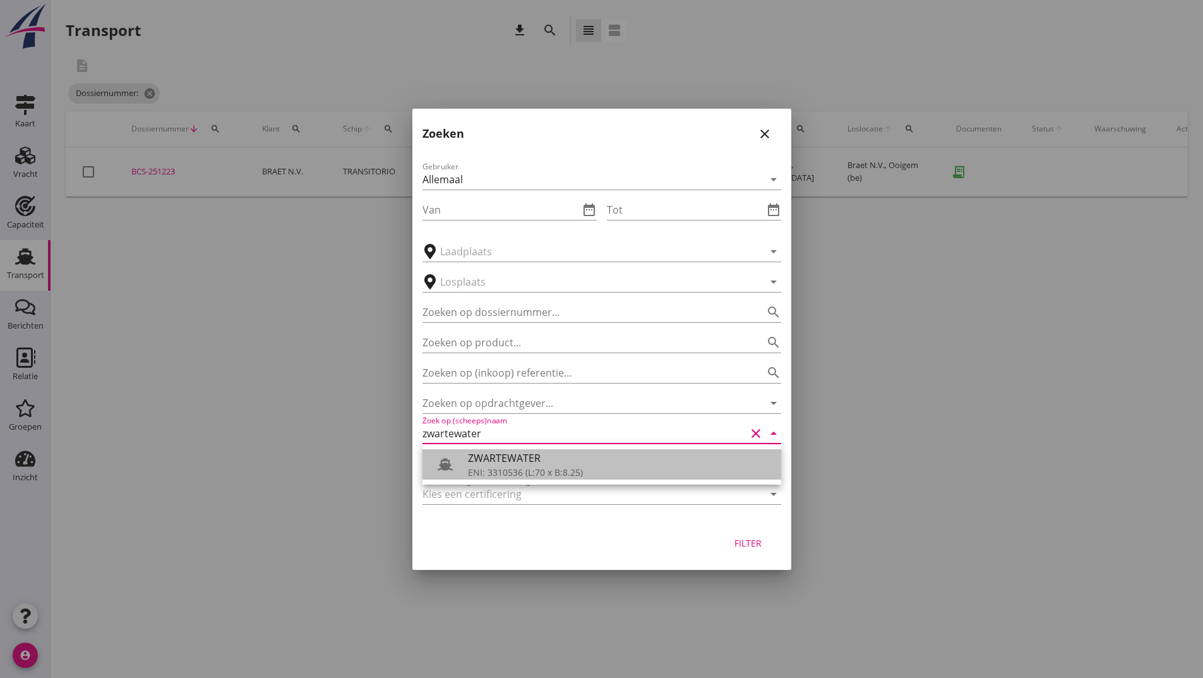
click at [500, 472] on div "ENI: 3310536 (L:70 x B:8.25)" at bounding box center [619, 471] width 303 height 13
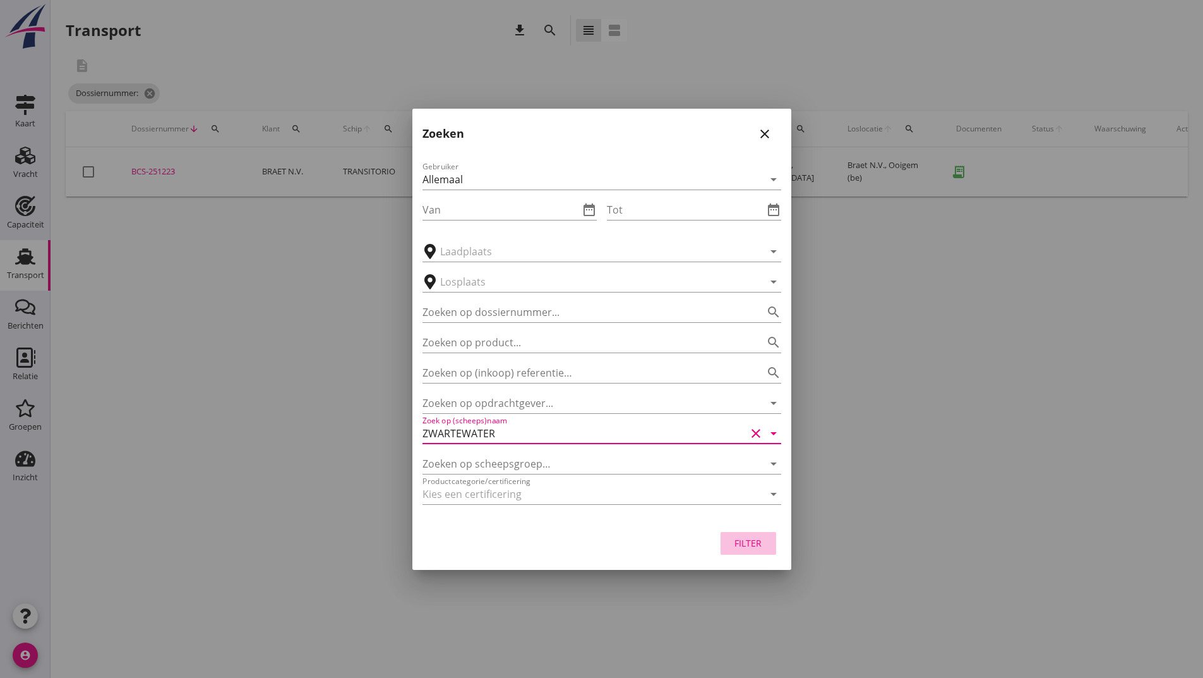
click at [740, 545] on div "Filter" at bounding box center [748, 542] width 35 height 13
type input "ZWARTEWATER"
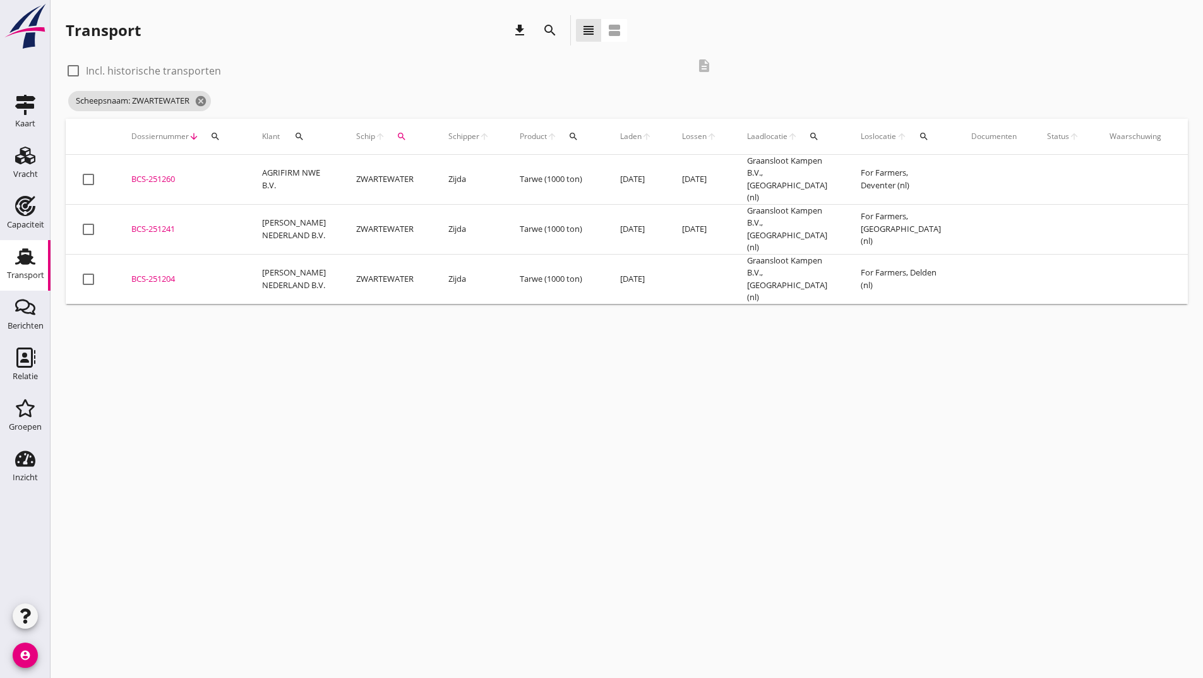
click at [157, 273] on div "BCS-251204" at bounding box center [181, 279] width 100 height 13
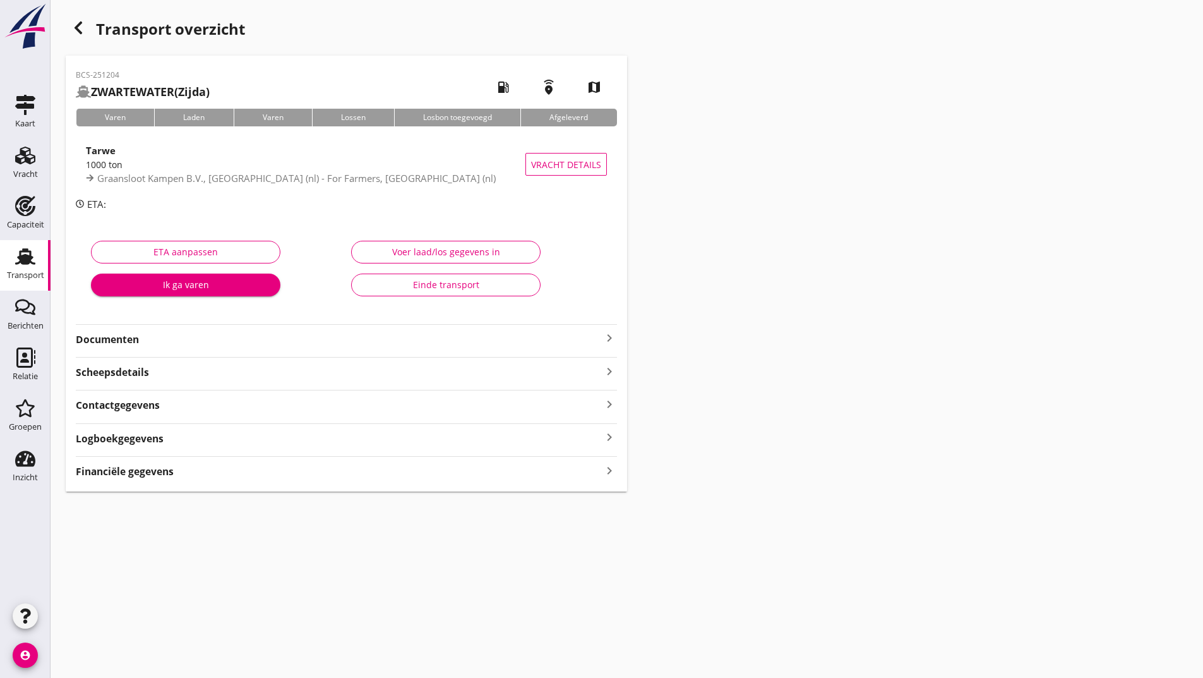
click at [132, 337] on strong "Documenten" at bounding box center [339, 339] width 526 height 15
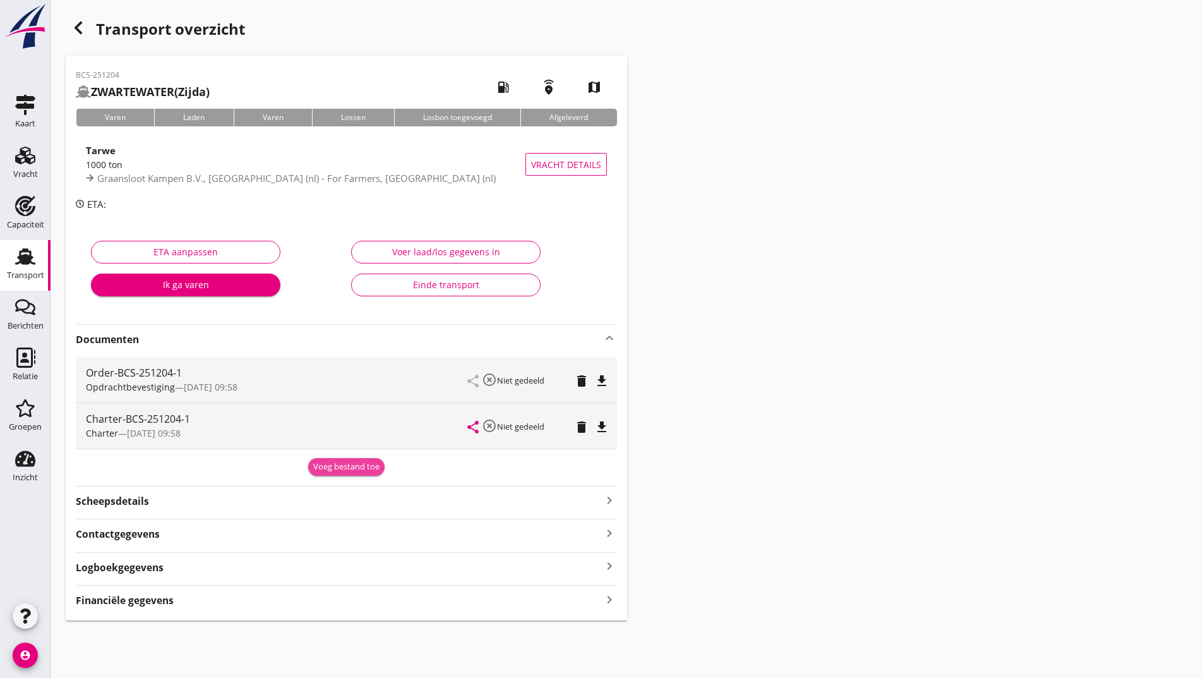
drag, startPoint x: 335, startPoint y: 464, endPoint x: 232, endPoint y: 526, distance: 119.6
click at [334, 465] on div "Voeg bestand toe" at bounding box center [346, 466] width 66 height 13
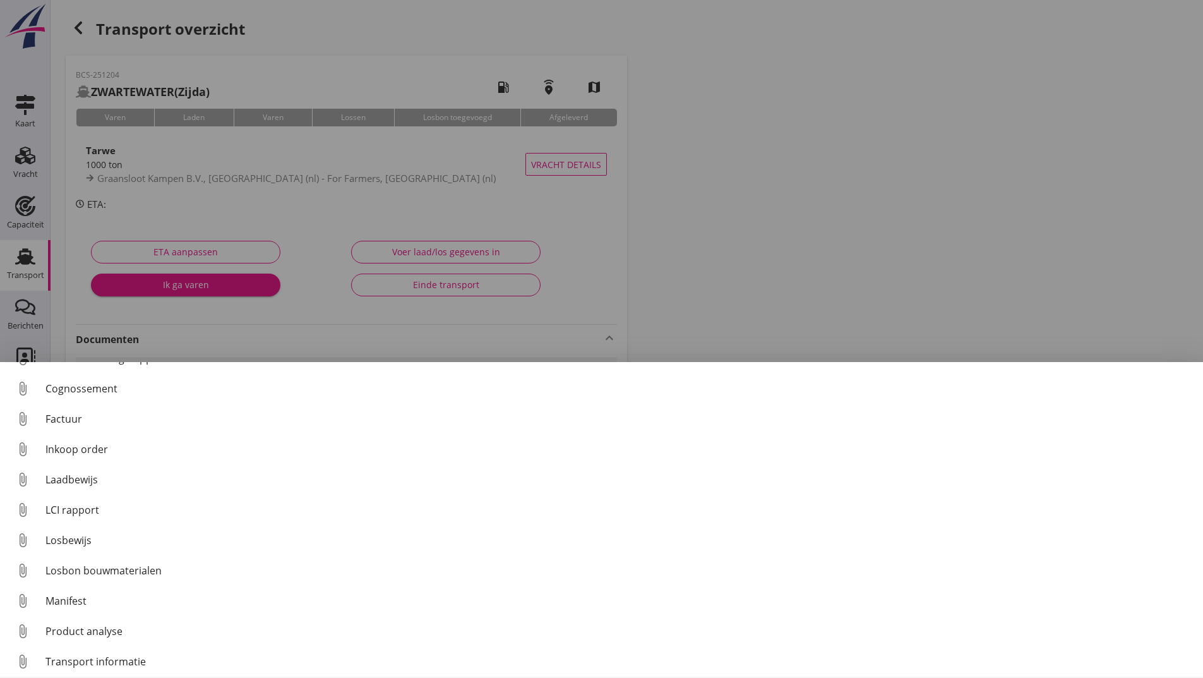
scroll to position [88, 0]
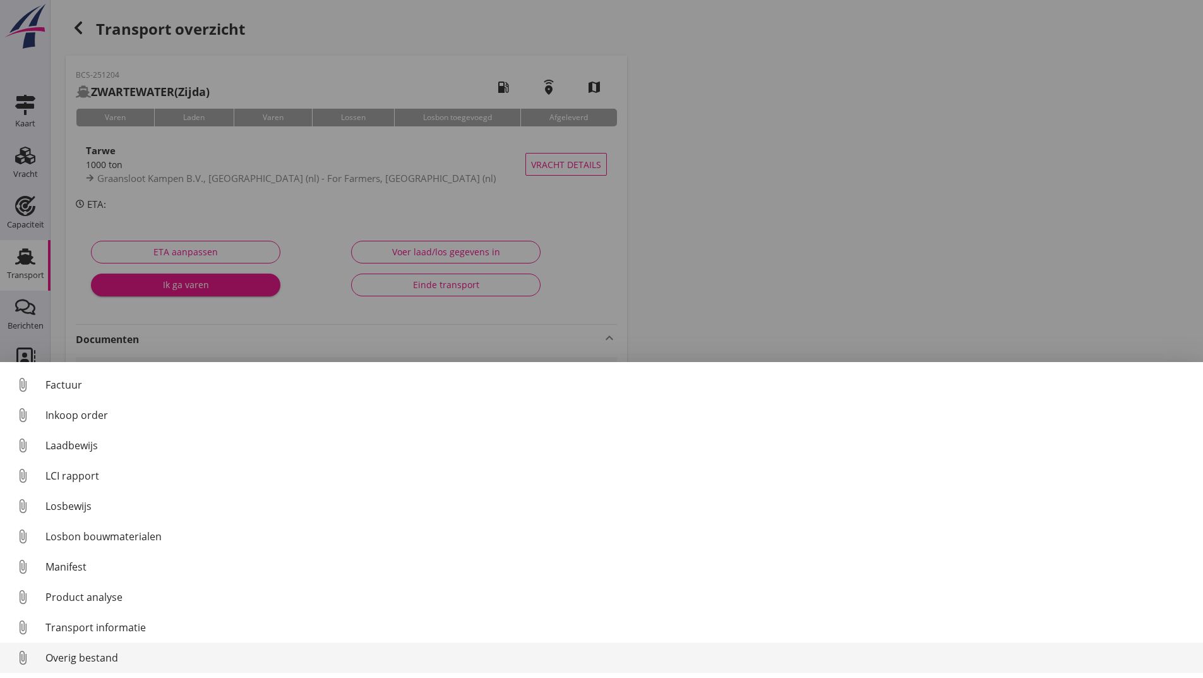
click at [92, 659] on div "Overig bestand" at bounding box center [619, 657] width 1148 height 15
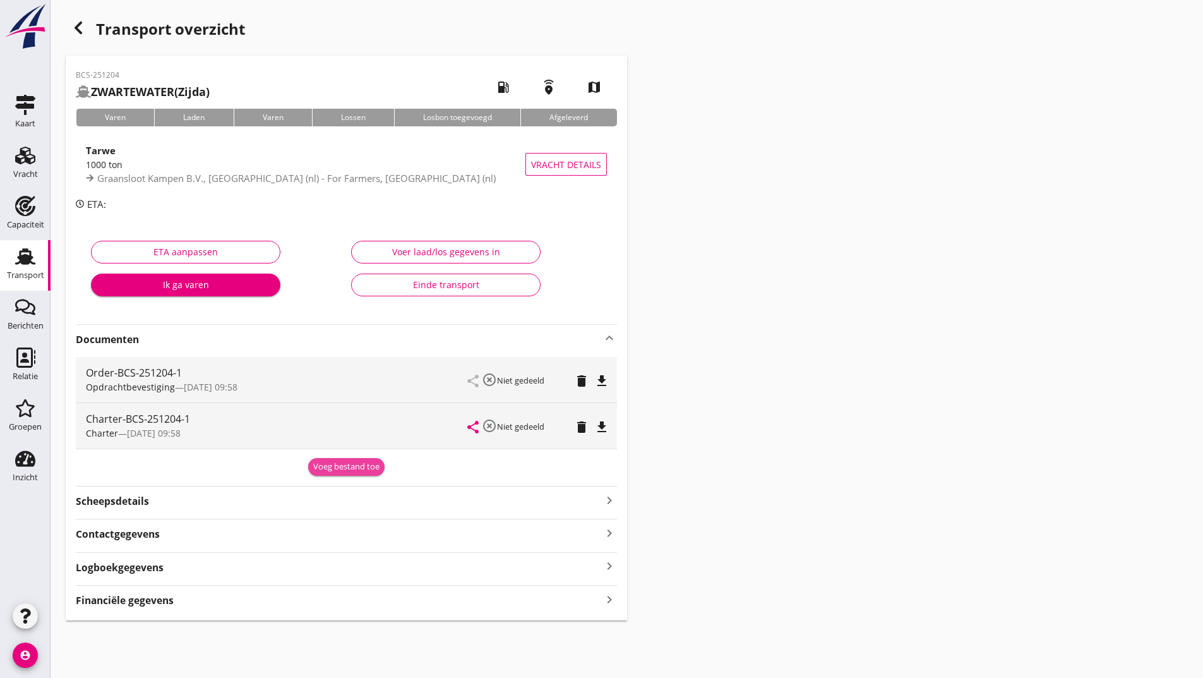
click at [362, 467] on div "Voeg bestand toe" at bounding box center [346, 466] width 66 height 13
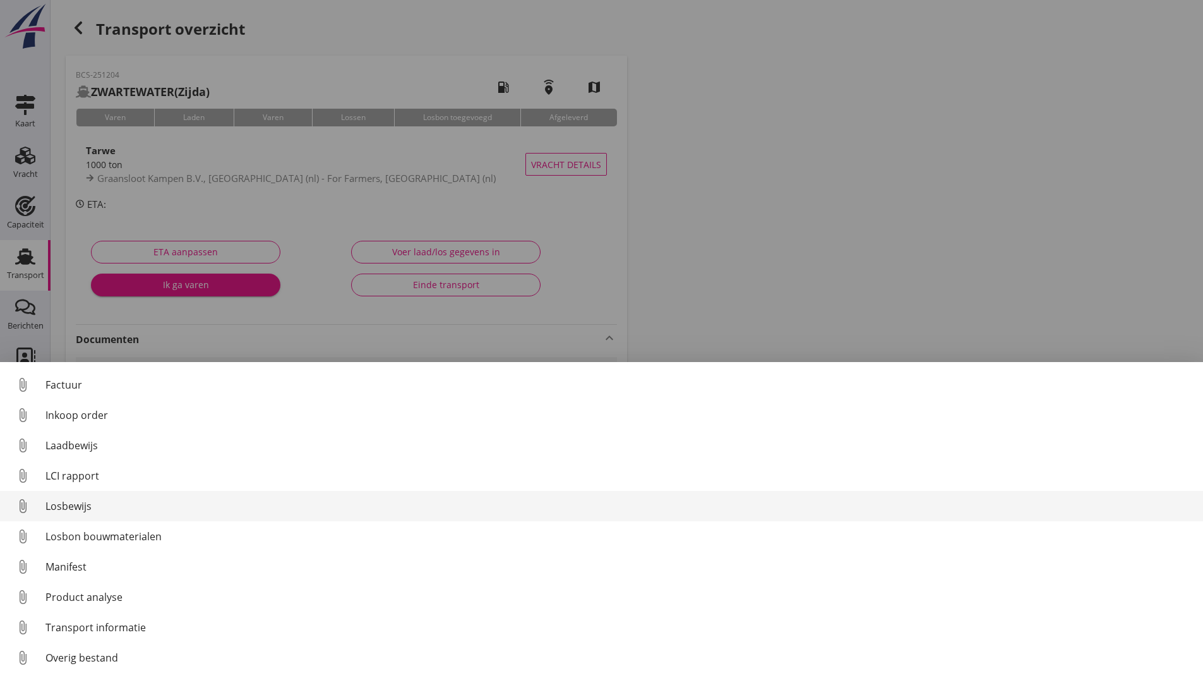
click at [82, 512] on div "Losbewijs" at bounding box center [619, 505] width 1148 height 15
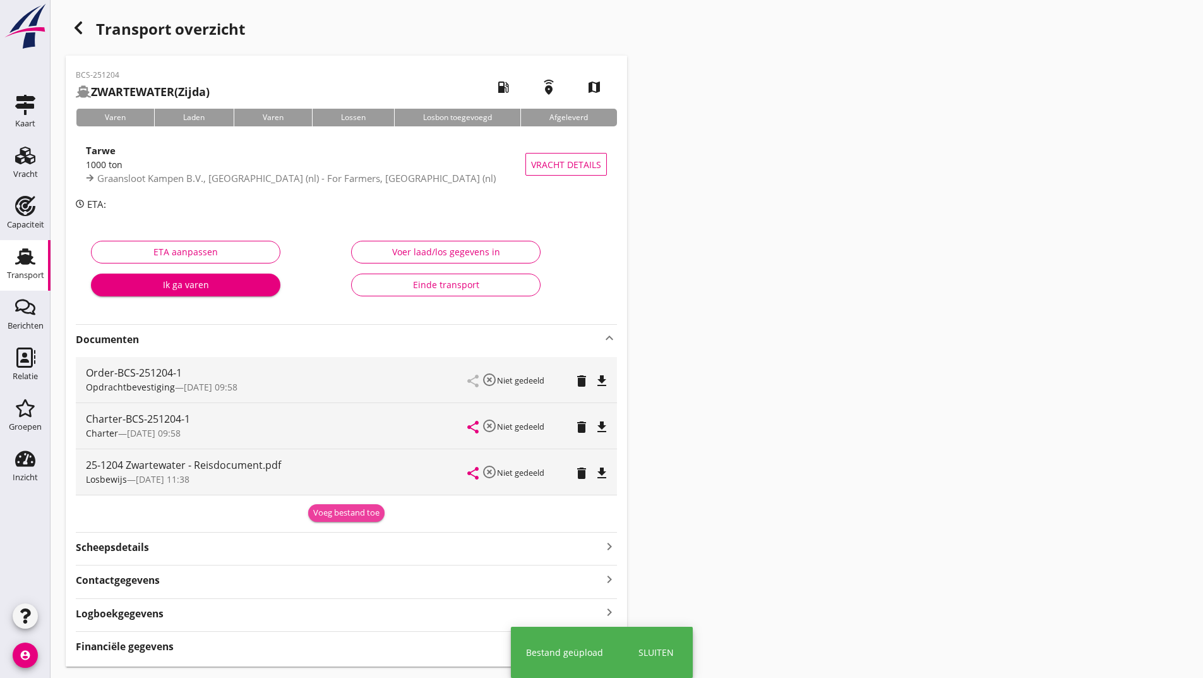
click at [320, 512] on div "Voeg bestand toe" at bounding box center [346, 513] width 66 height 13
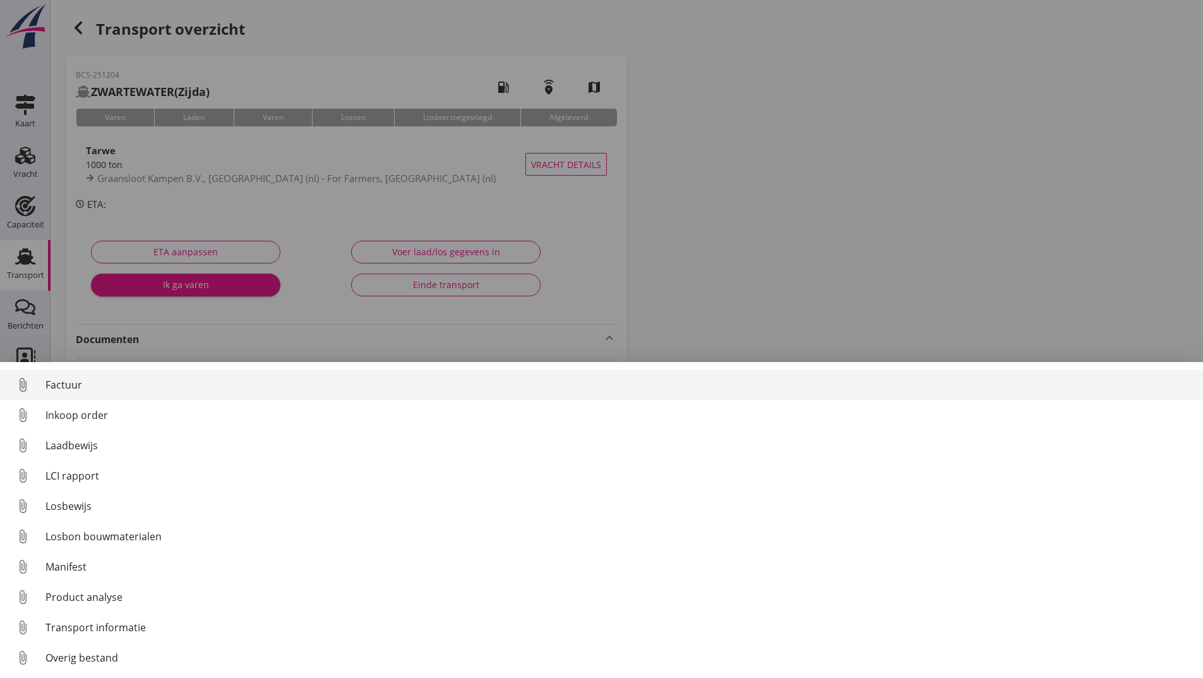
click at [73, 385] on div "Factuur" at bounding box center [619, 384] width 1148 height 15
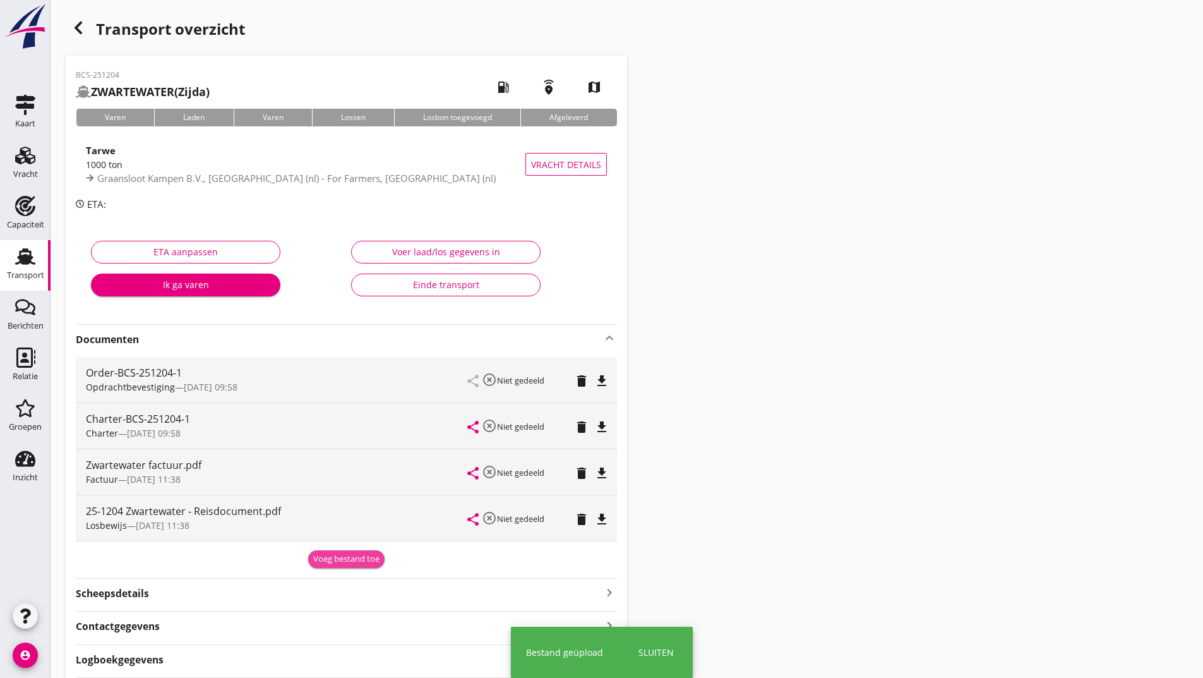
click at [332, 558] on div "Voeg bestand toe" at bounding box center [346, 559] width 66 height 13
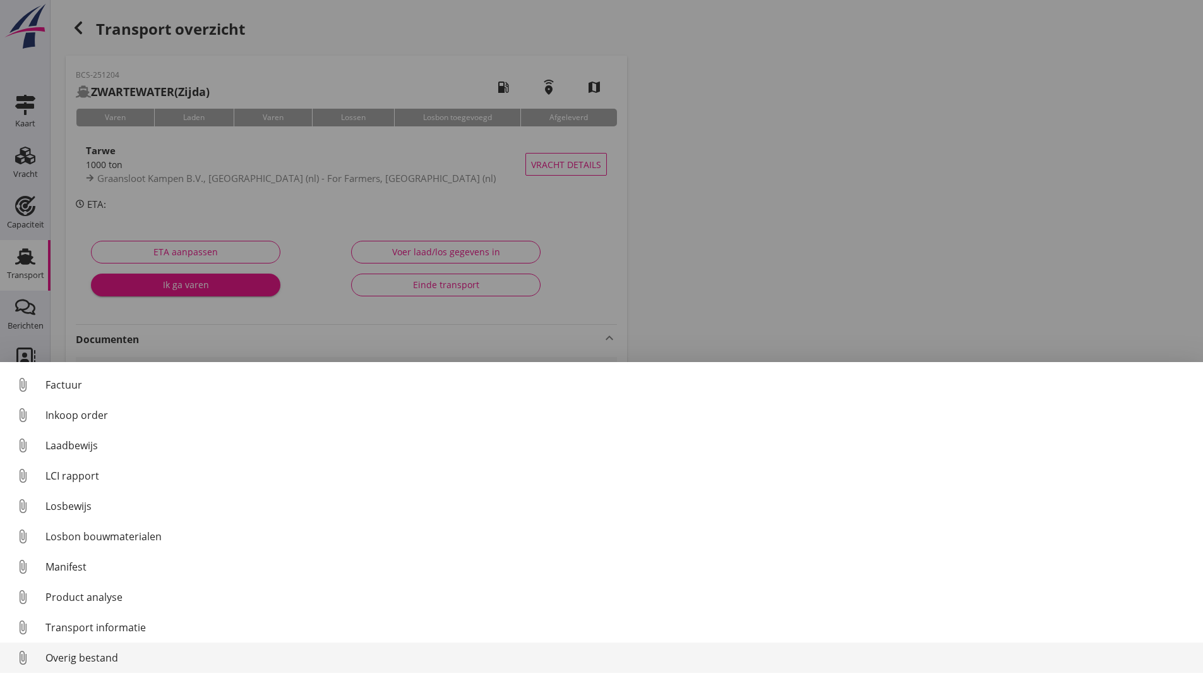
click at [109, 656] on div "Overig bestand" at bounding box center [619, 657] width 1148 height 15
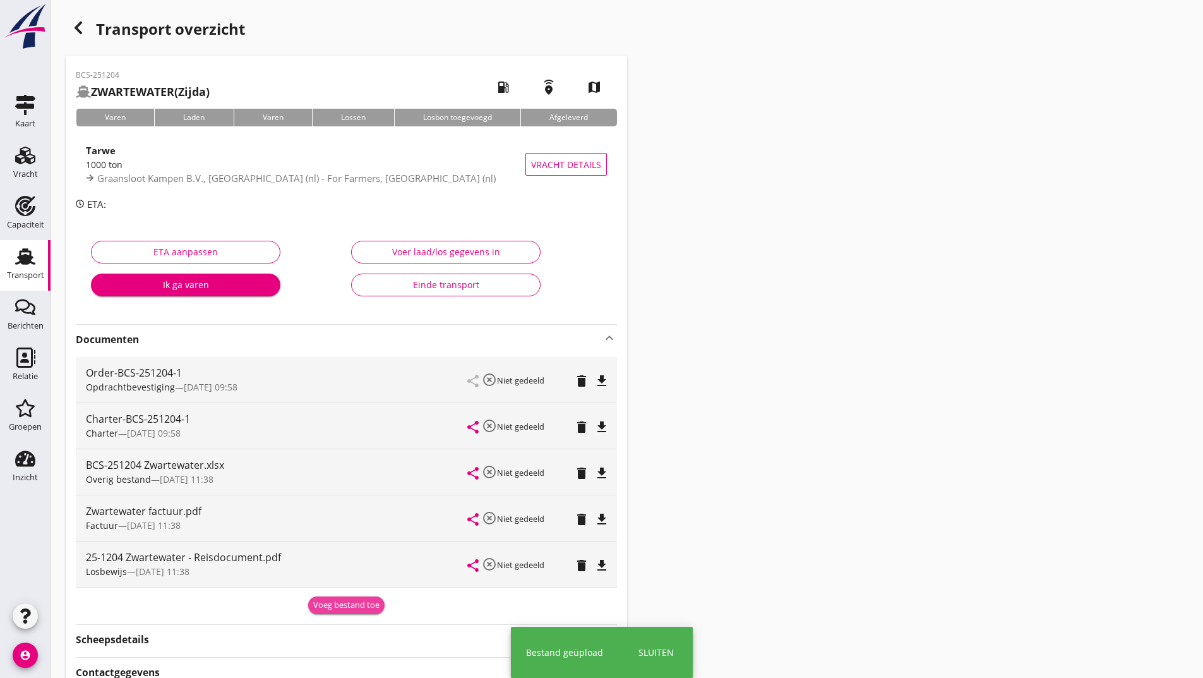
click at [333, 607] on div "Voeg bestand toe" at bounding box center [346, 605] width 66 height 13
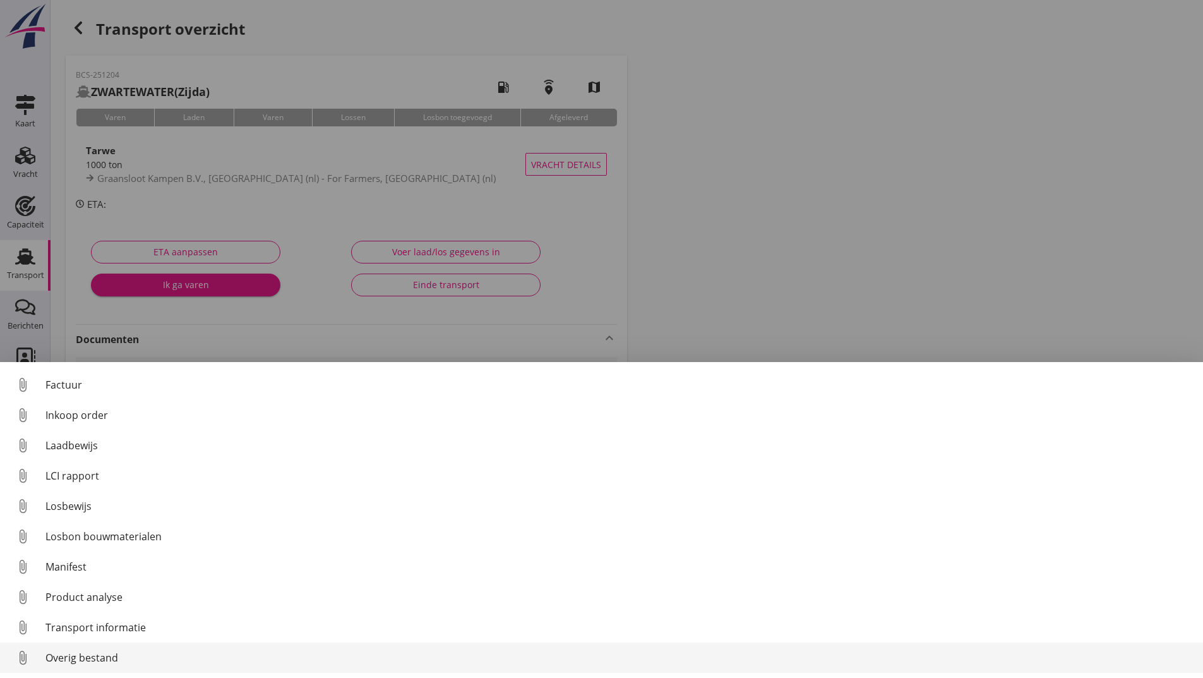
click at [81, 664] on div "Overig bestand" at bounding box center [619, 657] width 1148 height 15
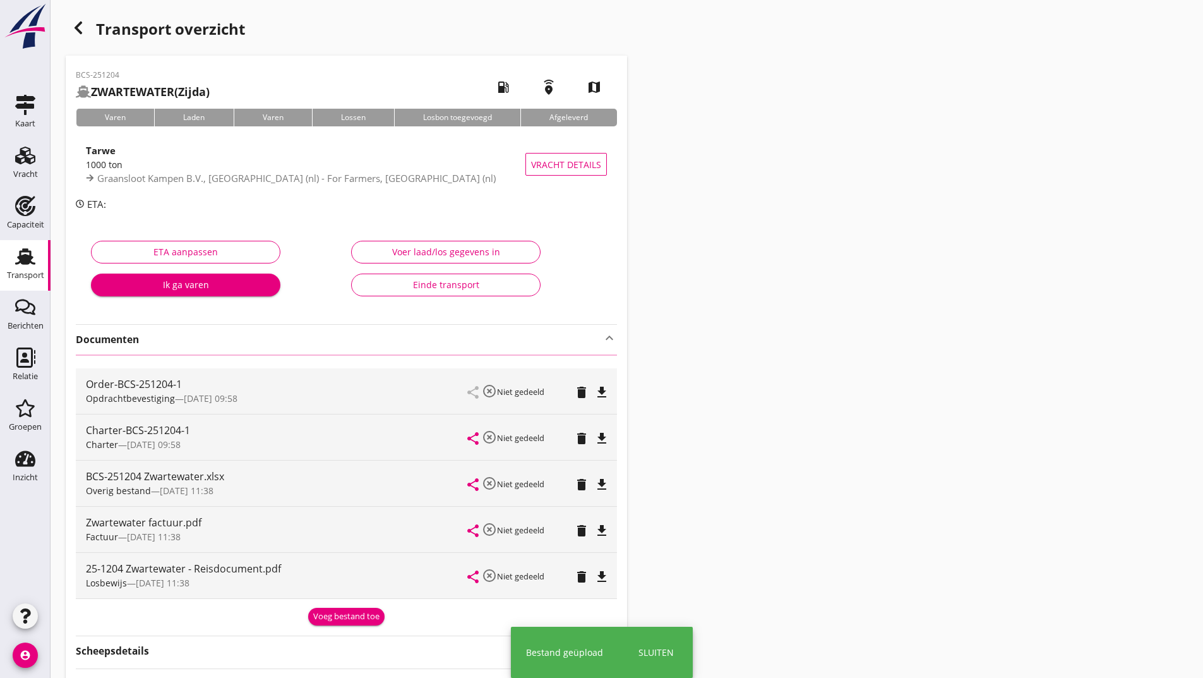
click at [82, 32] on icon "button" at bounding box center [78, 27] width 15 height 15
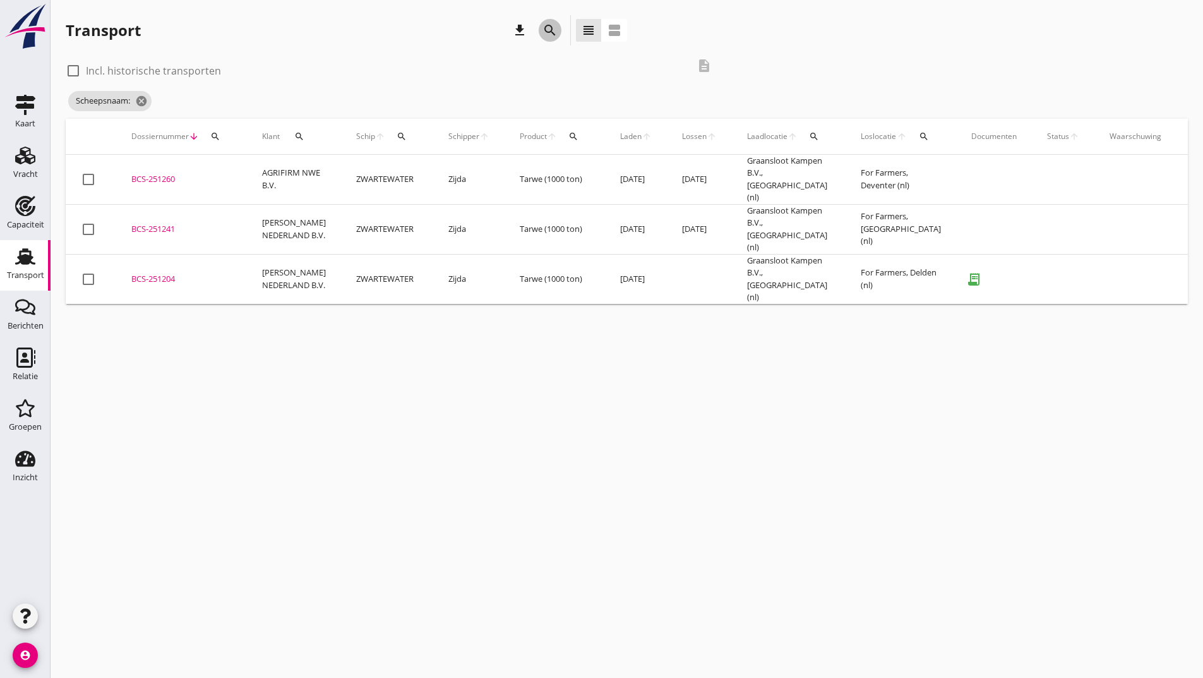
click at [552, 29] on icon "search" at bounding box center [550, 30] width 15 height 15
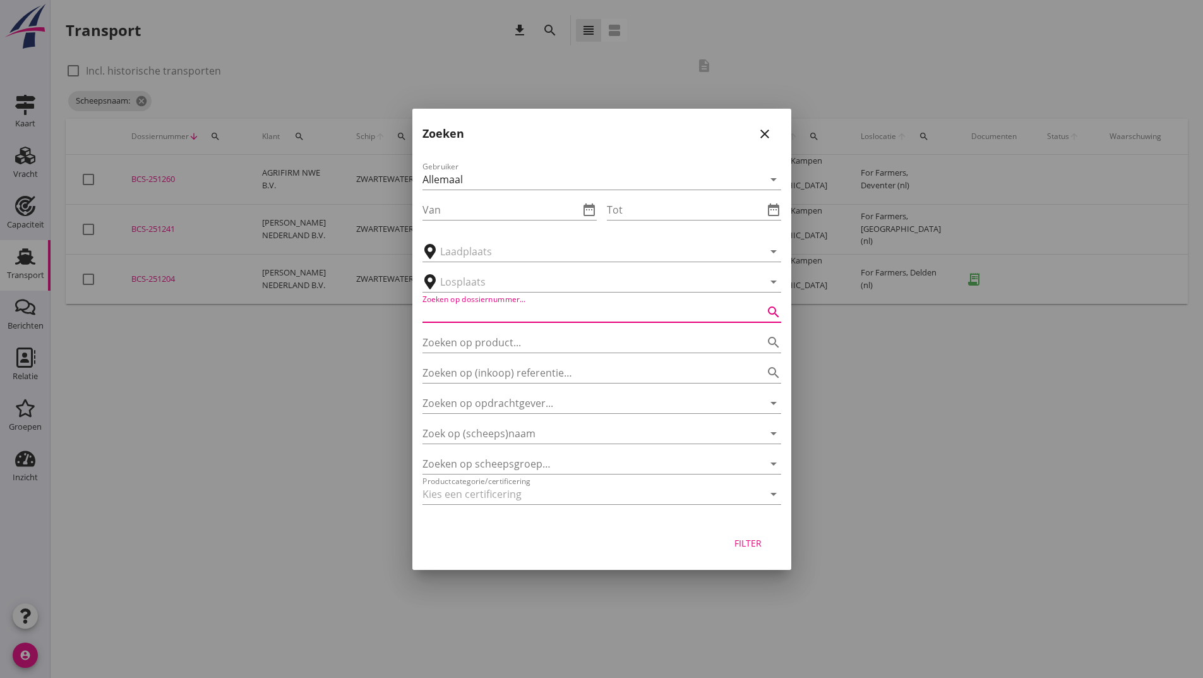
click at [512, 312] on input "Zoeken op dossiernummer..." at bounding box center [584, 312] width 323 height 20
type input "251215"
click at [744, 546] on div "Filter" at bounding box center [748, 542] width 35 height 13
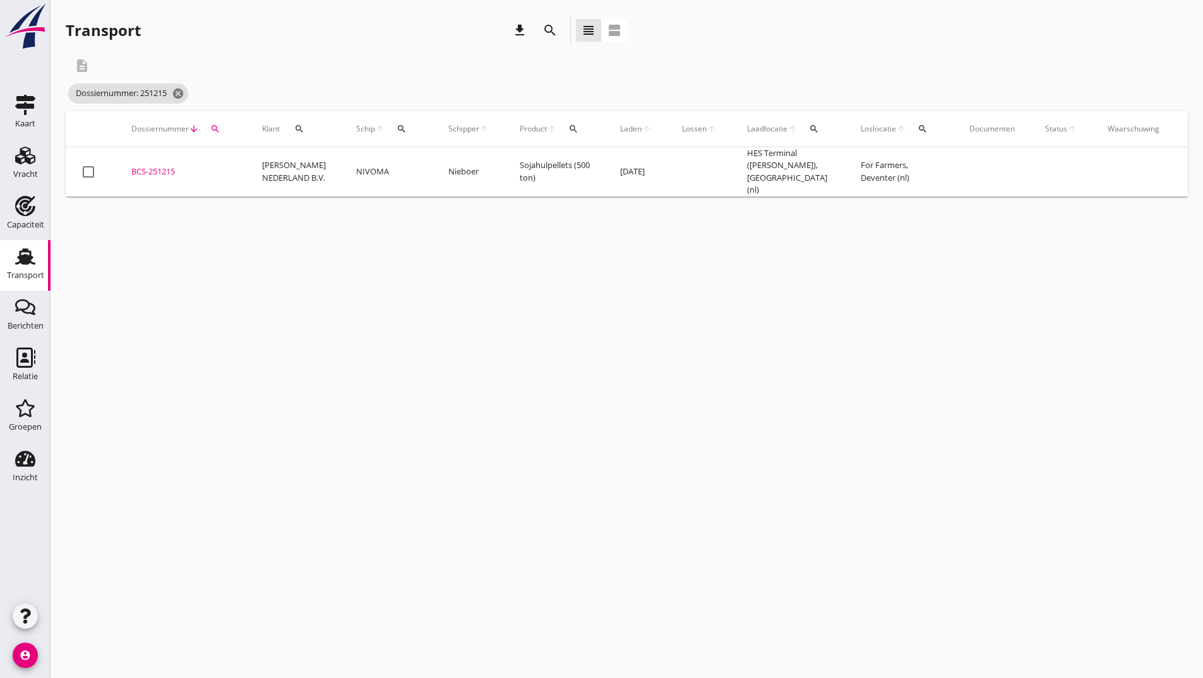
click at [167, 168] on div "BCS-251215" at bounding box center [181, 171] width 100 height 13
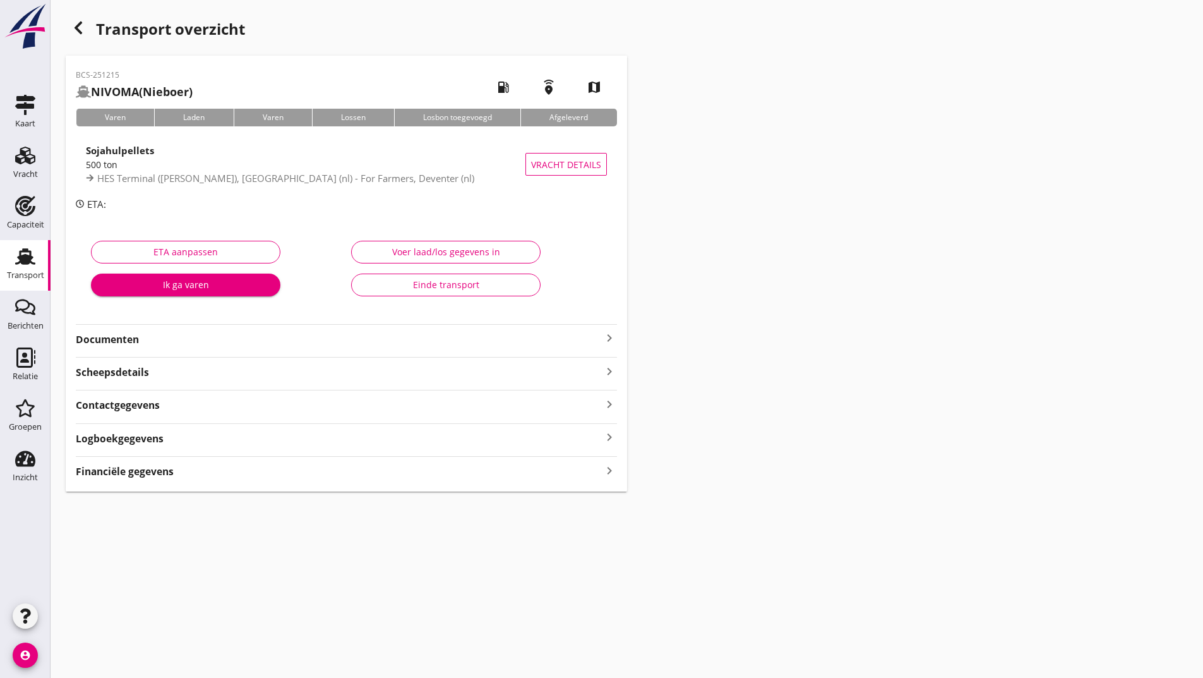
click at [124, 341] on strong "Documenten" at bounding box center [339, 339] width 526 height 15
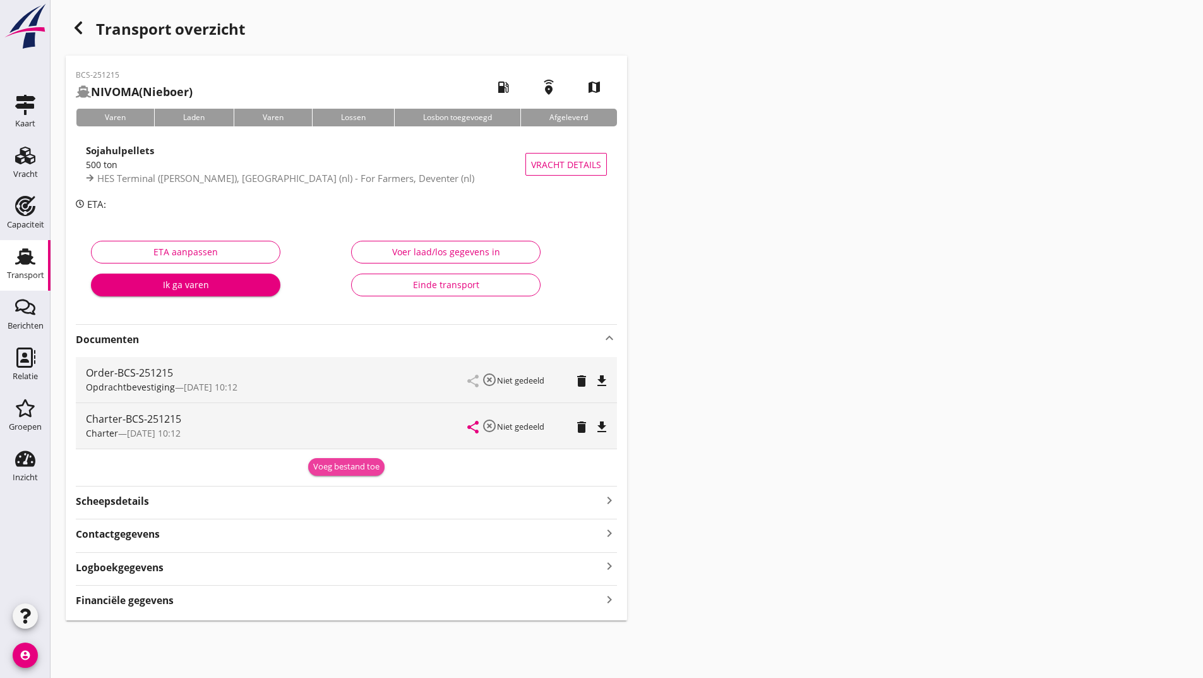
click at [318, 462] on div "Voeg bestand toe" at bounding box center [346, 466] width 66 height 13
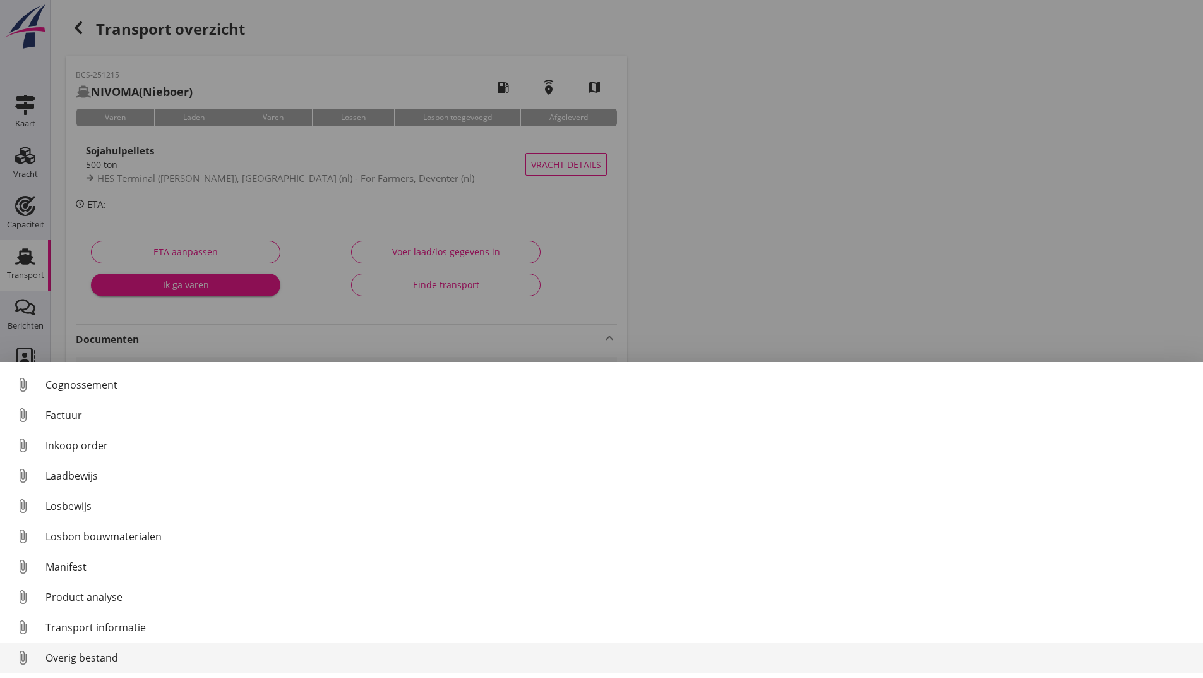
scroll to position [88, 0]
drag, startPoint x: 112, startPoint y: 654, endPoint x: 126, endPoint y: 652, distance: 14.1
click at [126, 652] on div "Overig bestand" at bounding box center [619, 657] width 1148 height 15
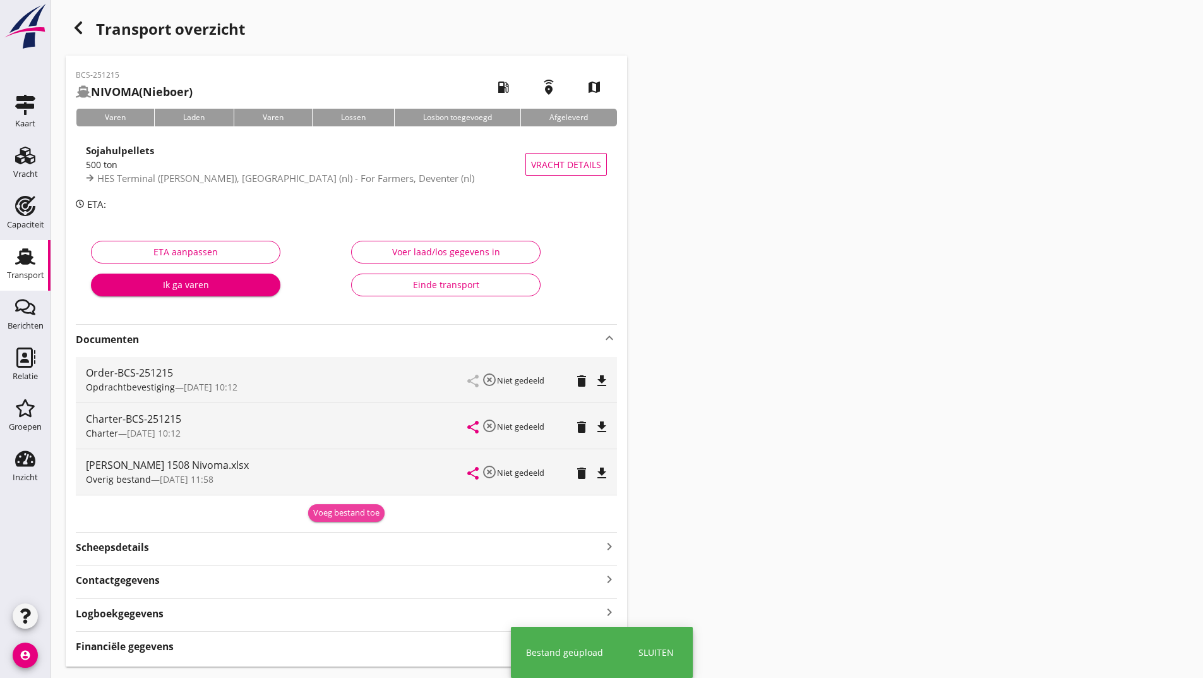
click at [331, 508] on div "Voeg bestand toe" at bounding box center [346, 513] width 66 height 13
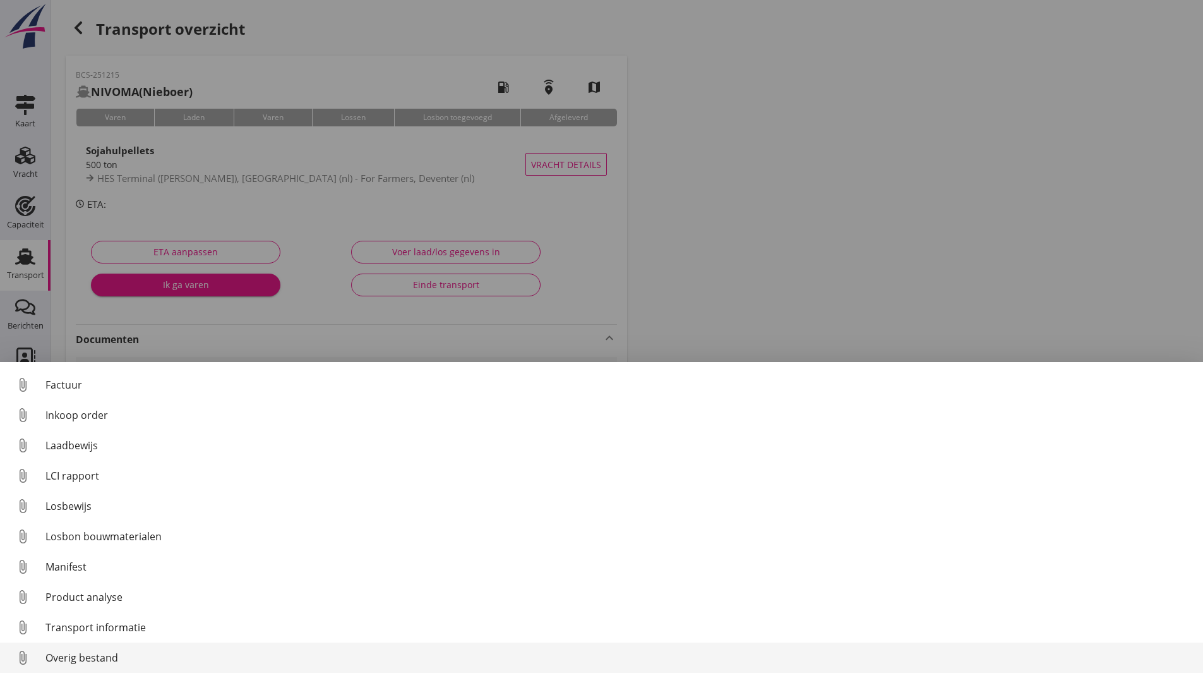
click at [92, 651] on div "Overig bestand" at bounding box center [619, 657] width 1148 height 15
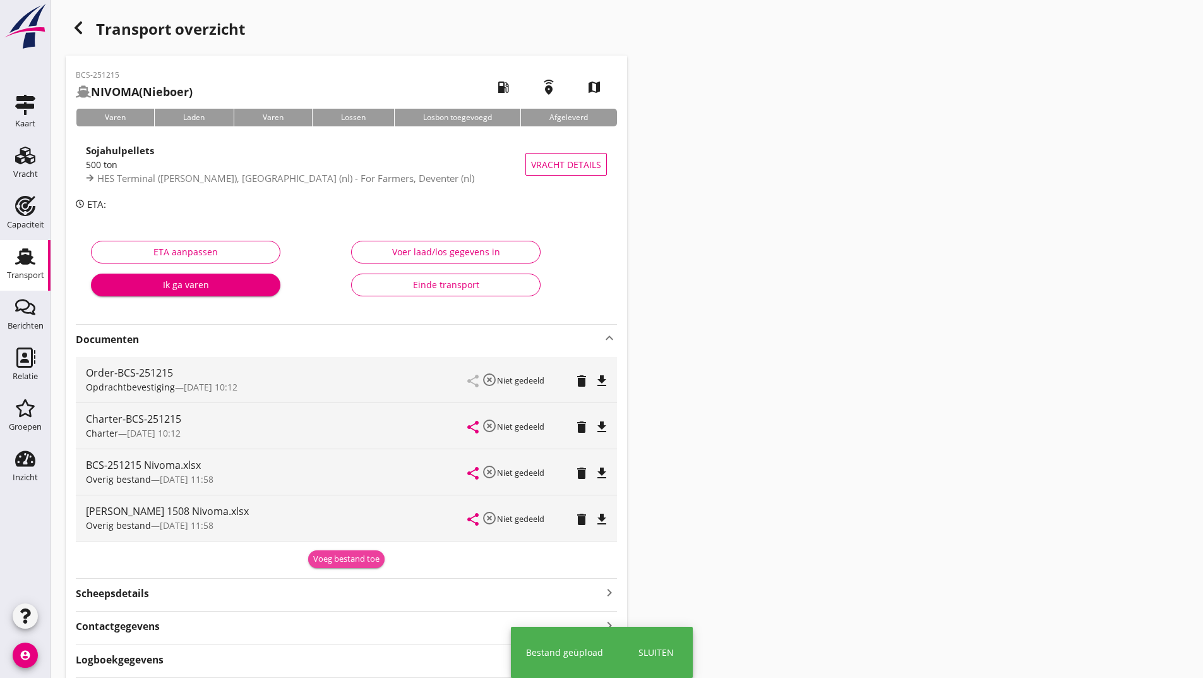
drag, startPoint x: 327, startPoint y: 557, endPoint x: 265, endPoint y: 560, distance: 62.0
click at [326, 558] on div "Voeg bestand toe" at bounding box center [346, 559] width 66 height 13
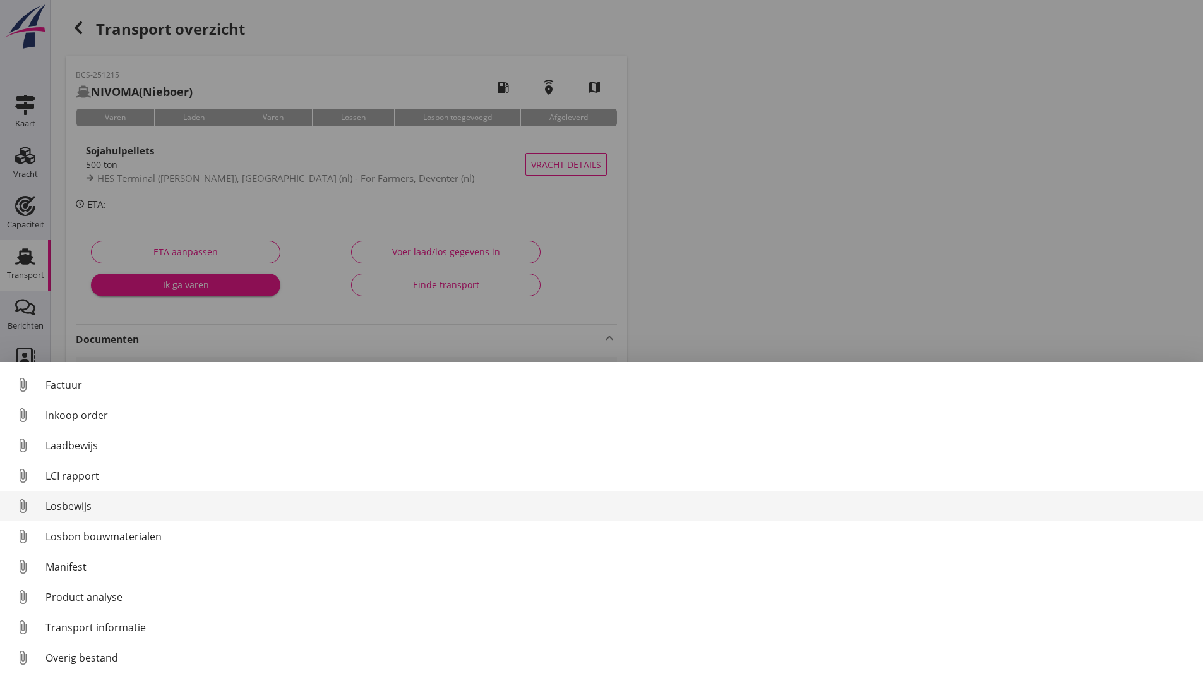
click at [87, 507] on div "Losbewijs" at bounding box center [619, 505] width 1148 height 15
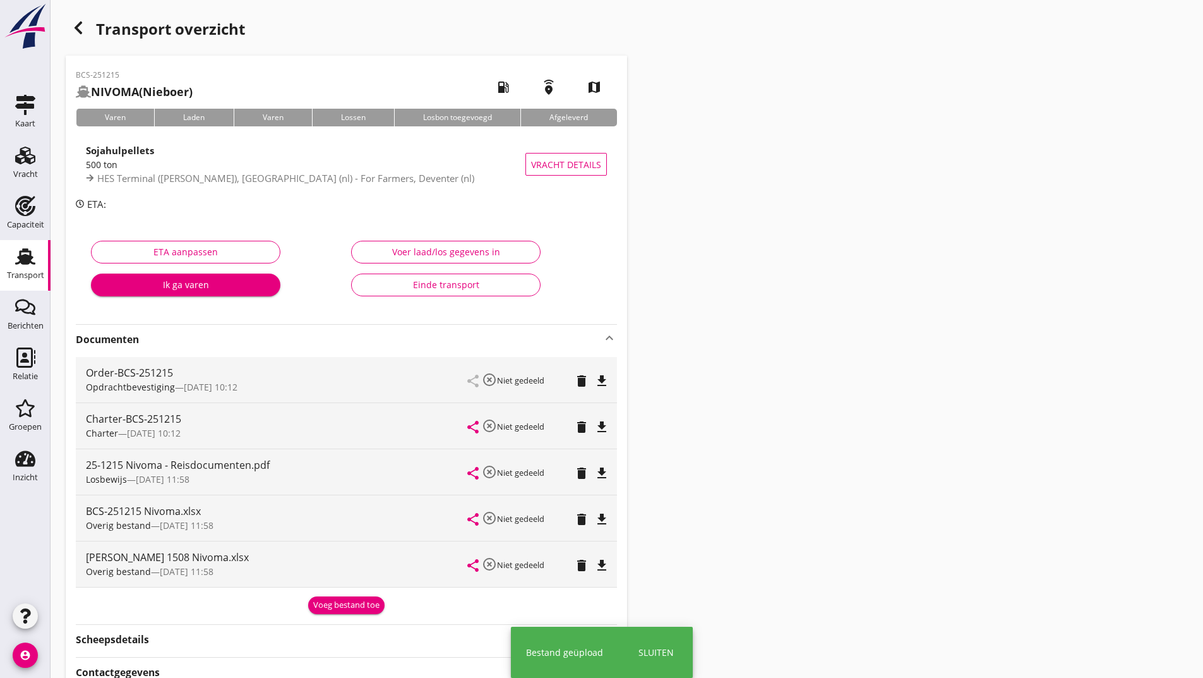
click at [321, 604] on div "Voeg bestand toe" at bounding box center [346, 605] width 66 height 13
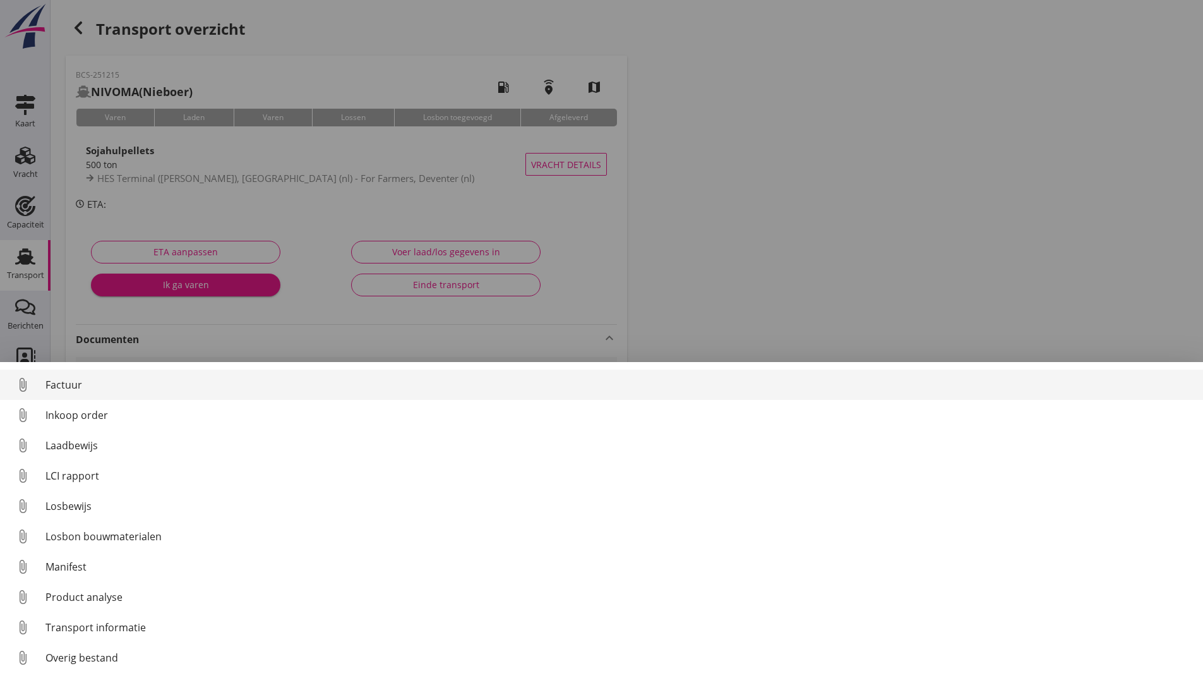
click at [80, 383] on div "Factuur" at bounding box center [619, 384] width 1148 height 15
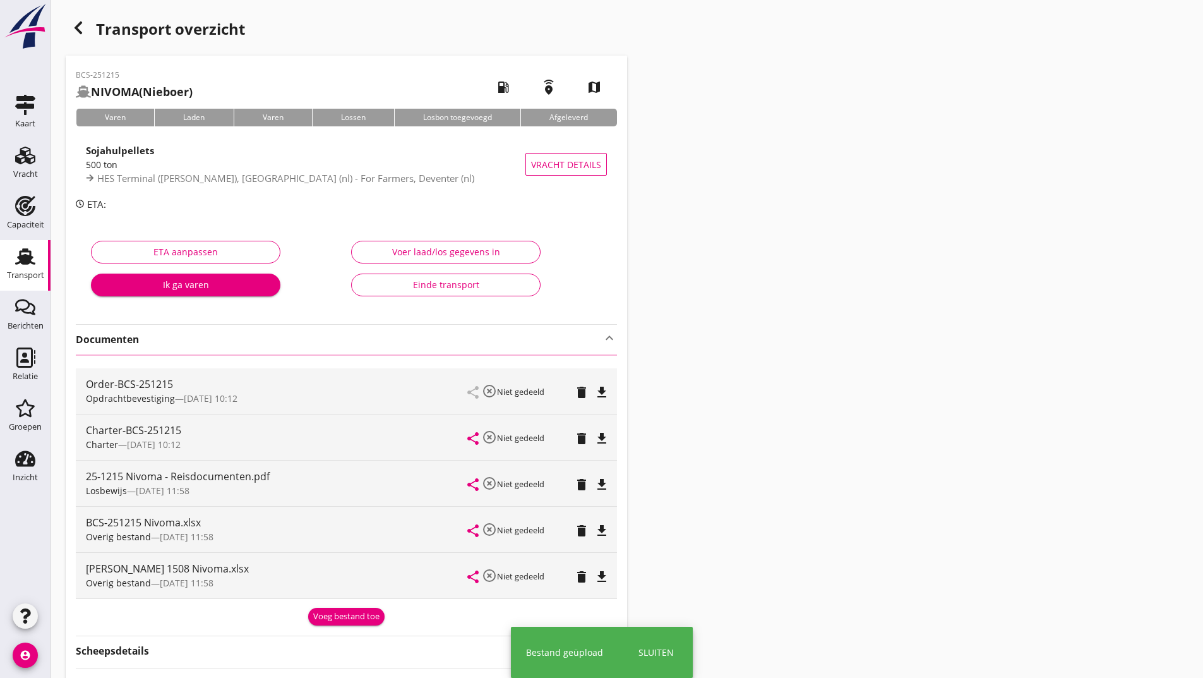
click at [84, 25] on icon "button" at bounding box center [78, 27] width 15 height 15
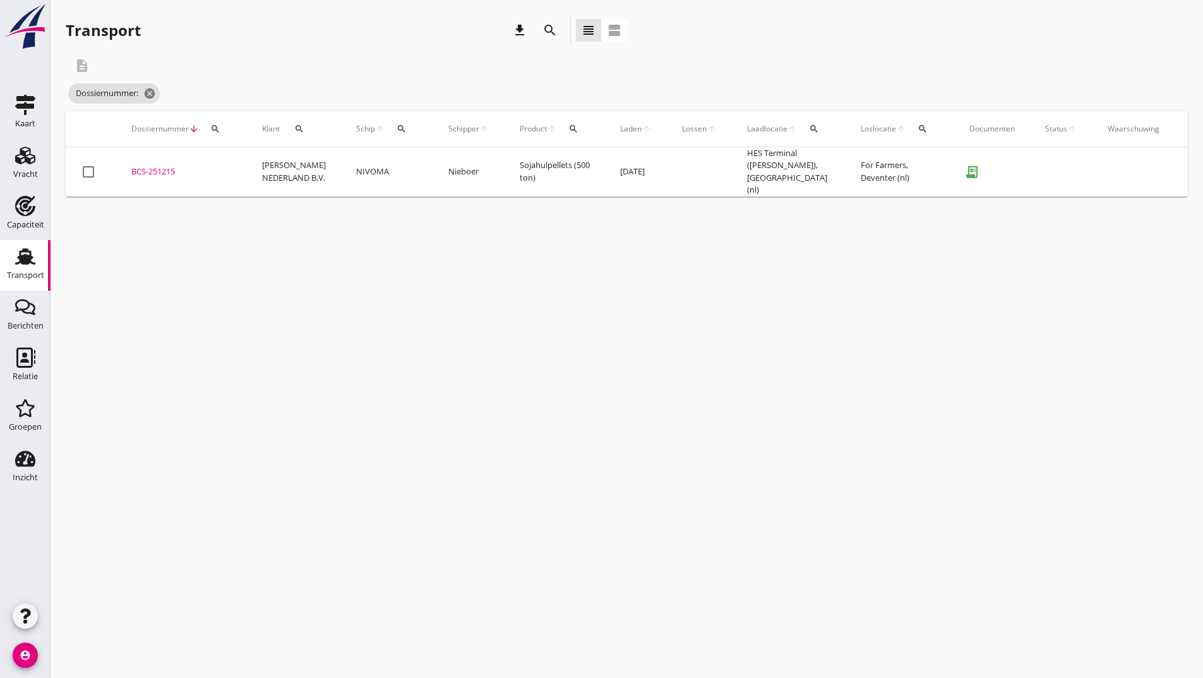
click at [551, 31] on icon "search" at bounding box center [550, 30] width 15 height 15
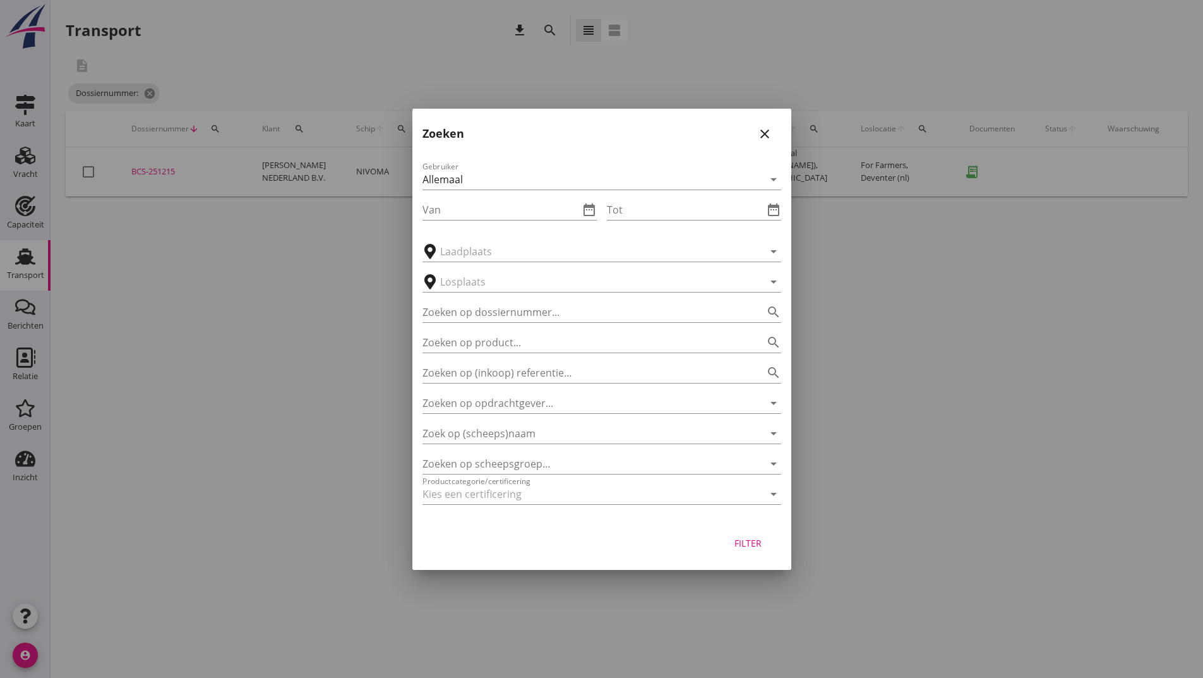
click at [503, 325] on div "Zoeken op product... search" at bounding box center [602, 339] width 359 height 28
click at [498, 313] on input "Zoeken op dossiernummer..." at bounding box center [584, 312] width 323 height 20
type input "251224"
click at [752, 543] on div "Filter" at bounding box center [748, 542] width 35 height 13
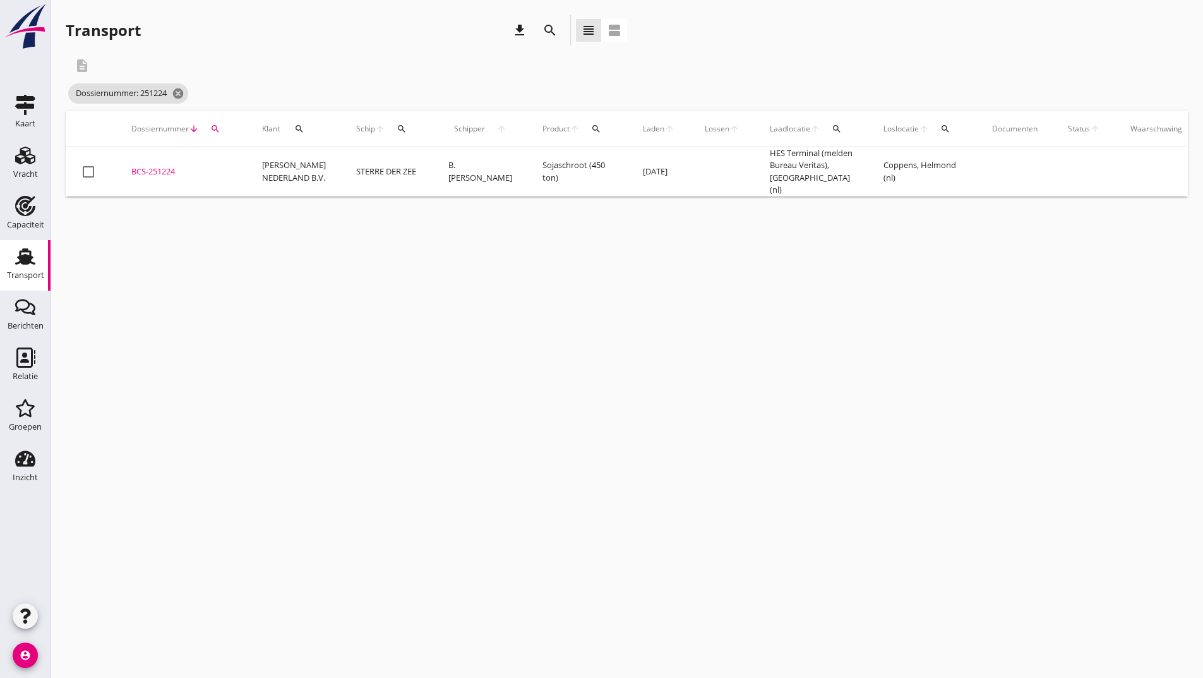
click at [148, 176] on div "BCS-251224" at bounding box center [181, 171] width 100 height 13
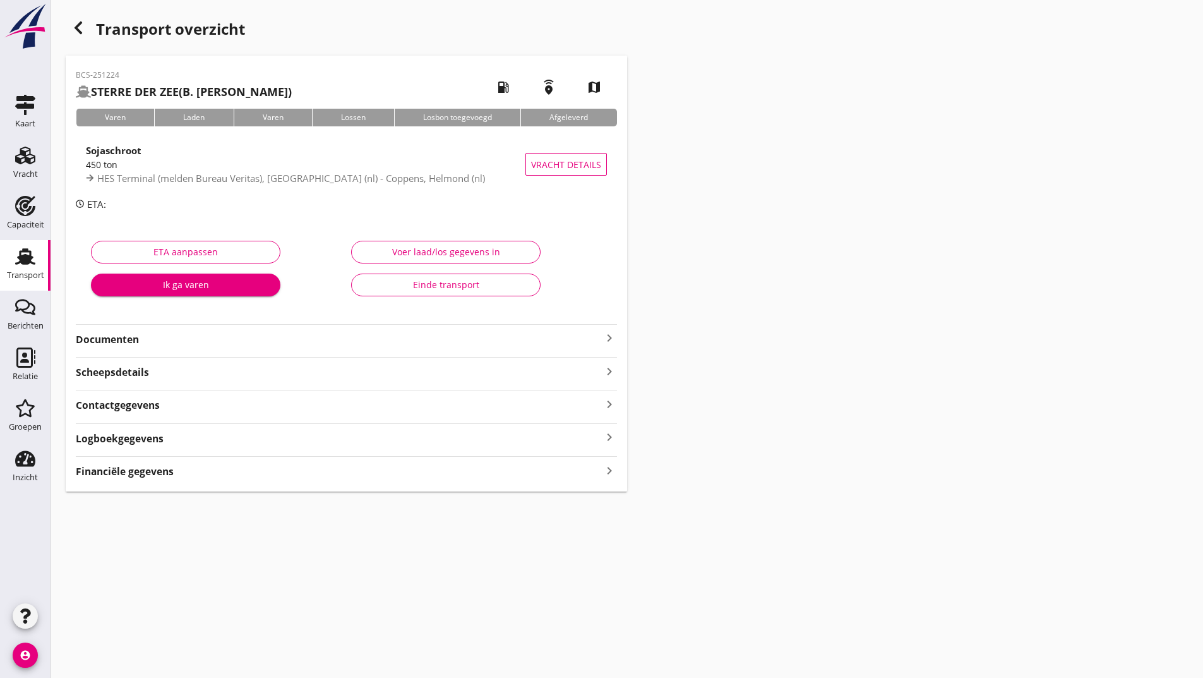
click at [131, 340] on strong "Documenten" at bounding box center [339, 339] width 526 height 15
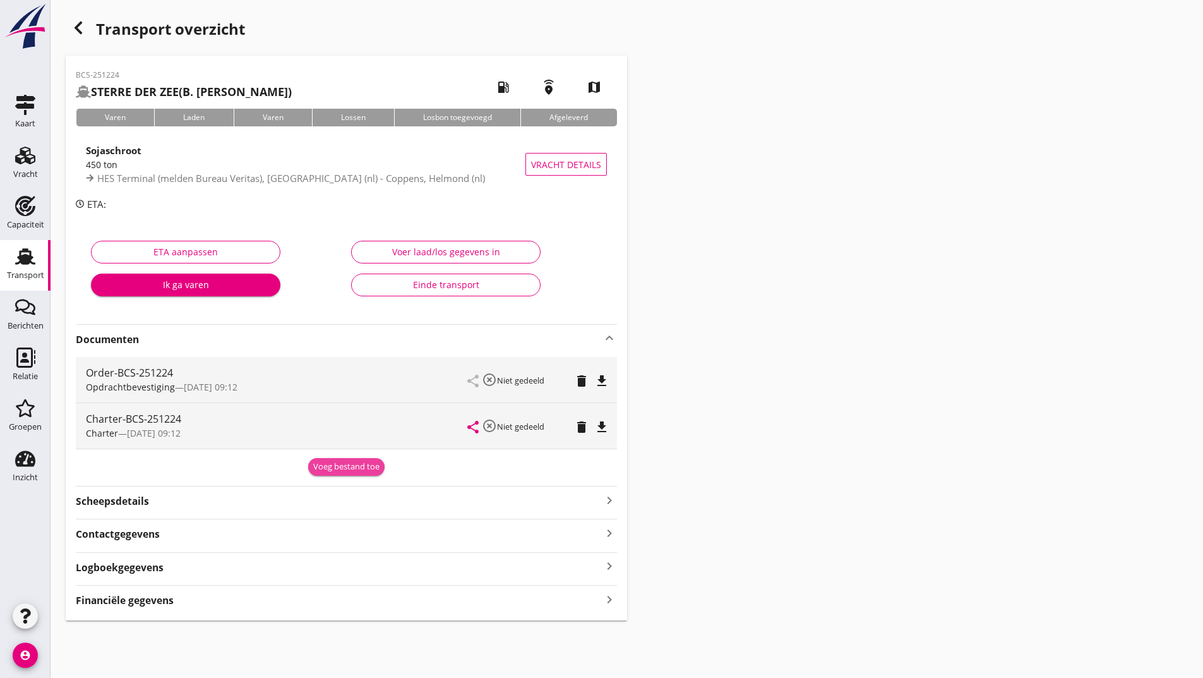
click at [332, 466] on div "Voeg bestand toe" at bounding box center [346, 466] width 66 height 13
click at [321, 465] on div "Voeg bestand toe" at bounding box center [346, 466] width 66 height 13
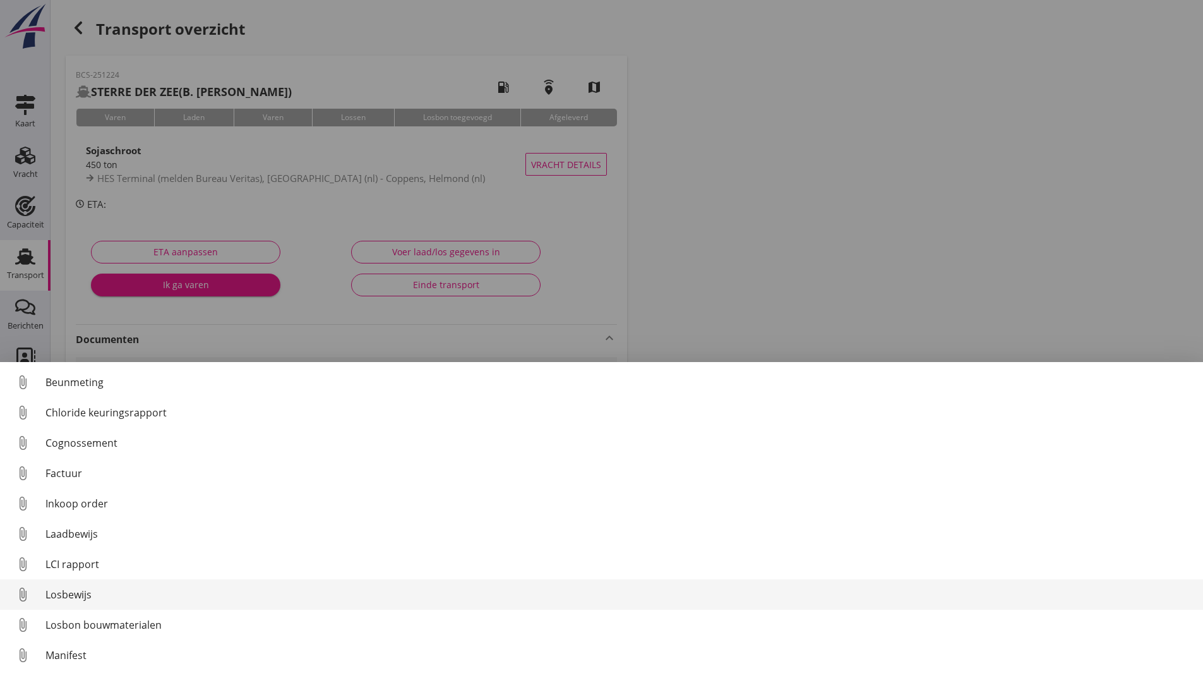
click at [81, 594] on div "Losbewijs" at bounding box center [619, 594] width 1148 height 15
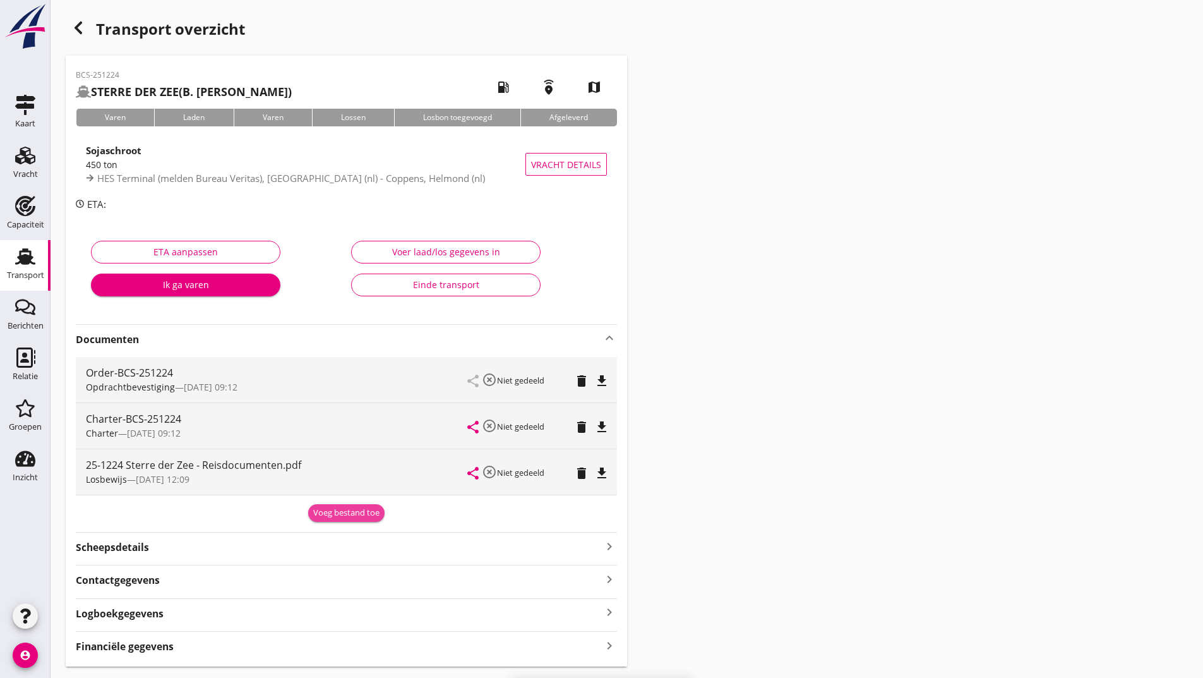
click at [332, 513] on div "Voeg bestand toe" at bounding box center [346, 513] width 66 height 13
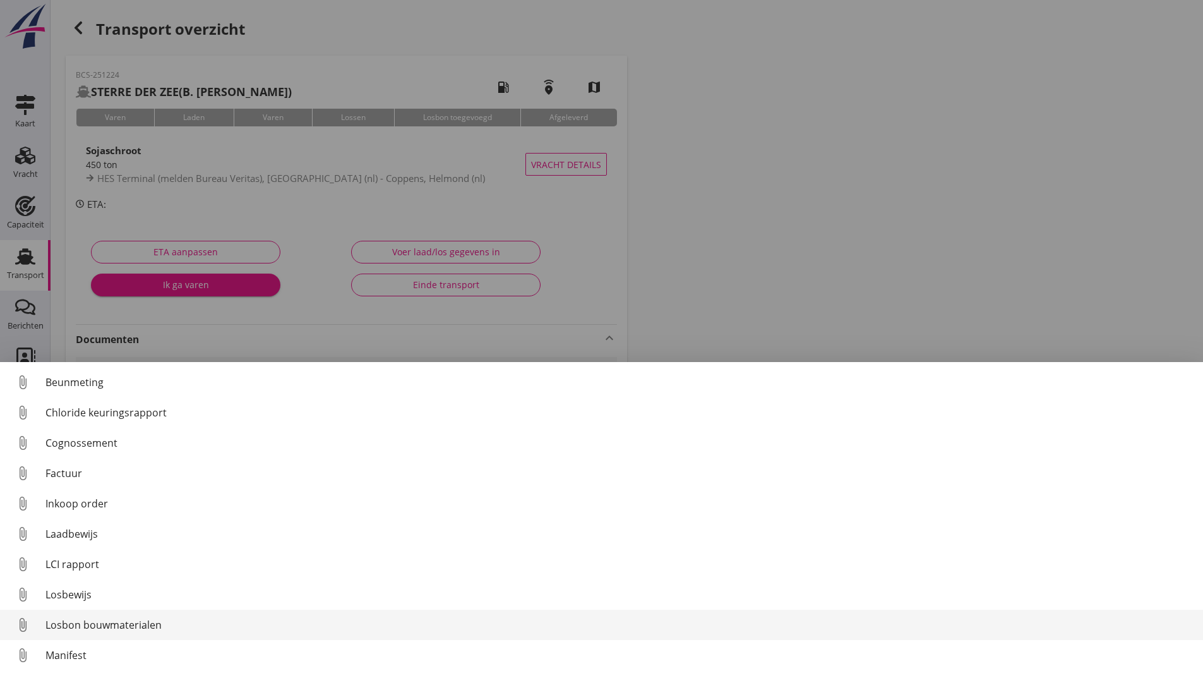
scroll to position [88, 0]
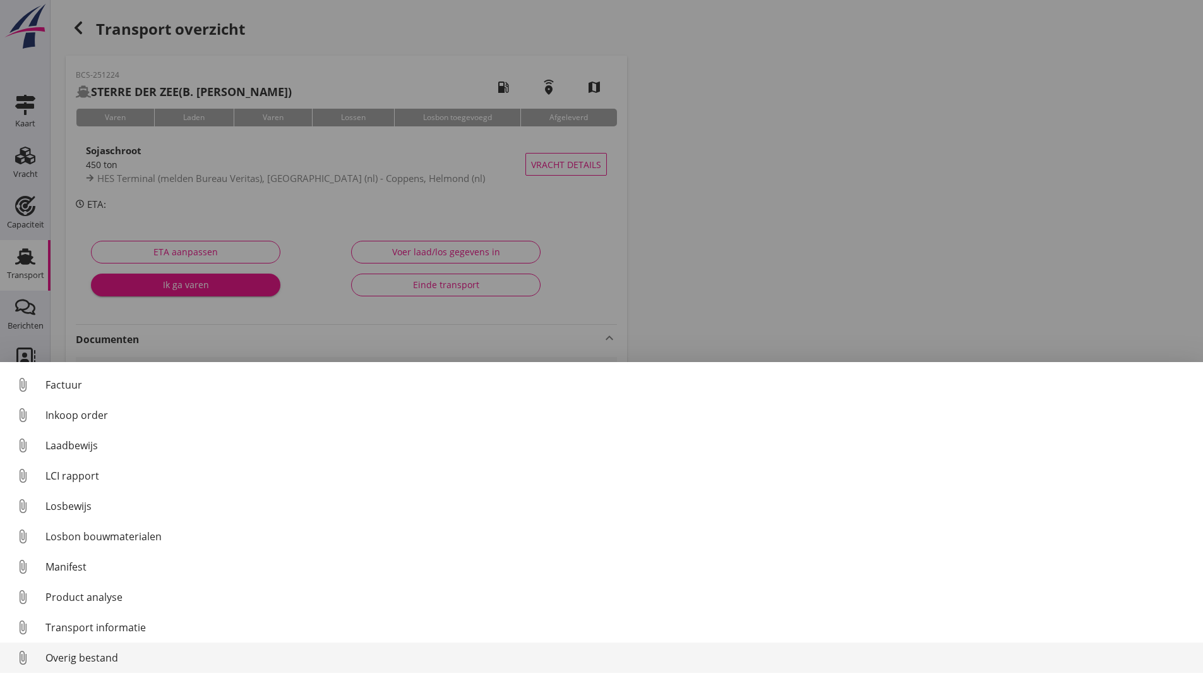
click at [115, 652] on div "Overig bestand" at bounding box center [619, 657] width 1148 height 15
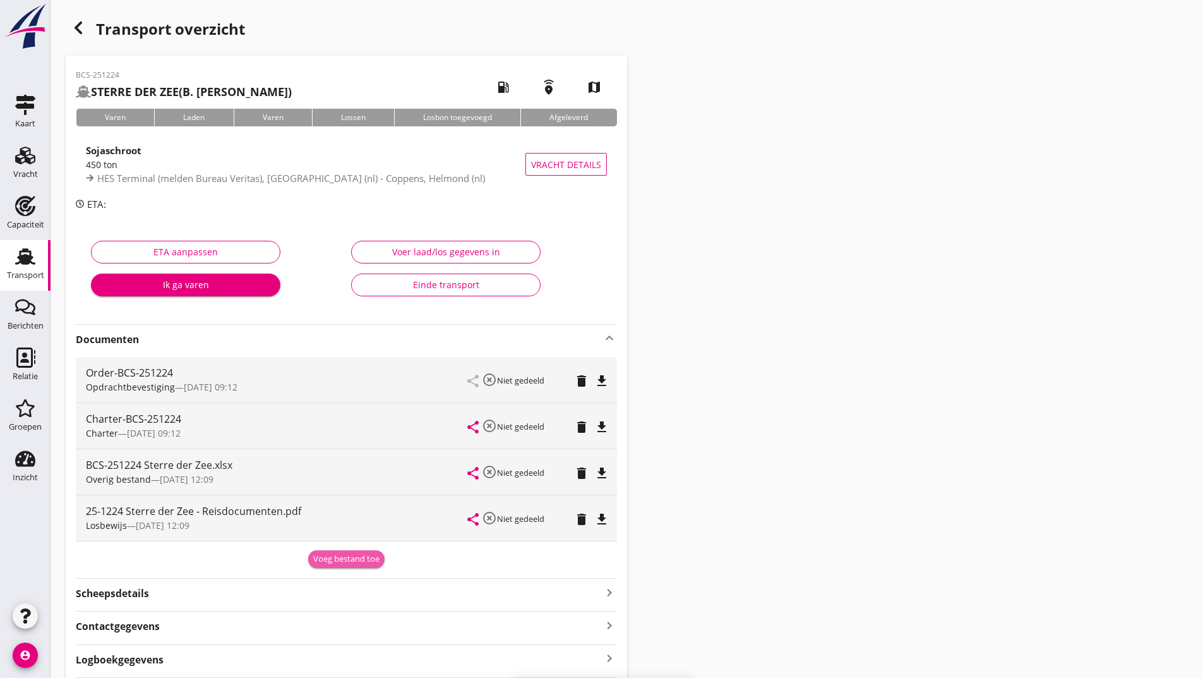
drag, startPoint x: 325, startPoint y: 557, endPoint x: 321, endPoint y: 565, distance: 9.0
click at [325, 556] on div "Voeg bestand toe" at bounding box center [346, 559] width 66 height 13
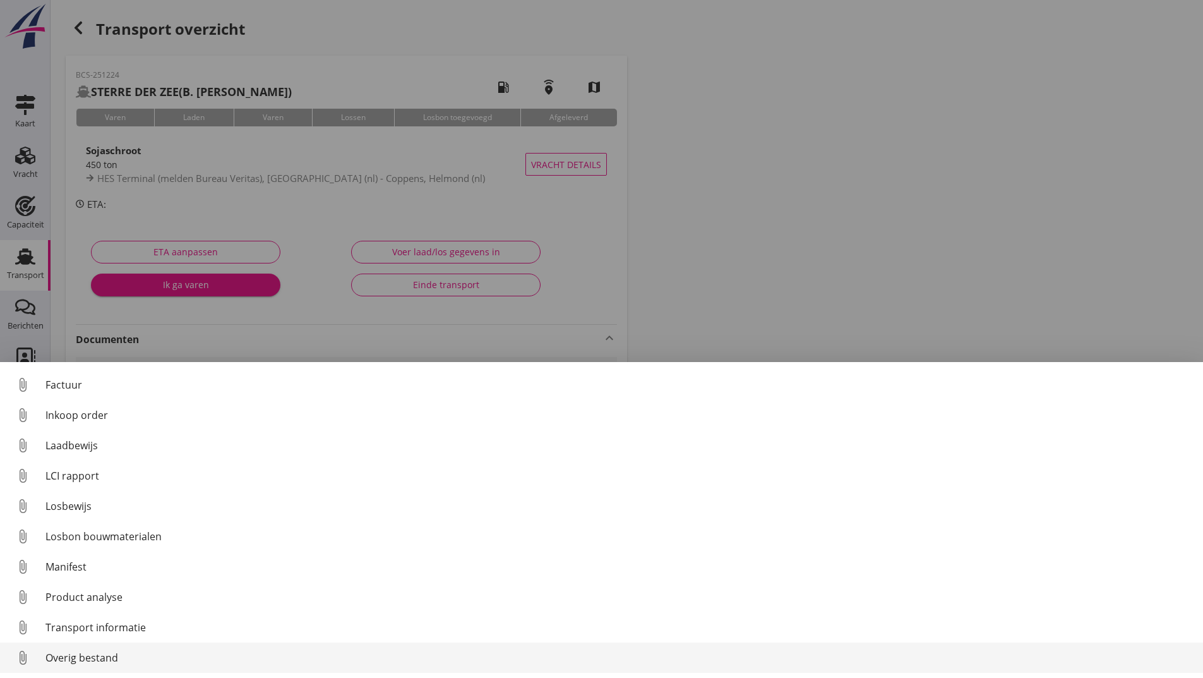
click at [107, 659] on div "Overig bestand" at bounding box center [619, 657] width 1148 height 15
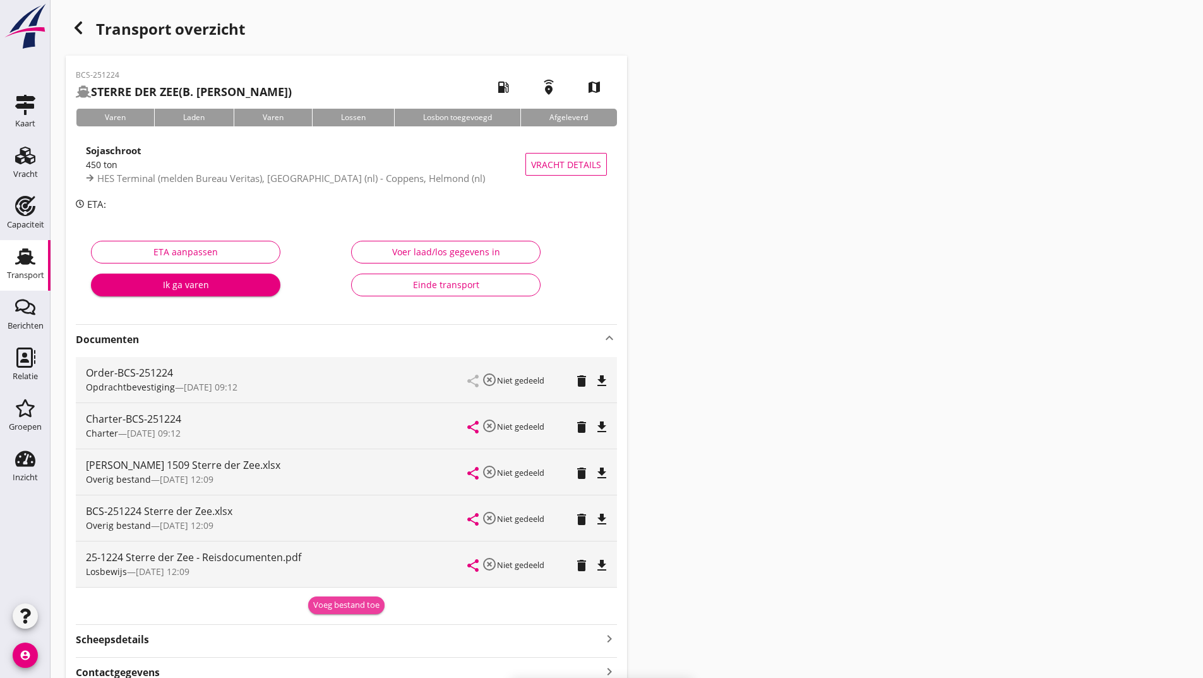
click at [330, 611] on button "Voeg bestand toe" at bounding box center [346, 605] width 76 height 18
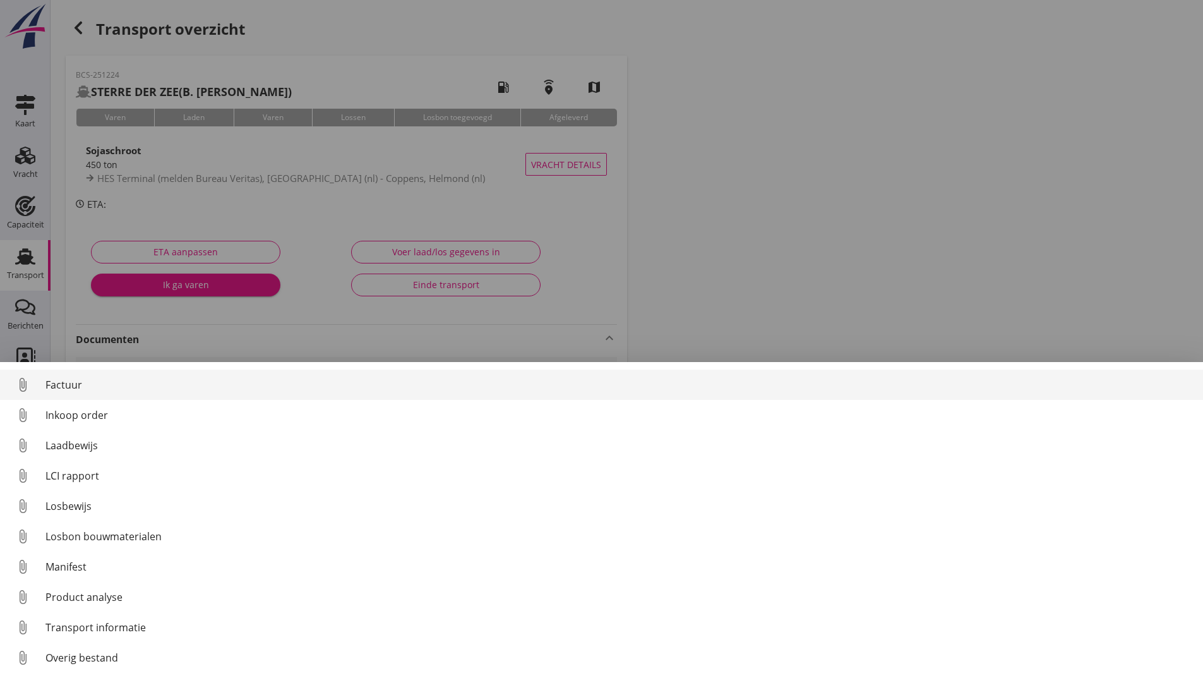
click at [80, 380] on div "Factuur" at bounding box center [619, 384] width 1148 height 15
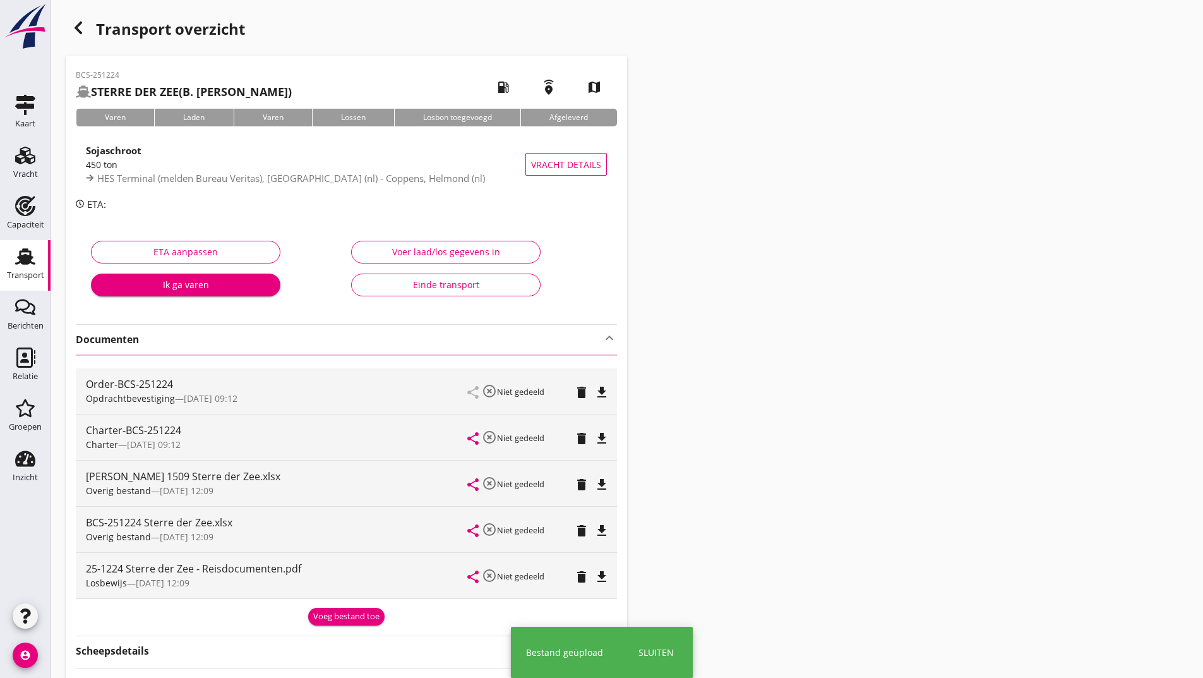
click at [80, 28] on icon "button" at bounding box center [78, 27] width 15 height 15
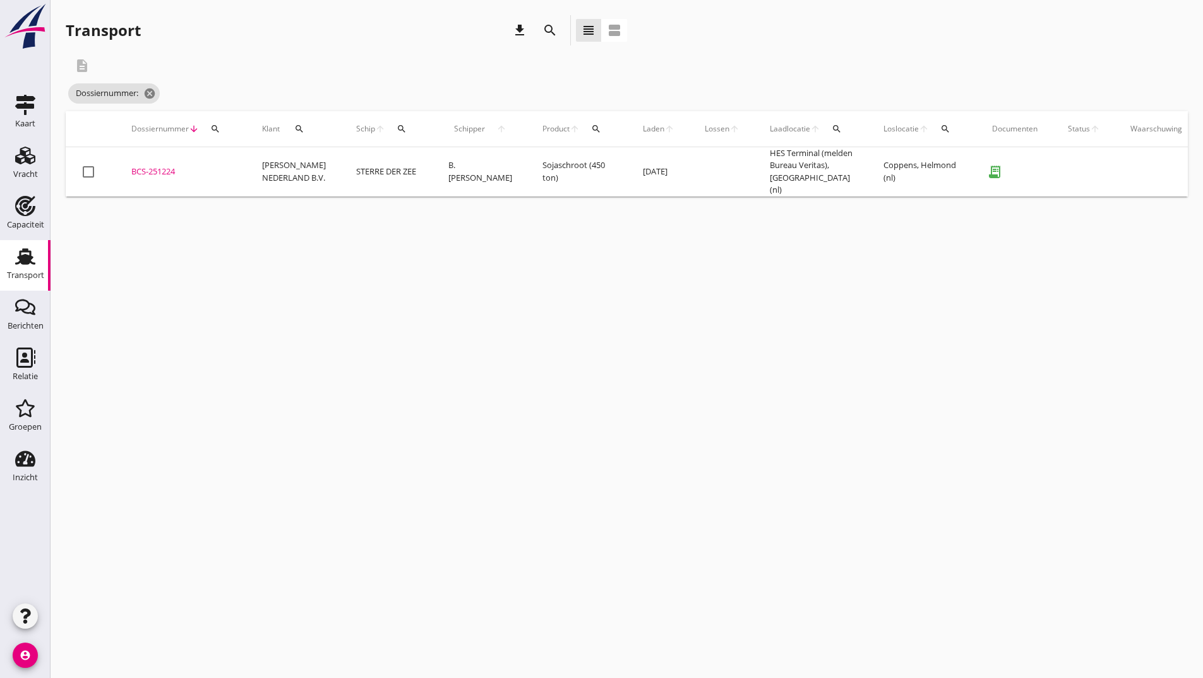
click at [555, 27] on icon "search" at bounding box center [550, 30] width 15 height 15
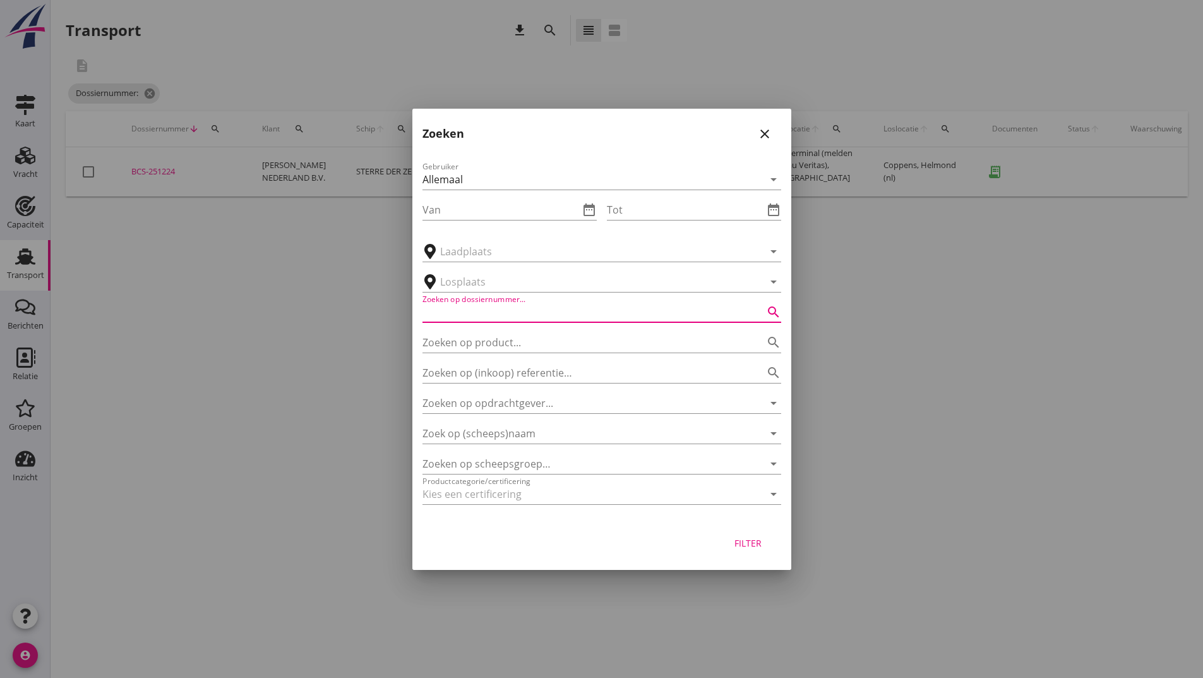
click at [496, 312] on input "Zoeken op dossiernummer..." at bounding box center [584, 312] width 323 height 20
type input "251227"
drag, startPoint x: 730, startPoint y: 531, endPoint x: 735, endPoint y: 549, distance: 18.8
click at [731, 532] on div "Filter" at bounding box center [601, 546] width 379 height 48
click at [756, 544] on div "Filter" at bounding box center [748, 542] width 35 height 13
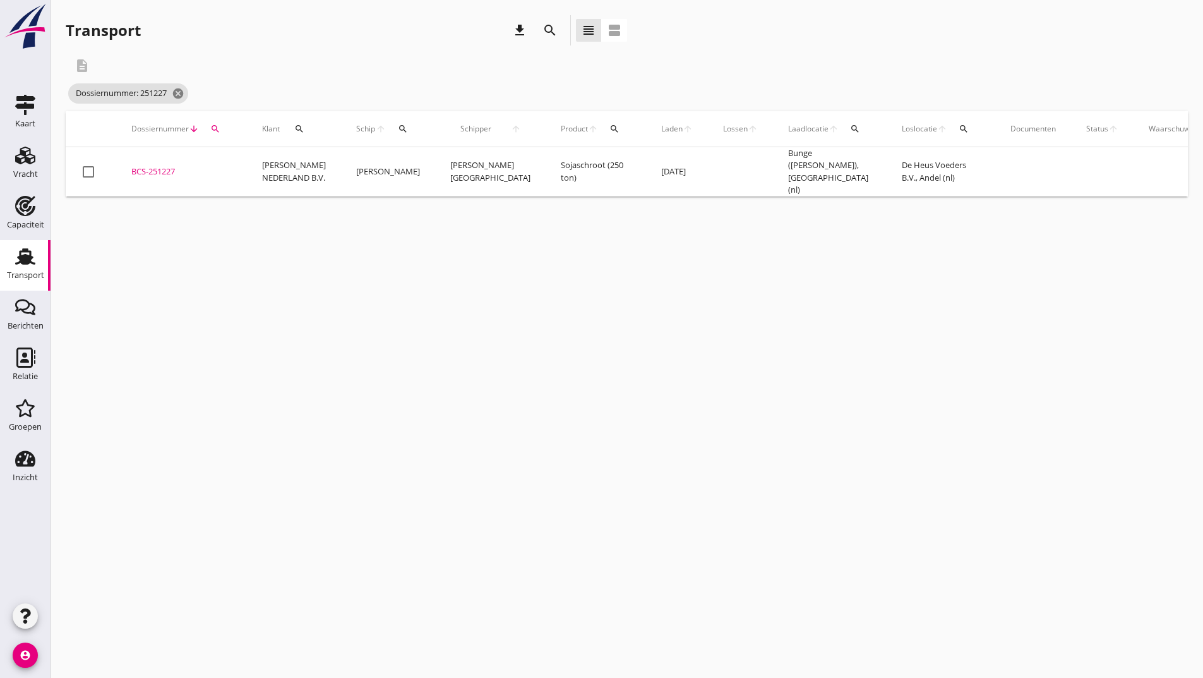
click at [154, 168] on div "BCS-251227" at bounding box center [181, 171] width 100 height 13
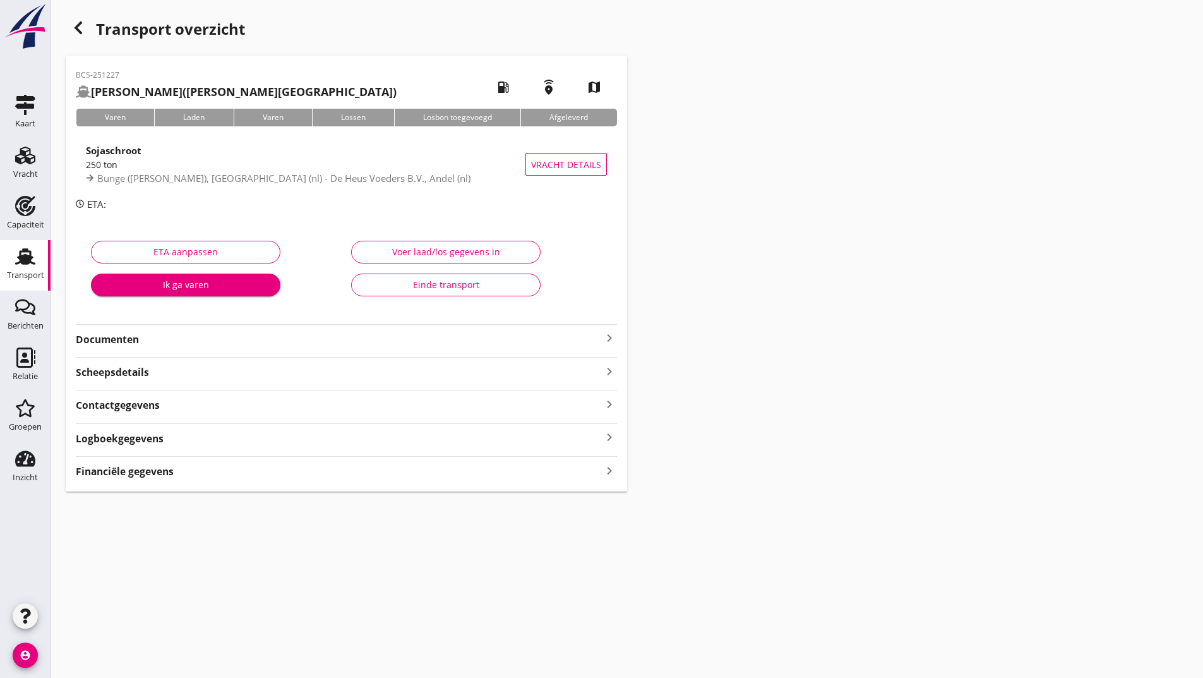
click at [141, 340] on strong "Documenten" at bounding box center [339, 339] width 526 height 15
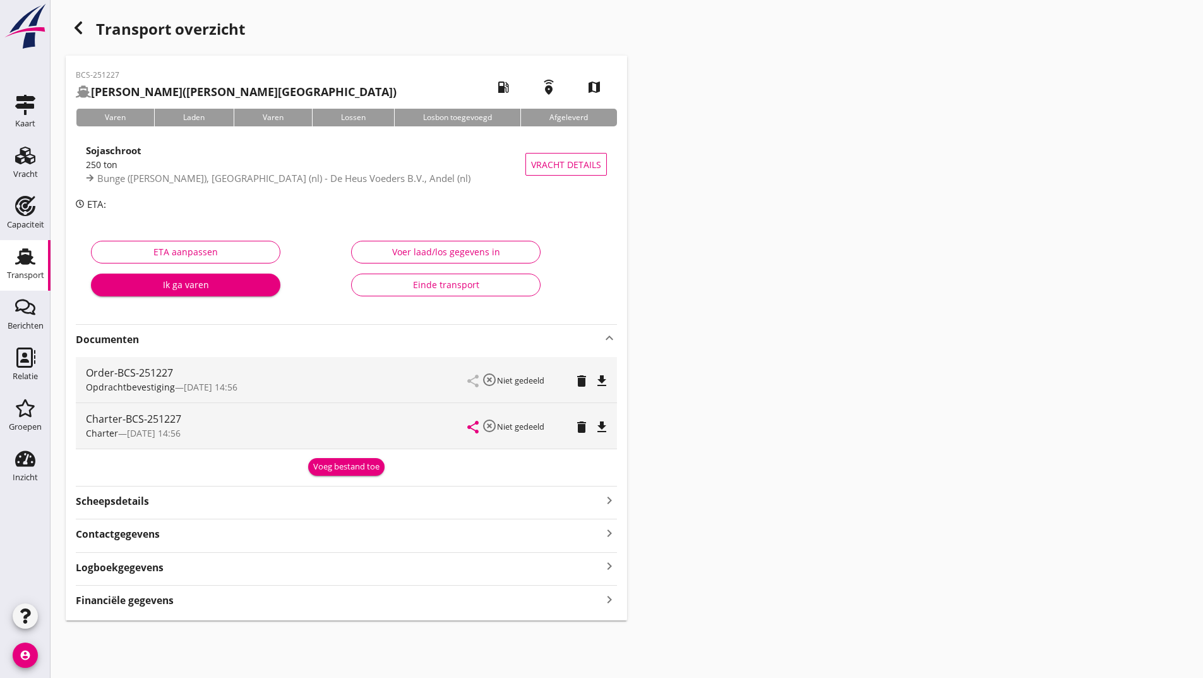
click at [324, 473] on button "Voeg bestand toe" at bounding box center [346, 467] width 76 height 18
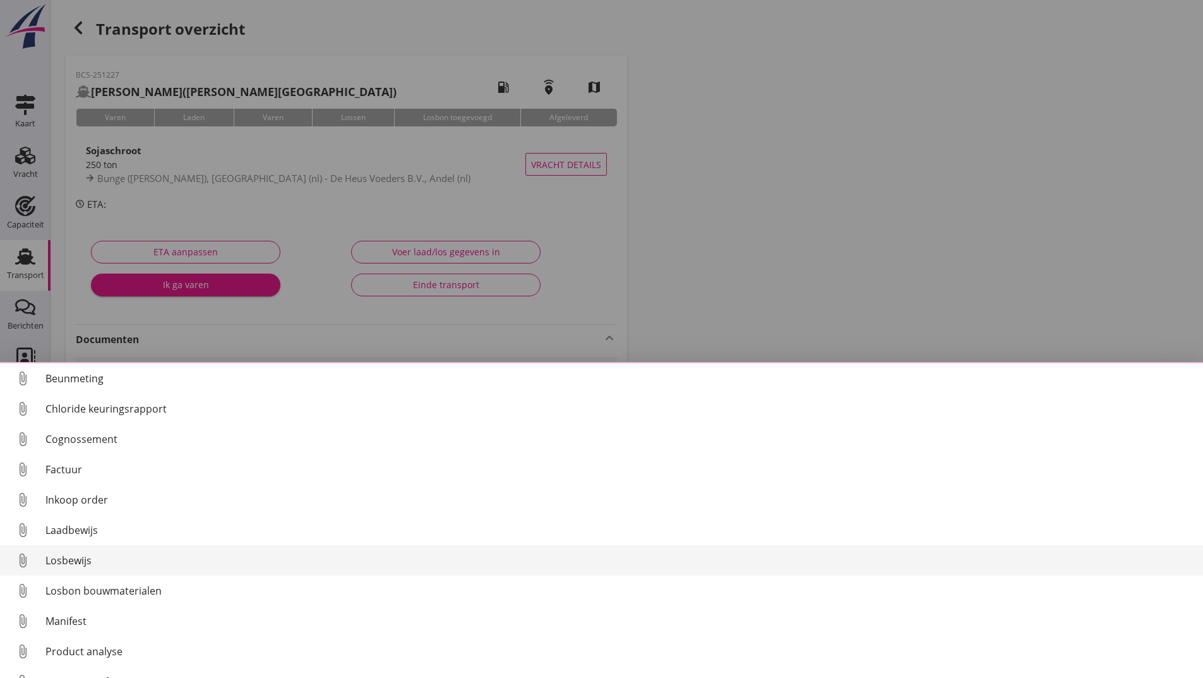
click at [72, 560] on div "attach_file Beunmeting attach_file Chloride keuringsrapport attach_file Cognoss…" at bounding box center [601, 520] width 1203 height 316
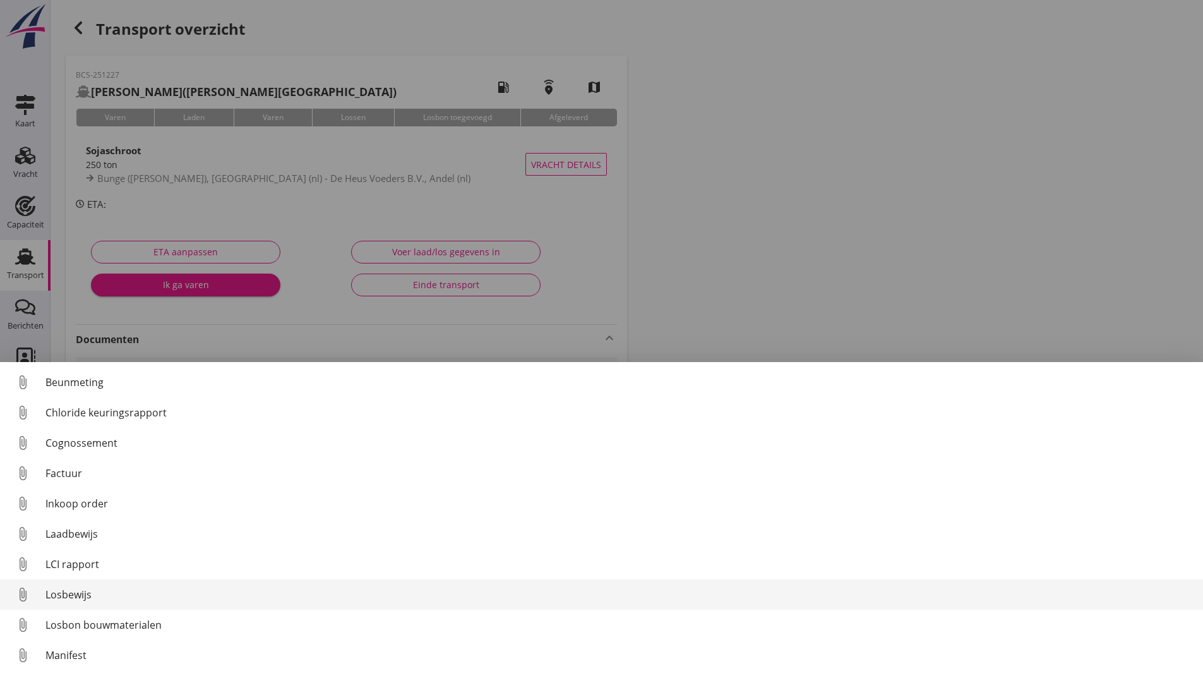
click at [84, 591] on div "Losbewijs" at bounding box center [619, 594] width 1148 height 15
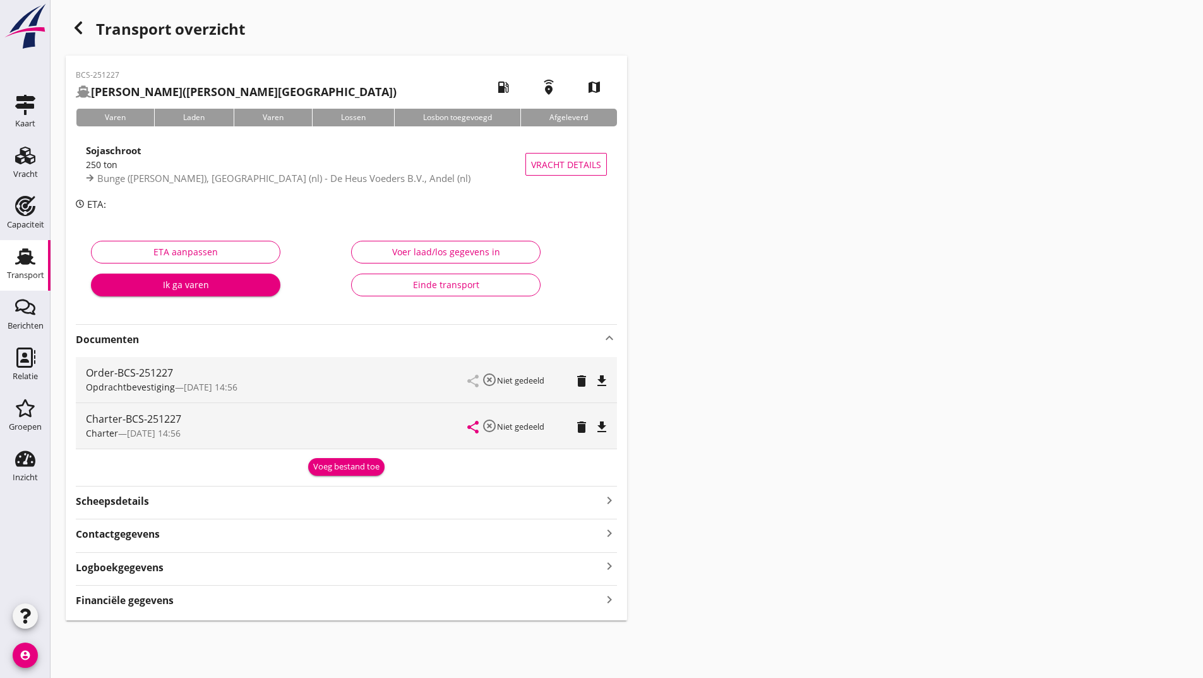
drag, startPoint x: 354, startPoint y: 462, endPoint x: 345, endPoint y: 468, distance: 10.5
click at [351, 464] on div "Voeg bestand toe" at bounding box center [346, 466] width 66 height 13
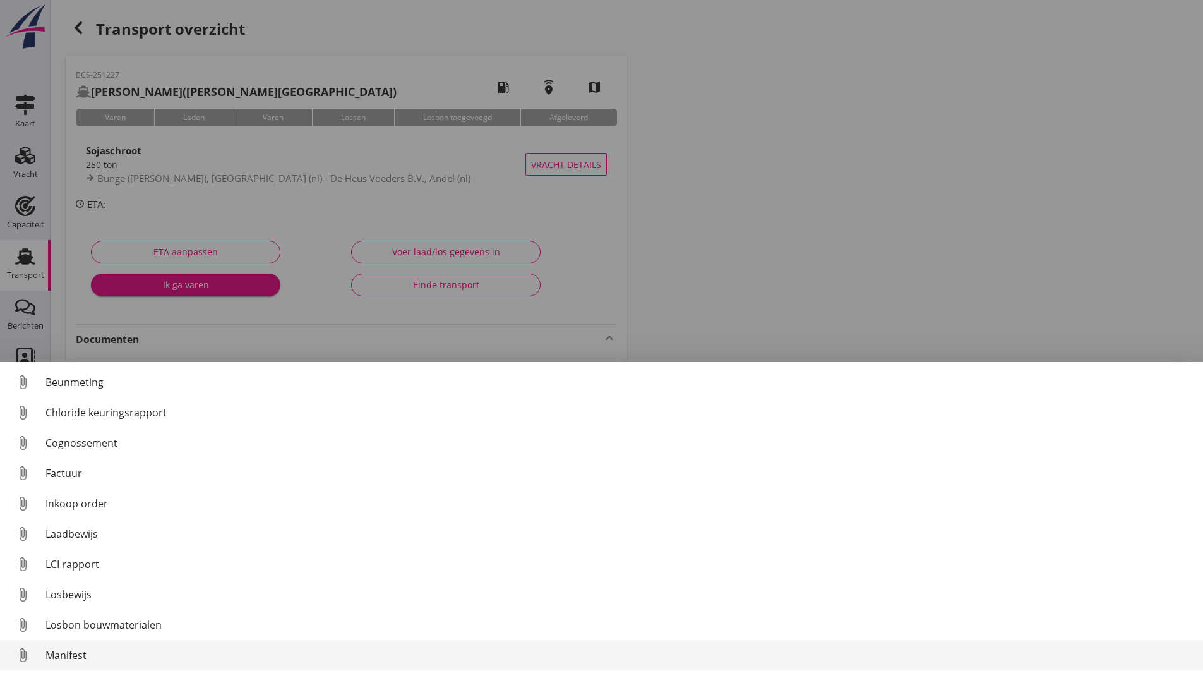
scroll to position [88, 0]
click at [114, 657] on div "Overig bestand" at bounding box center [619, 657] width 1148 height 15
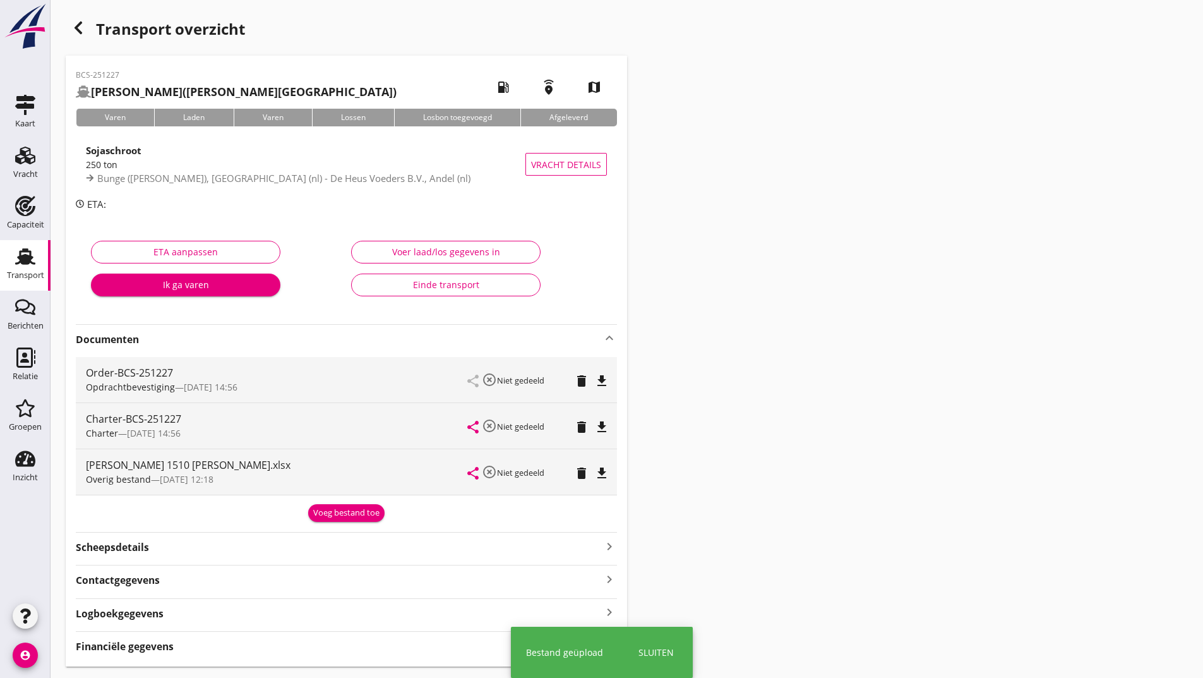
click at [332, 510] on div "Voeg bestand toe" at bounding box center [346, 513] width 66 height 13
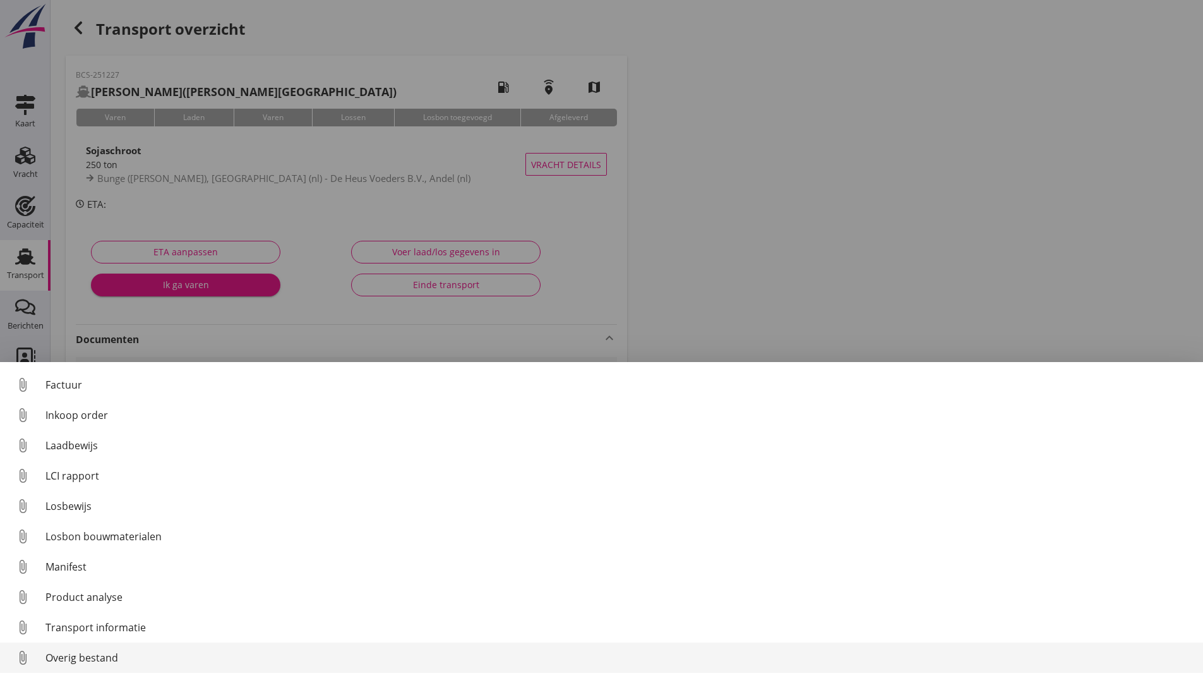
click at [89, 658] on div "Overig bestand" at bounding box center [619, 657] width 1148 height 15
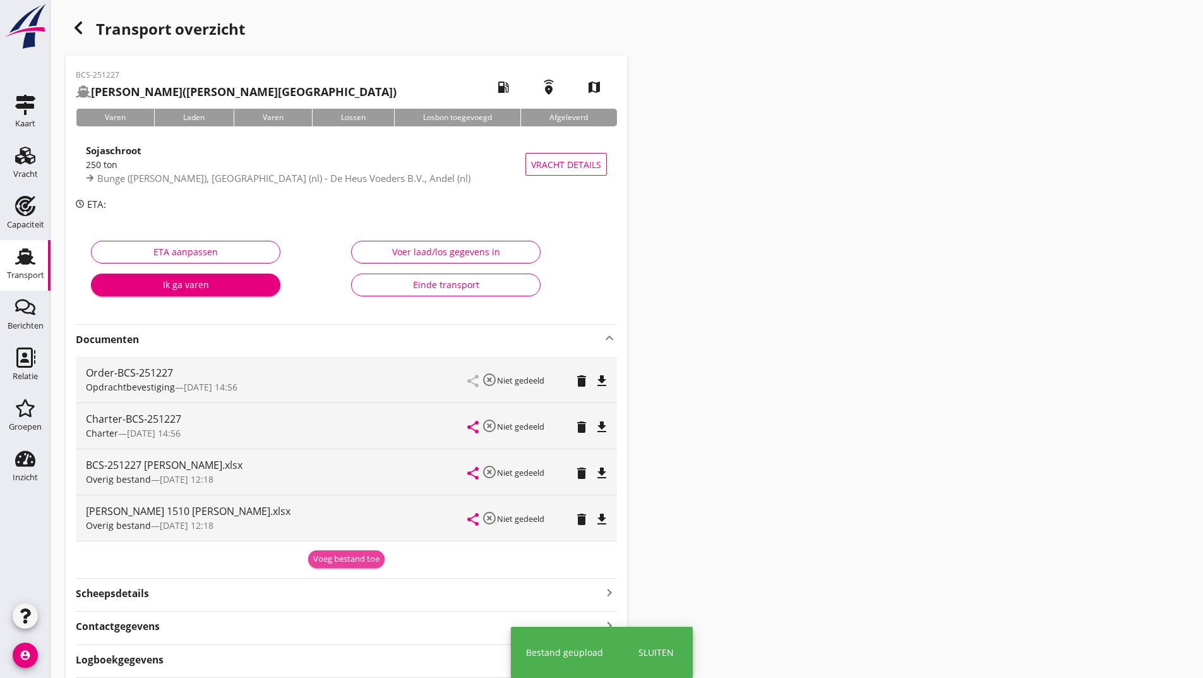
click at [322, 558] on div "Voeg bestand toe" at bounding box center [346, 559] width 66 height 13
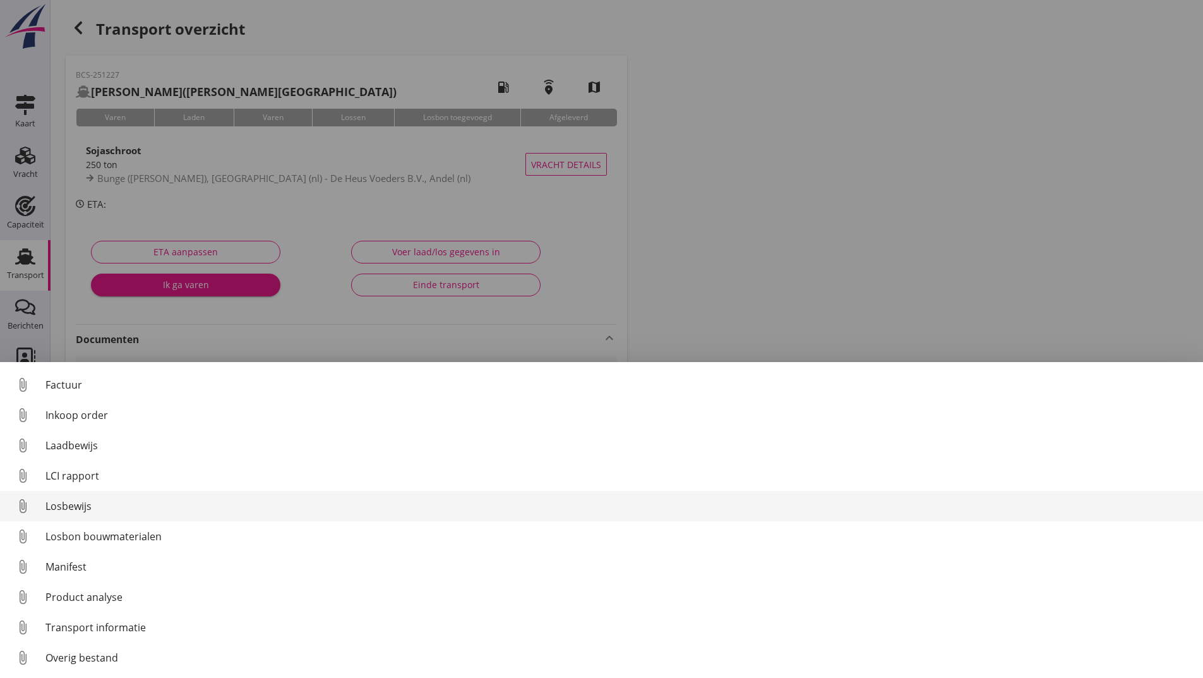
click at [81, 506] on div "Losbewijs" at bounding box center [619, 505] width 1148 height 15
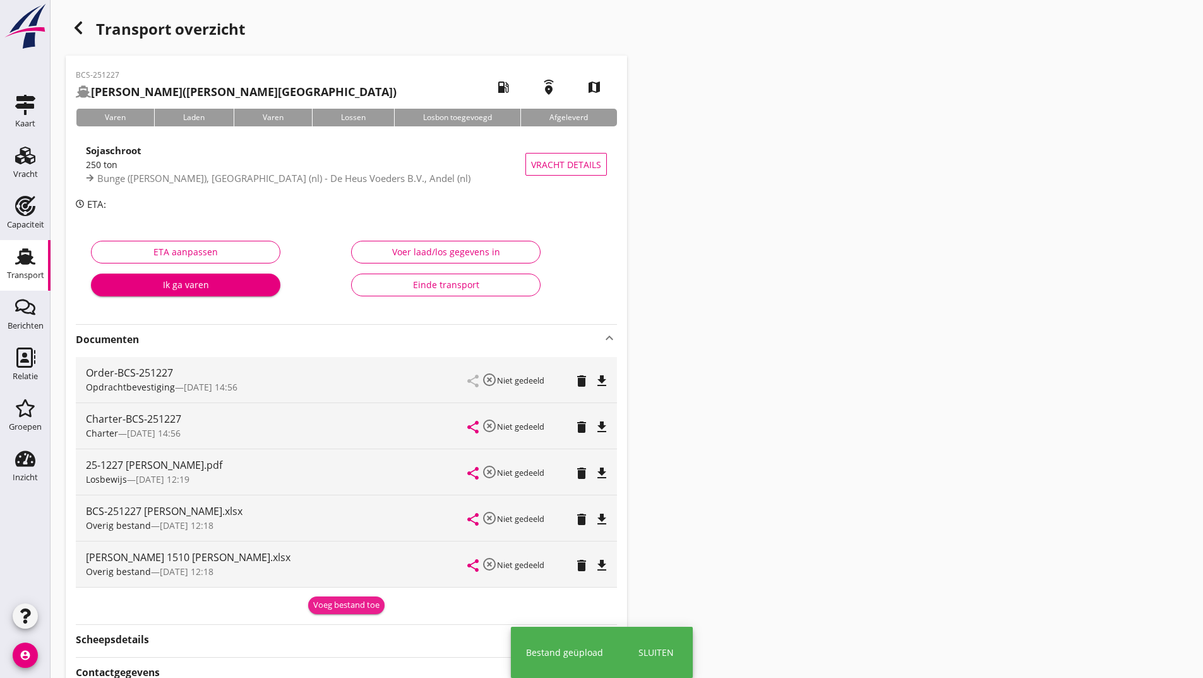
drag, startPoint x: 328, startPoint y: 604, endPoint x: 258, endPoint y: 597, distance: 71.1
click at [329, 604] on div "Voeg bestand toe" at bounding box center [346, 605] width 66 height 13
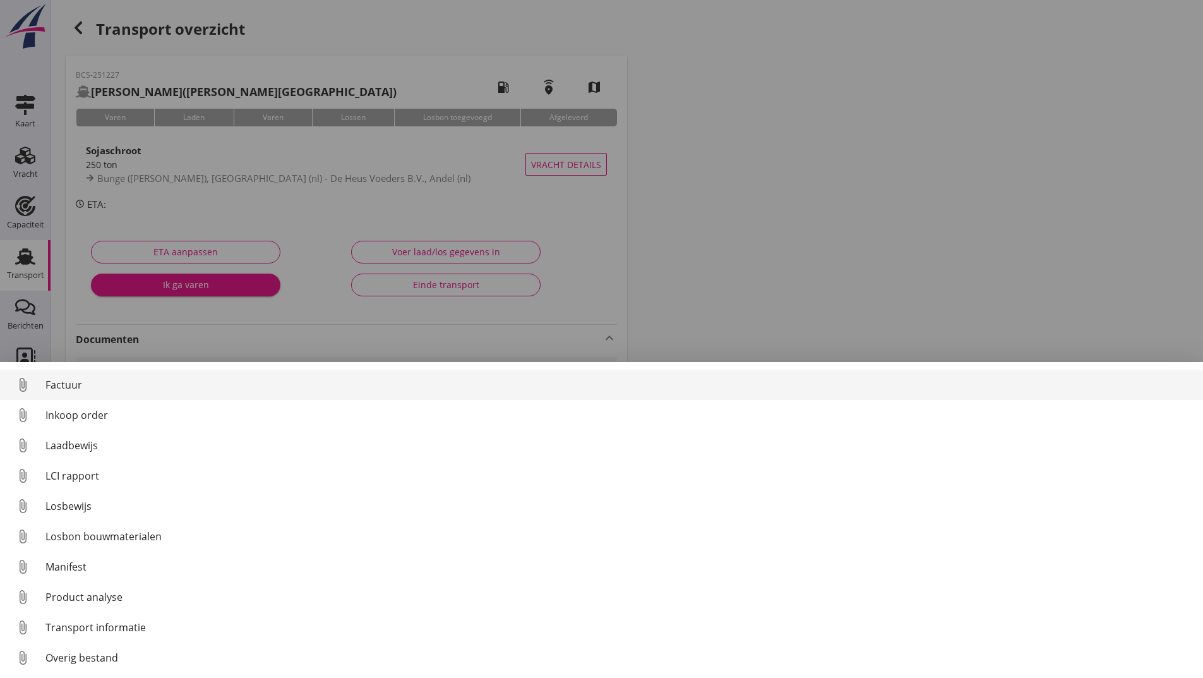
click at [77, 383] on div "Factuur" at bounding box center [619, 384] width 1148 height 15
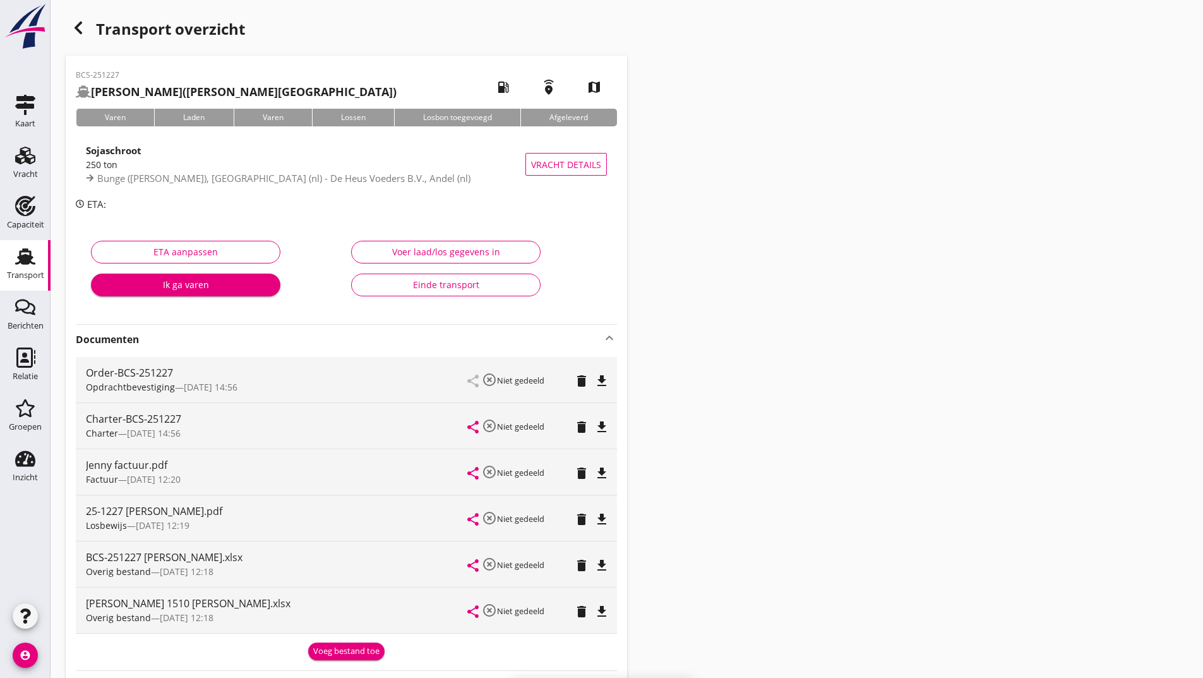
click at [75, 30] on icon "button" at bounding box center [78, 27] width 15 height 15
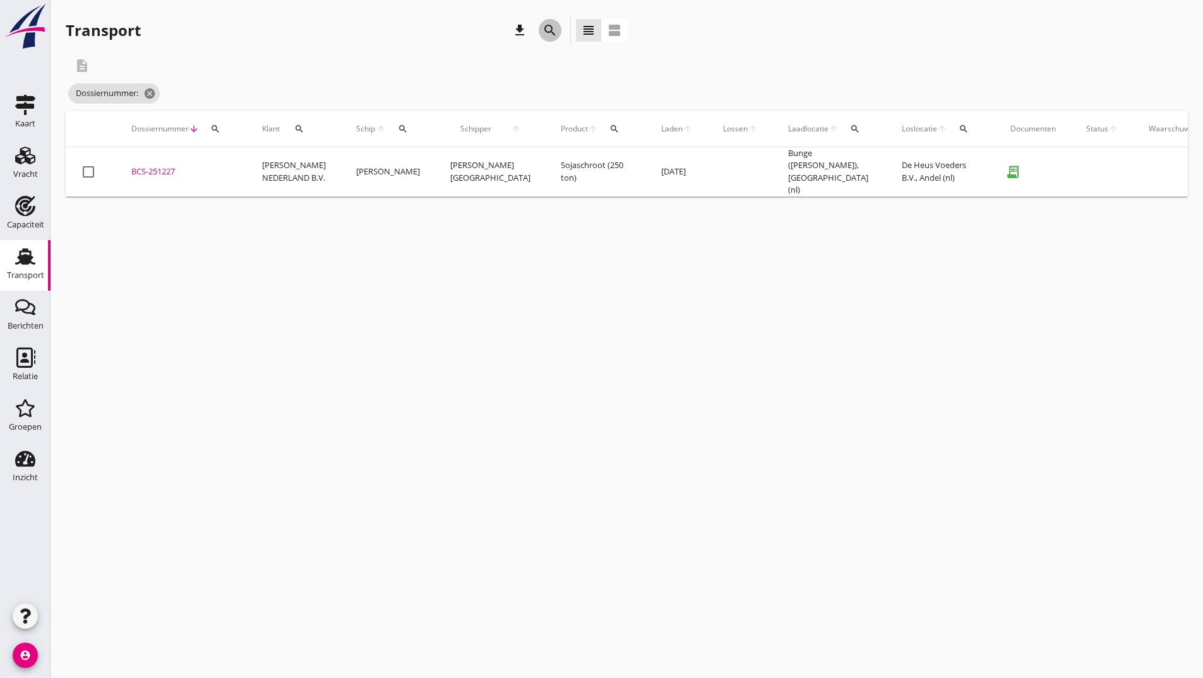
click at [543, 33] on icon "search" at bounding box center [550, 30] width 15 height 15
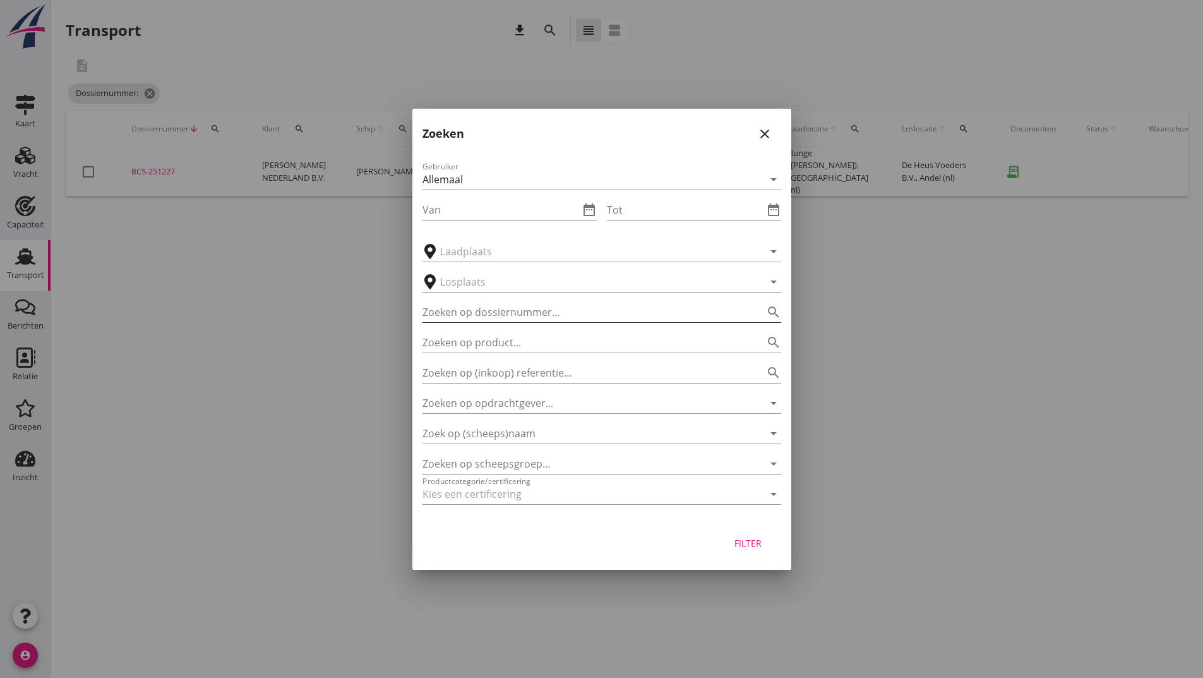
click at [443, 309] on input "Zoeken op dossiernummer..." at bounding box center [584, 312] width 323 height 20
click at [737, 544] on div "Filter" at bounding box center [748, 542] width 35 height 13
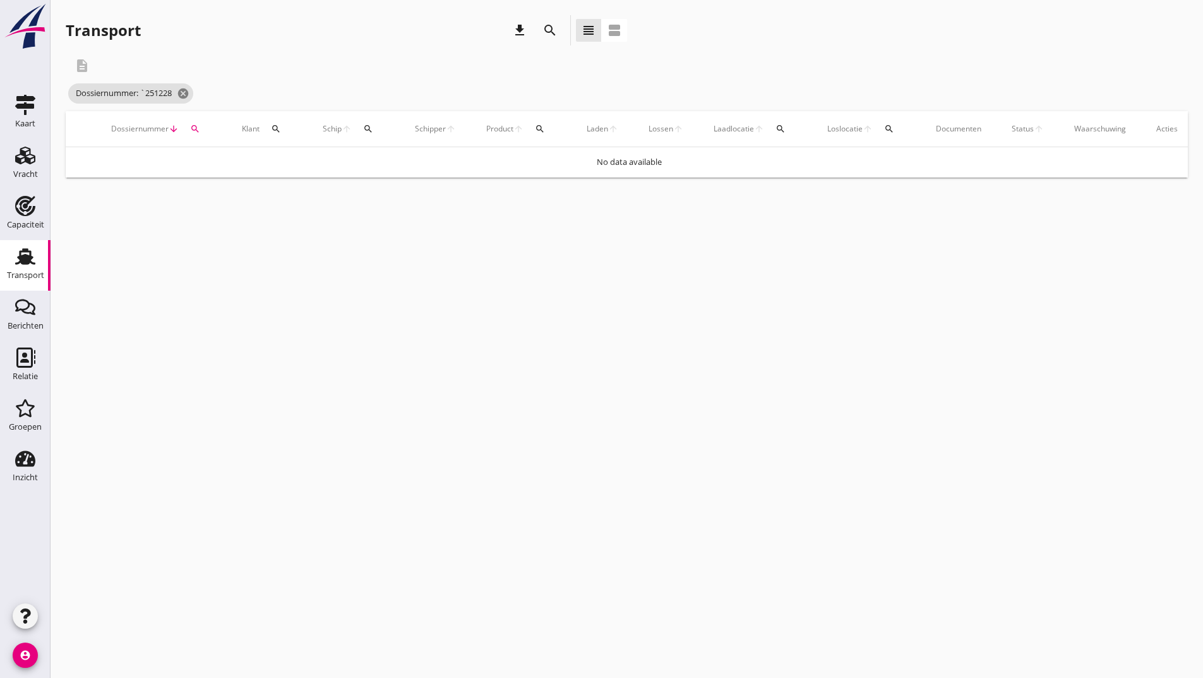
click at [556, 28] on icon "search" at bounding box center [550, 30] width 15 height 15
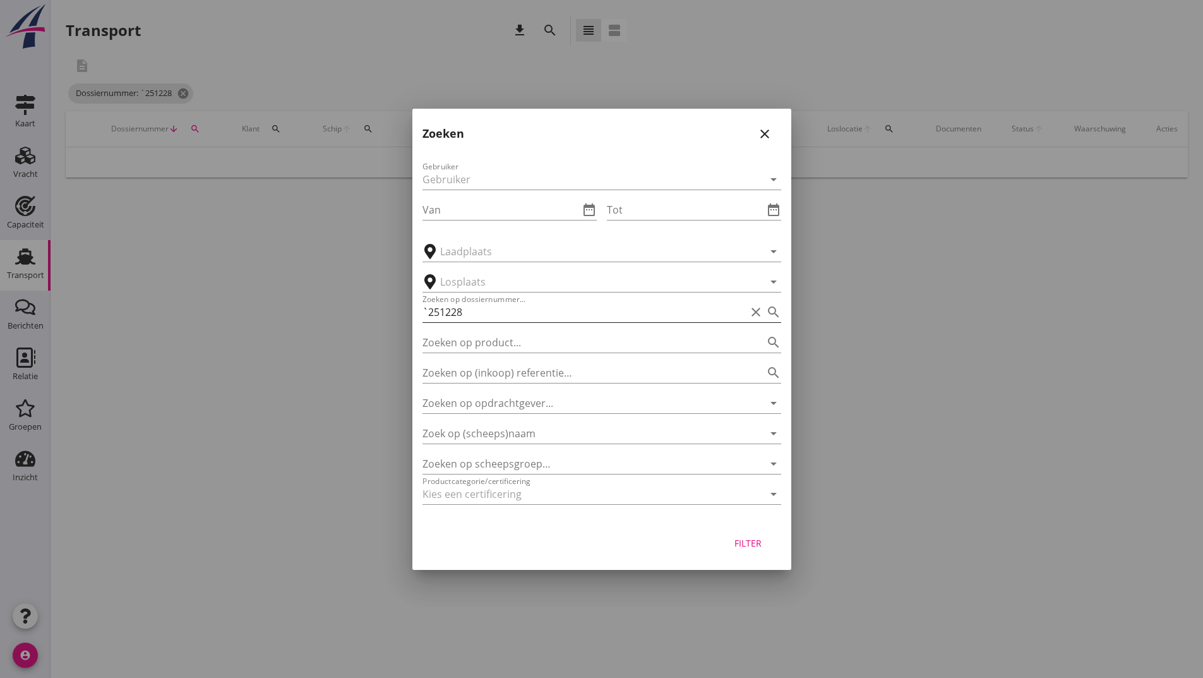
click at [429, 309] on input "`251228" at bounding box center [584, 312] width 323 height 20
type input "251228"
click at [764, 543] on div "Filter" at bounding box center [748, 542] width 35 height 13
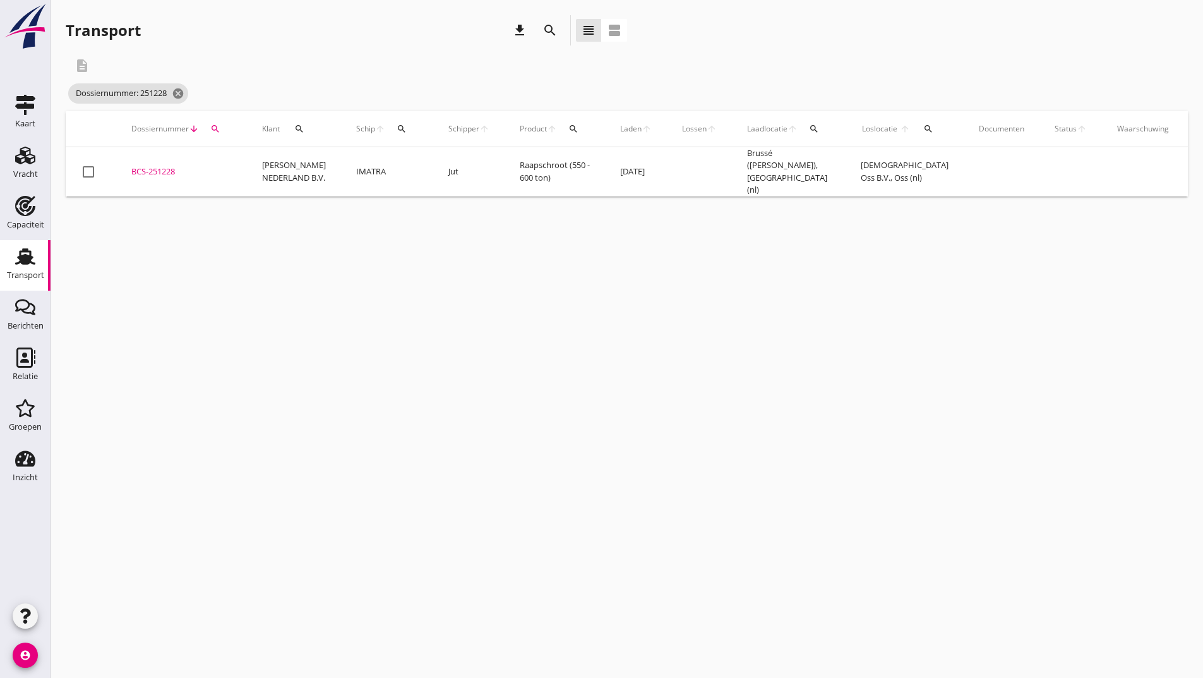
click at [166, 169] on div "BCS-251228" at bounding box center [181, 171] width 100 height 13
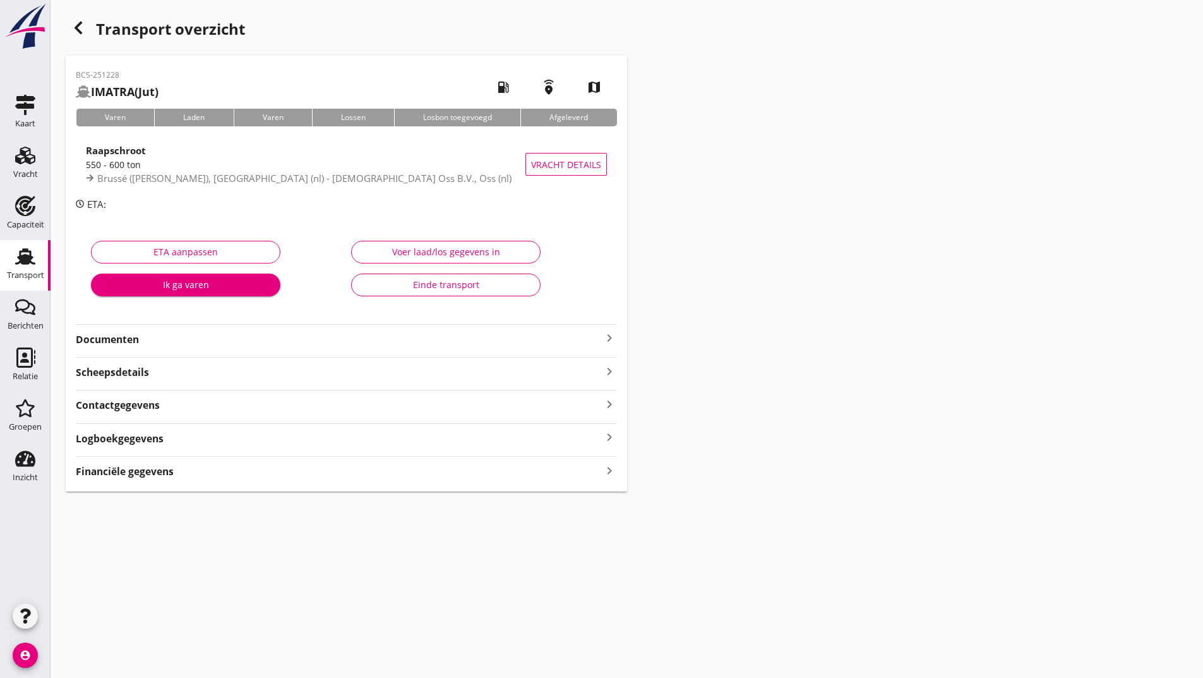
drag, startPoint x: 139, startPoint y: 338, endPoint x: 141, endPoint y: 347, distance: 9.2
click at [141, 341] on strong "Documenten" at bounding box center [339, 339] width 526 height 15
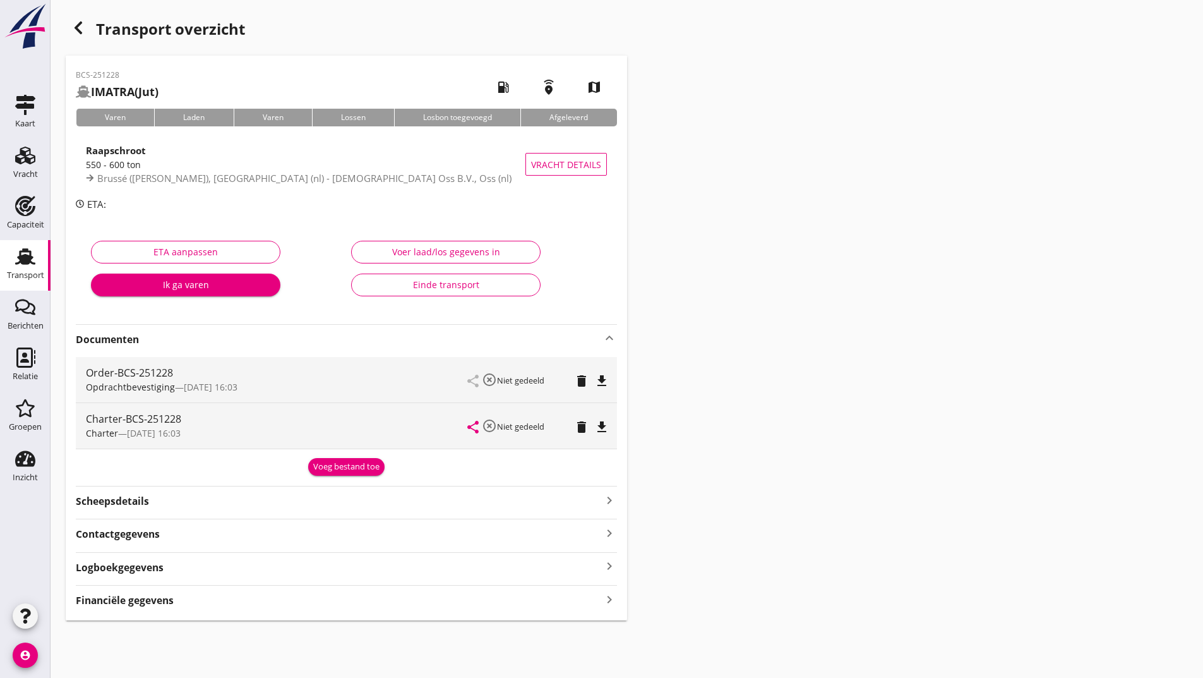
click at [322, 461] on div "Voeg bestand toe" at bounding box center [346, 466] width 66 height 13
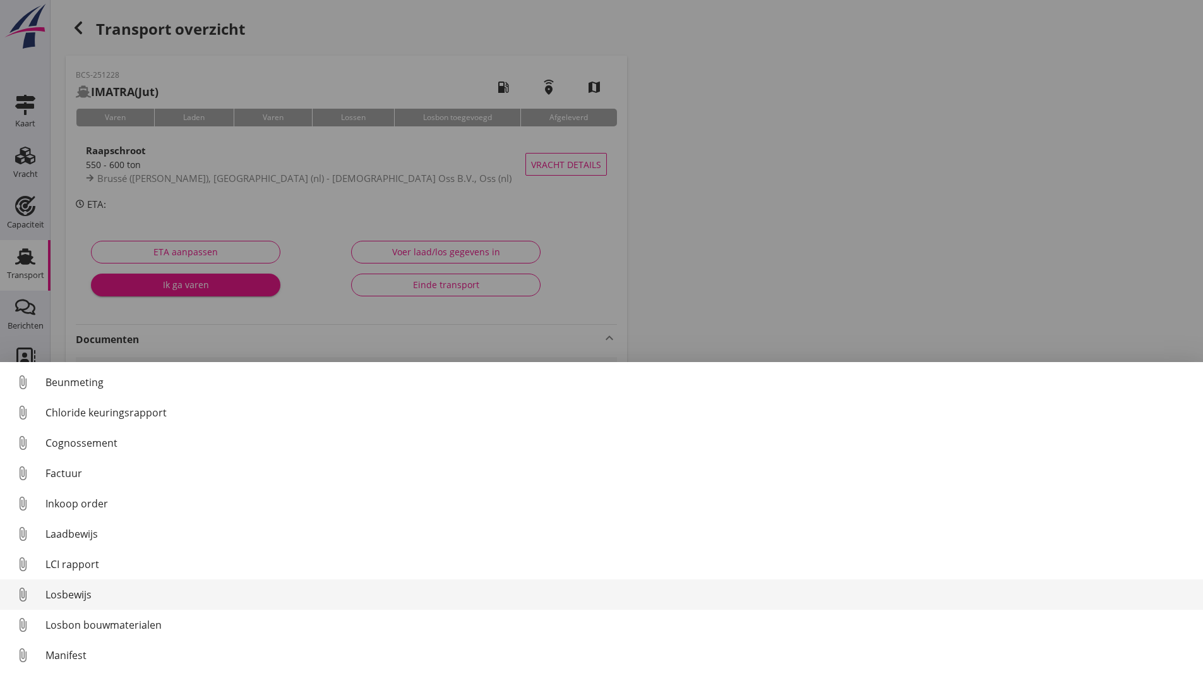
click at [94, 587] on div "Losbewijs" at bounding box center [619, 594] width 1148 height 15
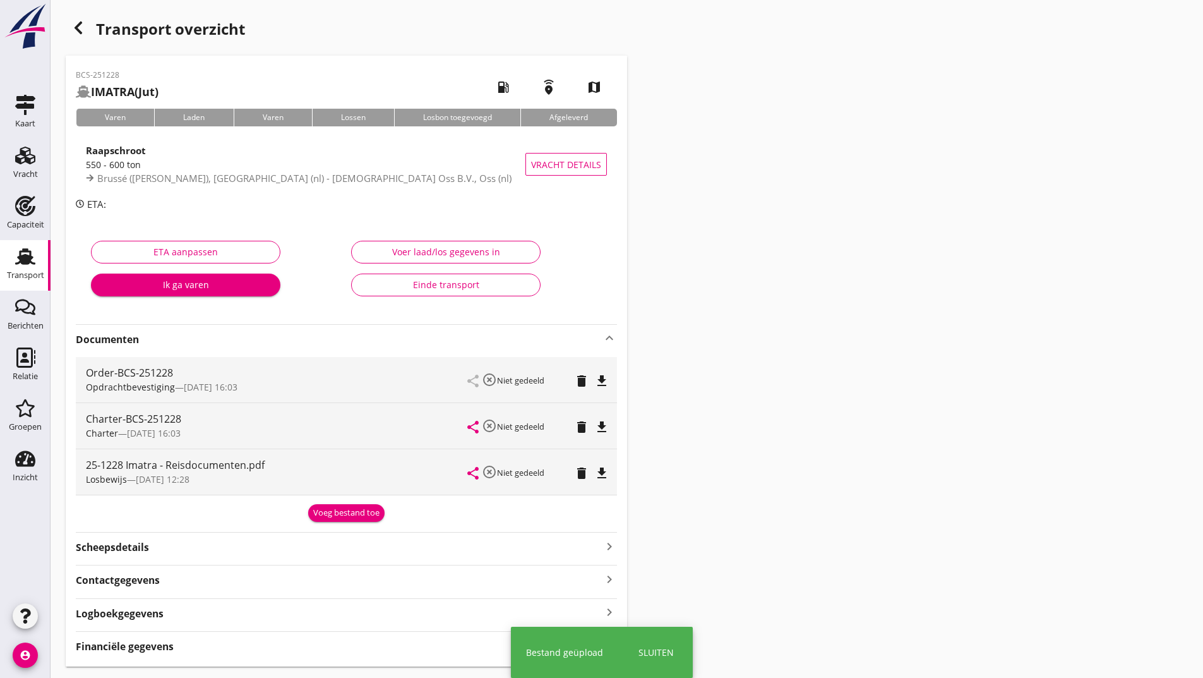
click at [332, 514] on div "Voeg bestand toe" at bounding box center [346, 513] width 66 height 13
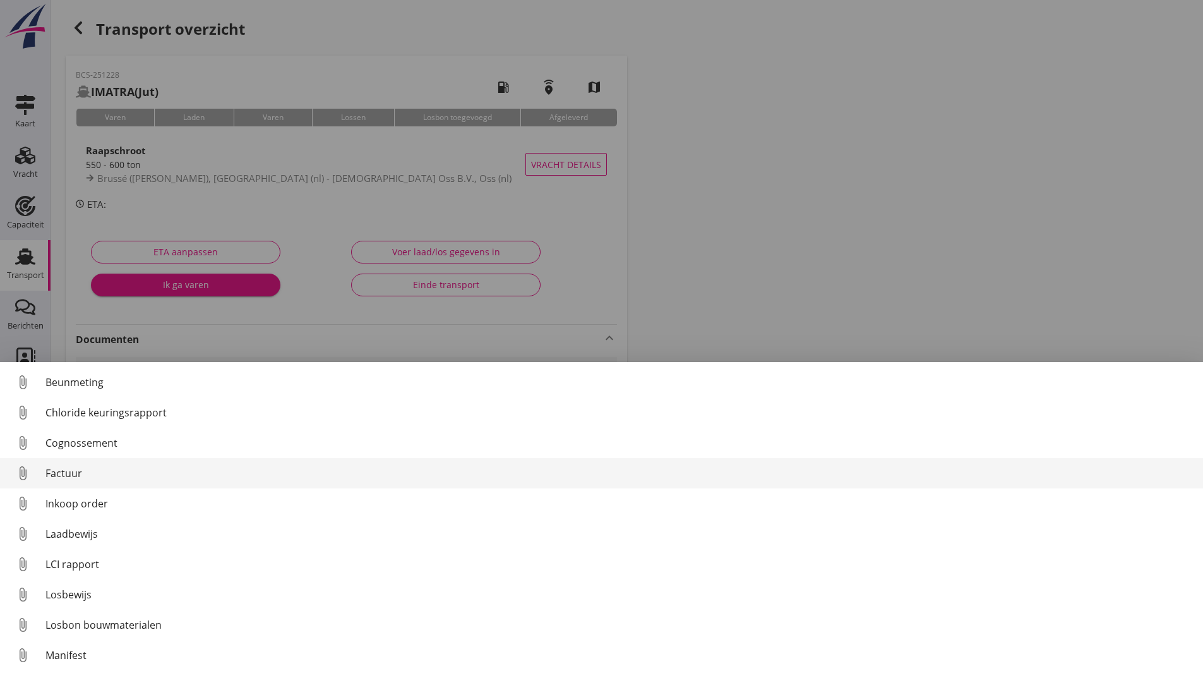
click at [73, 472] on div "Factuur" at bounding box center [619, 472] width 1148 height 15
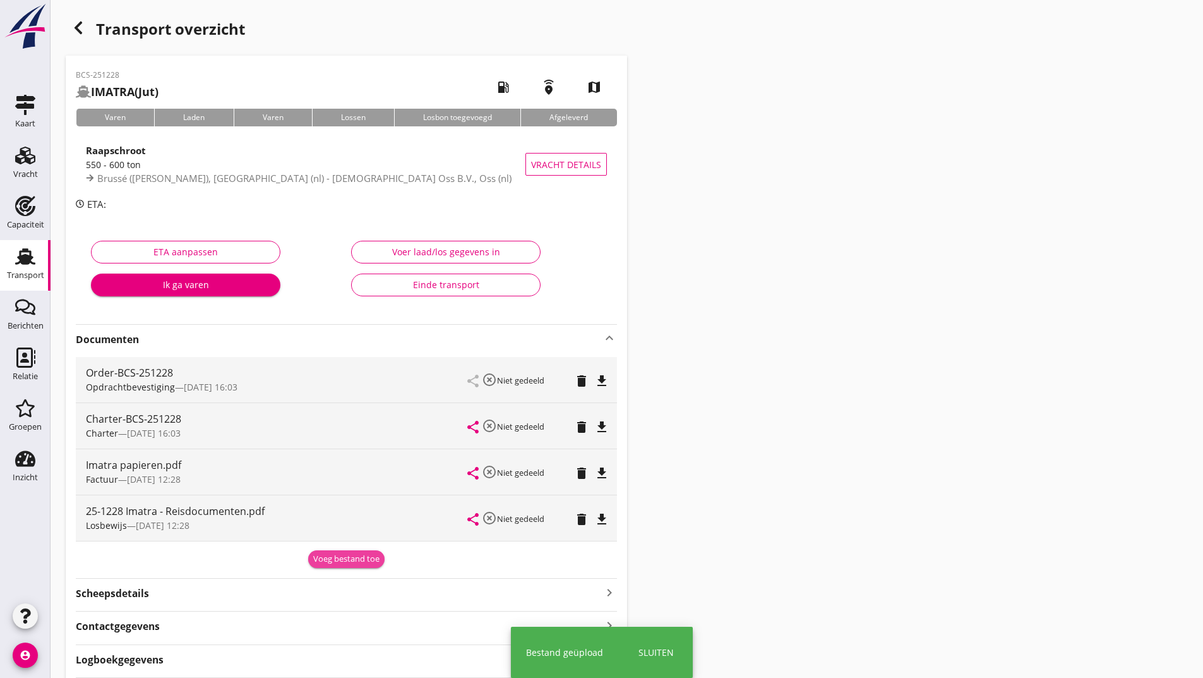
click at [335, 556] on div "Voeg bestand toe" at bounding box center [346, 559] width 66 height 13
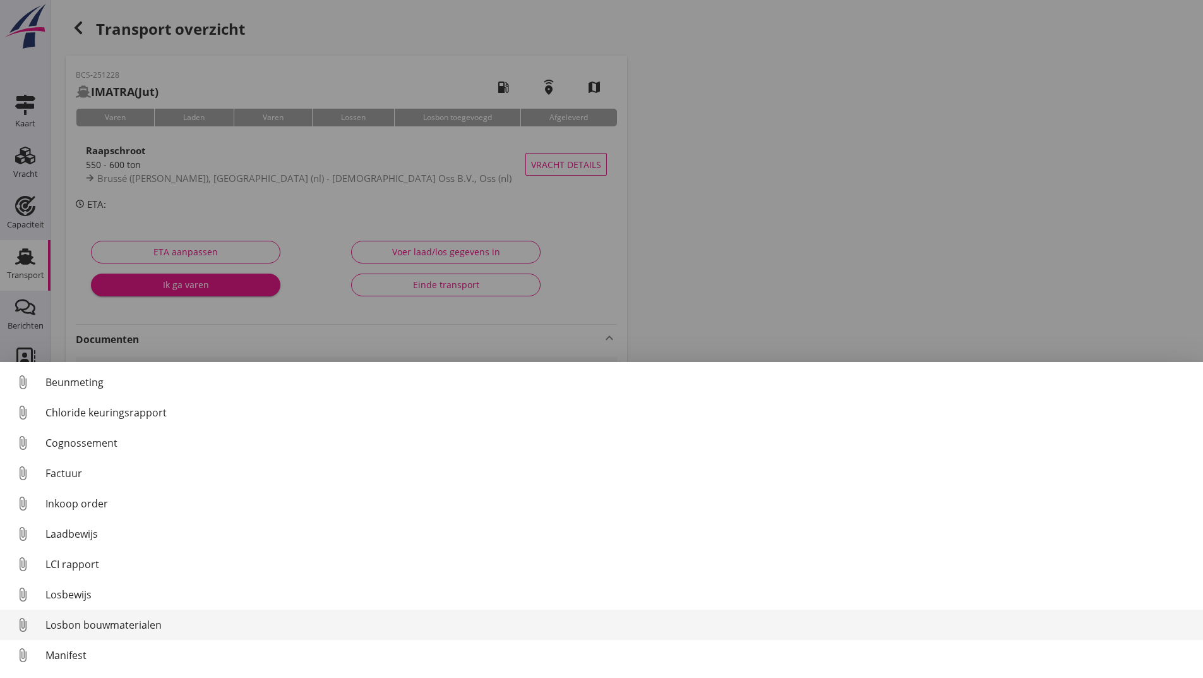
scroll to position [88, 0]
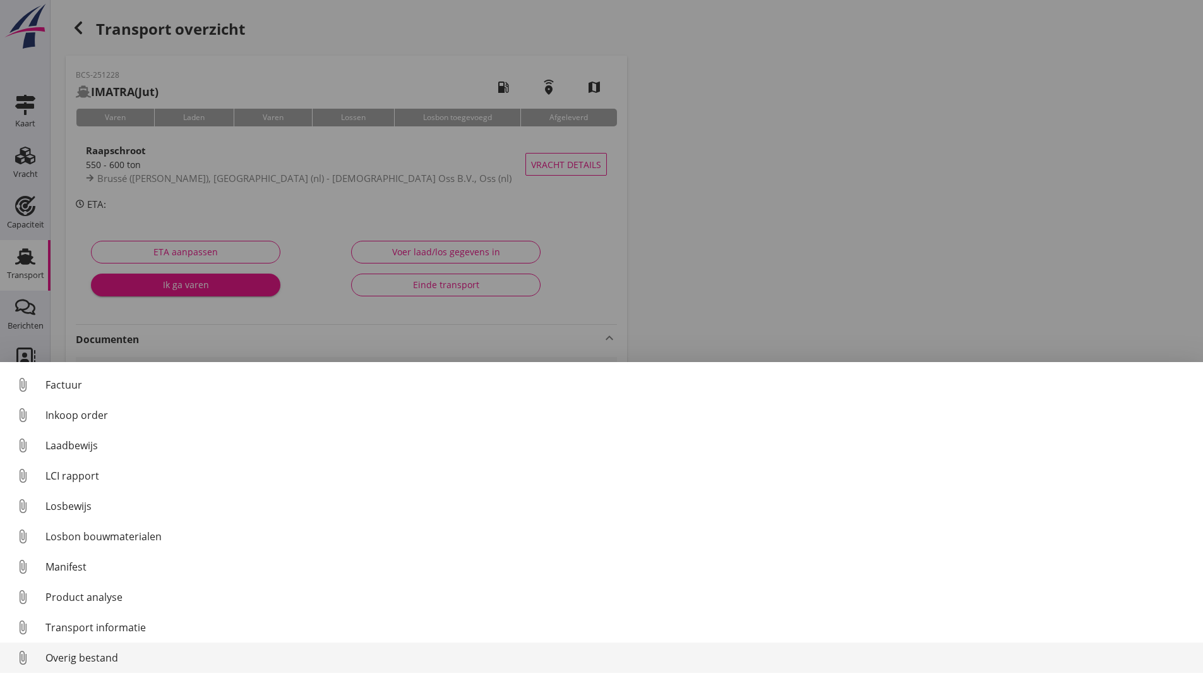
click at [107, 659] on div "Overig bestand" at bounding box center [619, 657] width 1148 height 15
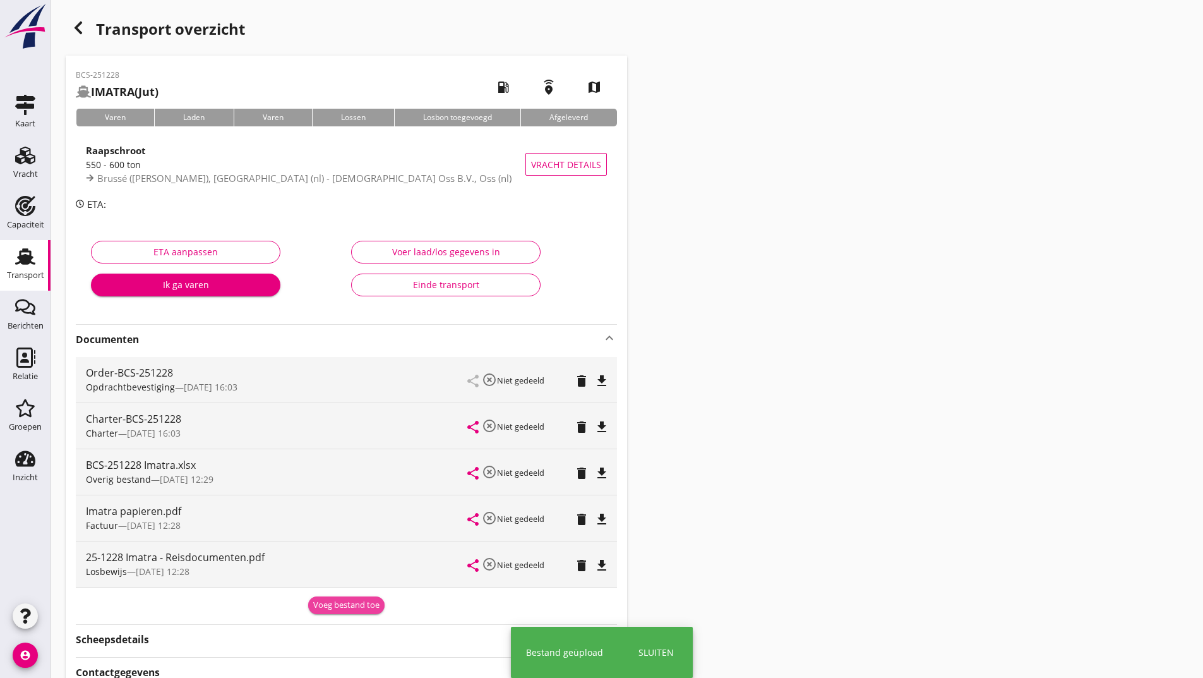
click at [331, 609] on div "Voeg bestand toe" at bounding box center [346, 605] width 66 height 13
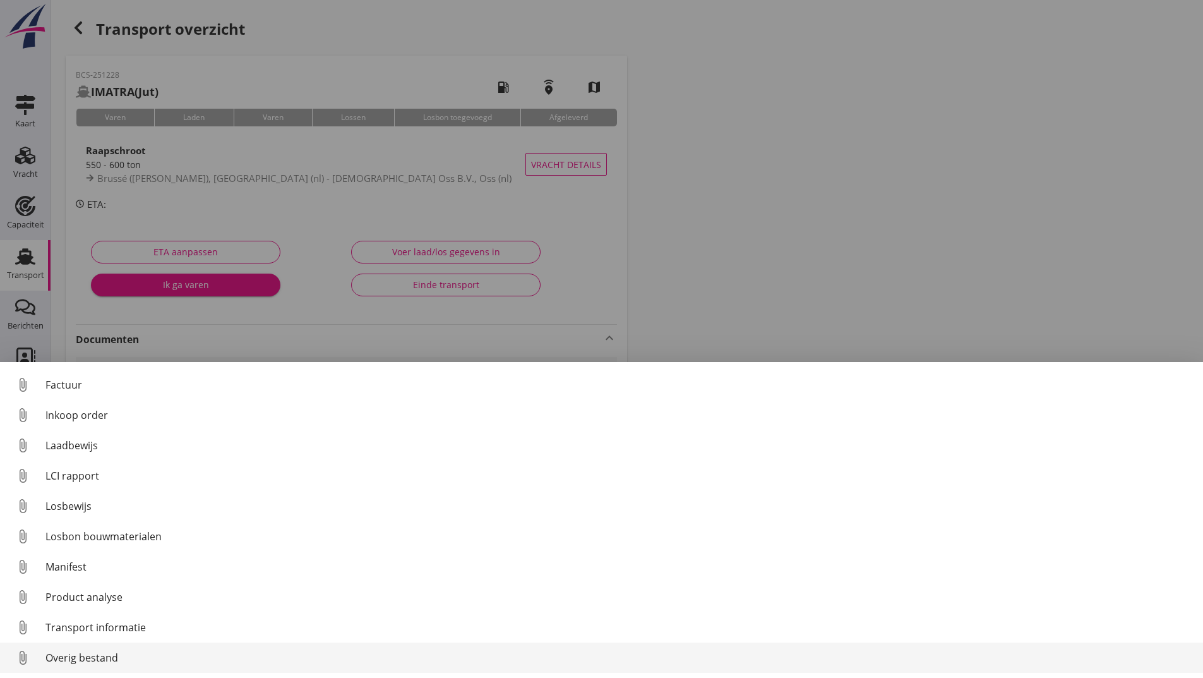
click at [115, 661] on div "Overig bestand" at bounding box center [619, 657] width 1148 height 15
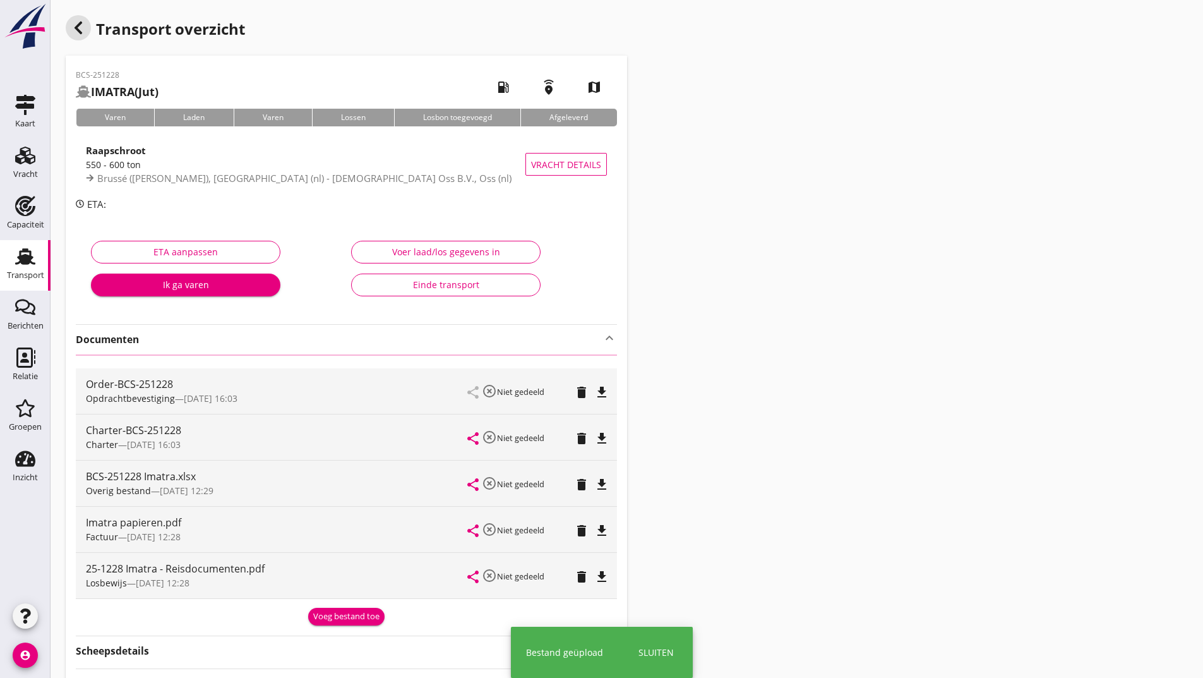
drag, startPoint x: 80, startPoint y: 27, endPoint x: 482, endPoint y: 63, distance: 403.2
click at [92, 28] on h1 "Transport overzicht" at bounding box center [346, 35] width 561 height 40
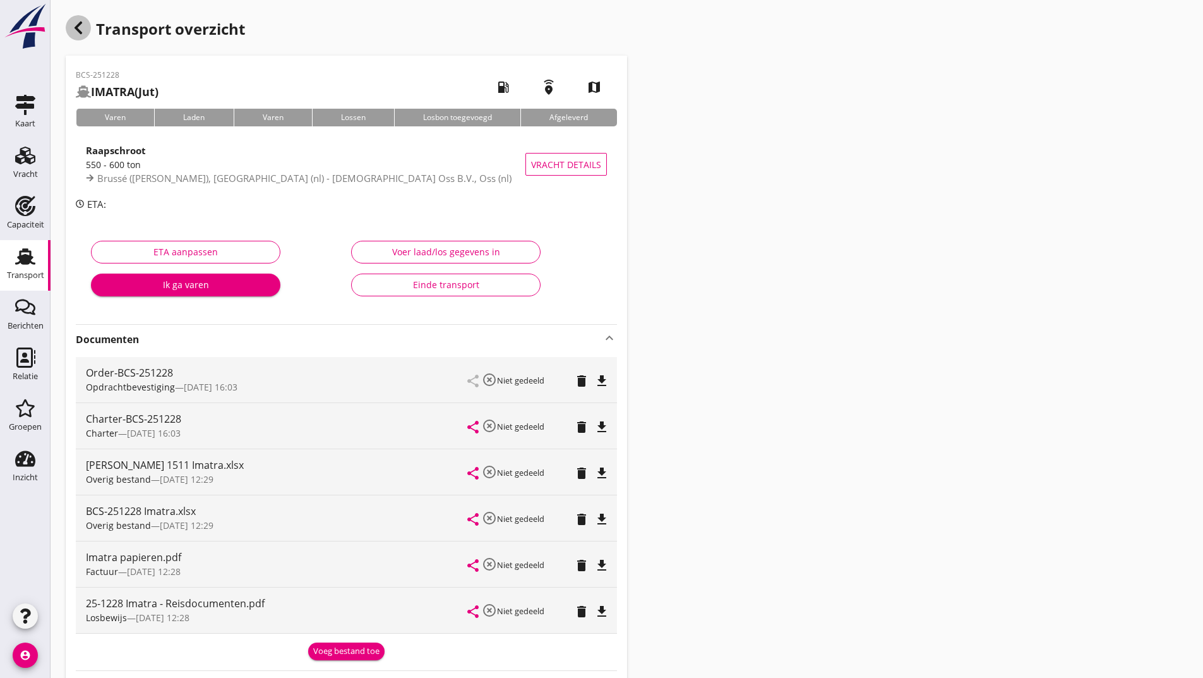
click at [79, 27] on icon "button" at bounding box center [78, 27] width 15 height 15
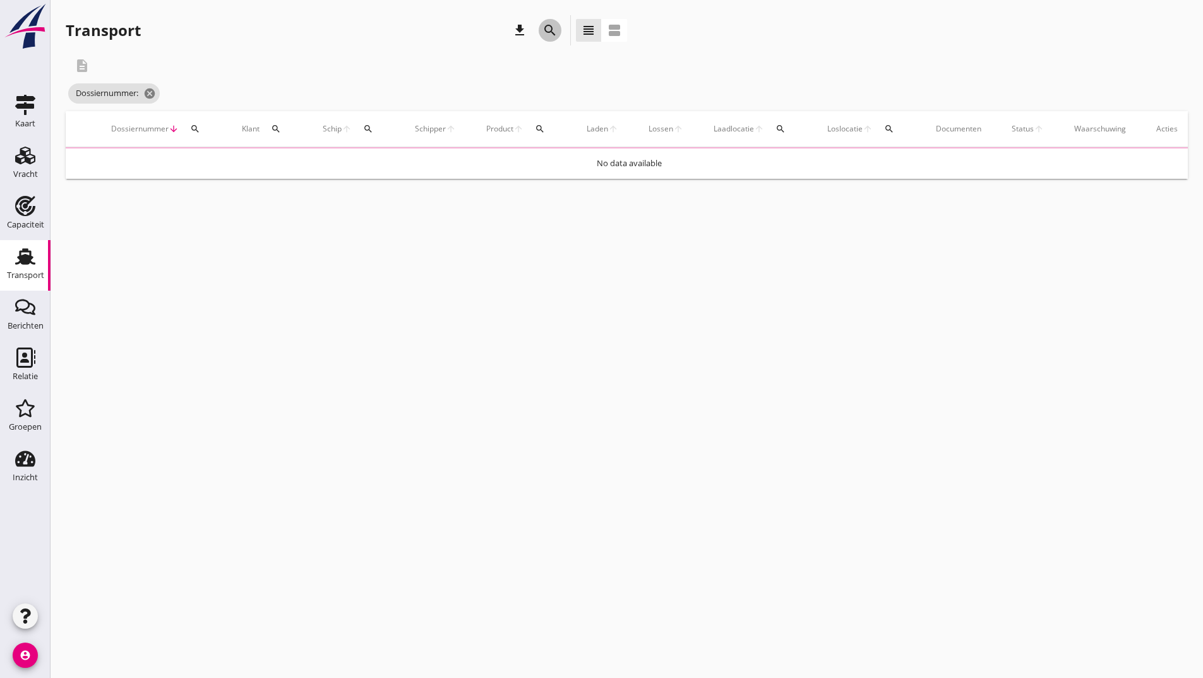
drag, startPoint x: 548, startPoint y: 32, endPoint x: 537, endPoint y: 201, distance: 170.2
click at [548, 33] on icon "search" at bounding box center [550, 30] width 15 height 15
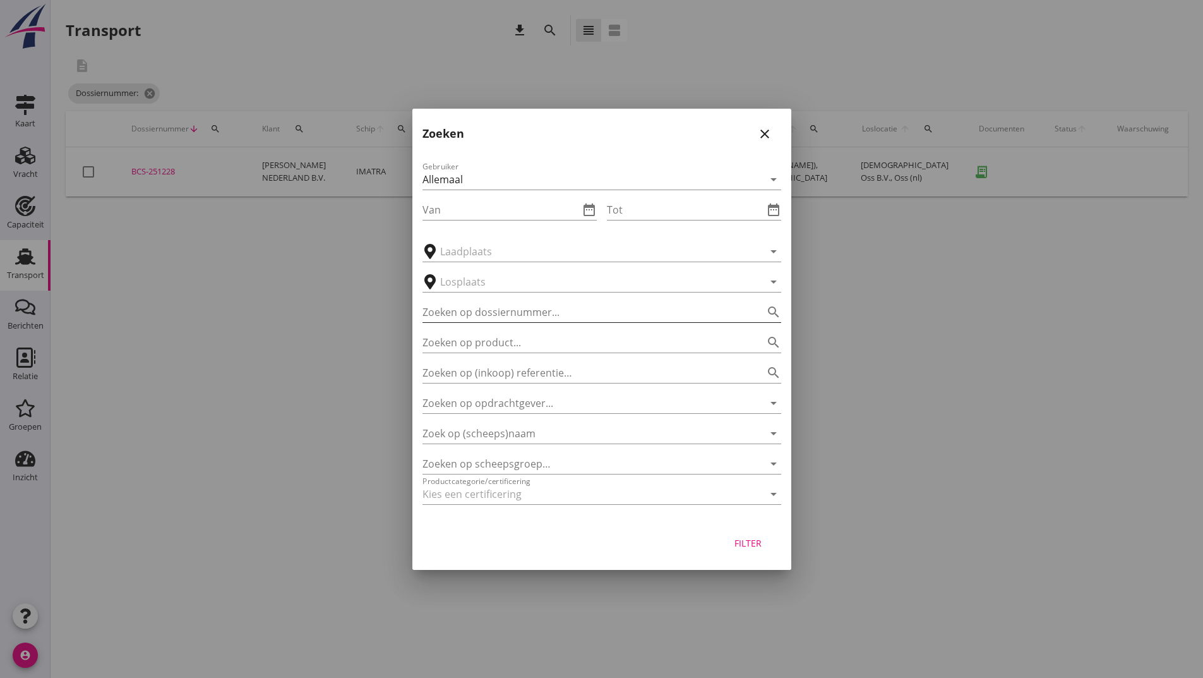
click at [513, 315] on input "Zoeken op dossiernummer..." at bounding box center [584, 312] width 323 height 20
type input "251241"
click at [747, 544] on div "Filter" at bounding box center [748, 542] width 35 height 13
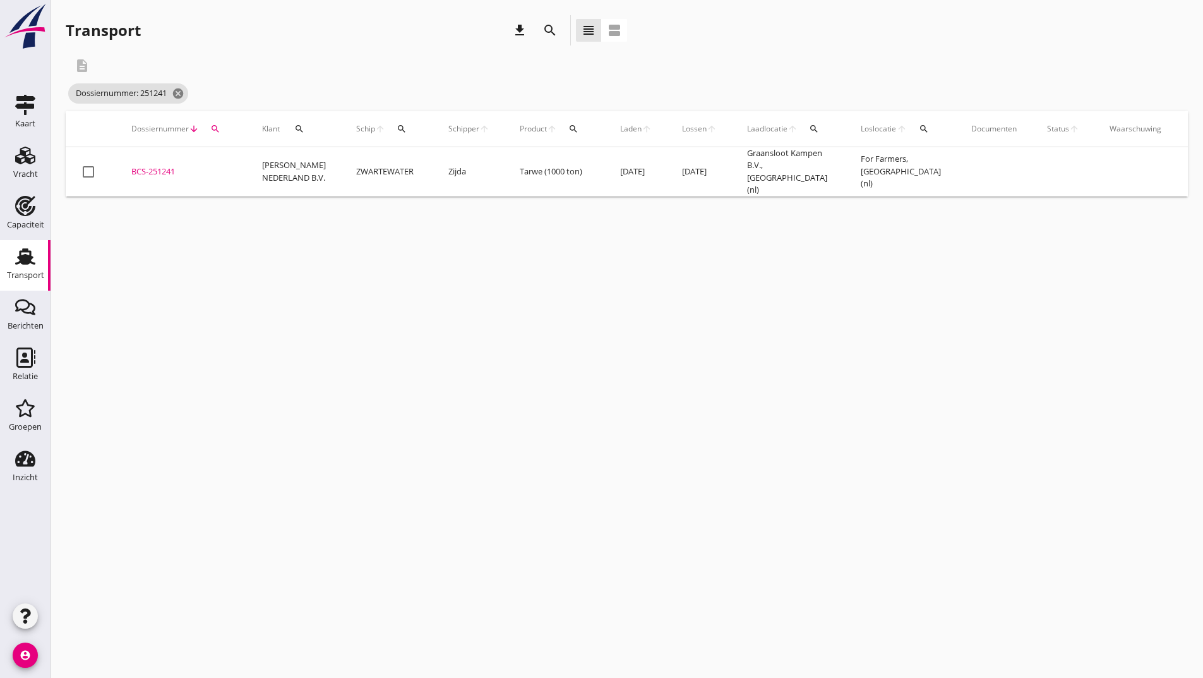
click at [155, 165] on div "BCS-251241" at bounding box center [181, 171] width 100 height 13
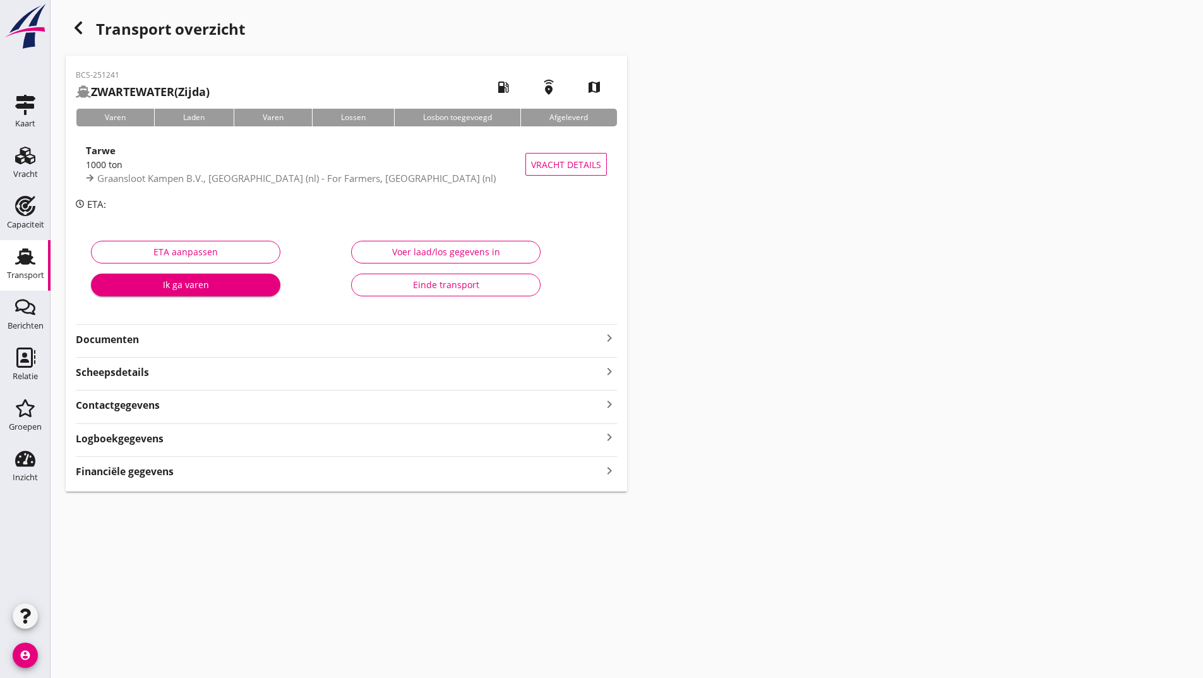
drag, startPoint x: 123, startPoint y: 341, endPoint x: 128, endPoint y: 351, distance: 10.7
click at [124, 343] on strong "Documenten" at bounding box center [339, 339] width 526 height 15
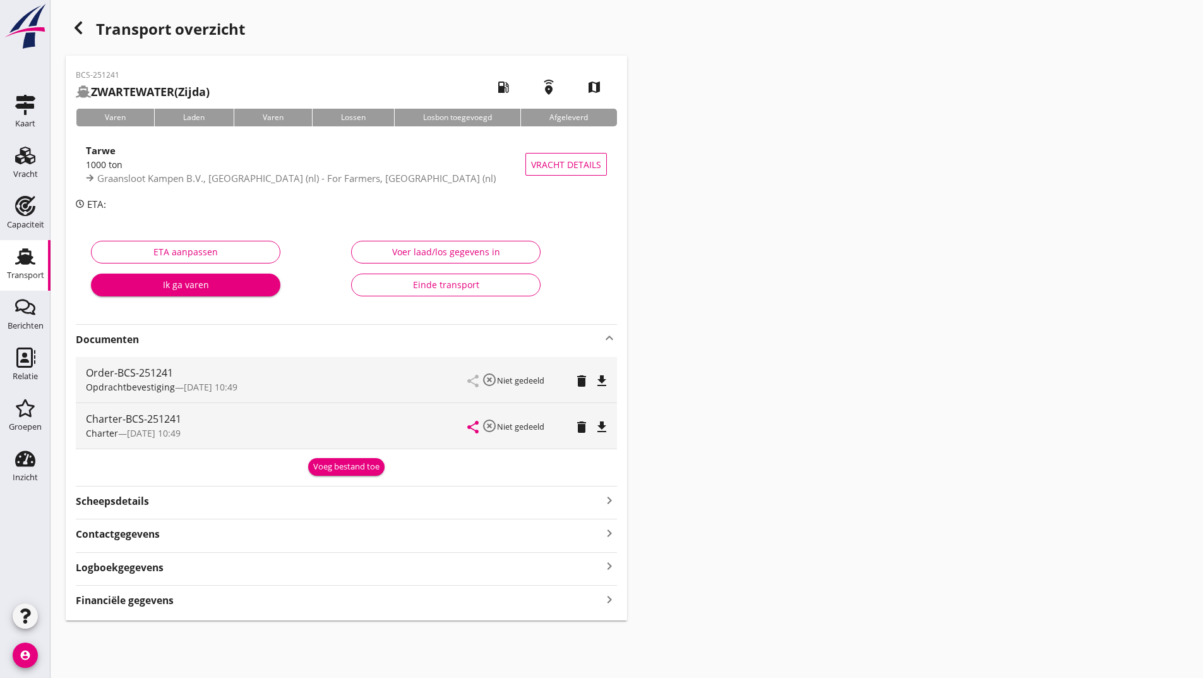
click at [321, 469] on div "Voeg bestand toe" at bounding box center [346, 466] width 66 height 13
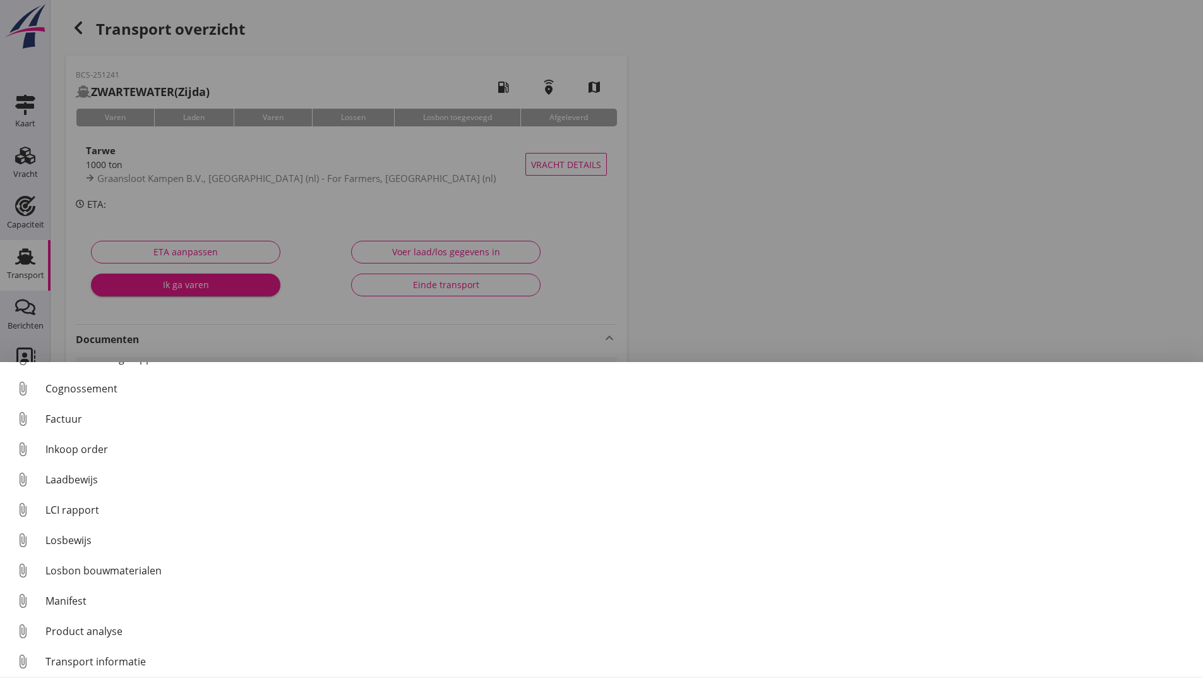
drag, startPoint x: 99, startPoint y: 651, endPoint x: 109, endPoint y: 651, distance: 10.1
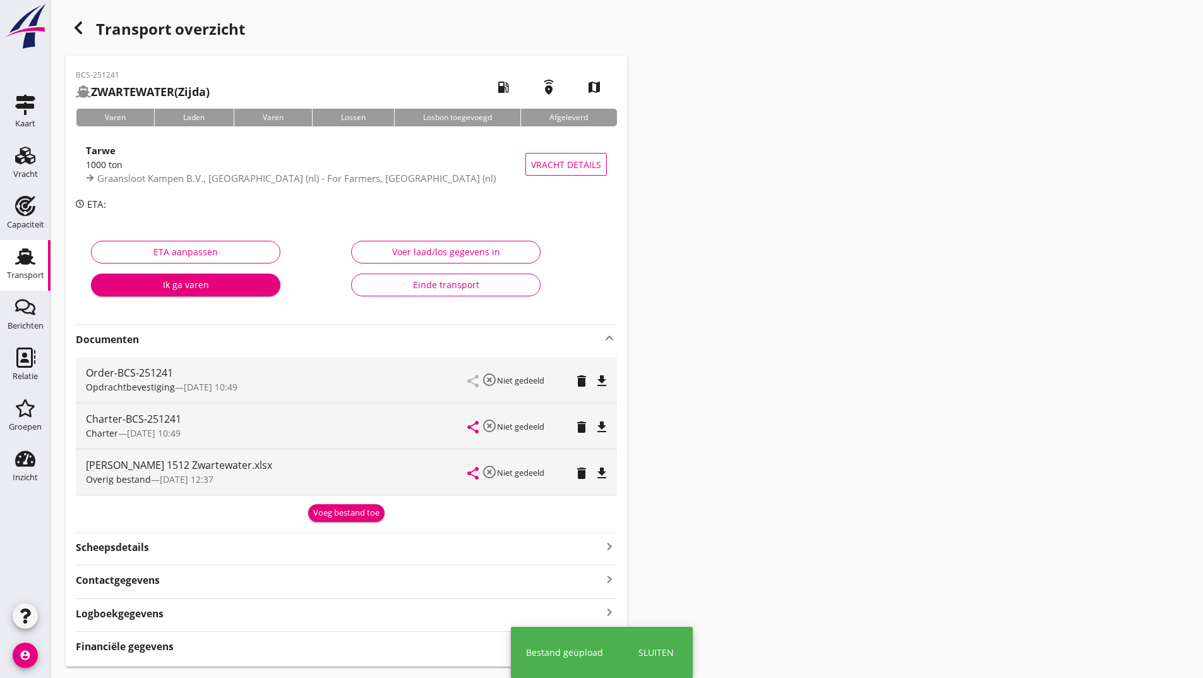
click at [330, 509] on div "Voeg bestand toe" at bounding box center [346, 513] width 66 height 13
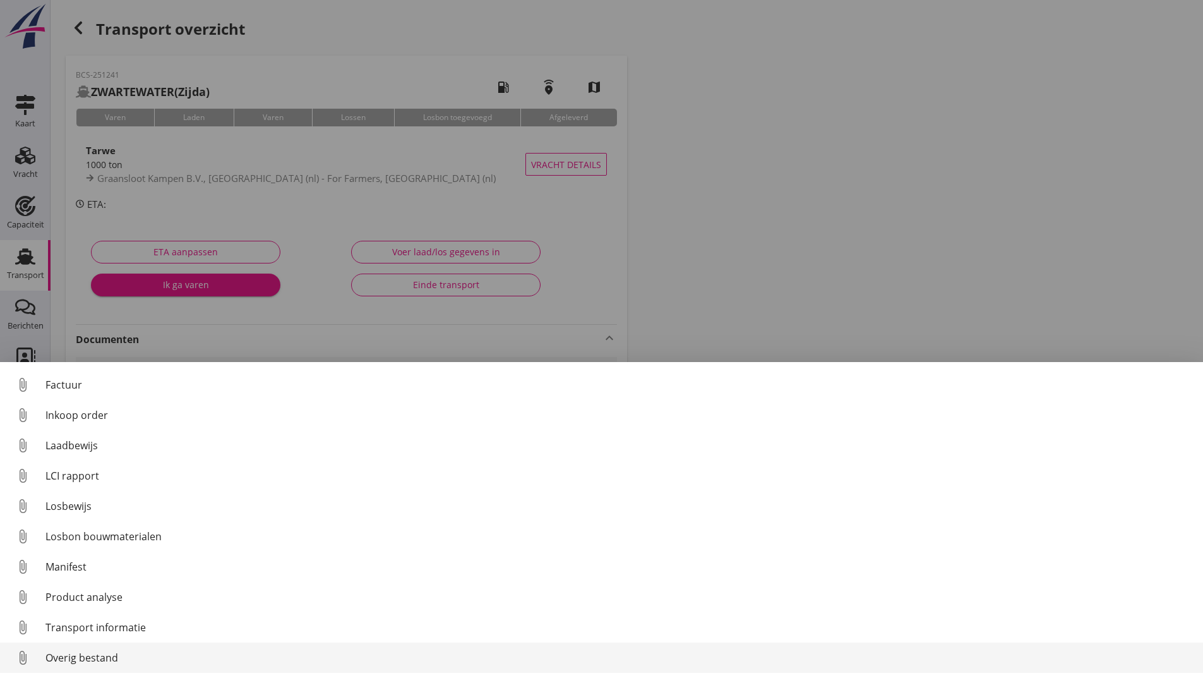
click at [90, 659] on div "Overig bestand" at bounding box center [619, 657] width 1148 height 15
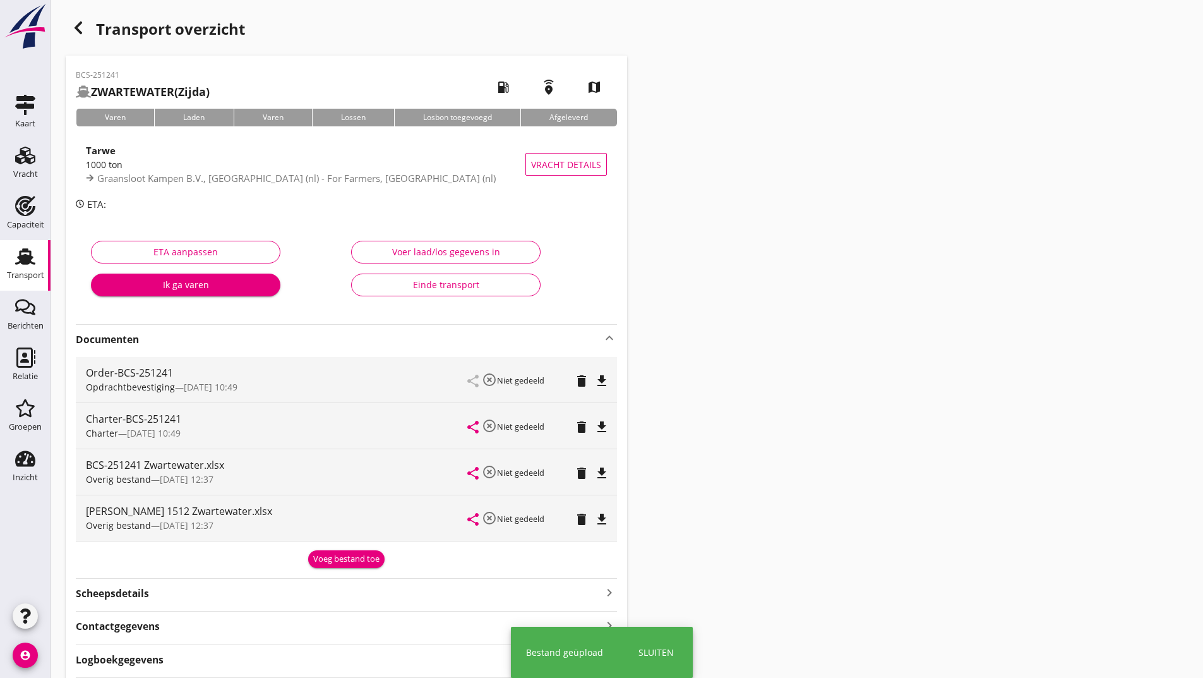
drag, startPoint x: 337, startPoint y: 560, endPoint x: 214, endPoint y: 540, distance: 124.1
click at [332, 560] on div "Voeg bestand toe" at bounding box center [346, 559] width 66 height 13
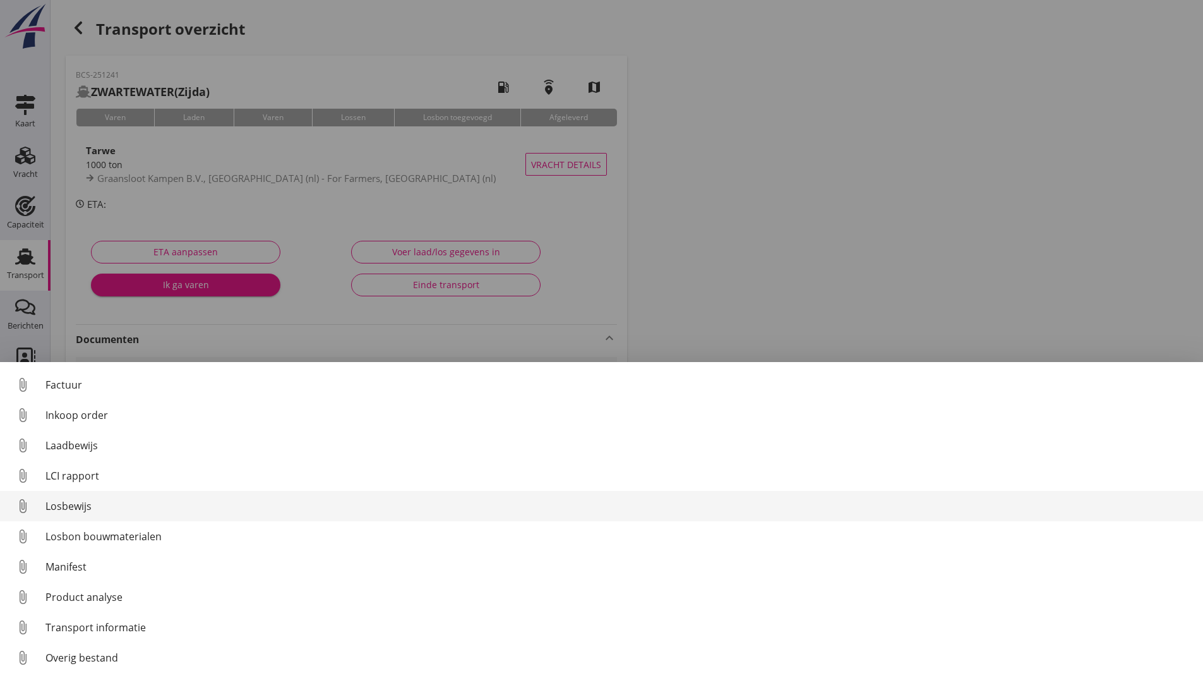
click at [87, 507] on div "Losbewijs" at bounding box center [619, 505] width 1148 height 15
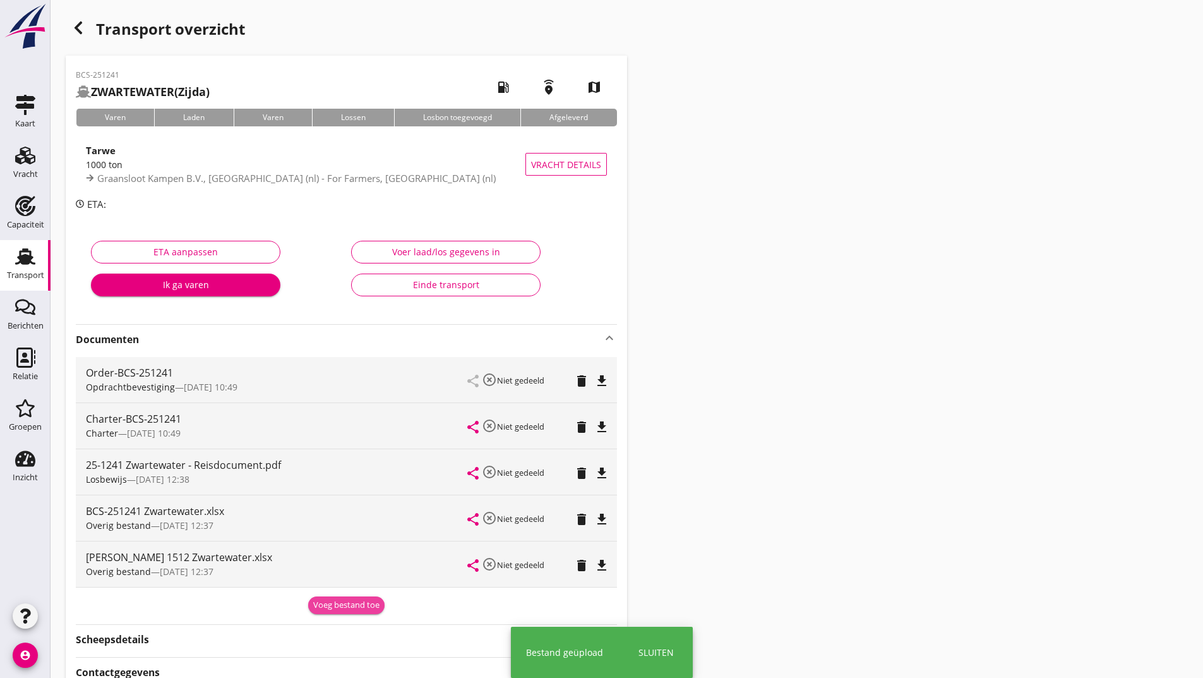
click at [335, 603] on div "Voeg bestand toe" at bounding box center [346, 605] width 66 height 13
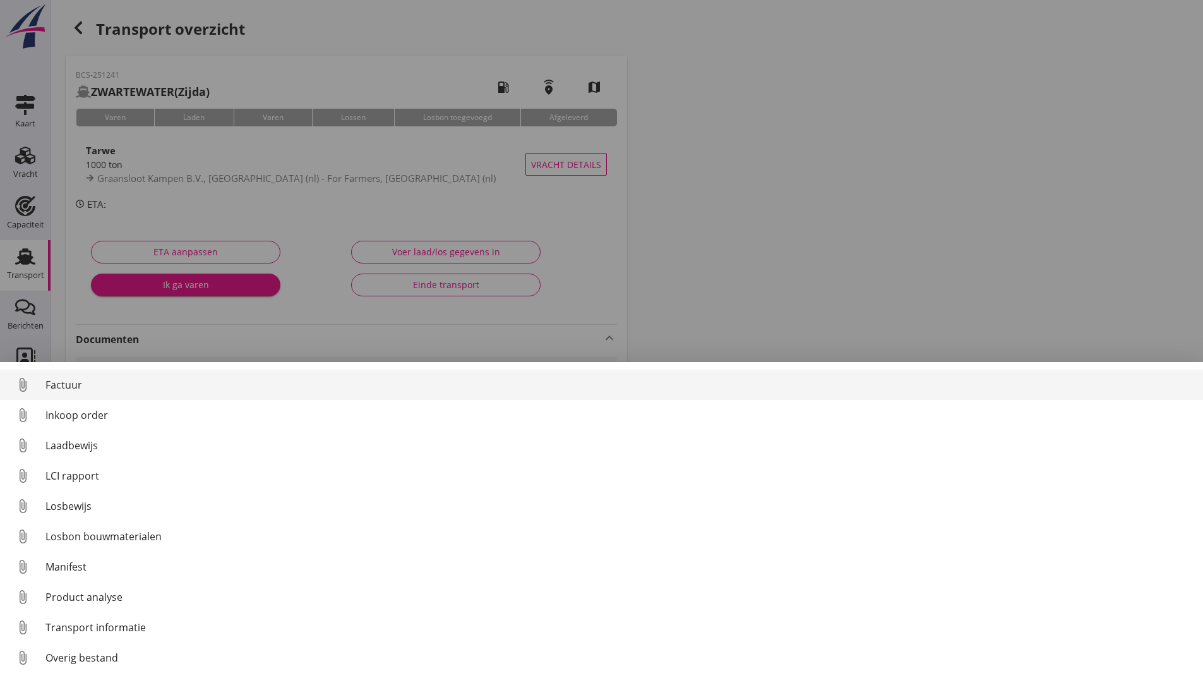
click at [64, 381] on div "Factuur" at bounding box center [619, 384] width 1148 height 15
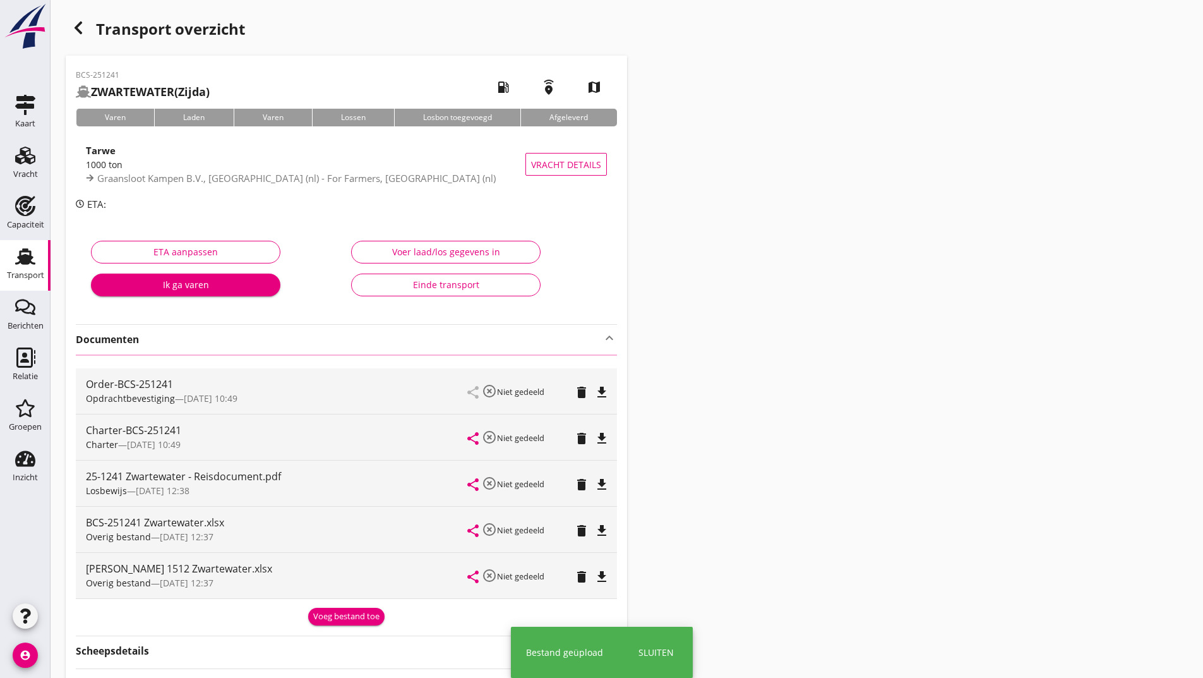
click at [78, 24] on icon "button" at bounding box center [78, 27] width 15 height 15
